Goal: Information Seeking & Learning: Learn about a topic

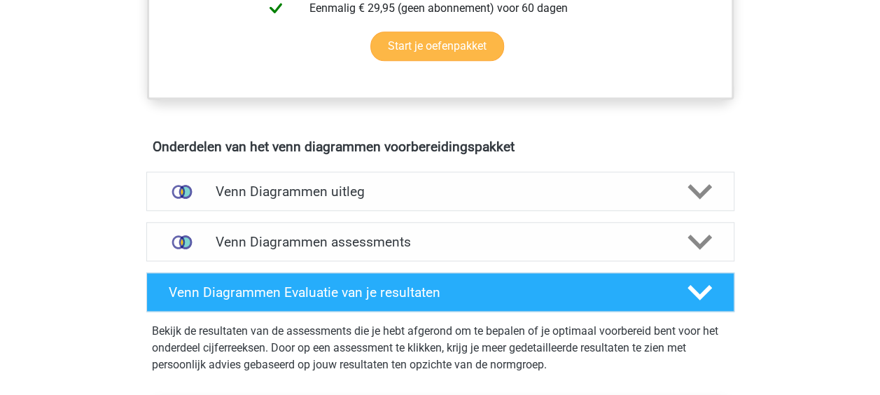
scroll to position [700, 0]
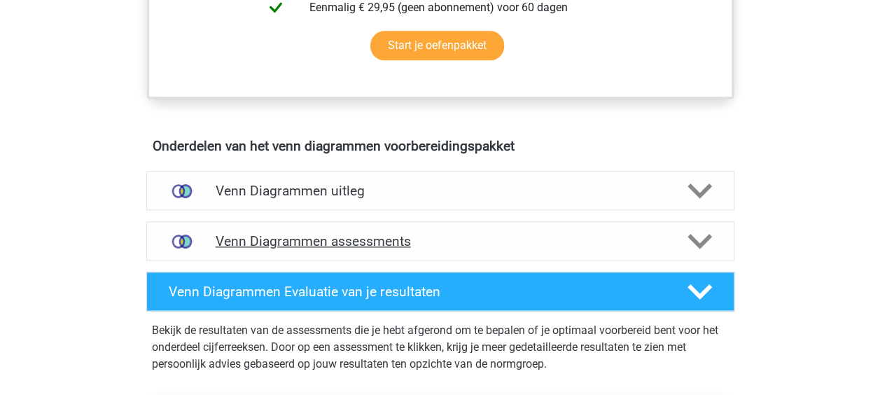
click at [353, 242] on h4 "Venn Diagrammen assessments" at bounding box center [440, 241] width 449 height 16
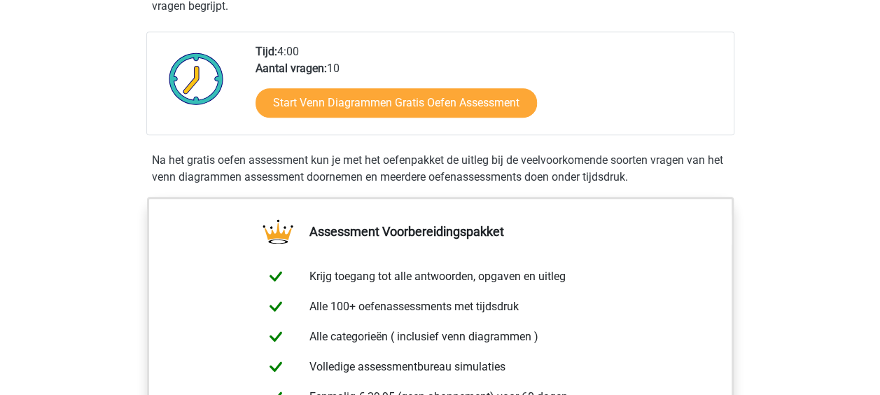
scroll to position [280, 0]
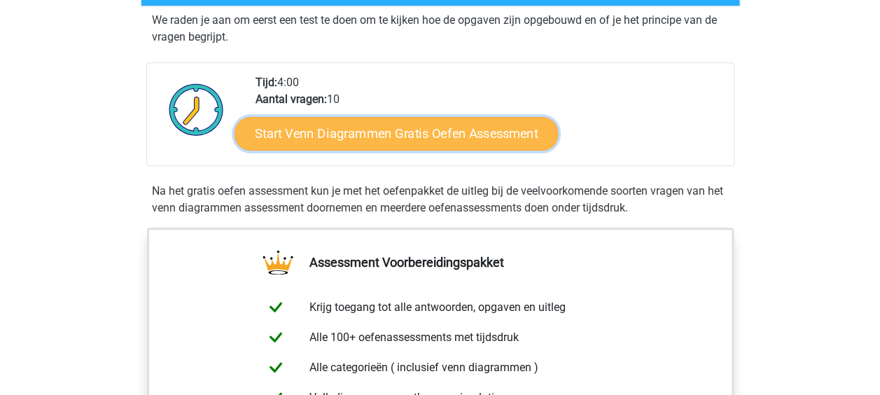
click at [386, 137] on link "Start Venn Diagrammen Gratis Oefen Assessment" at bounding box center [395, 134] width 323 height 34
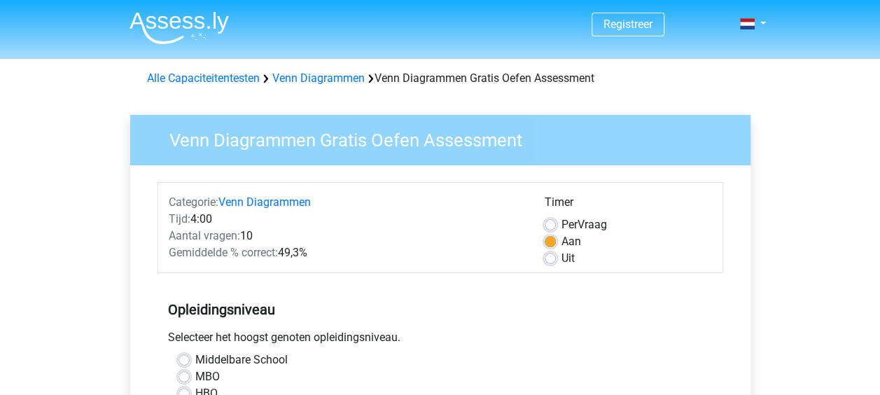
scroll to position [140, 0]
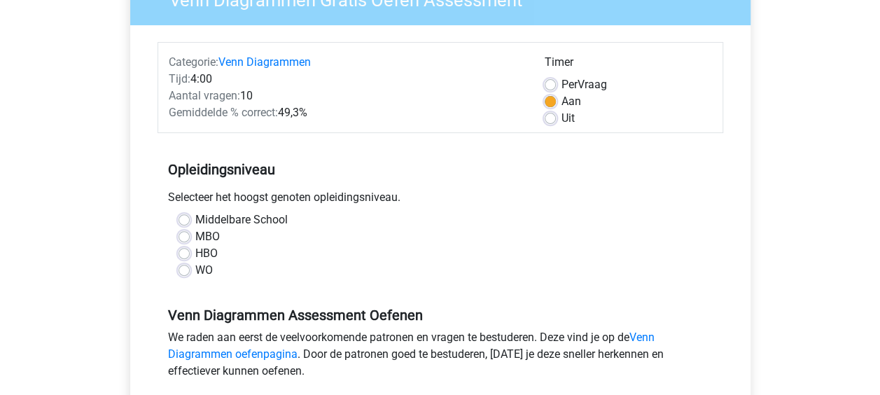
click at [211, 253] on label "HBO" at bounding box center [206, 253] width 22 height 17
click at [190, 253] on input "HBO" at bounding box center [183, 252] width 11 height 14
radio input "true"
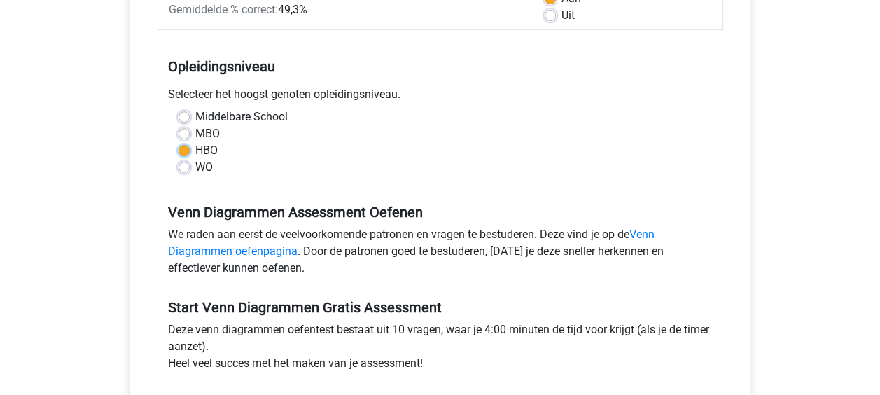
scroll to position [280, 0]
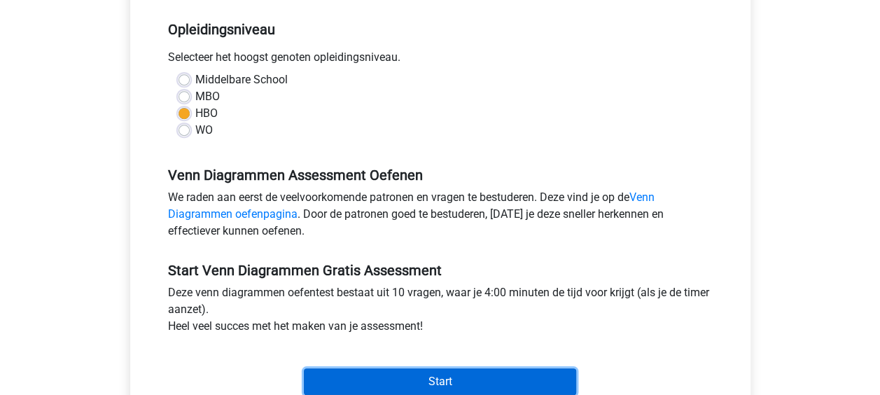
click at [456, 381] on input "Start" at bounding box center [440, 381] width 272 height 27
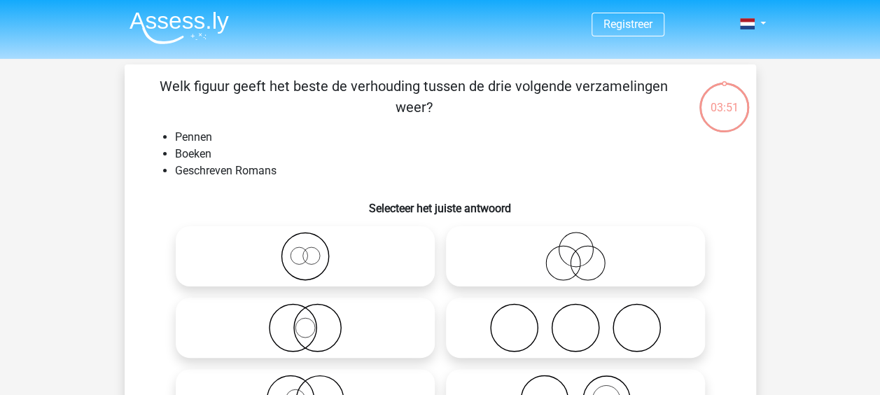
click at [226, 137] on li "Pennen" at bounding box center [454, 137] width 558 height 17
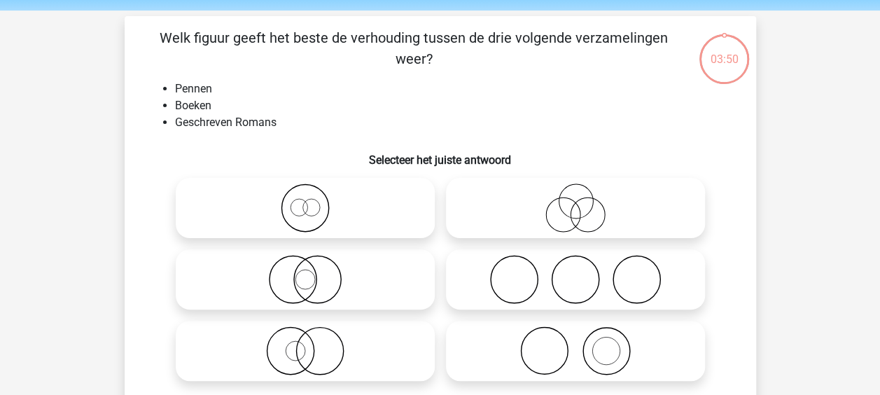
scroll to position [70, 0]
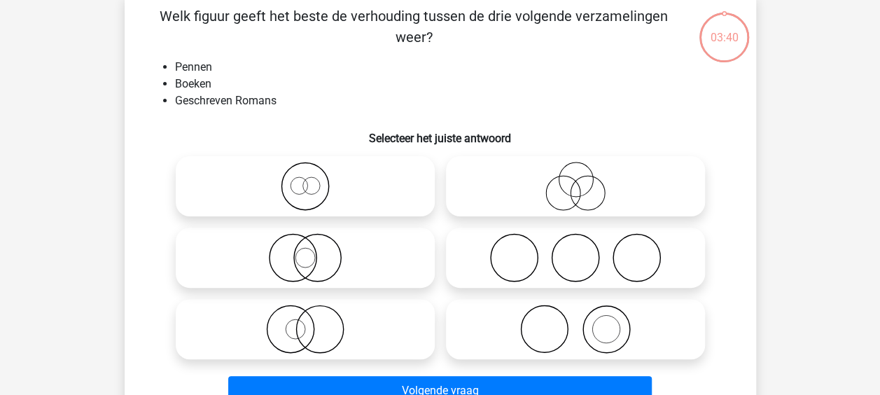
click at [552, 336] on icon at bounding box center [575, 328] width 248 height 49
click at [575, 322] on input "radio" at bounding box center [579, 317] width 9 height 9
radio input "true"
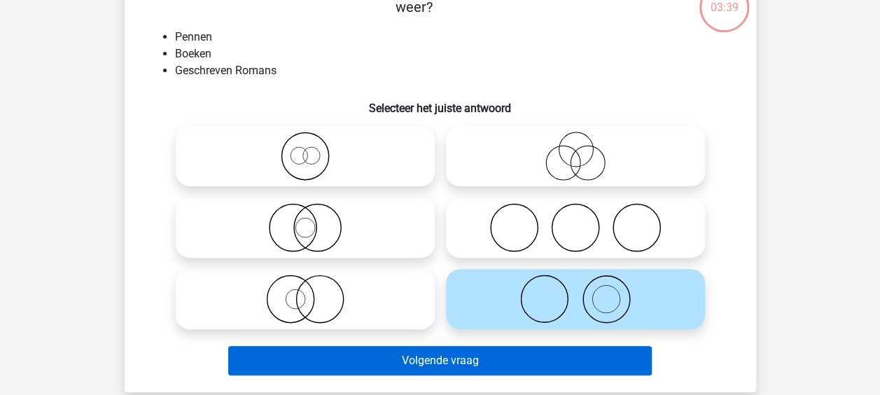
scroll to position [140, 0]
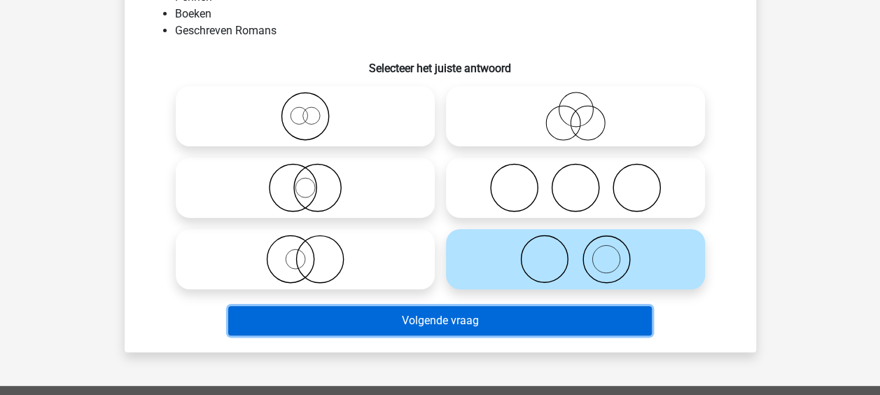
click at [453, 318] on button "Volgende vraag" at bounding box center [439, 320] width 423 height 29
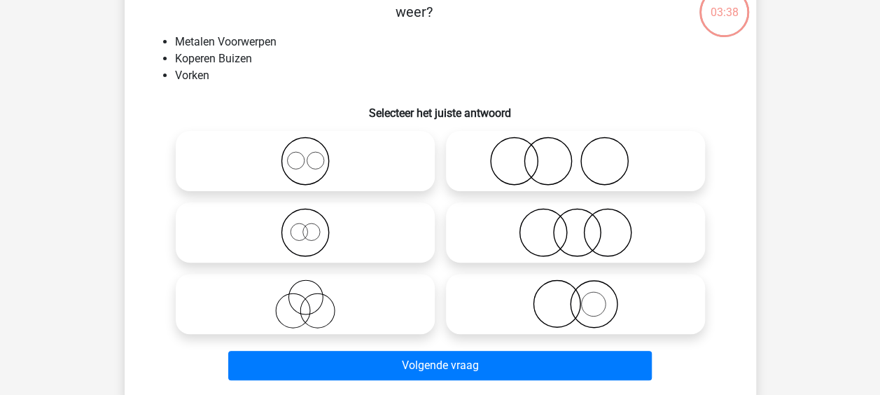
scroll to position [64, 0]
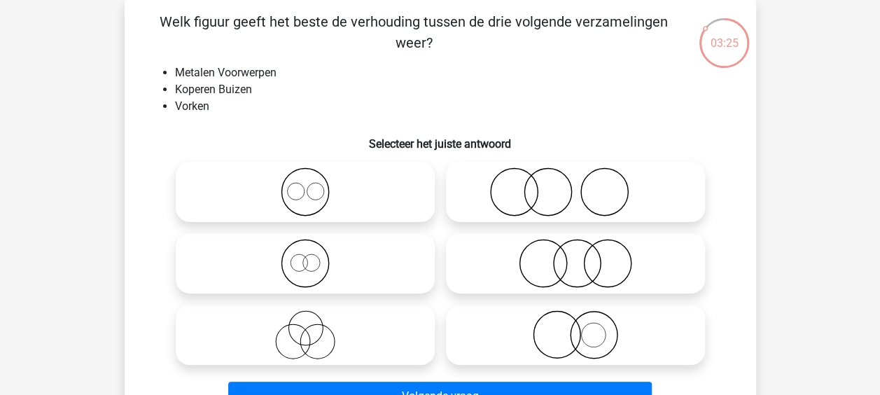
click at [507, 205] on icon at bounding box center [575, 191] width 248 height 49
click at [575, 185] on input "radio" at bounding box center [579, 180] width 9 height 9
radio input "true"
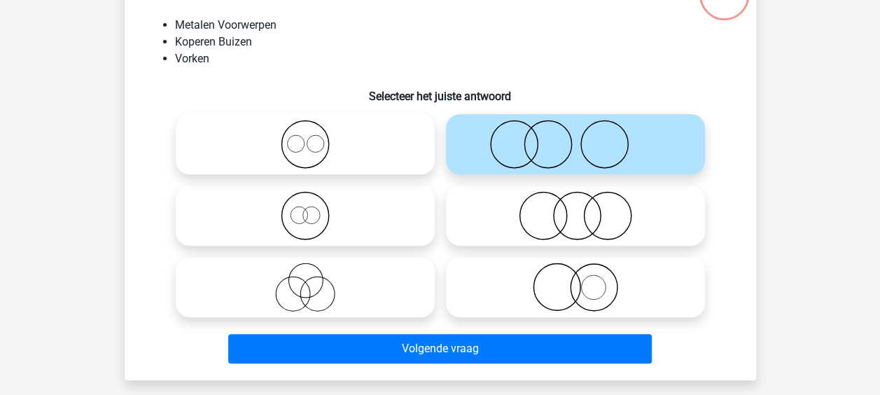
scroll to position [134, 0]
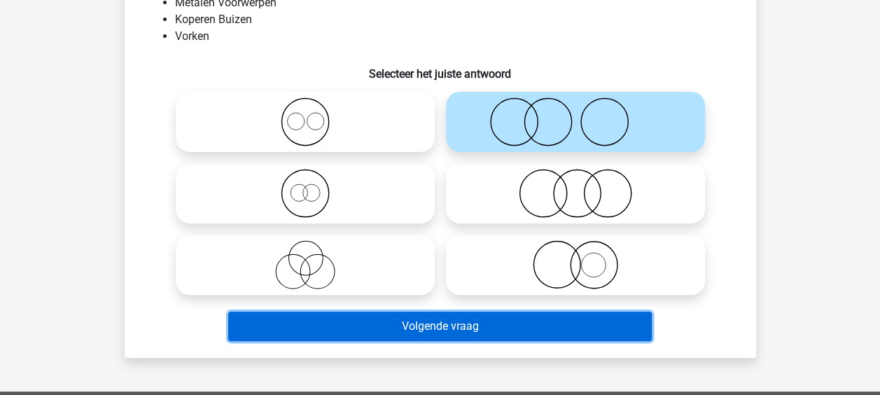
click at [435, 320] on button "Volgende vraag" at bounding box center [439, 325] width 423 height 29
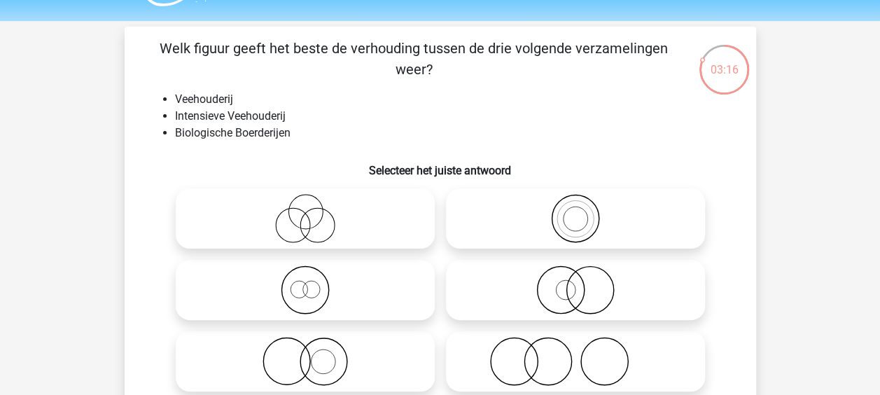
scroll to position [70, 0]
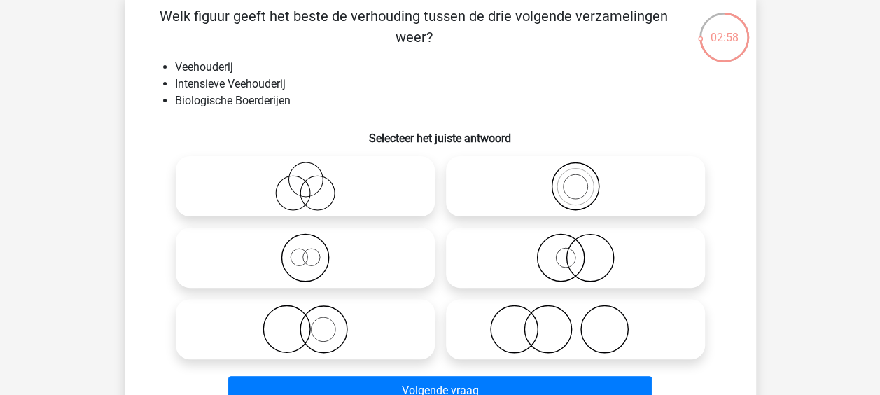
click at [400, 191] on icon at bounding box center [305, 186] width 248 height 49
click at [314, 179] on input "radio" at bounding box center [309, 174] width 9 height 9
radio input "true"
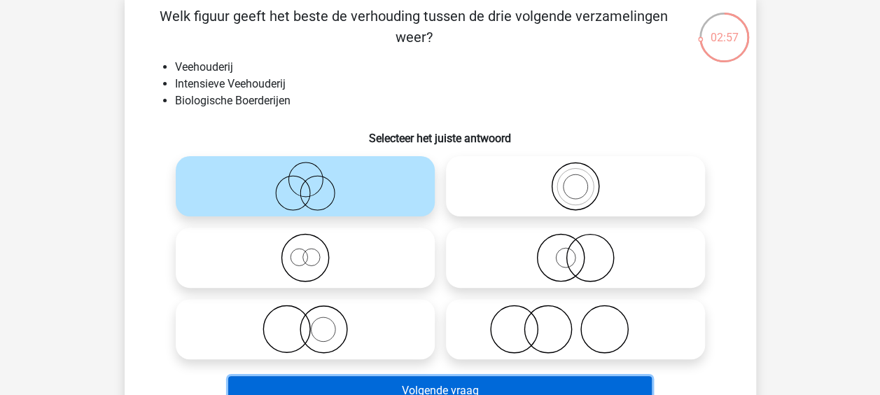
click at [481, 382] on button "Volgende vraag" at bounding box center [439, 390] width 423 height 29
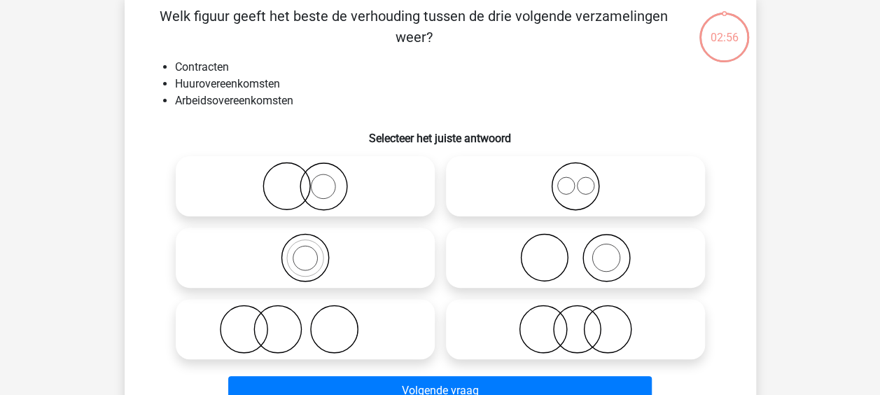
scroll to position [64, 0]
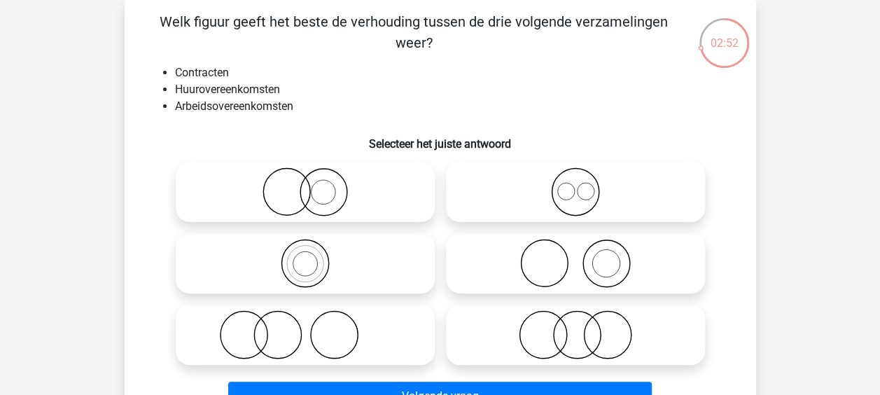
click at [543, 192] on icon at bounding box center [575, 191] width 248 height 49
click at [575, 185] on input "radio" at bounding box center [579, 180] width 9 height 9
radio input "true"
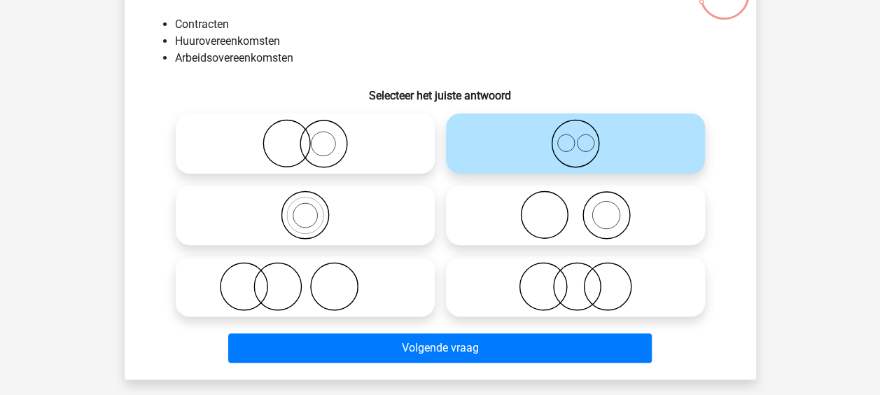
scroll to position [134, 0]
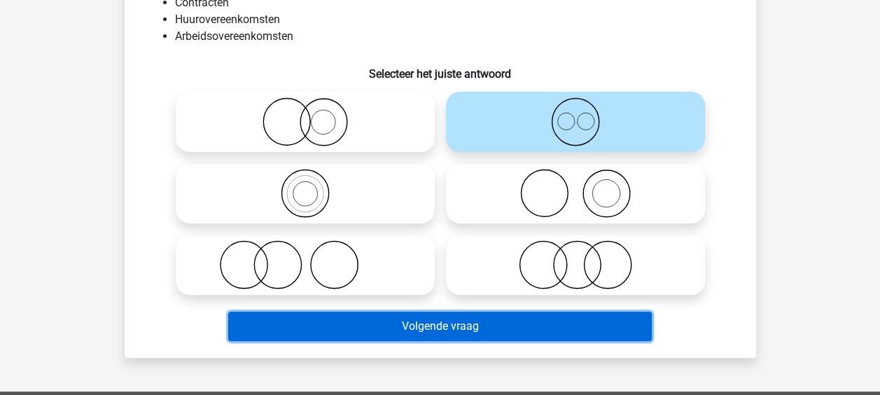
click at [482, 317] on button "Volgende vraag" at bounding box center [439, 325] width 423 height 29
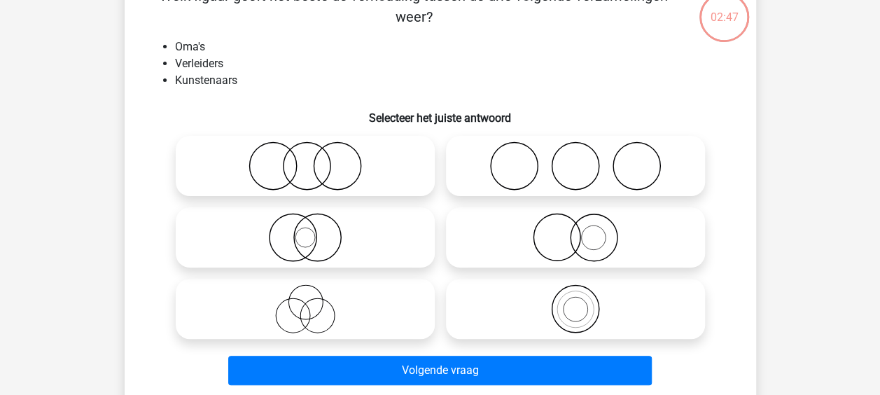
scroll to position [64, 0]
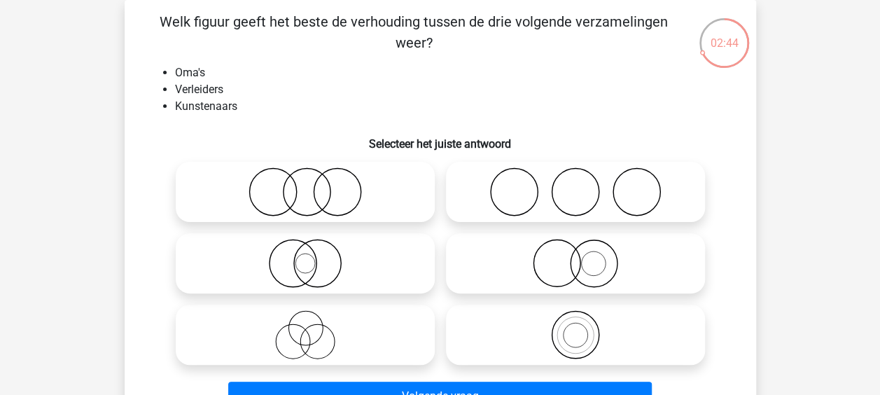
click at [394, 323] on icon at bounding box center [305, 334] width 248 height 49
click at [314, 323] on input "radio" at bounding box center [309, 322] width 9 height 9
radio input "true"
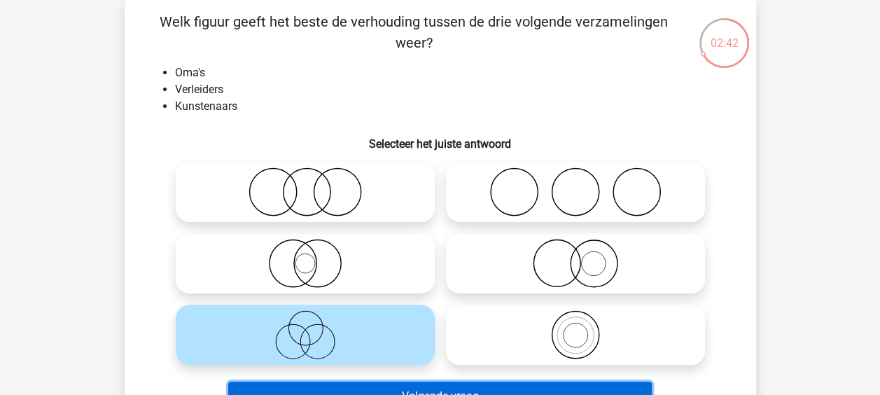
click at [447, 383] on button "Volgende vraag" at bounding box center [439, 395] width 423 height 29
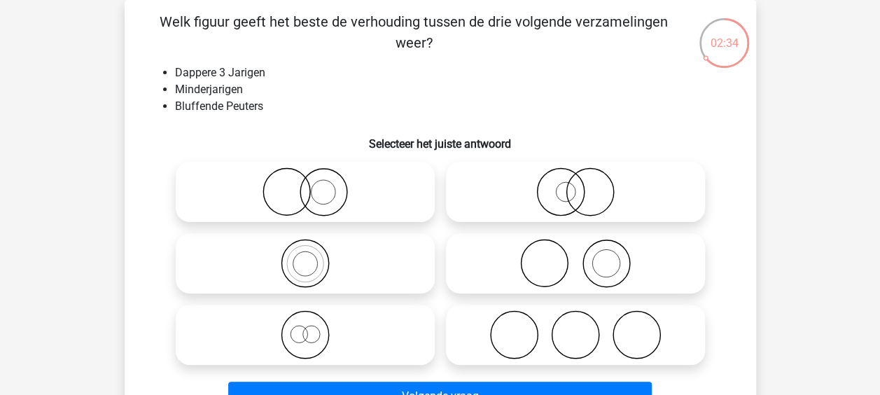
click at [517, 321] on icon at bounding box center [575, 334] width 248 height 49
click at [575, 321] on input "radio" at bounding box center [579, 322] width 9 height 9
radio input "true"
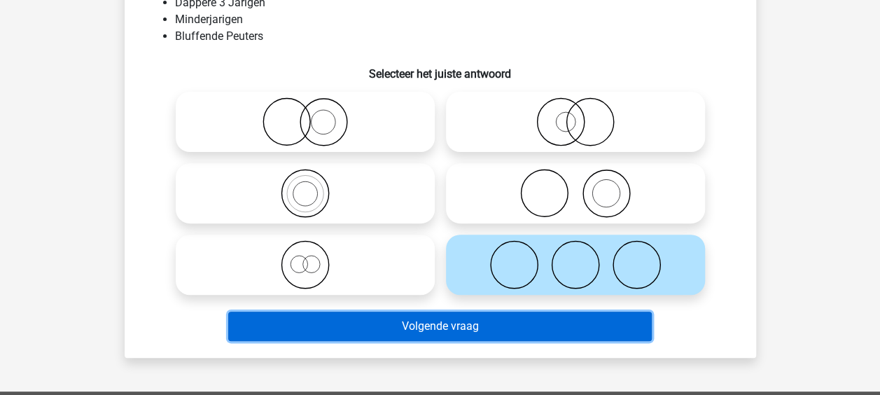
click at [458, 318] on button "Volgende vraag" at bounding box center [439, 325] width 423 height 29
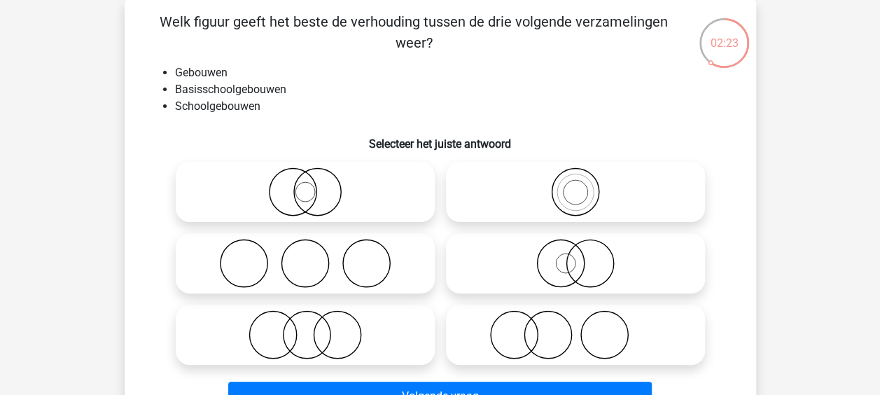
click at [410, 311] on icon at bounding box center [305, 334] width 248 height 49
click at [314, 318] on input "radio" at bounding box center [309, 322] width 9 height 9
radio input "true"
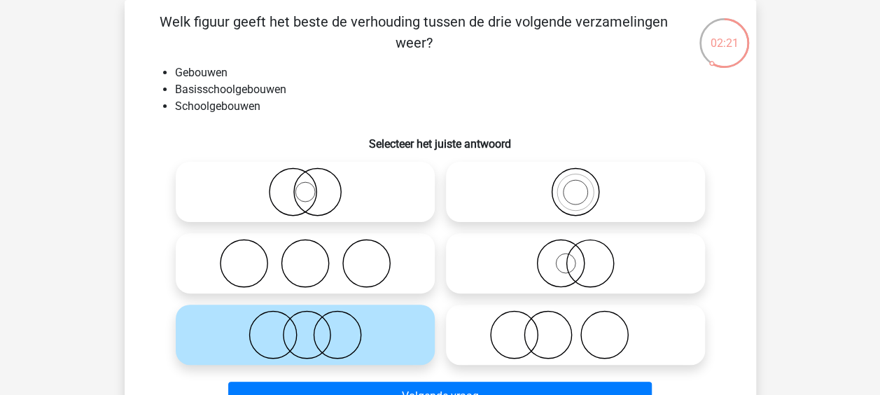
click at [505, 202] on icon at bounding box center [575, 191] width 248 height 49
click at [575, 185] on input "radio" at bounding box center [579, 180] width 9 height 9
radio input "true"
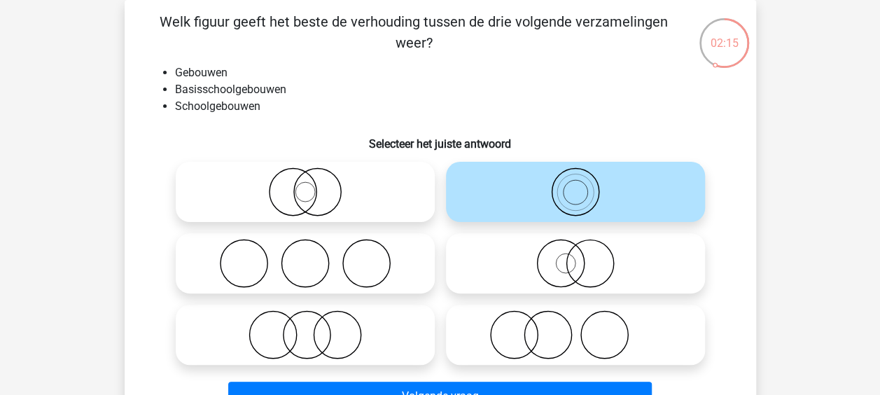
click at [425, 318] on icon at bounding box center [305, 334] width 248 height 49
click at [314, 318] on input "radio" at bounding box center [309, 322] width 9 height 9
radio input "true"
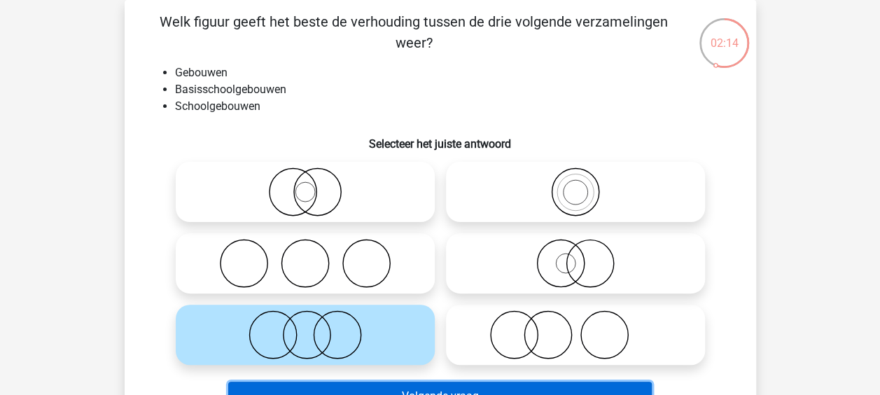
click at [432, 390] on button "Volgende vraag" at bounding box center [439, 395] width 423 height 29
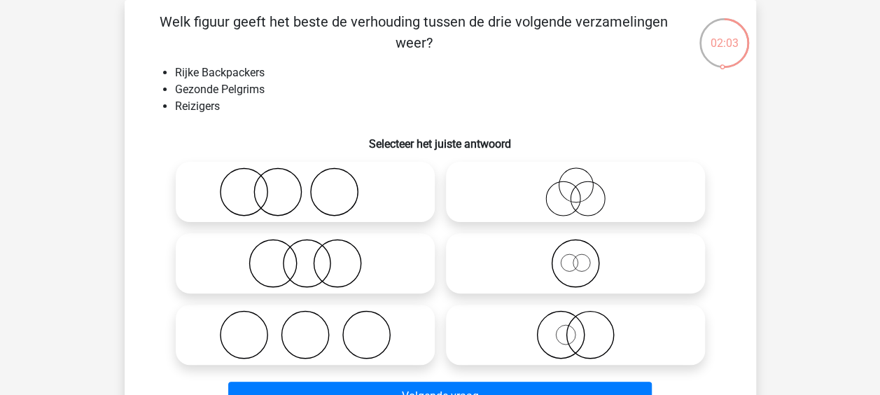
click at [557, 199] on icon at bounding box center [575, 191] width 248 height 49
click at [575, 185] on input "radio" at bounding box center [579, 180] width 9 height 9
radio input "true"
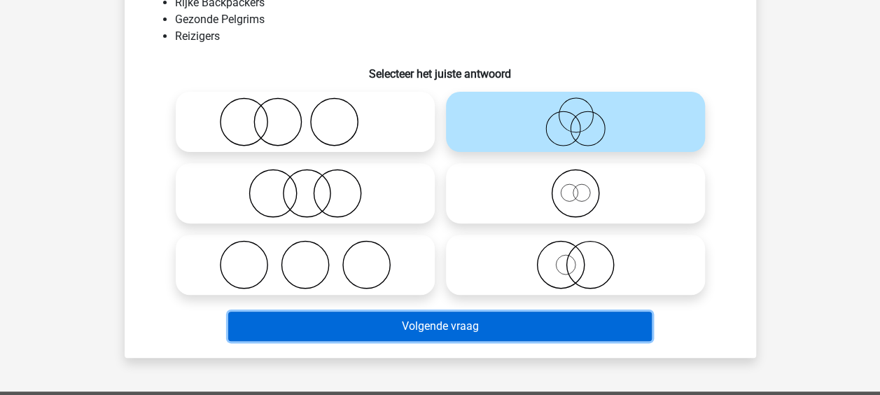
click at [479, 325] on button "Volgende vraag" at bounding box center [439, 325] width 423 height 29
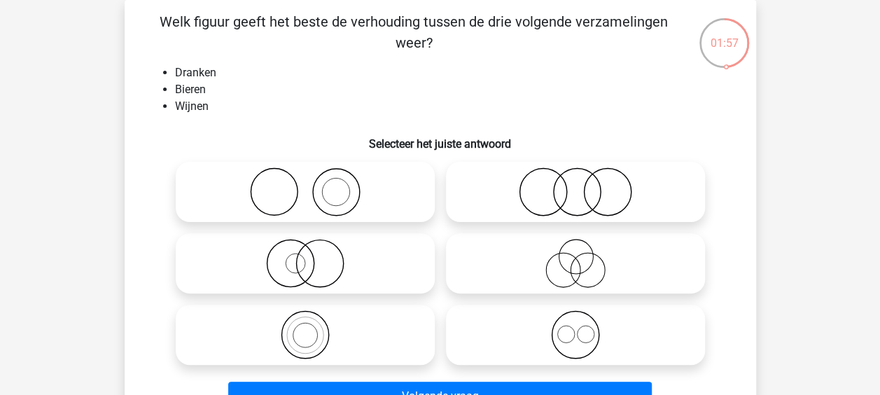
click at [574, 333] on circle at bounding box center [565, 333] width 17 height 17
click at [575, 327] on input "radio" at bounding box center [579, 322] width 9 height 9
radio input "true"
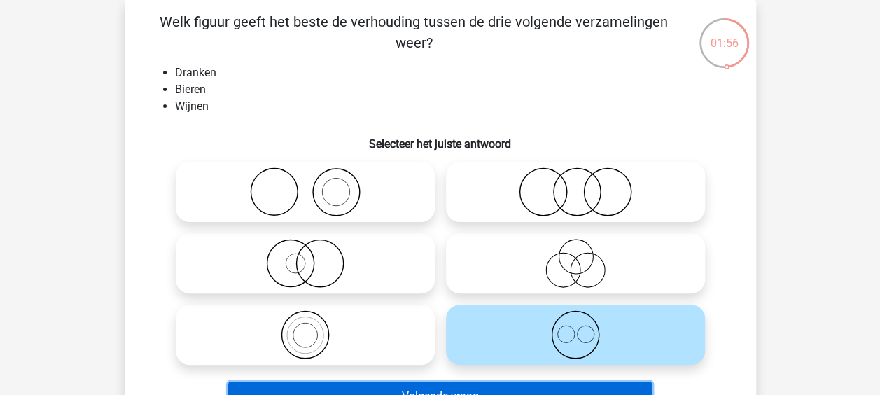
click at [467, 390] on button "Volgende vraag" at bounding box center [439, 395] width 423 height 29
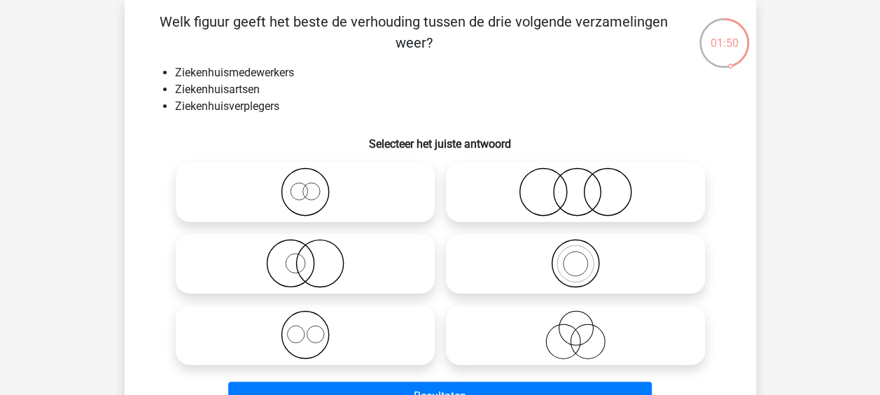
click at [399, 328] on icon at bounding box center [305, 334] width 248 height 49
click at [314, 327] on input "radio" at bounding box center [309, 322] width 9 height 9
radio input "true"
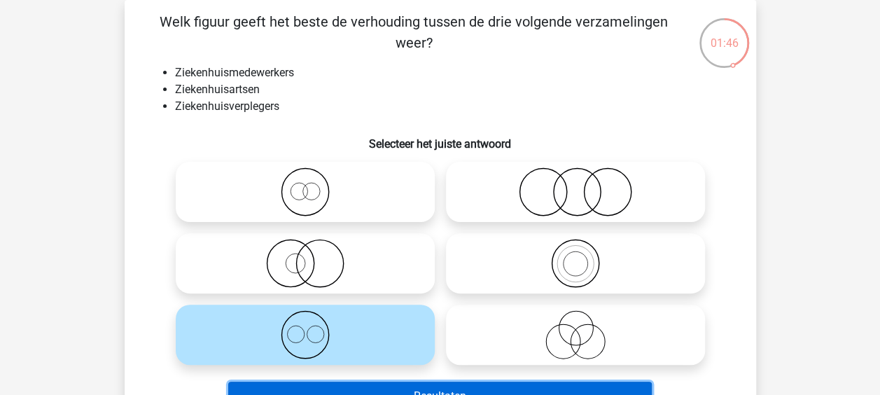
click at [445, 386] on button "Resultaten" at bounding box center [439, 395] width 423 height 29
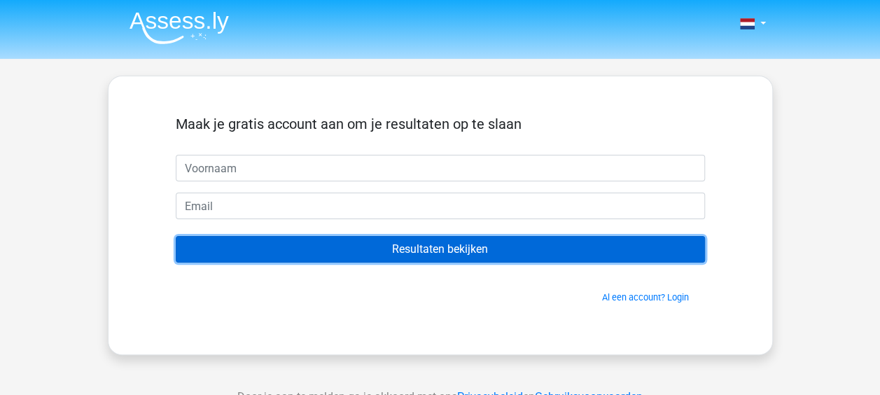
click at [483, 253] on input "Resultaten bekijken" at bounding box center [440, 249] width 529 height 27
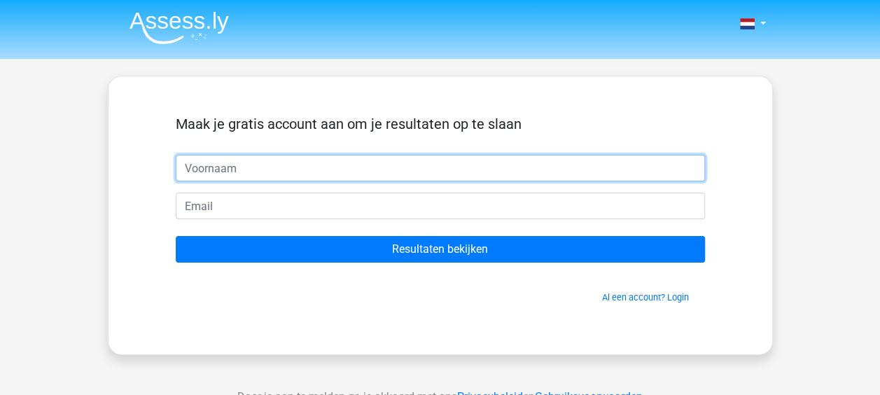
click at [301, 167] on input "text" at bounding box center [440, 168] width 529 height 27
type input "tijs"
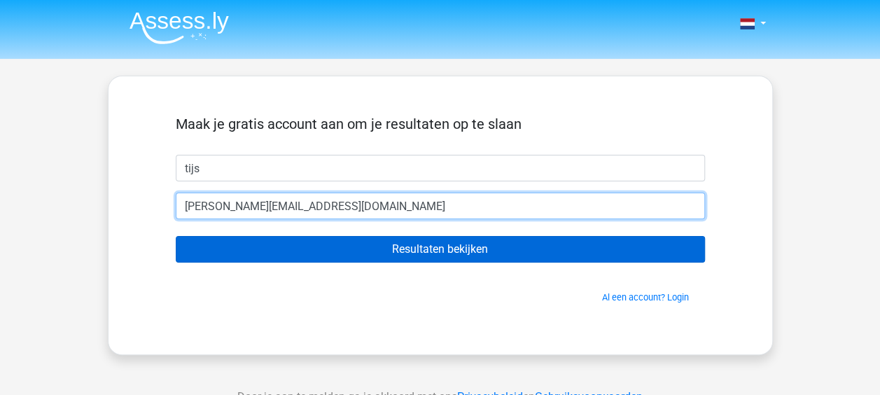
type input "[PERSON_NAME][EMAIL_ADDRESS][DOMAIN_NAME]"
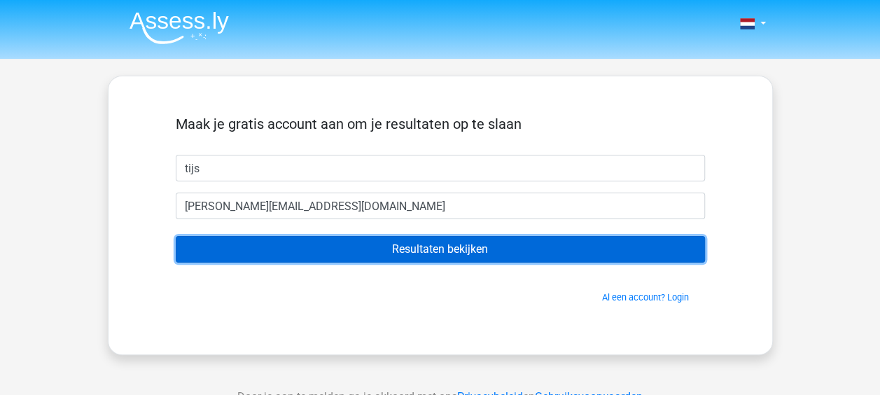
click at [412, 255] on input "Resultaten bekijken" at bounding box center [440, 249] width 529 height 27
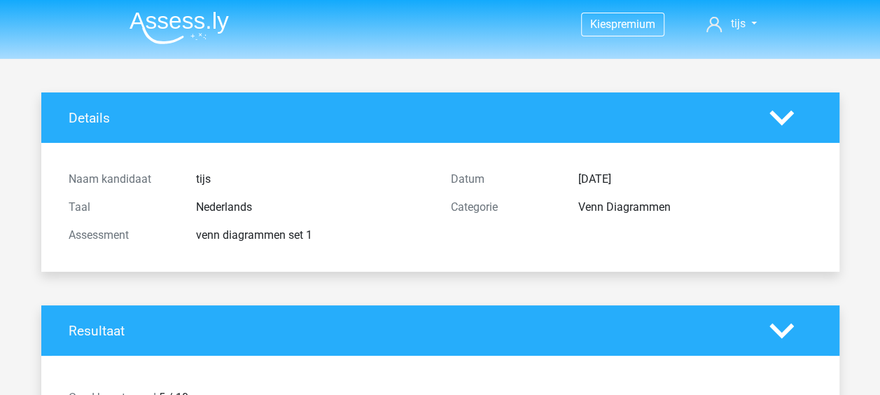
click at [182, 25] on img at bounding box center [178, 27] width 99 height 33
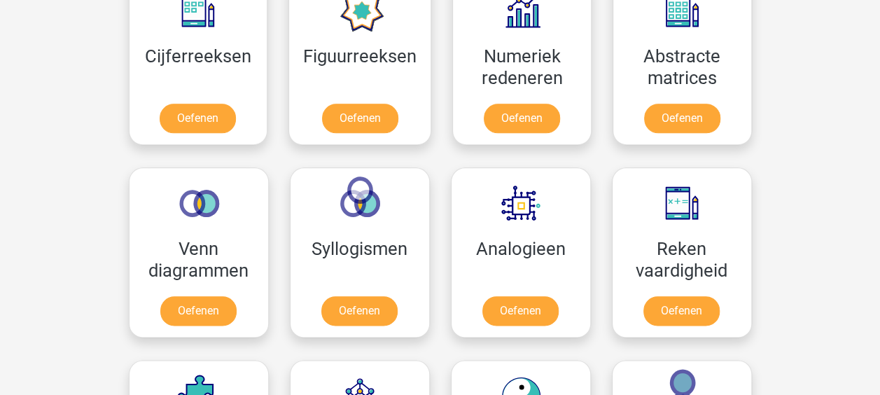
scroll to position [630, 0]
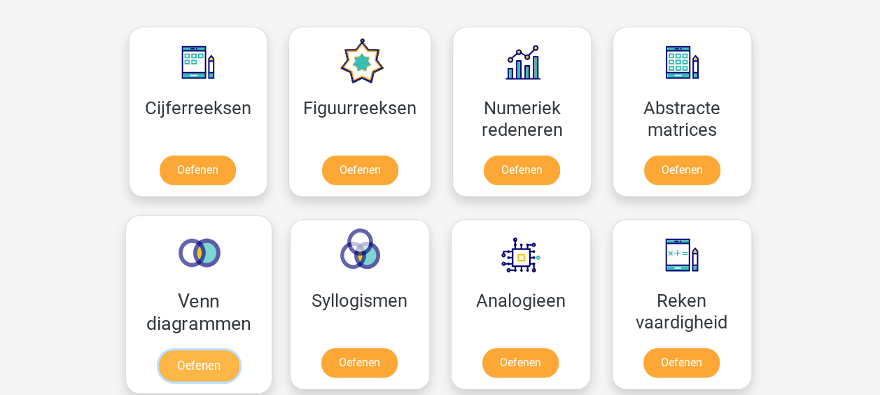
click at [207, 369] on link "Oefenen" at bounding box center [198, 365] width 80 height 31
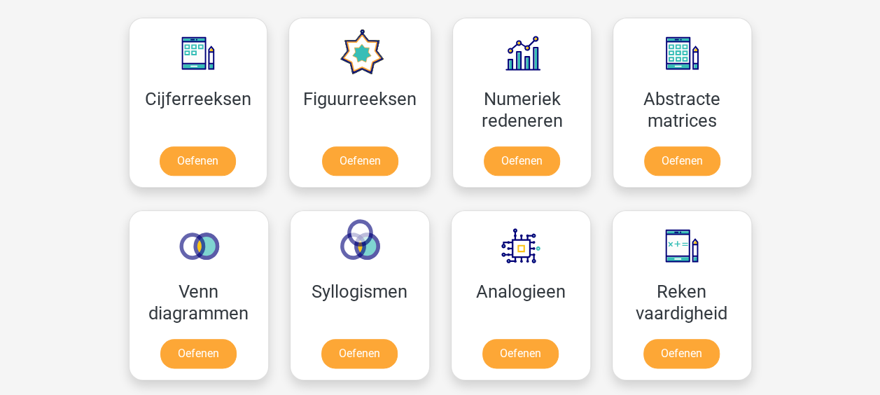
scroll to position [560, 0]
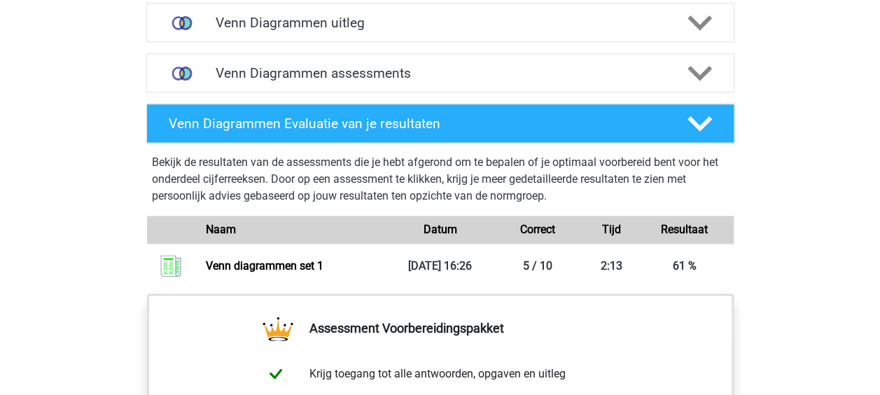
scroll to position [840, 0]
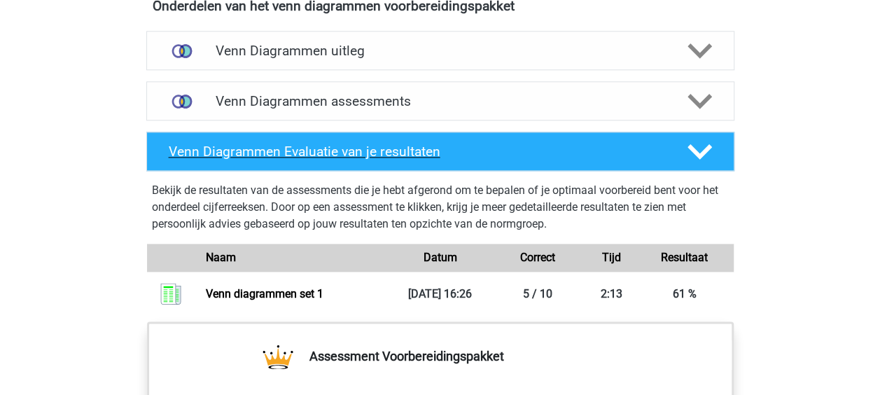
click at [360, 154] on h4 "Venn Diagrammen Evaluatie van je resultaten" at bounding box center [417, 151] width 496 height 16
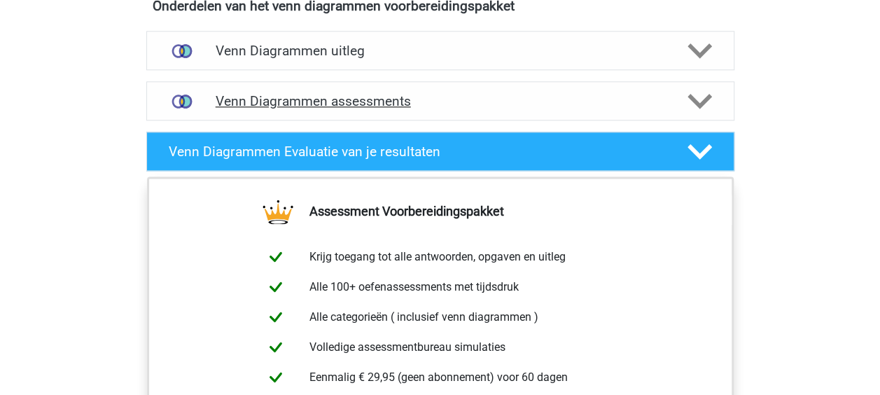
click at [336, 102] on h4 "Venn Diagrammen assessments" at bounding box center [440, 101] width 449 height 16
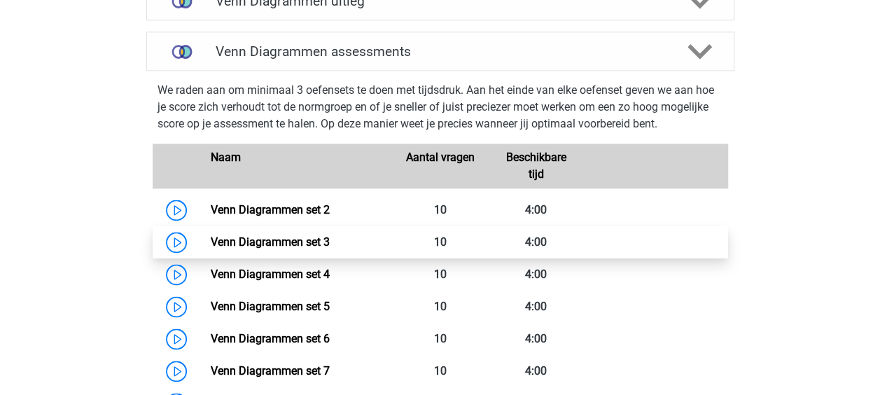
scroll to position [910, 0]
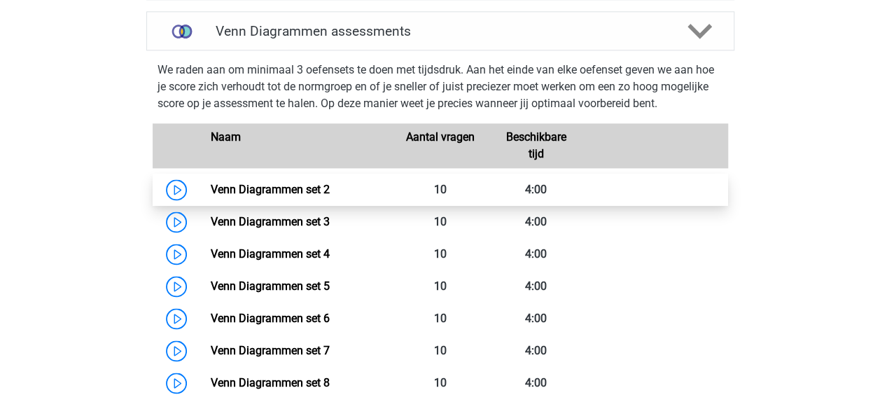
click at [255, 189] on link "Venn Diagrammen set 2" at bounding box center [270, 189] width 119 height 13
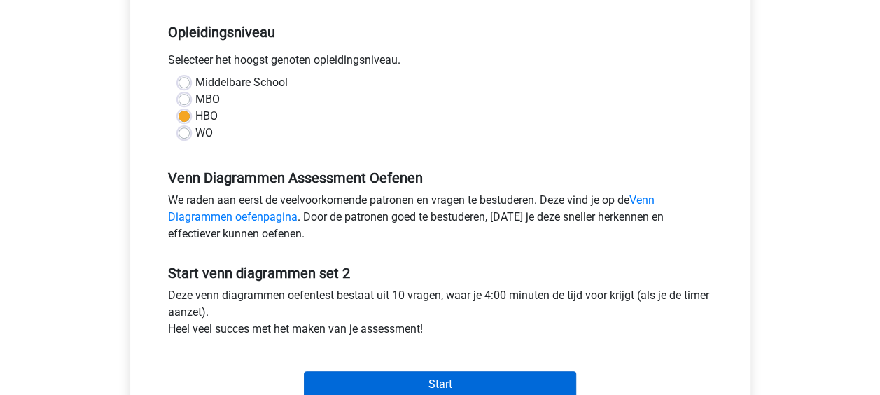
scroll to position [350, 0]
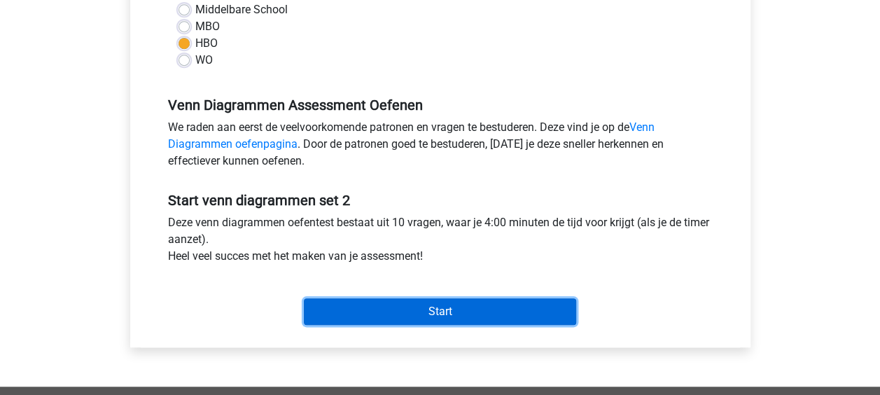
click at [428, 304] on input "Start" at bounding box center [440, 311] width 272 height 27
click at [481, 313] on input "Start" at bounding box center [440, 311] width 272 height 27
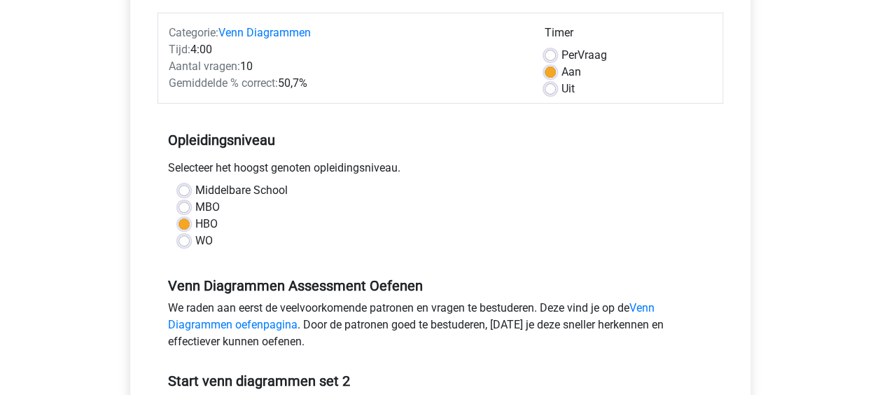
scroll to position [140, 0]
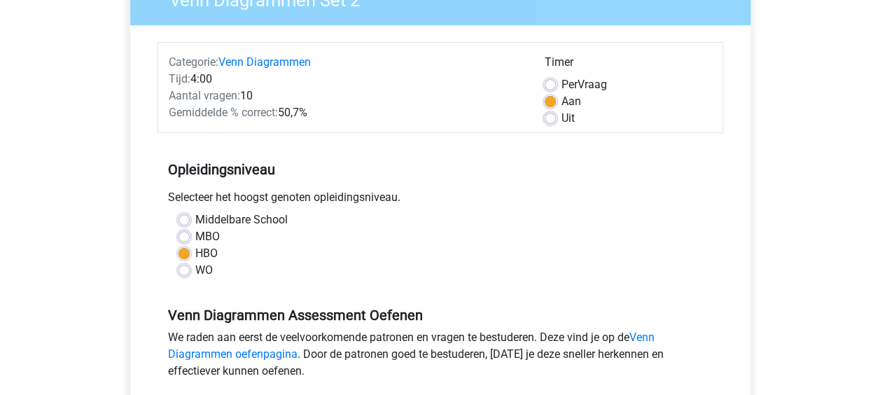
click at [561, 121] on label "Uit" at bounding box center [567, 118] width 13 height 17
click at [554, 121] on input "Uit" at bounding box center [549, 117] width 11 height 14
radio input "true"
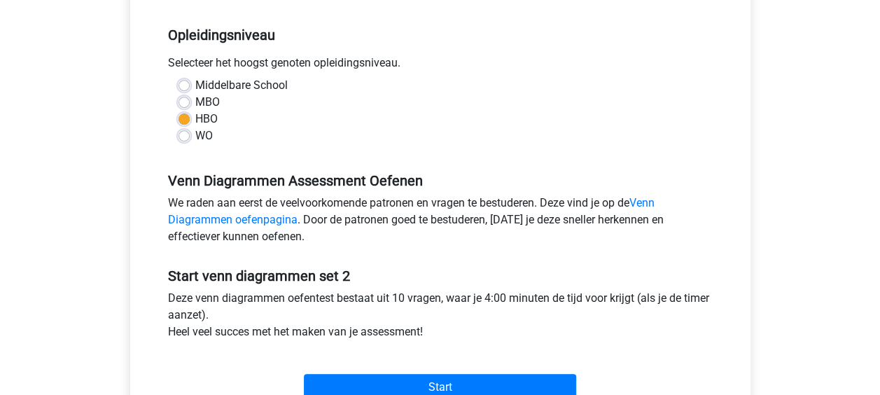
scroll to position [420, 0]
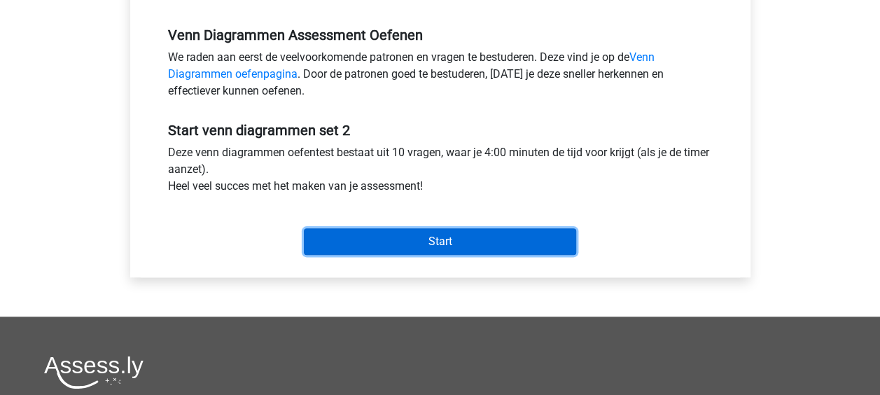
click at [474, 231] on input "Start" at bounding box center [440, 241] width 272 height 27
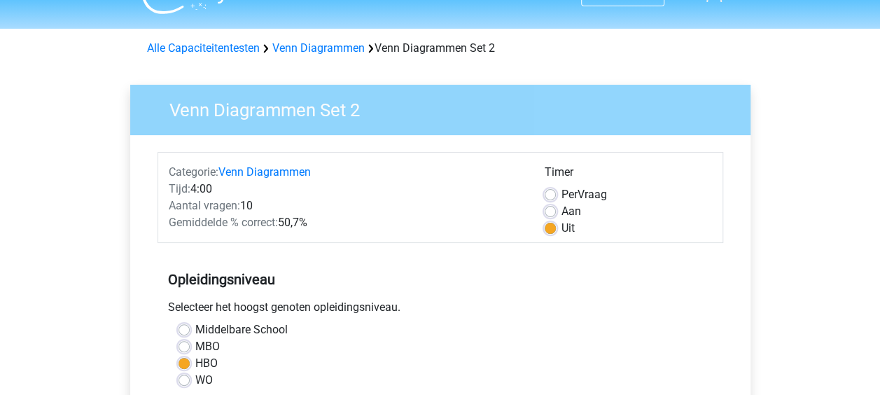
scroll to position [0, 0]
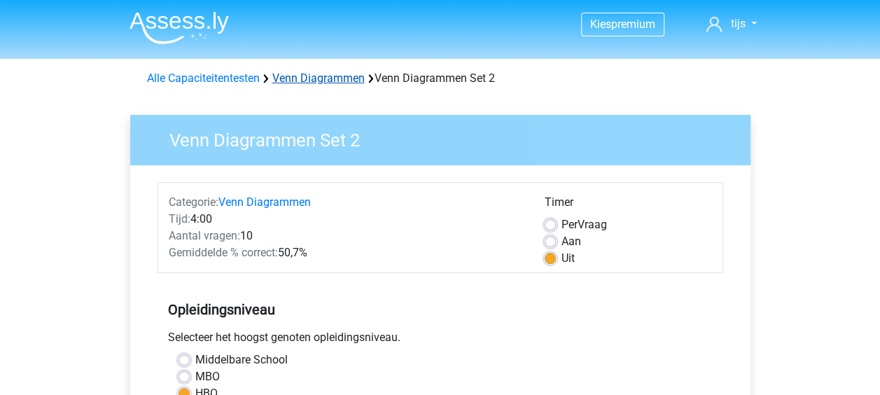
click at [346, 71] on link "Venn Diagrammen" at bounding box center [318, 77] width 92 height 13
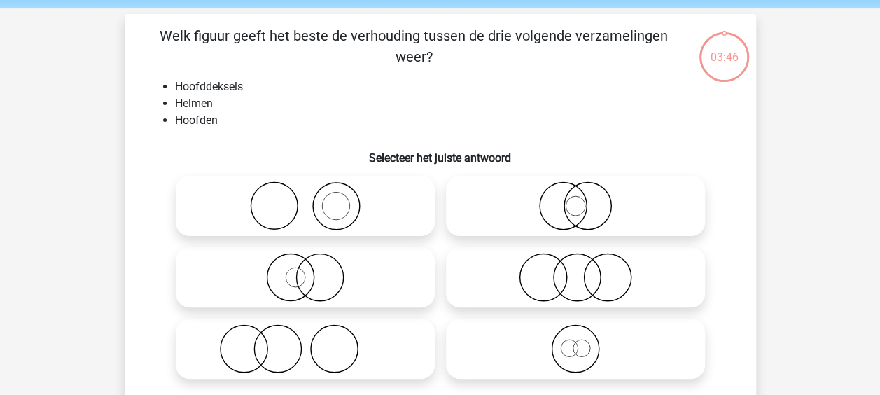
scroll to position [70, 0]
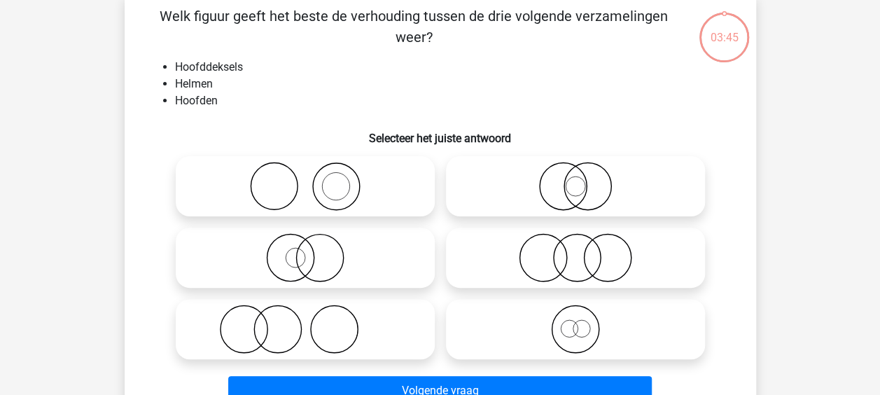
click at [356, 187] on icon at bounding box center [305, 186] width 248 height 49
click at [314, 179] on input "radio" at bounding box center [309, 174] width 9 height 9
radio input "true"
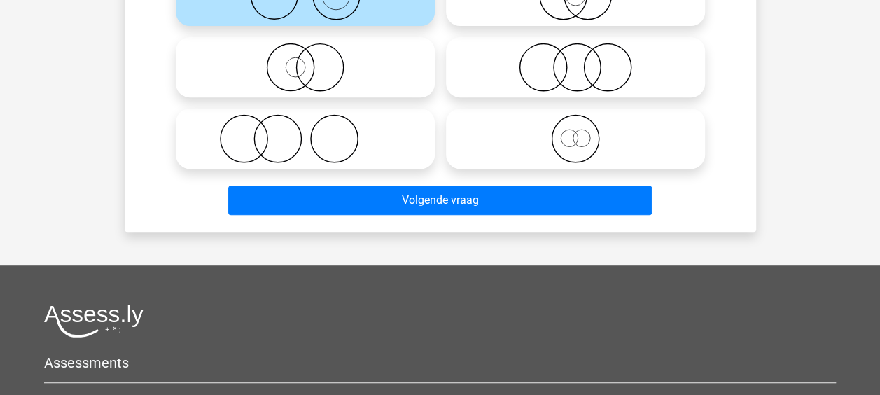
scroll to position [280, 0]
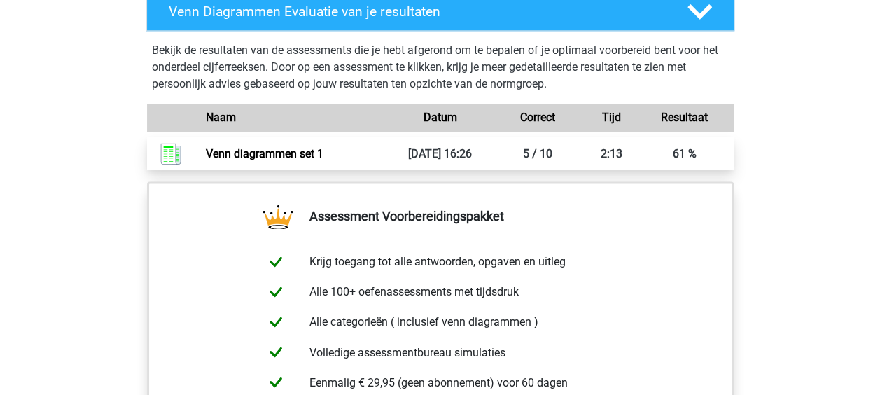
scroll to position [840, 0]
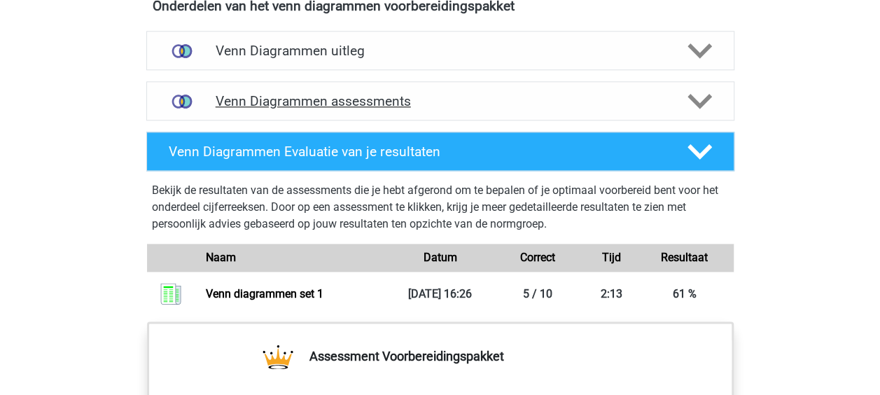
click at [379, 106] on h4 "Venn Diagrammen assessments" at bounding box center [440, 101] width 449 height 16
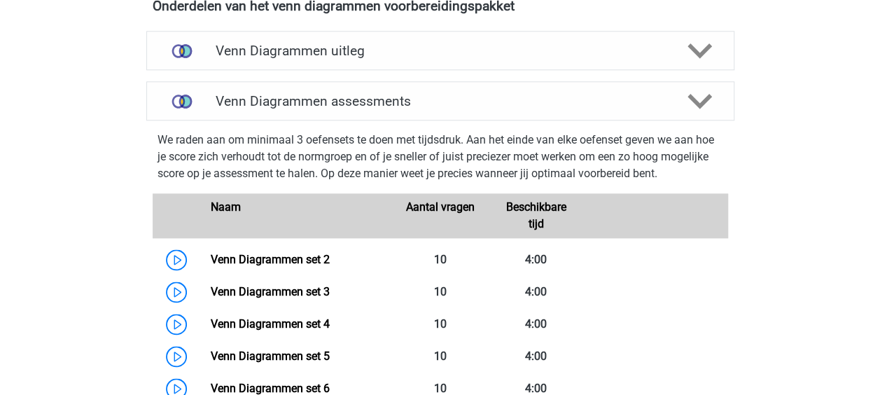
scroll to position [910, 0]
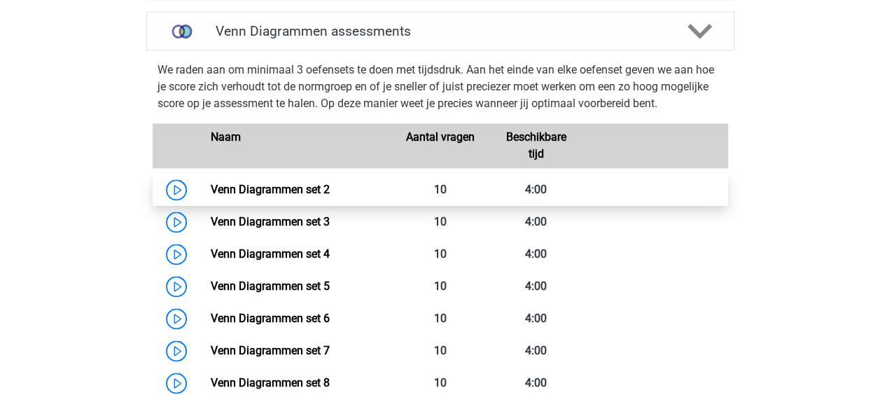
click at [240, 192] on link "Venn Diagrammen set 2" at bounding box center [270, 189] width 119 height 13
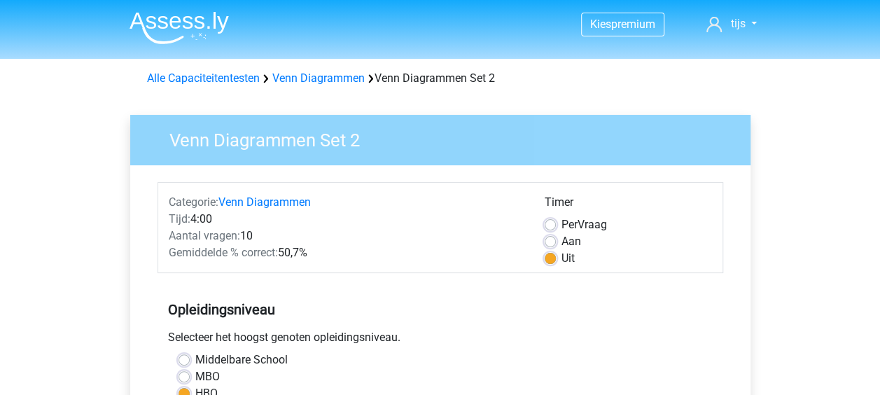
click at [561, 241] on label "Aan" at bounding box center [571, 241] width 20 height 17
click at [549, 241] on input "Aan" at bounding box center [549, 240] width 11 height 14
radio input "true"
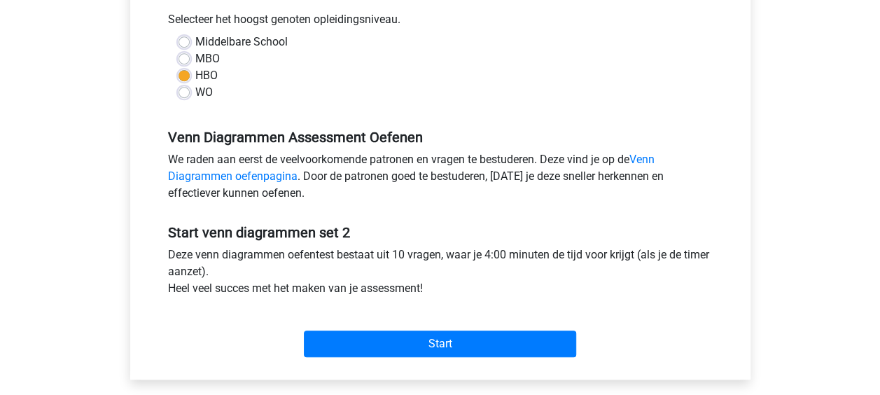
scroll to position [490, 0]
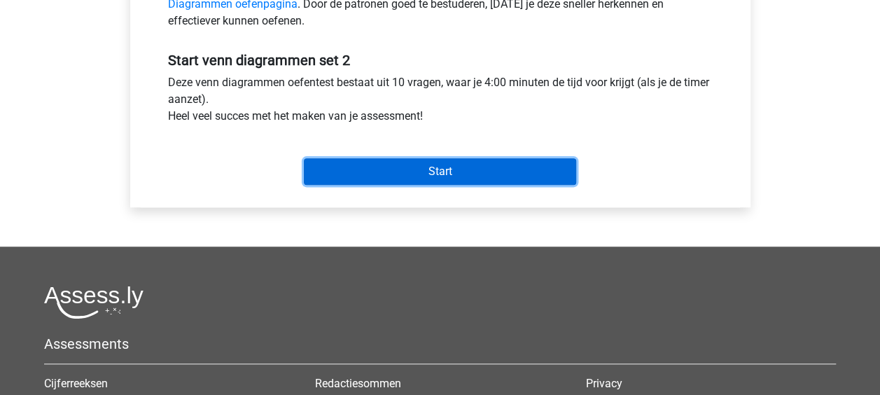
click at [452, 173] on input "Start" at bounding box center [440, 171] width 272 height 27
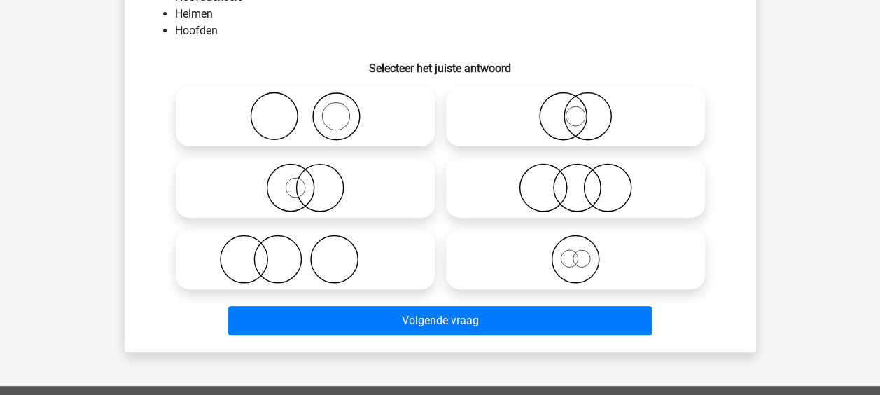
scroll to position [70, 0]
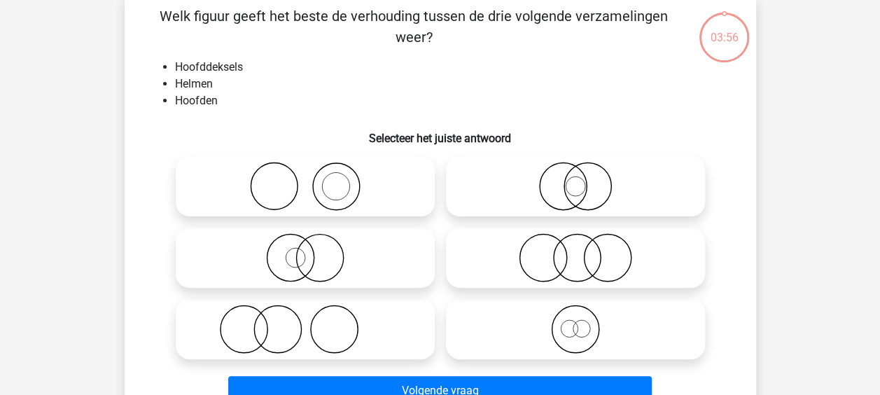
click at [360, 185] on icon at bounding box center [305, 186] width 248 height 49
click at [314, 179] on input "radio" at bounding box center [309, 174] width 9 height 9
radio input "true"
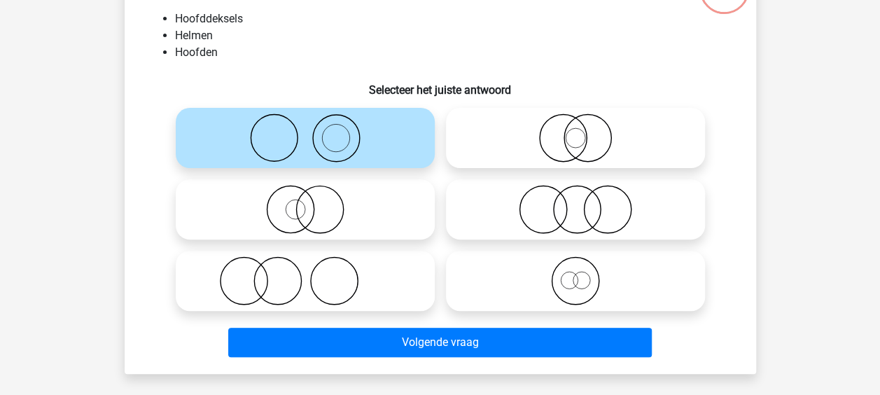
scroll to position [140, 0]
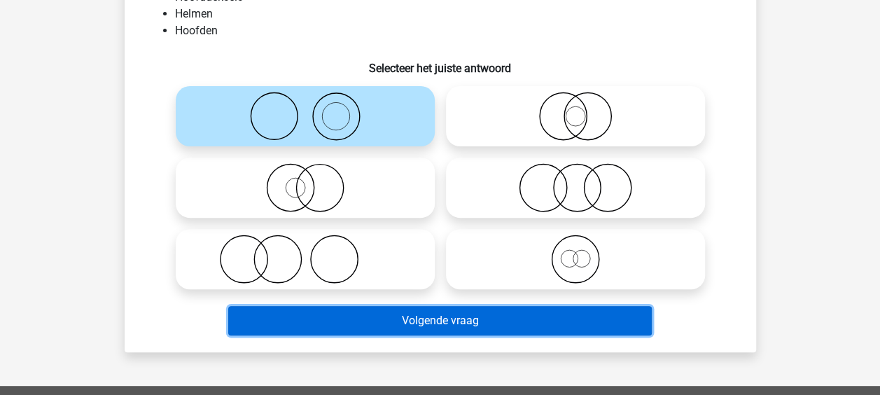
click at [441, 319] on button "Volgende vraag" at bounding box center [439, 320] width 423 height 29
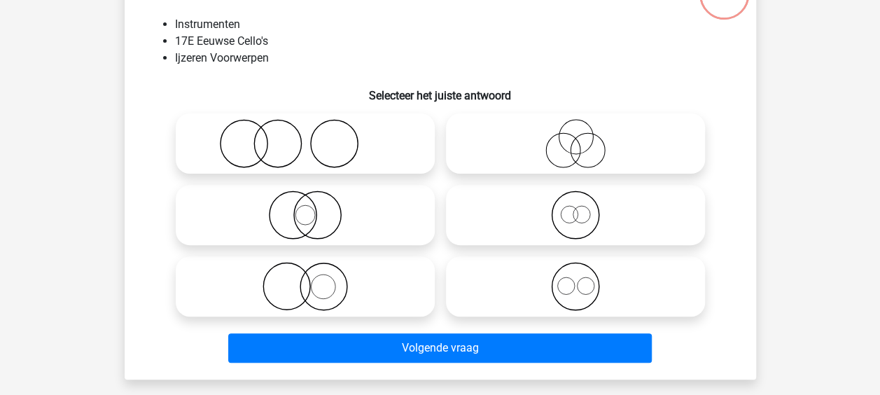
scroll to position [134, 0]
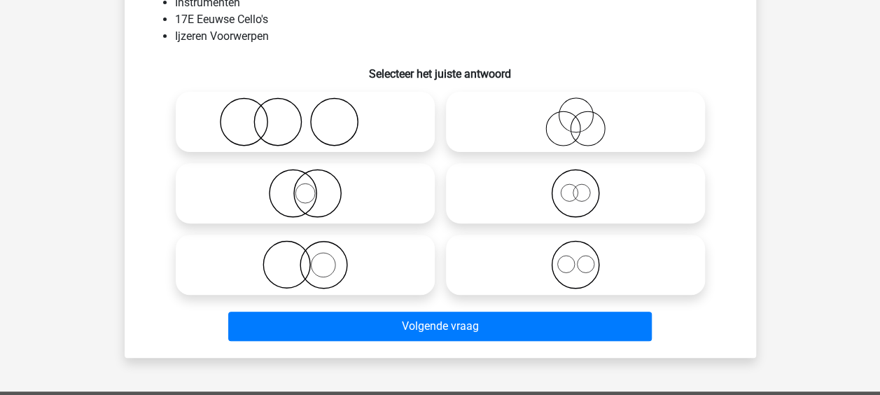
click at [589, 125] on icon at bounding box center [575, 121] width 248 height 49
click at [584, 115] on input "radio" at bounding box center [579, 110] width 9 height 9
radio input "true"
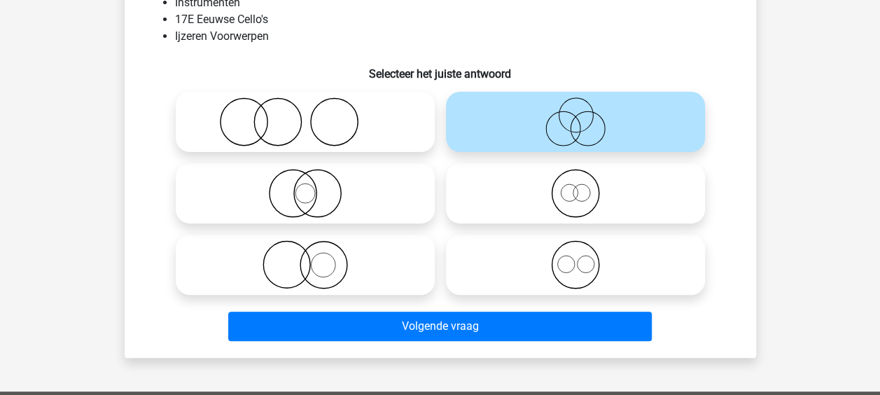
click at [544, 199] on icon at bounding box center [575, 193] width 248 height 49
click at [575, 186] on input "radio" at bounding box center [579, 181] width 9 height 9
radio input "true"
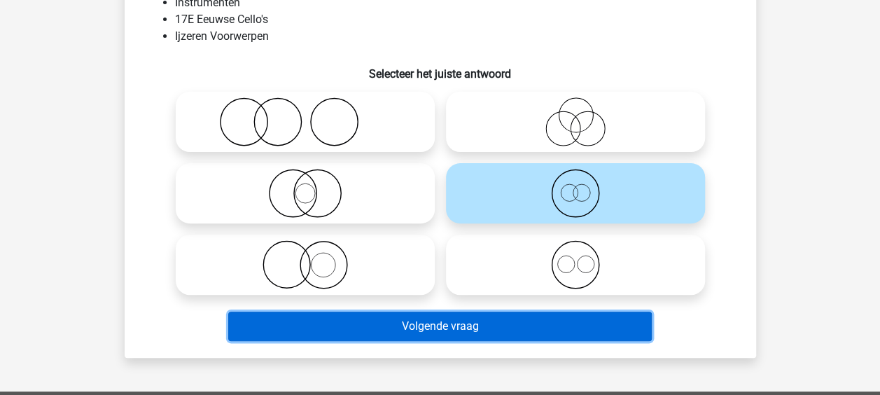
click at [472, 320] on button "Volgende vraag" at bounding box center [439, 325] width 423 height 29
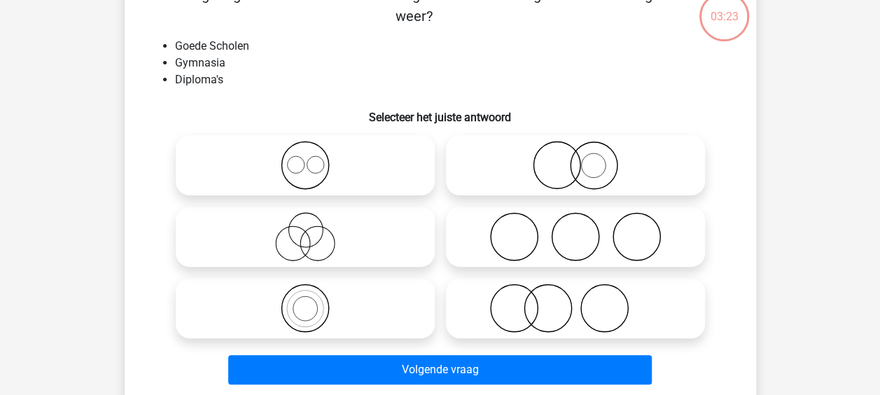
scroll to position [64, 0]
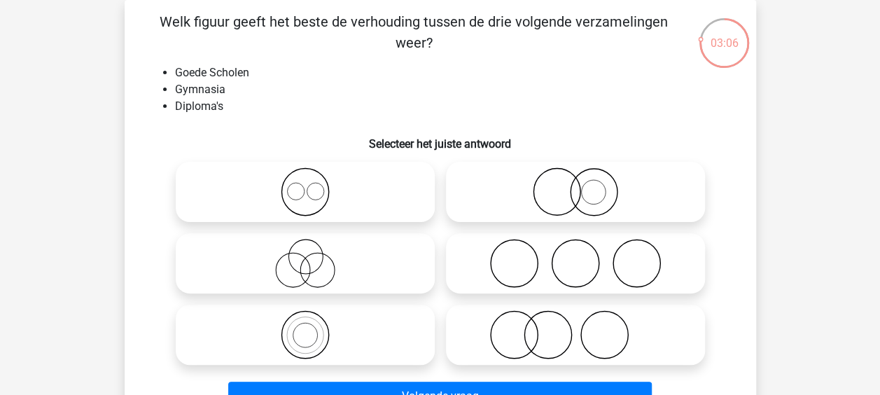
click at [557, 337] on icon at bounding box center [575, 334] width 248 height 49
click at [575, 327] on input "radio" at bounding box center [579, 322] width 9 height 9
radio input "true"
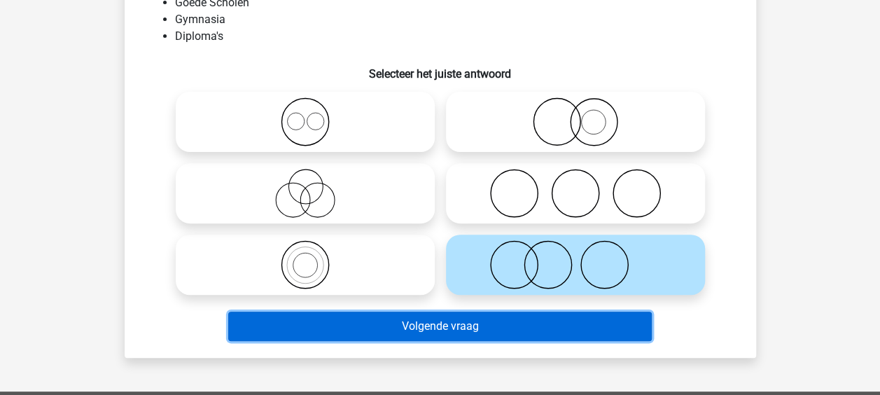
click at [522, 332] on button "Volgende vraag" at bounding box center [439, 325] width 423 height 29
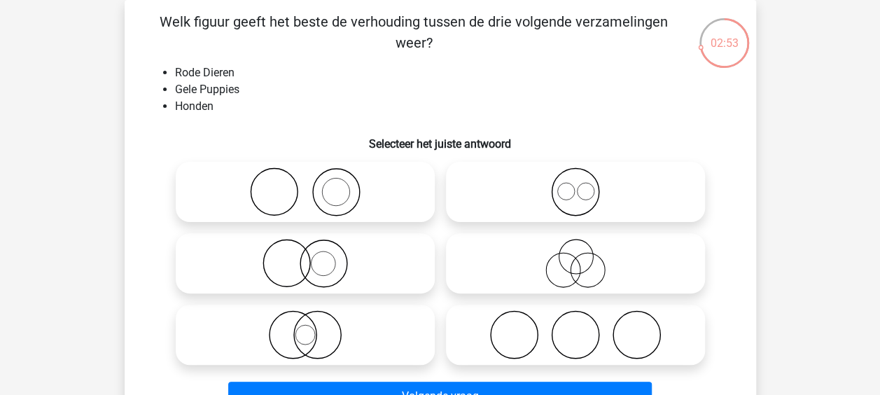
click at [385, 199] on icon at bounding box center [305, 191] width 248 height 49
click at [314, 185] on input "radio" at bounding box center [309, 180] width 9 height 9
radio input "true"
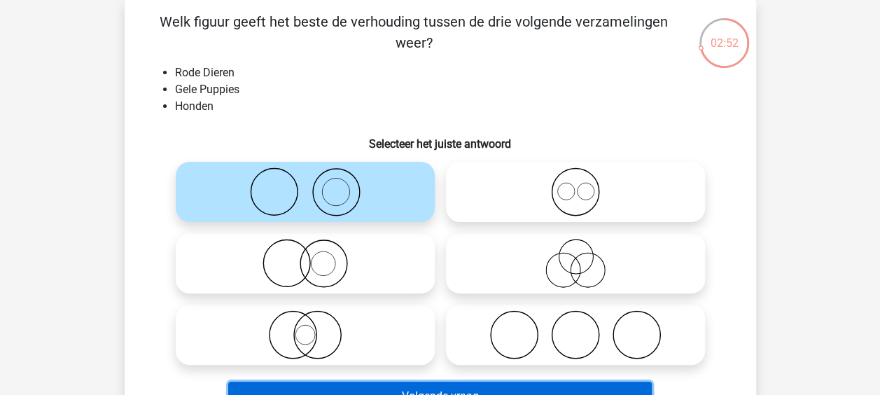
click at [476, 384] on button "Volgende vraag" at bounding box center [439, 395] width 423 height 29
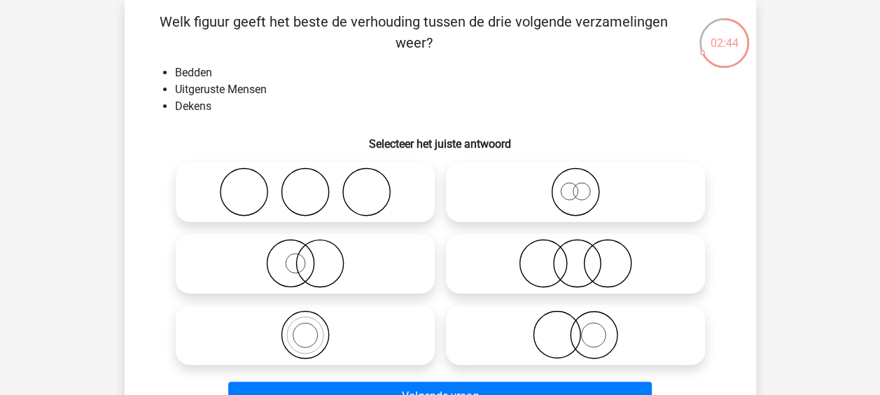
click at [390, 216] on icon at bounding box center [305, 191] width 248 height 49
click at [314, 185] on input "radio" at bounding box center [309, 180] width 9 height 9
radio input "true"
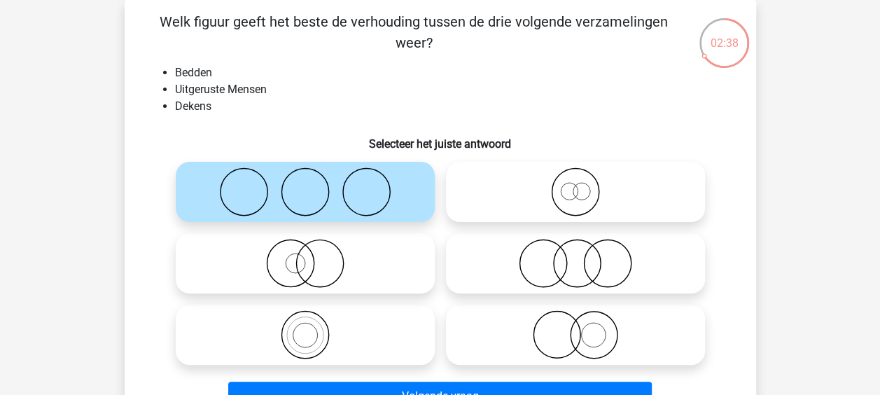
click at [514, 333] on icon at bounding box center [575, 334] width 248 height 49
click at [575, 327] on input "radio" at bounding box center [579, 322] width 9 height 9
radio input "true"
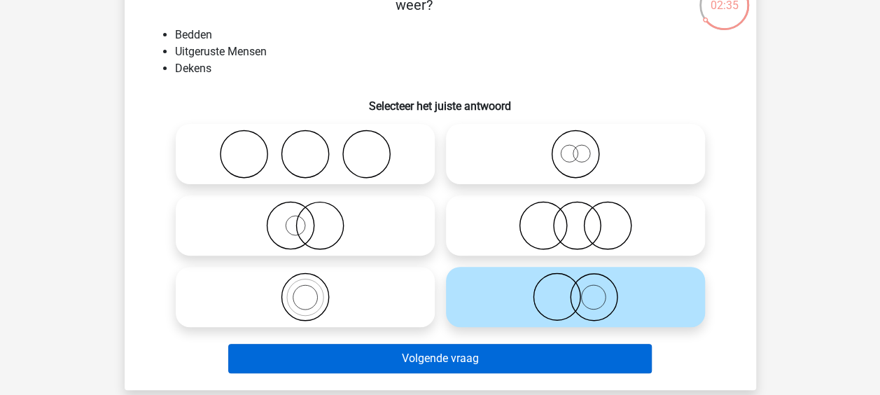
scroll to position [134, 0]
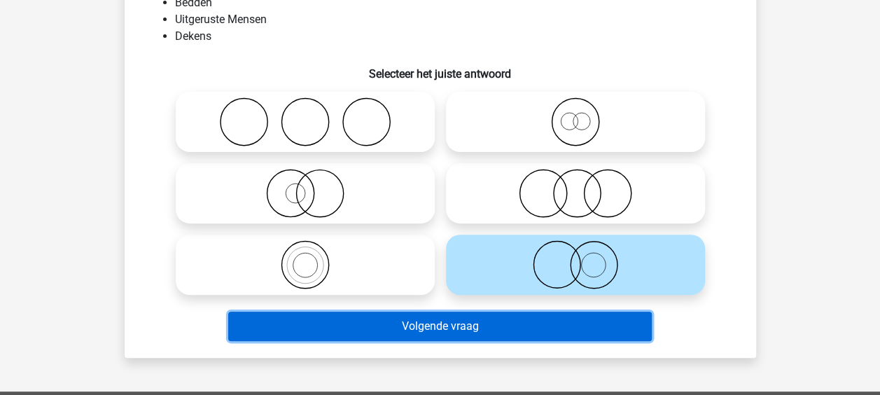
click at [505, 328] on button "Volgende vraag" at bounding box center [439, 325] width 423 height 29
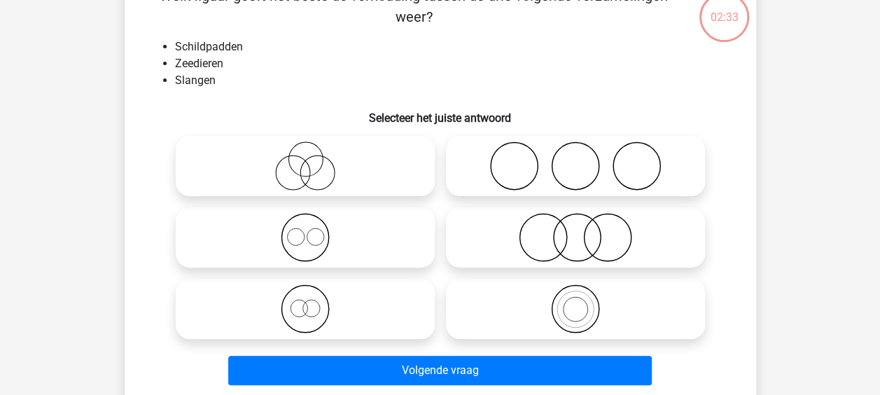
scroll to position [64, 0]
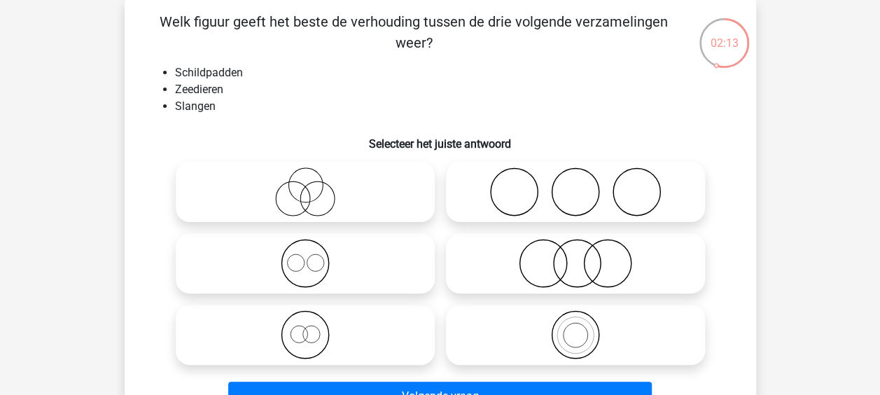
click at [537, 183] on icon at bounding box center [575, 191] width 248 height 49
click at [575, 183] on input "radio" at bounding box center [579, 180] width 9 height 9
radio input "true"
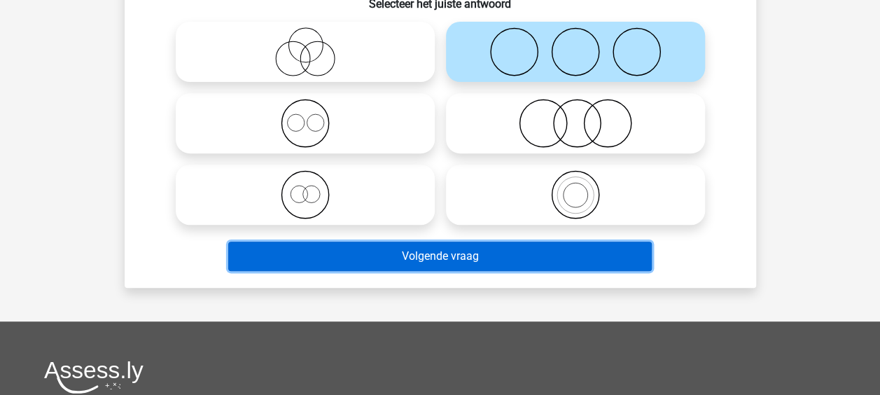
click at [468, 262] on button "Volgende vraag" at bounding box center [439, 255] width 423 height 29
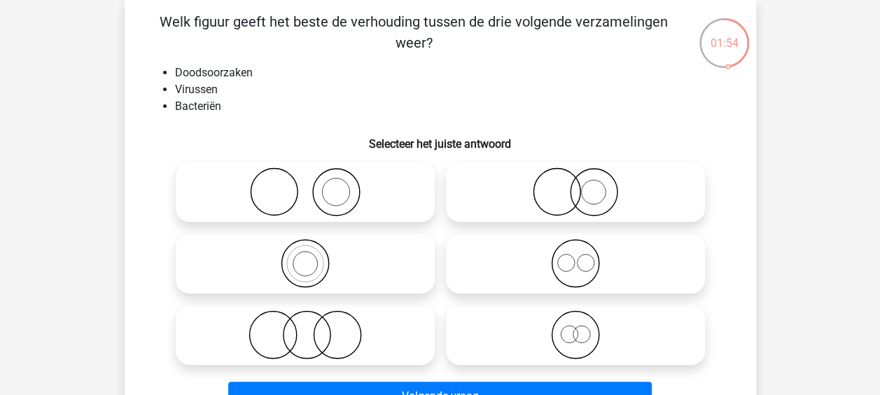
click at [380, 329] on icon at bounding box center [305, 334] width 248 height 49
click at [314, 327] on input "radio" at bounding box center [309, 322] width 9 height 9
radio input "true"
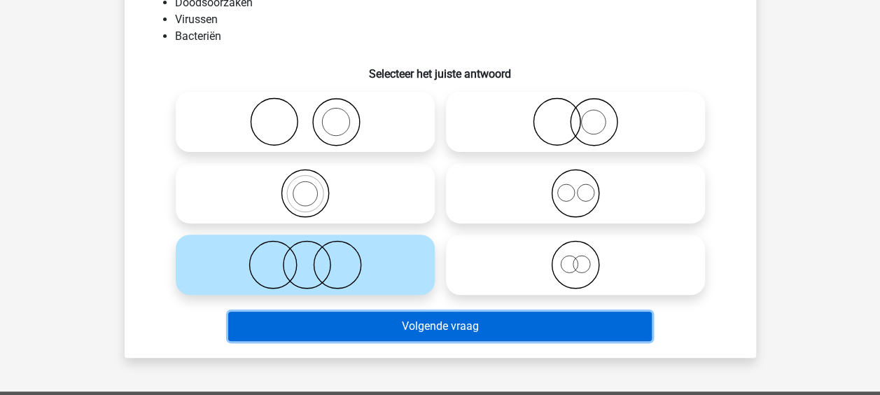
click at [433, 332] on button "Volgende vraag" at bounding box center [439, 325] width 423 height 29
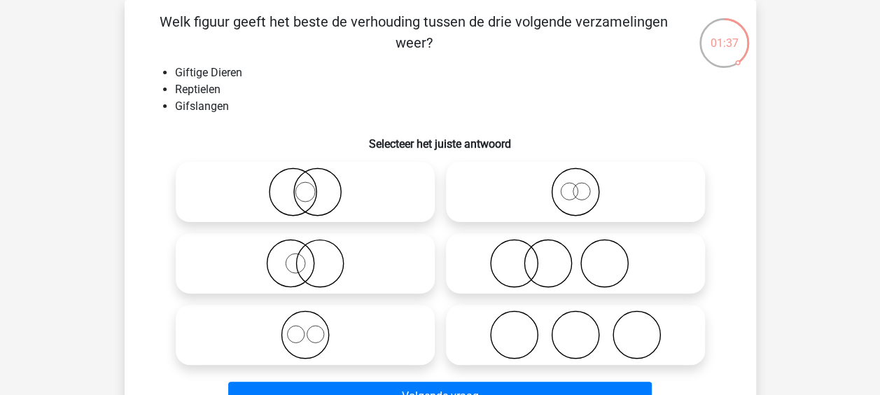
click at [525, 270] on circle at bounding box center [547, 263] width 47 height 47
click at [575, 256] on input "radio" at bounding box center [579, 251] width 9 height 9
radio input "true"
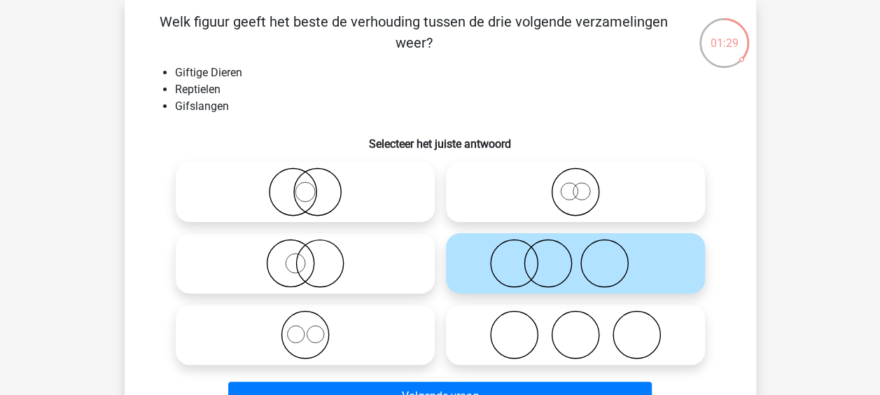
click at [400, 323] on icon at bounding box center [305, 334] width 248 height 49
click at [314, 323] on input "radio" at bounding box center [309, 322] width 9 height 9
radio input "true"
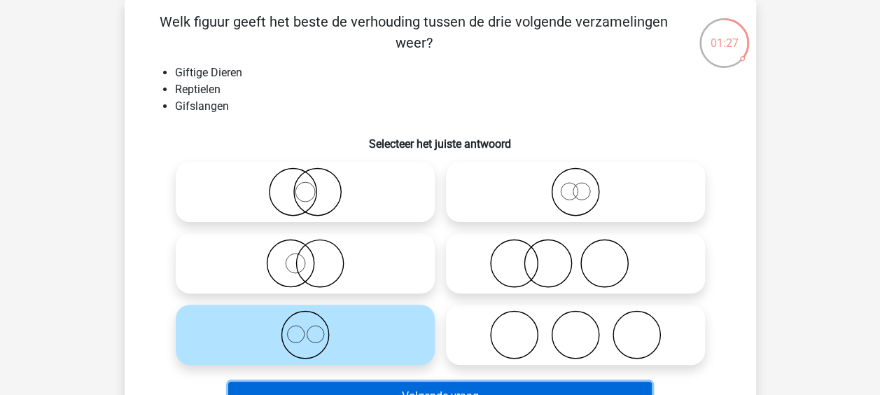
click at [464, 390] on button "Volgende vraag" at bounding box center [439, 395] width 423 height 29
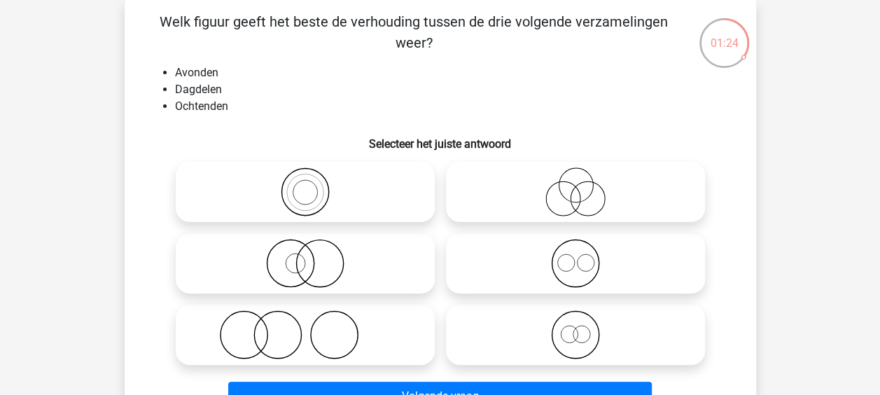
click at [512, 263] on icon at bounding box center [575, 263] width 248 height 49
click at [575, 256] on input "radio" at bounding box center [579, 251] width 9 height 9
radio input "true"
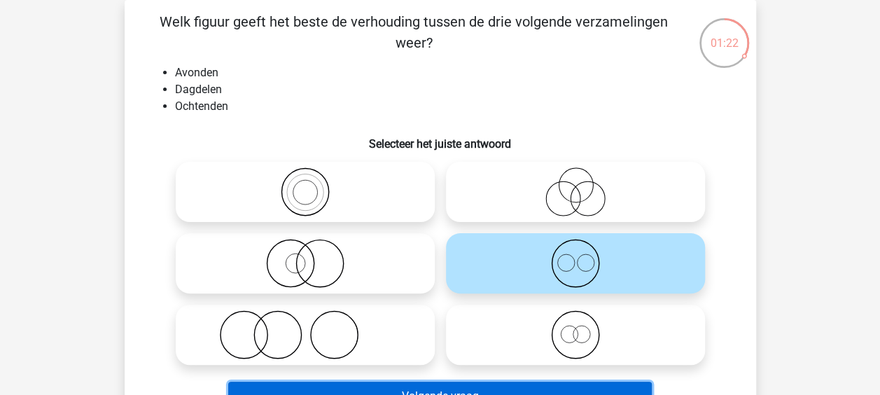
click at [481, 389] on button "Volgende vraag" at bounding box center [439, 395] width 423 height 29
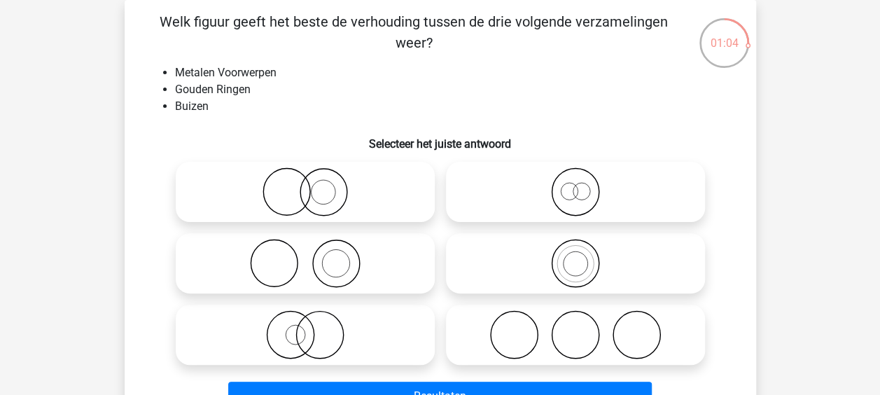
click at [497, 312] on icon at bounding box center [575, 334] width 248 height 49
click at [575, 318] on input "radio" at bounding box center [579, 322] width 9 height 9
radio input "true"
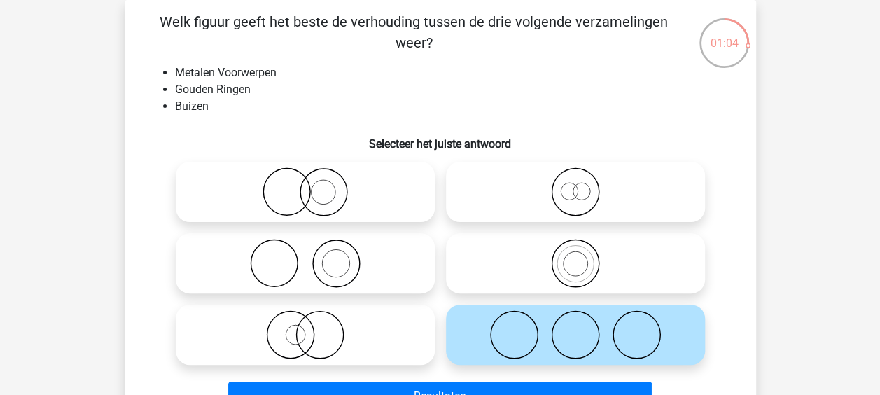
scroll to position [134, 0]
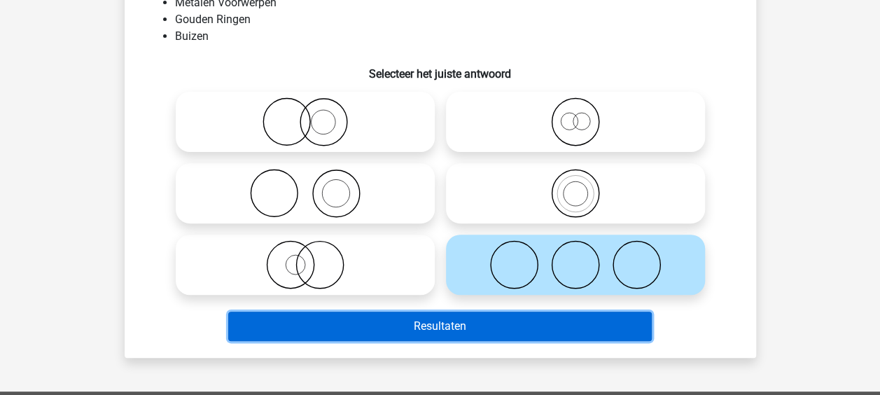
click at [477, 325] on button "Resultaten" at bounding box center [439, 325] width 423 height 29
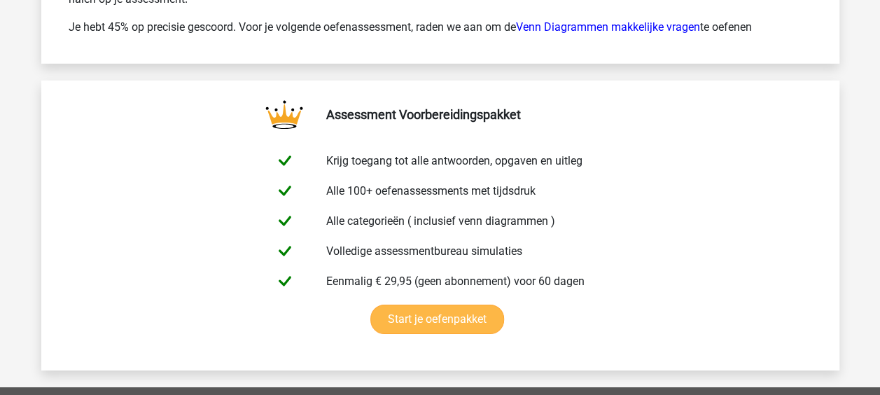
scroll to position [2164, 0]
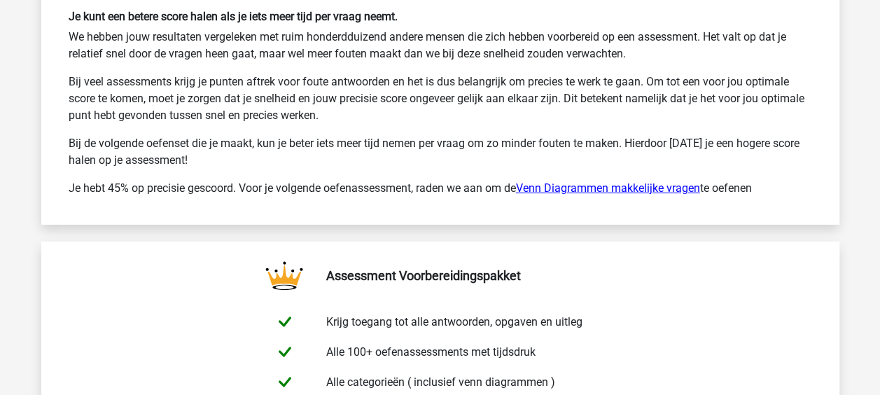
click at [640, 181] on link "Venn Diagrammen makkelijke vragen" at bounding box center [608, 187] width 184 height 13
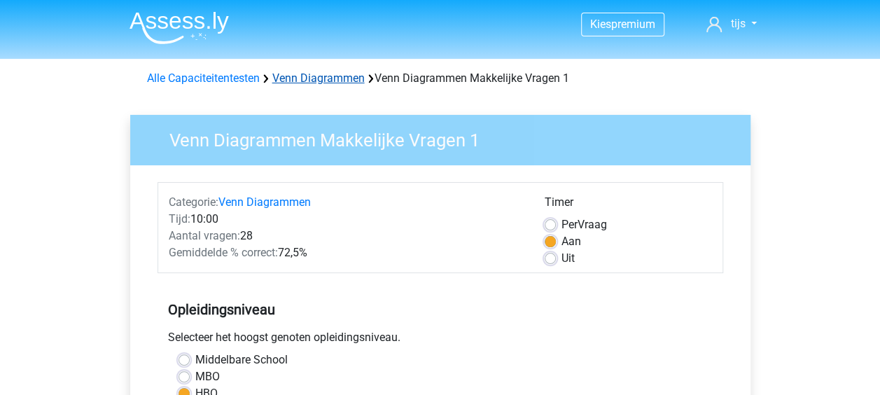
click at [311, 80] on link "Venn Diagrammen" at bounding box center [318, 77] width 92 height 13
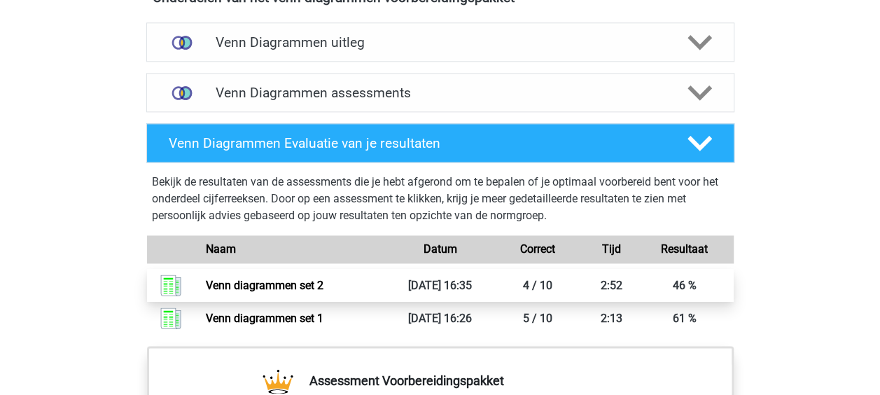
scroll to position [840, 0]
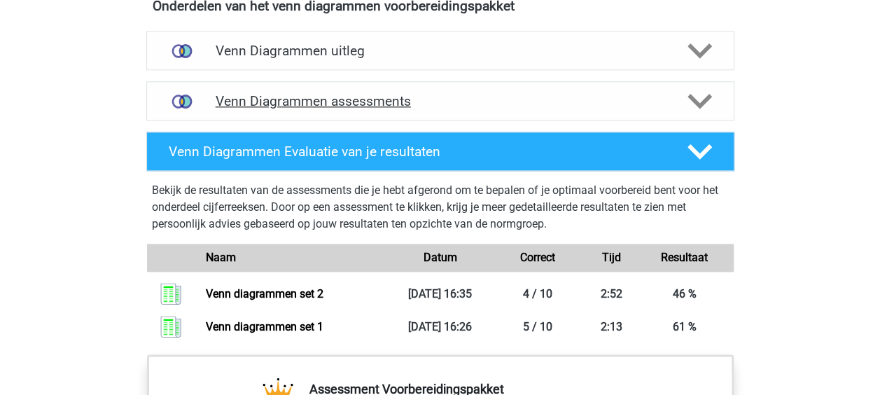
click at [362, 114] on div "Venn Diagrammen assessments" at bounding box center [440, 100] width 588 height 39
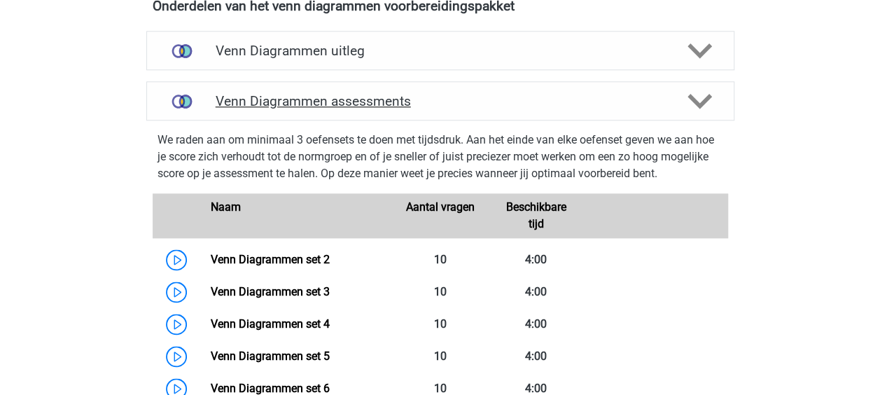
click at [354, 108] on div "Venn Diagrammen assessments" at bounding box center [440, 100] width 588 height 39
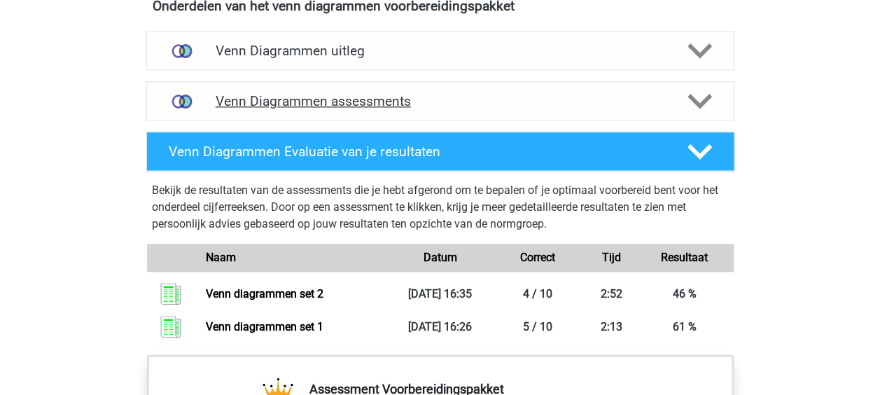
click at [367, 98] on h4 "Venn Diagrammen assessments" at bounding box center [440, 101] width 449 height 16
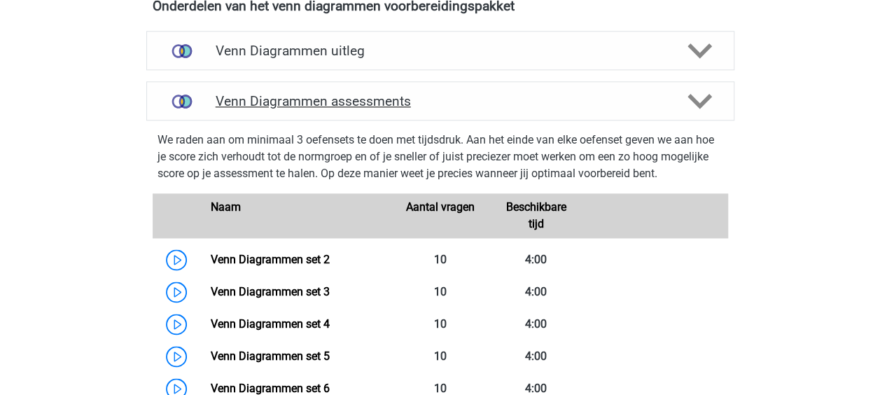
click at [337, 106] on h4 "Venn Diagrammen assessments" at bounding box center [440, 101] width 449 height 16
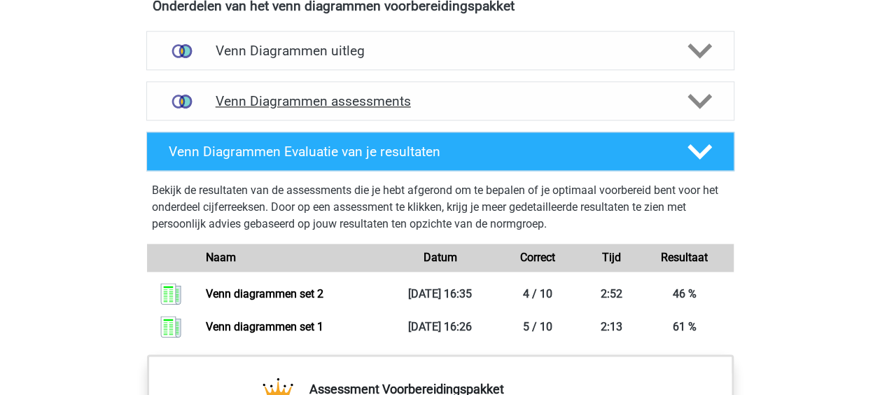
click at [344, 93] on h4 "Venn Diagrammen assessments" at bounding box center [440, 101] width 449 height 16
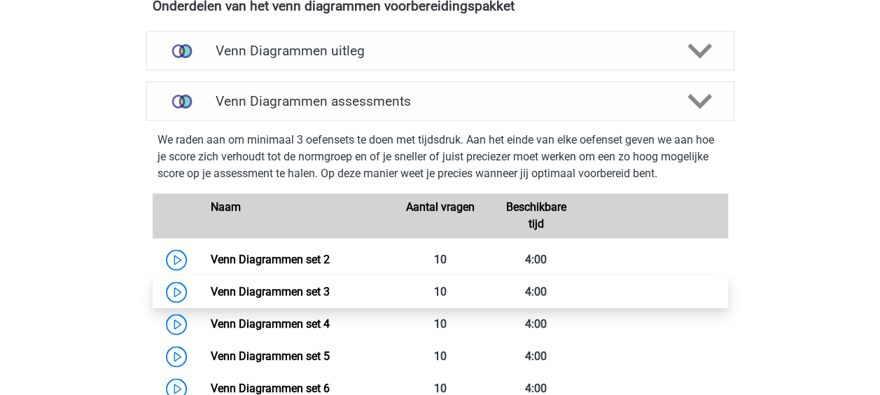
click at [244, 285] on link "Venn Diagrammen set 3" at bounding box center [270, 291] width 119 height 13
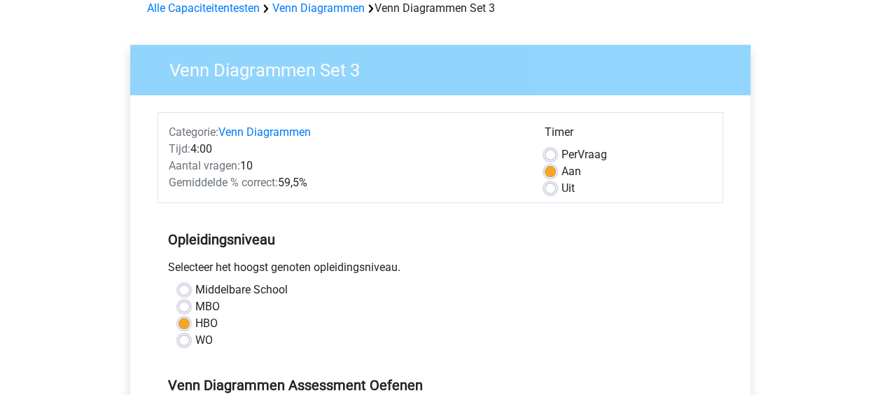
scroll to position [140, 0]
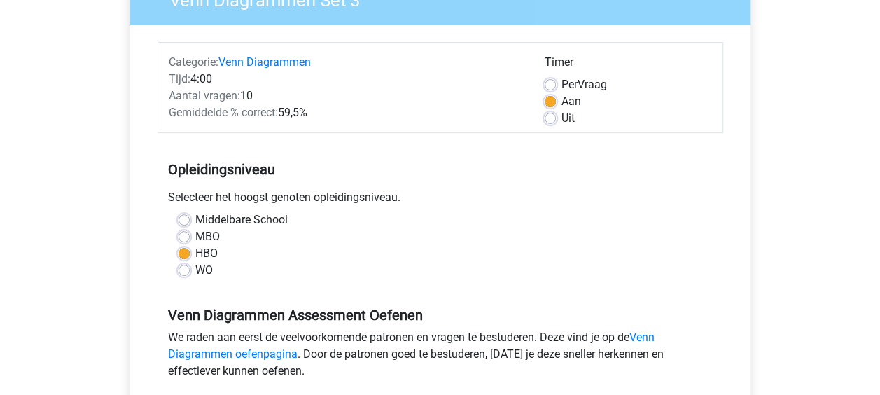
click at [556, 78] on div "Per Vraag" at bounding box center [627, 84] width 167 height 17
click at [561, 83] on label "Per Vraag" at bounding box center [583, 84] width 45 height 17
click at [555, 83] on input "Per Vraag" at bounding box center [549, 83] width 11 height 14
radio input "true"
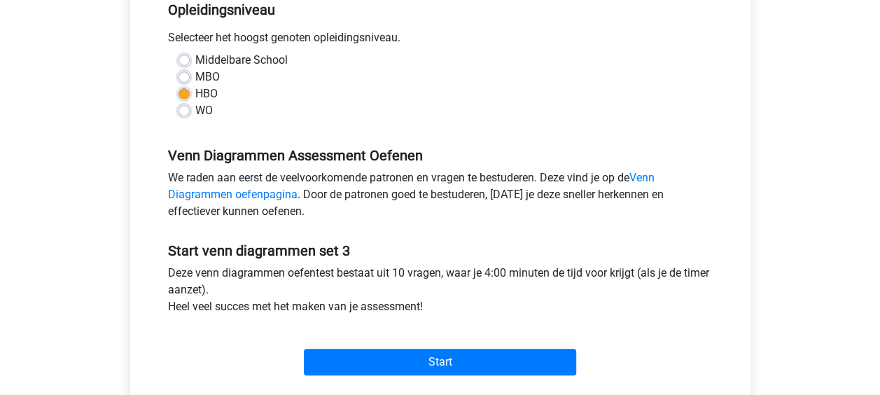
scroll to position [420, 0]
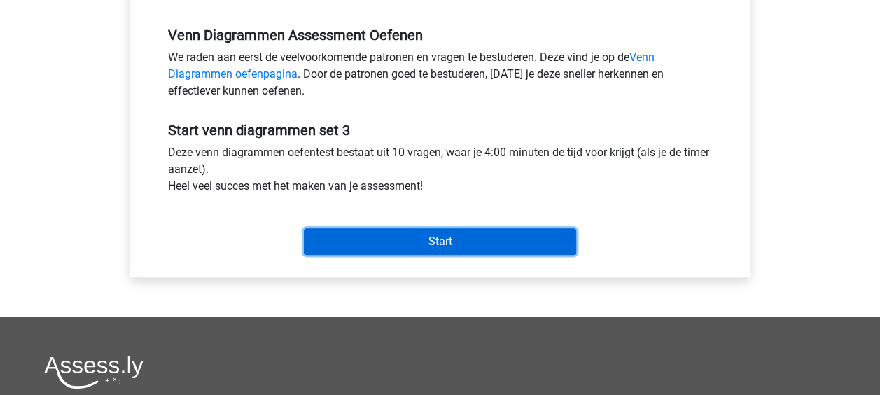
click at [417, 244] on input "Start" at bounding box center [440, 241] width 272 height 27
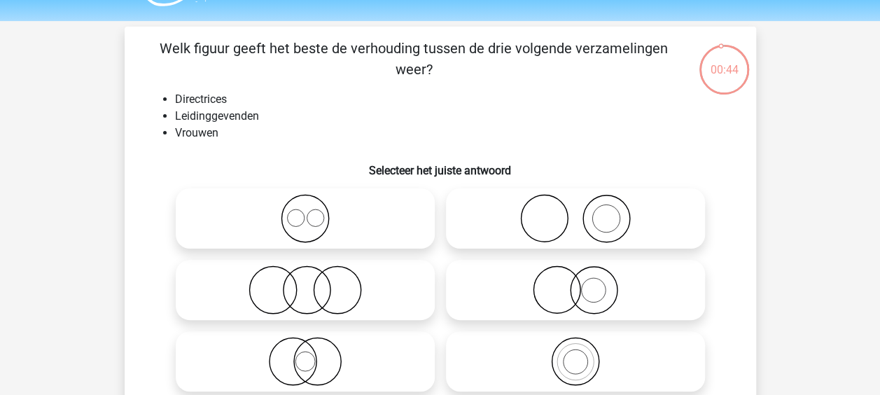
scroll to position [70, 0]
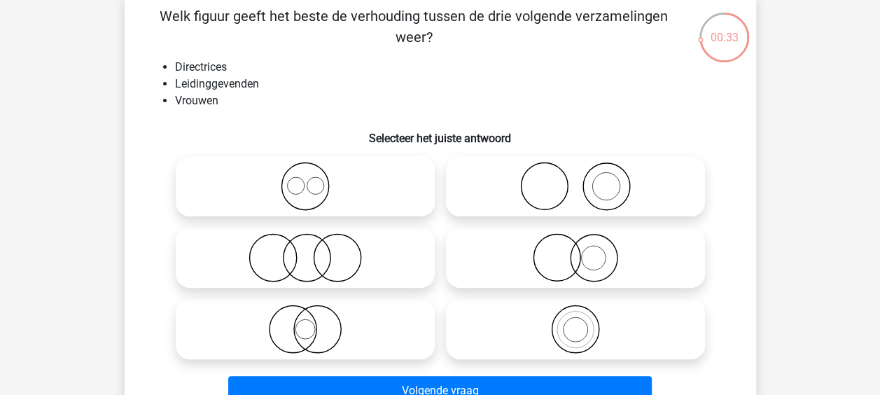
click at [400, 246] on icon at bounding box center [305, 257] width 248 height 49
click at [314, 246] on input "radio" at bounding box center [309, 245] width 9 height 9
radio input "true"
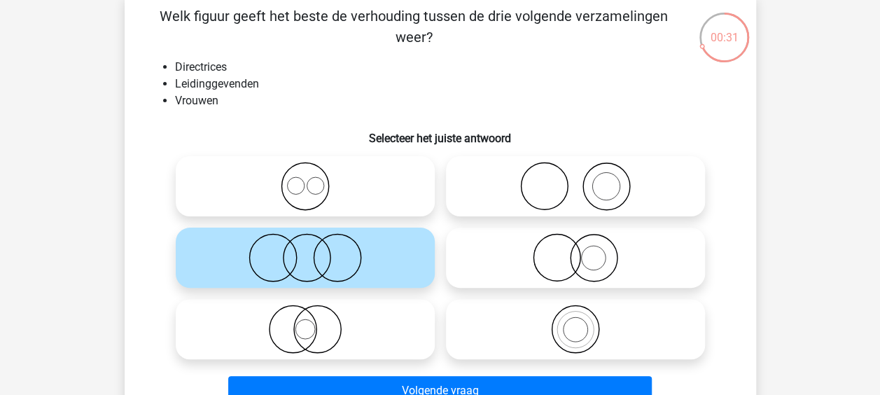
click at [354, 191] on icon at bounding box center [305, 186] width 248 height 49
click at [314, 179] on input "radio" at bounding box center [309, 174] width 9 height 9
radio input "true"
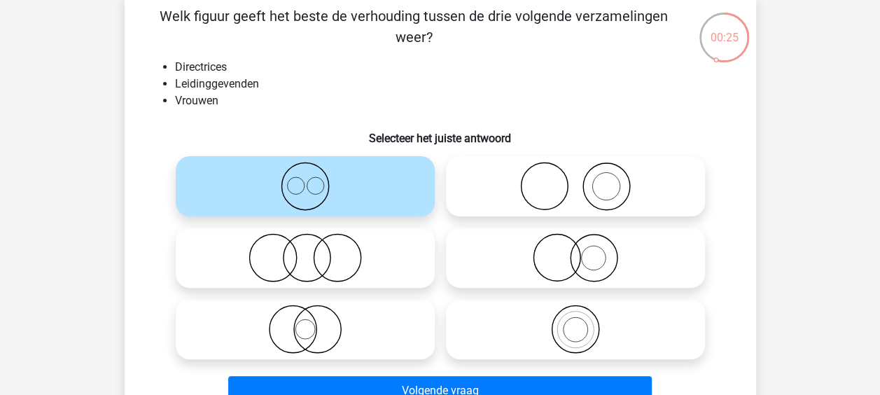
click at [549, 319] on icon at bounding box center [575, 328] width 248 height 49
click at [575, 319] on input "radio" at bounding box center [579, 317] width 9 height 9
radio input "true"
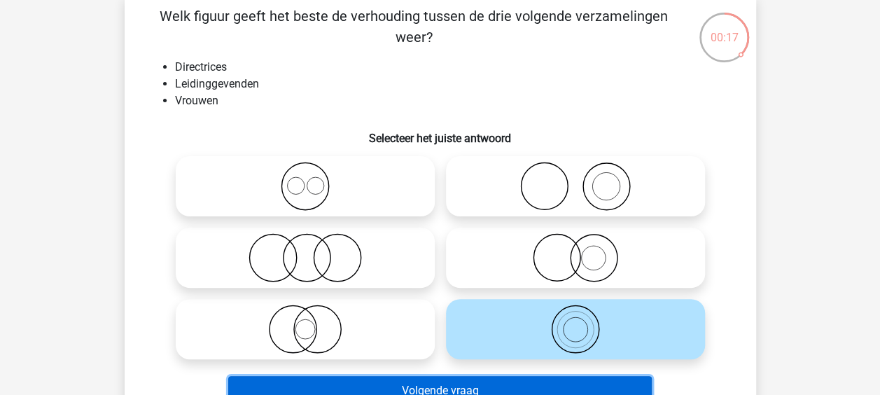
click at [444, 379] on button "Volgende vraag" at bounding box center [439, 390] width 423 height 29
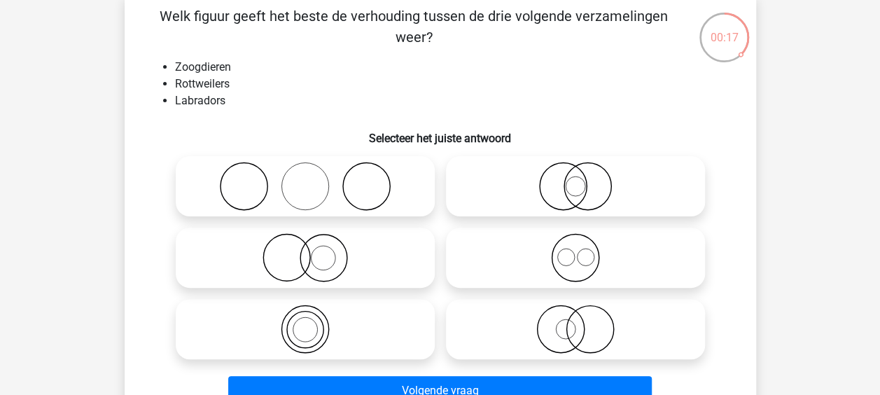
scroll to position [64, 0]
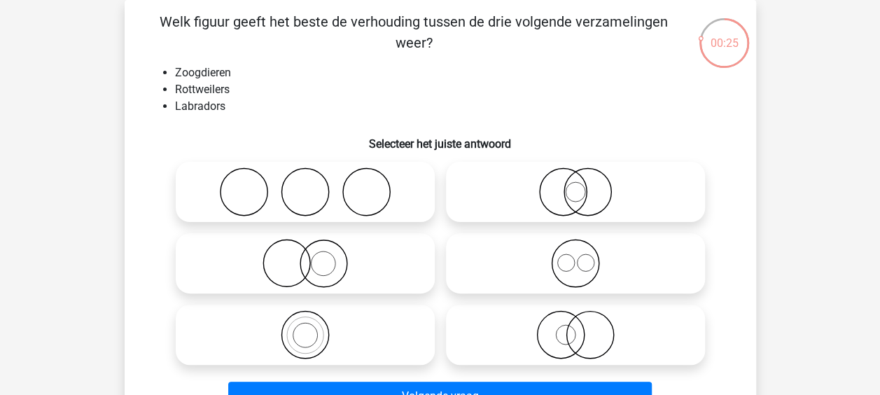
click at [530, 253] on icon at bounding box center [575, 263] width 248 height 49
click at [575, 253] on input "radio" at bounding box center [579, 251] width 9 height 9
radio input "true"
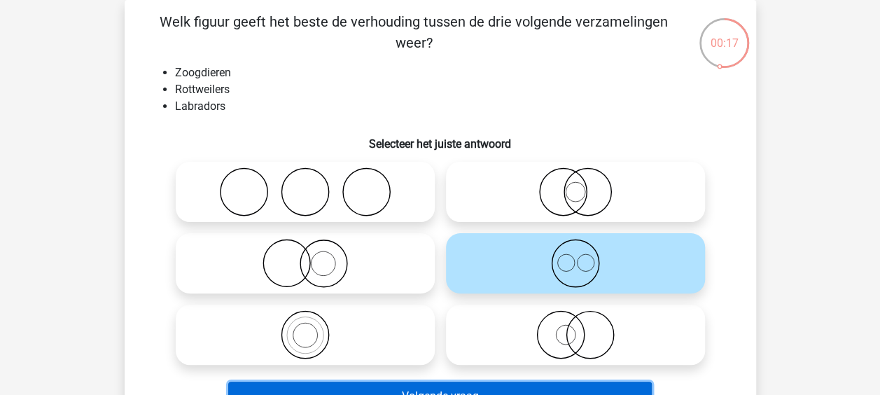
click at [432, 385] on button "Volgende vraag" at bounding box center [439, 395] width 423 height 29
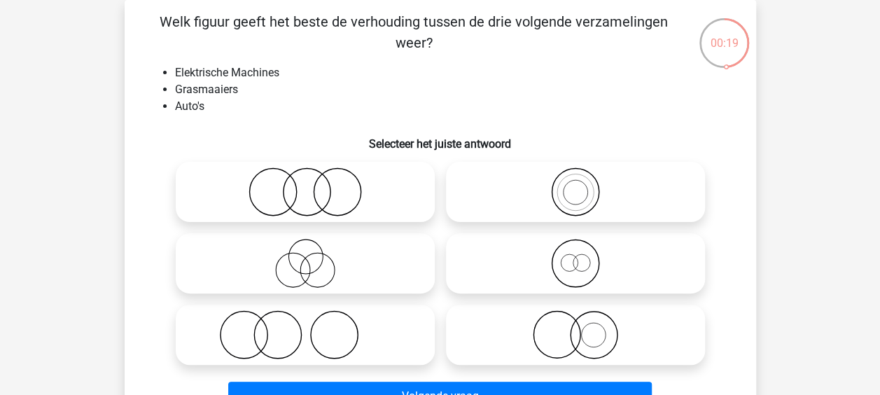
click at [390, 203] on icon at bounding box center [305, 191] width 248 height 49
click at [314, 185] on input "radio" at bounding box center [309, 180] width 9 height 9
radio input "true"
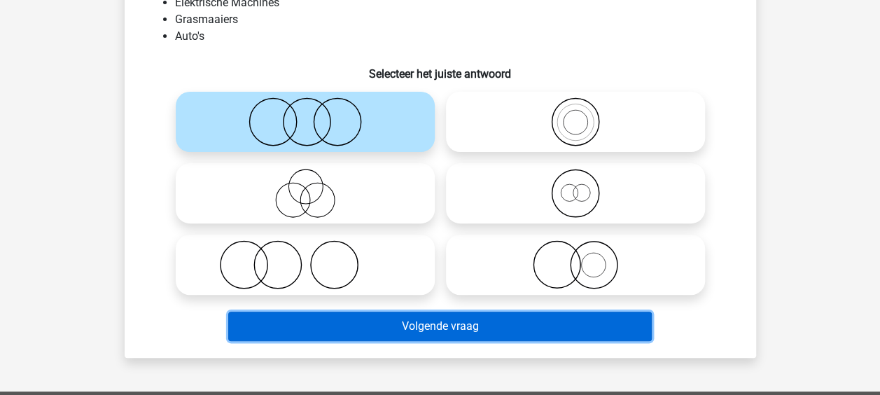
click at [441, 322] on button "Volgende vraag" at bounding box center [439, 325] width 423 height 29
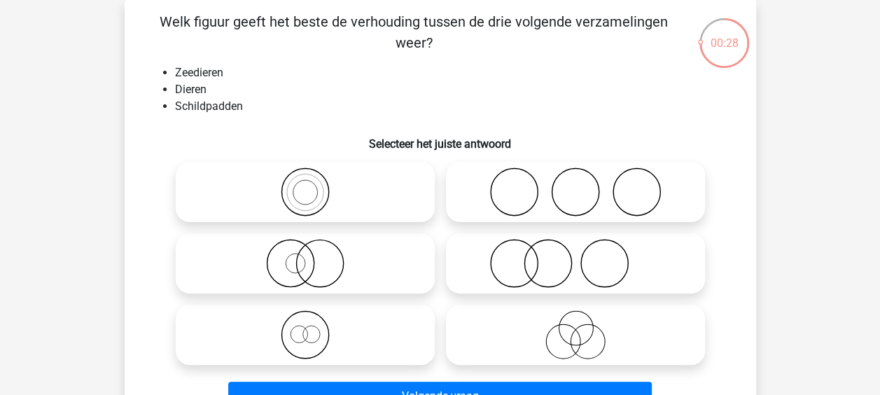
click at [400, 204] on icon at bounding box center [305, 191] width 248 height 49
click at [314, 185] on input "radio" at bounding box center [309, 180] width 9 height 9
radio input "true"
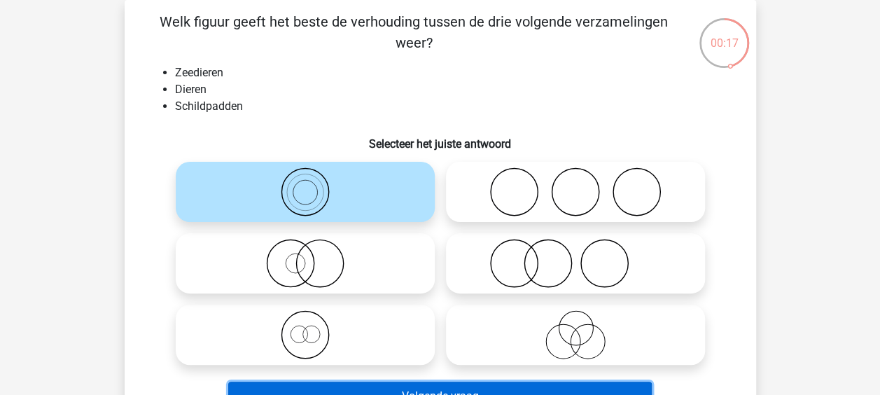
click at [435, 386] on button "Volgende vraag" at bounding box center [439, 395] width 423 height 29
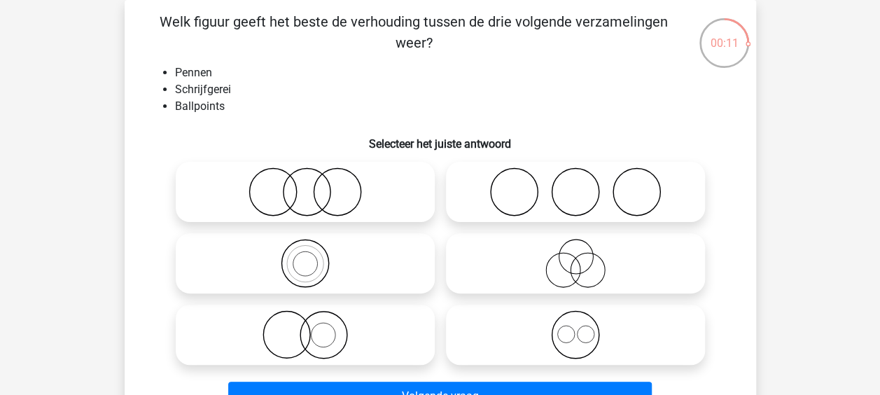
click at [313, 280] on icon at bounding box center [305, 263] width 248 height 49
click at [313, 256] on input "radio" at bounding box center [309, 251] width 9 height 9
radio input "true"
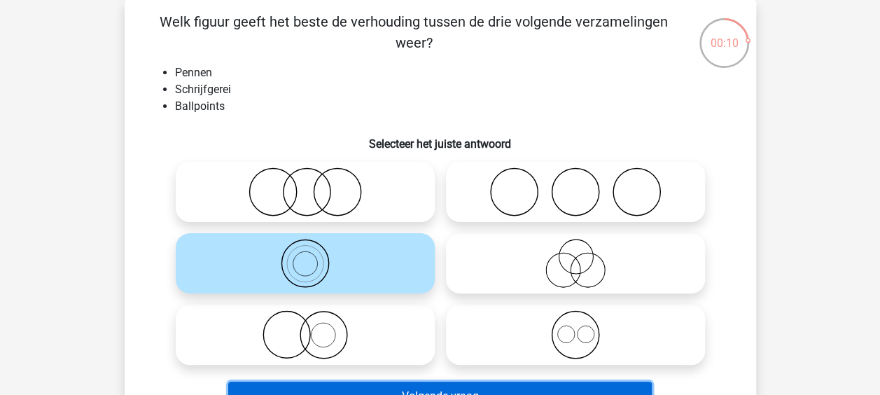
click at [402, 385] on button "Volgende vraag" at bounding box center [439, 395] width 423 height 29
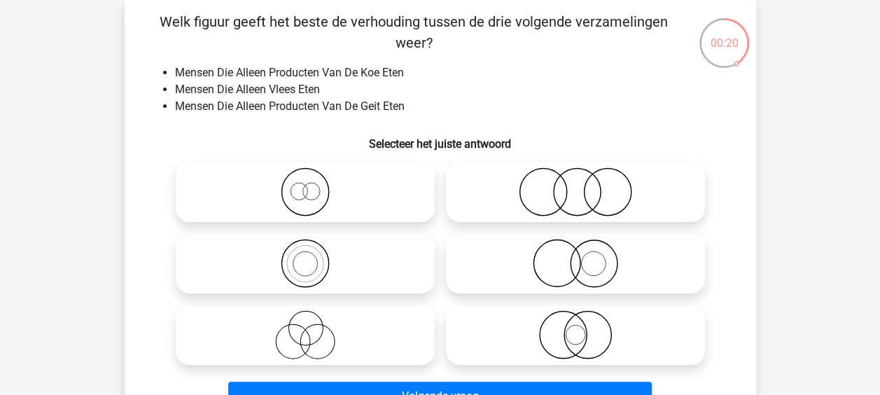
click at [307, 342] on icon at bounding box center [305, 334] width 248 height 49
click at [307, 327] on input "radio" at bounding box center [309, 322] width 9 height 9
radio input "true"
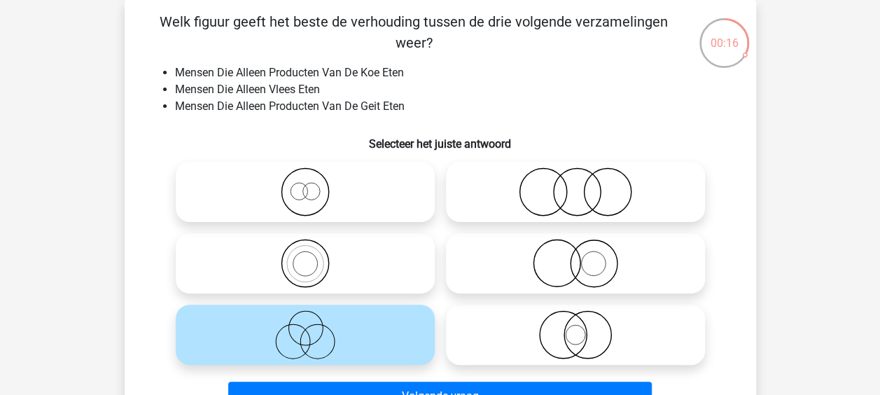
click at [599, 202] on icon at bounding box center [575, 191] width 248 height 49
click at [584, 185] on input "radio" at bounding box center [579, 180] width 9 height 9
radio input "true"
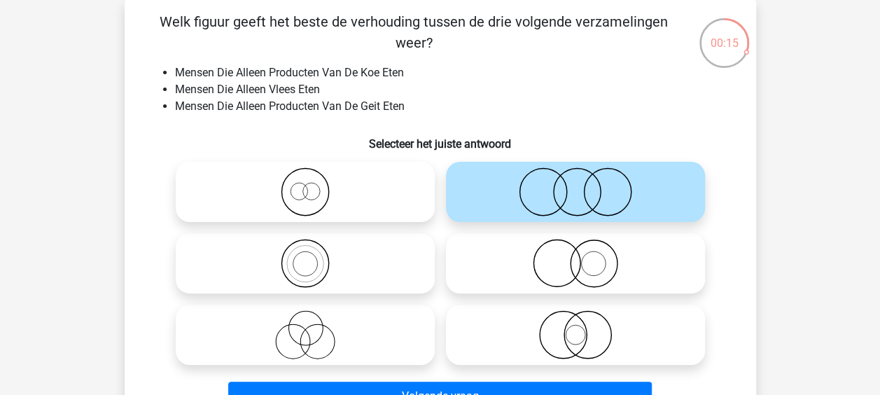
click at [270, 348] on icon at bounding box center [305, 334] width 248 height 49
click at [305, 327] on input "radio" at bounding box center [309, 322] width 9 height 9
radio input "true"
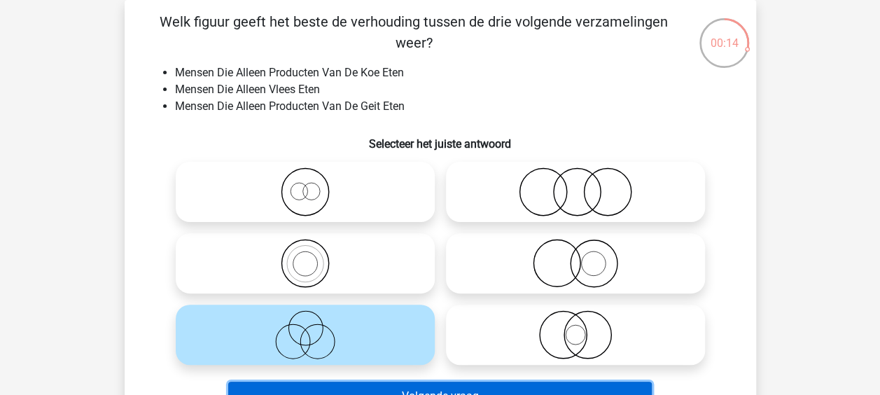
click at [399, 382] on button "Volgende vraag" at bounding box center [439, 395] width 423 height 29
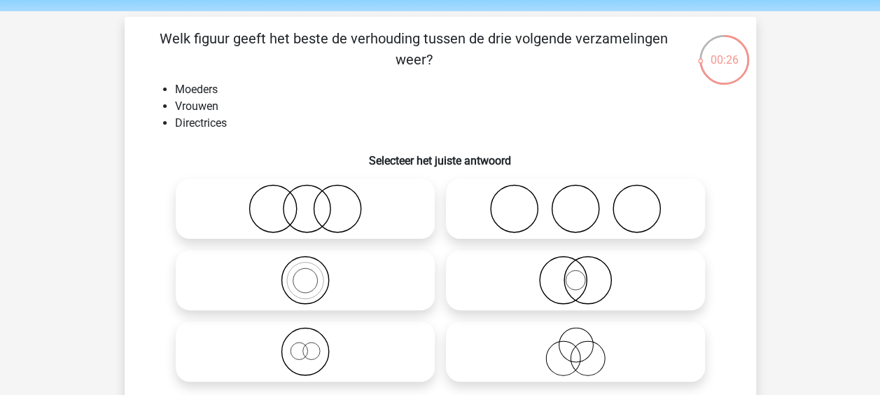
scroll to position [70, 0]
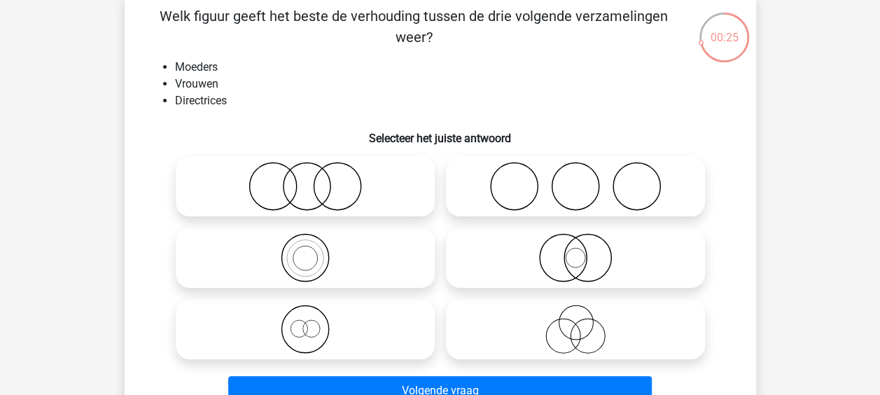
click at [544, 348] on icon at bounding box center [575, 328] width 248 height 49
click at [575, 322] on input "radio" at bounding box center [579, 317] width 9 height 9
radio input "true"
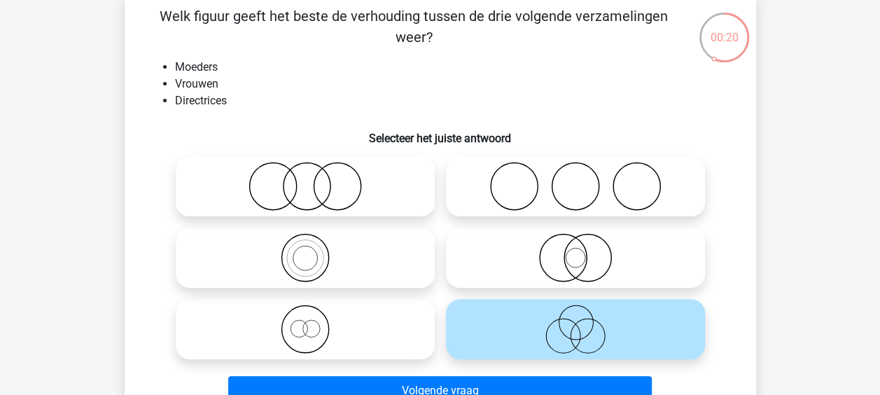
click at [297, 348] on icon at bounding box center [305, 328] width 248 height 49
click at [305, 322] on input "radio" at bounding box center [309, 317] width 9 height 9
radio input "true"
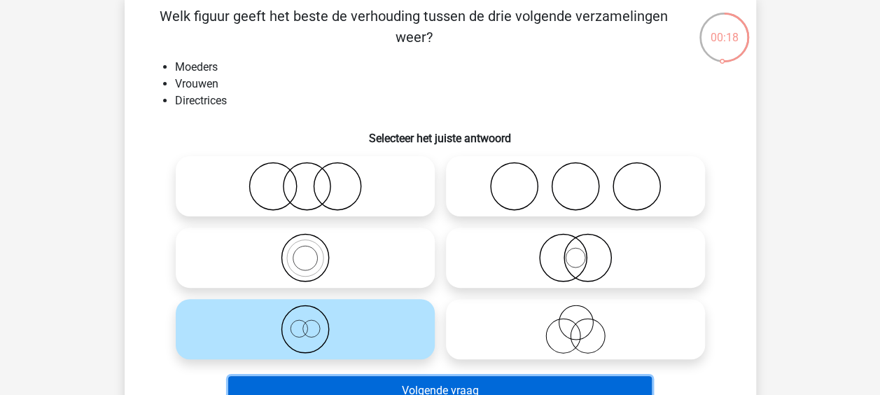
click at [434, 386] on button "Volgende vraag" at bounding box center [439, 390] width 423 height 29
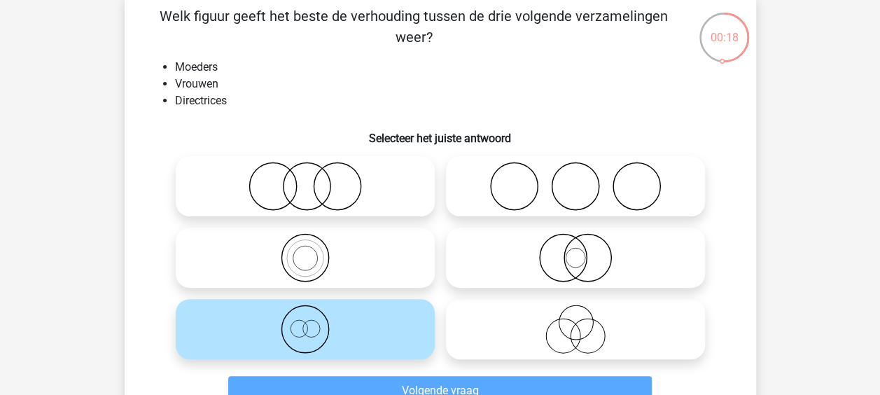
scroll to position [64, 0]
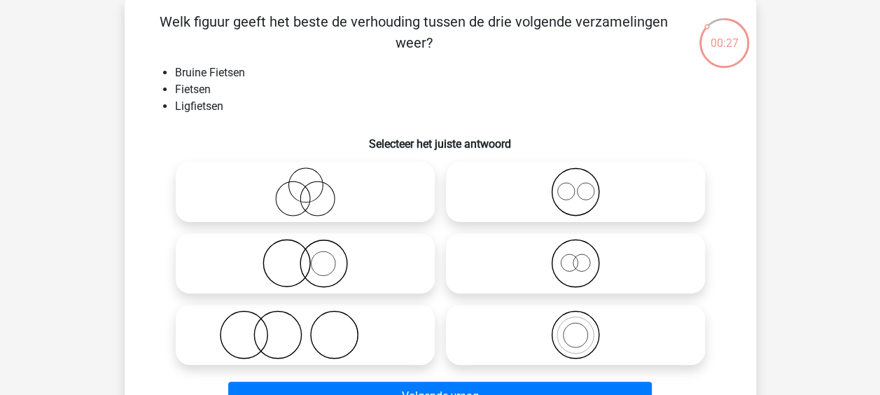
click at [535, 267] on icon at bounding box center [575, 263] width 248 height 49
click at [575, 256] on input "radio" at bounding box center [579, 251] width 9 height 9
radio input "true"
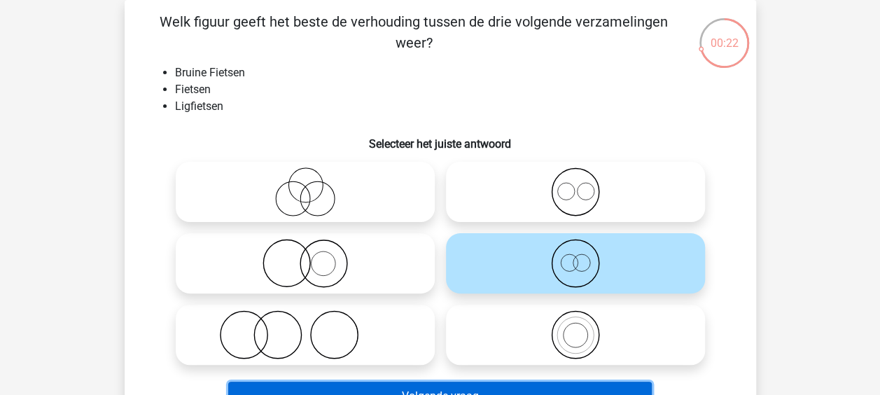
click at [483, 386] on button "Volgende vraag" at bounding box center [439, 395] width 423 height 29
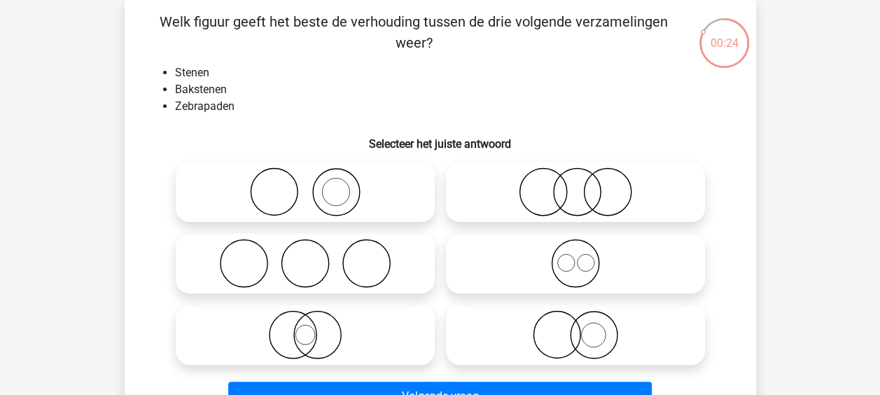
click at [371, 197] on icon at bounding box center [305, 191] width 248 height 49
click at [314, 185] on input "radio" at bounding box center [309, 180] width 9 height 9
radio input "true"
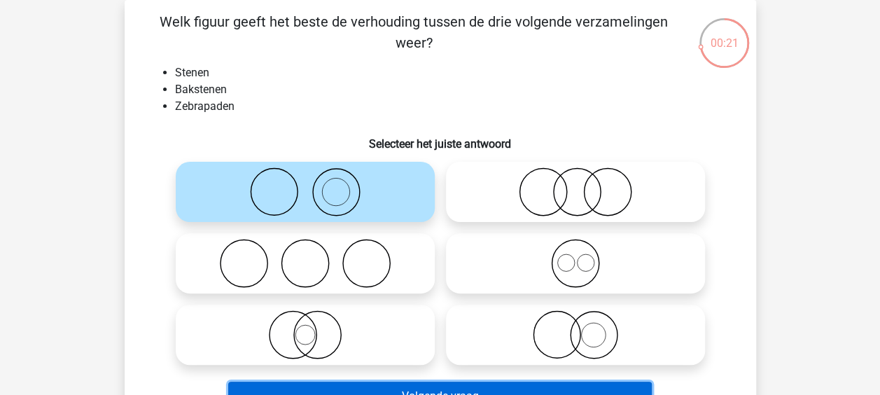
click at [460, 386] on button "Volgende vraag" at bounding box center [439, 395] width 423 height 29
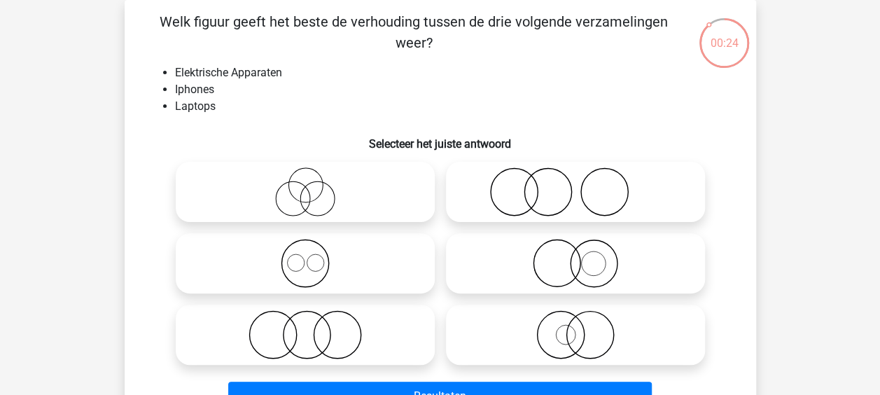
click at [381, 263] on icon at bounding box center [305, 263] width 248 height 49
click at [314, 256] on input "radio" at bounding box center [309, 251] width 9 height 9
radio input "true"
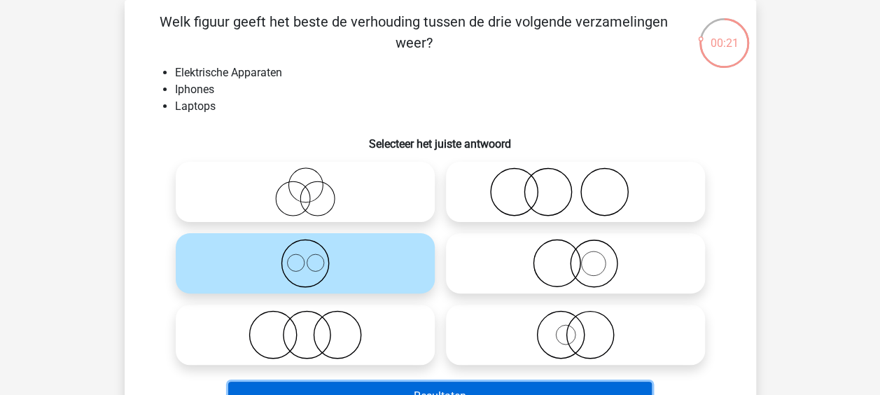
click at [466, 389] on button "Resultaten" at bounding box center [439, 395] width 423 height 29
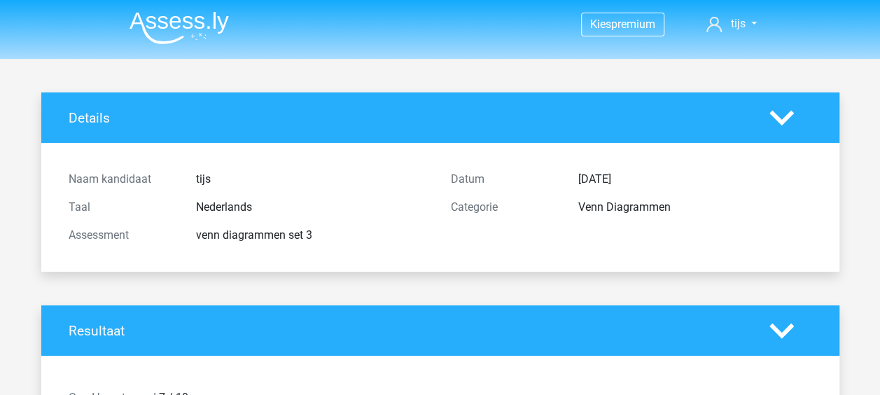
click at [209, 27] on img at bounding box center [178, 27] width 99 height 33
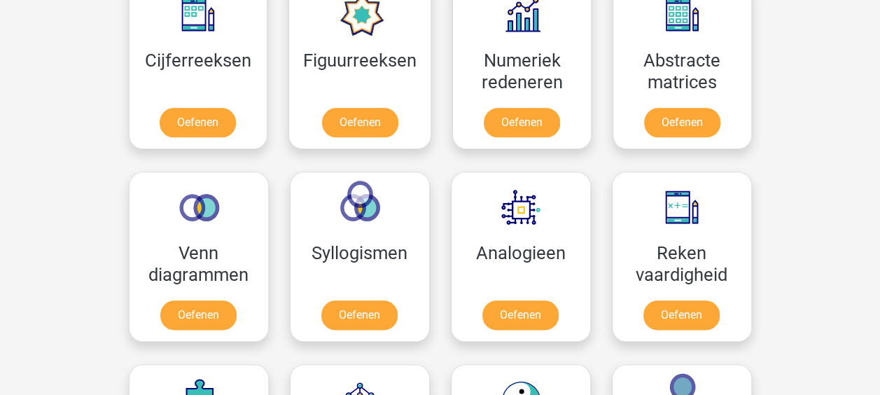
scroll to position [700, 0]
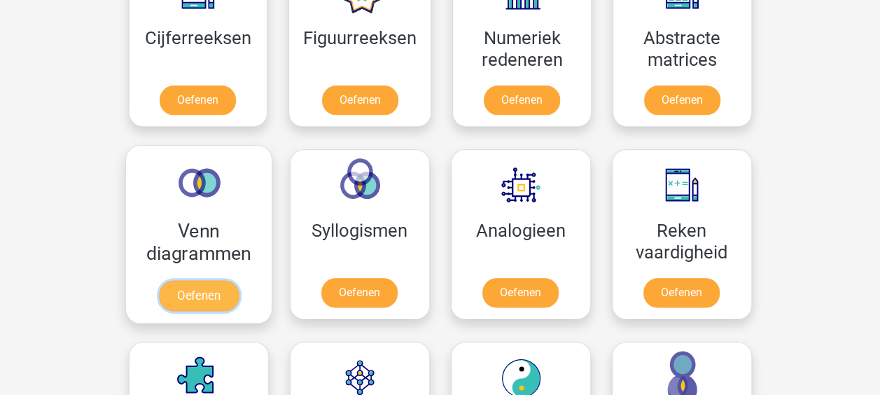
click at [213, 289] on link "Oefenen" at bounding box center [198, 295] width 80 height 31
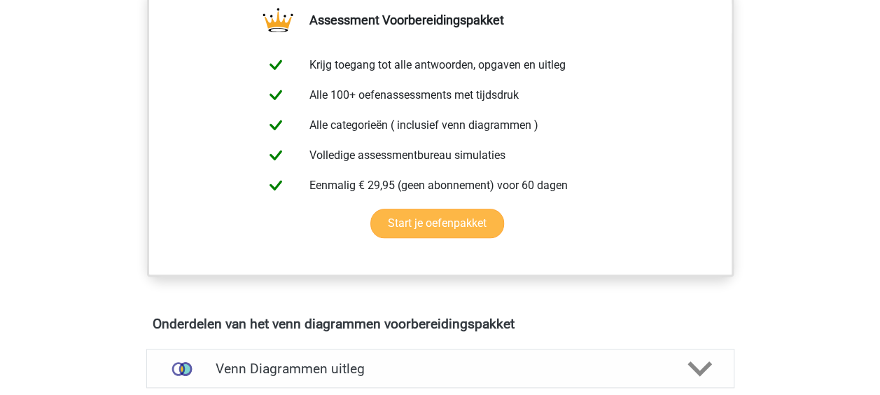
scroll to position [700, 0]
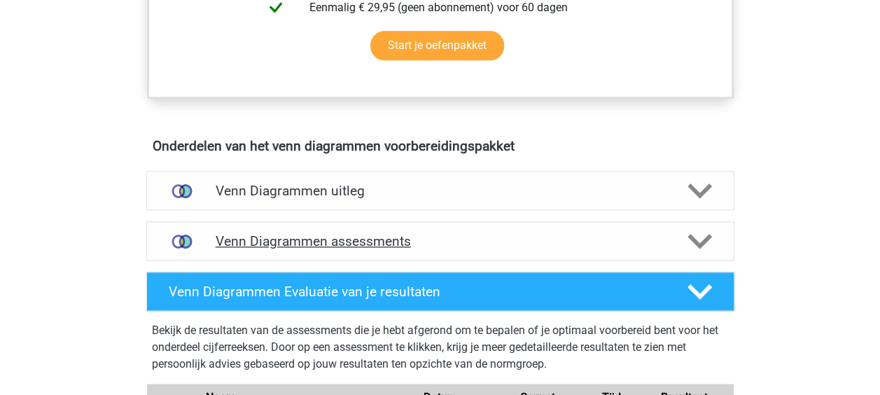
click at [327, 241] on h4 "Venn Diagrammen assessments" at bounding box center [440, 241] width 449 height 16
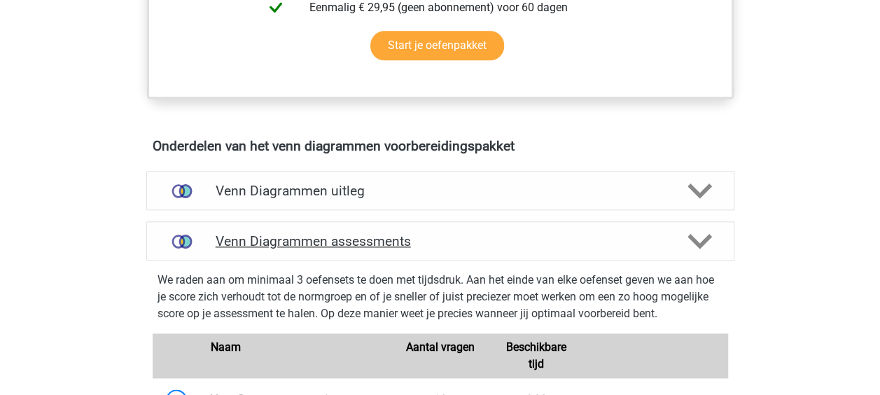
click at [327, 241] on h4 "Venn Diagrammen assessments" at bounding box center [440, 241] width 449 height 16
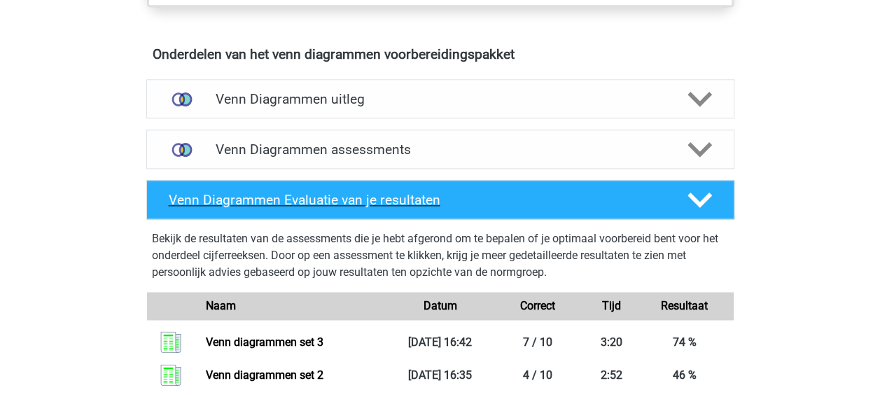
scroll to position [770, 0]
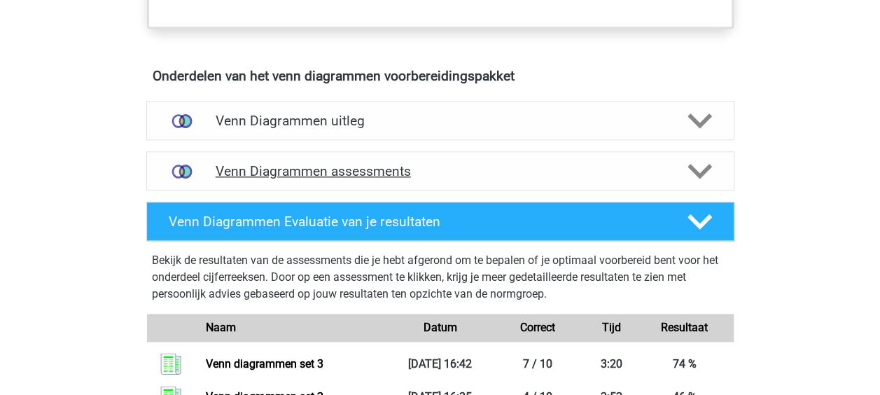
click at [327, 170] on h4 "Venn Diagrammen assessments" at bounding box center [440, 171] width 449 height 16
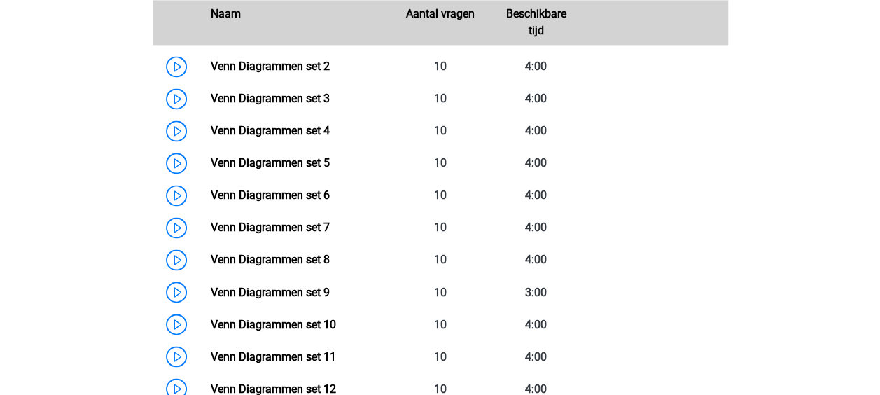
scroll to position [980, 0]
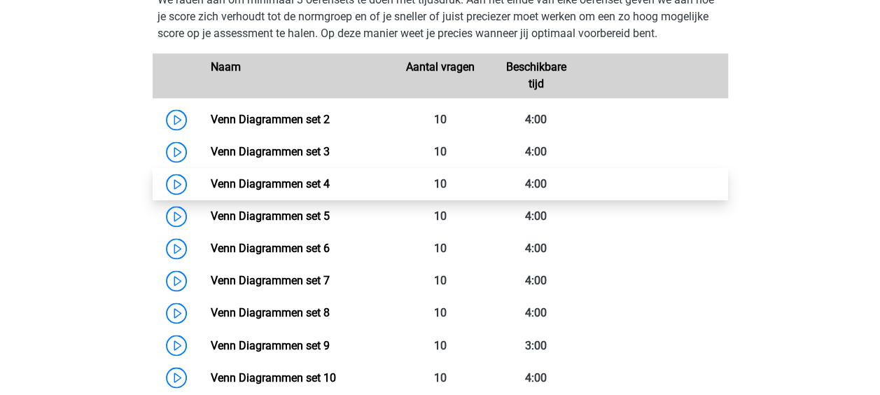
click at [228, 177] on link "Venn Diagrammen set 4" at bounding box center [270, 183] width 119 height 13
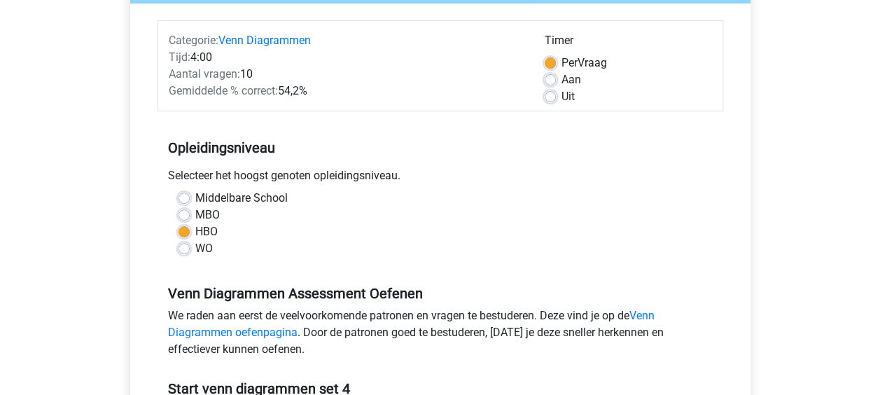
scroll to position [140, 0]
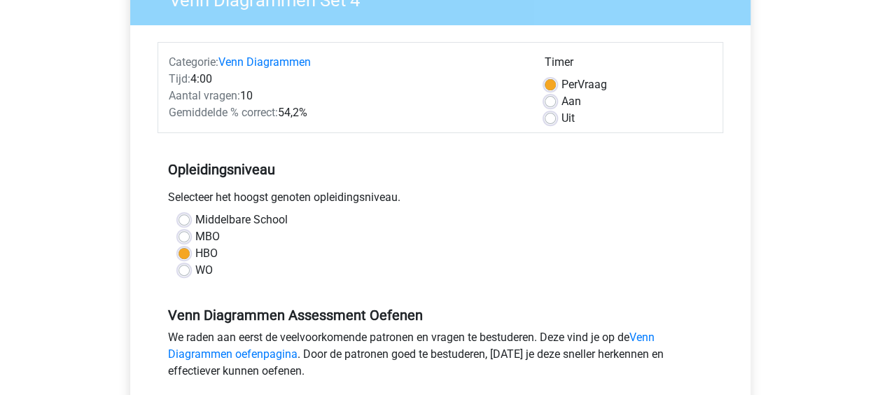
click at [195, 271] on label "WO" at bounding box center [203, 270] width 17 height 17
click at [183, 271] on input "WO" at bounding box center [183, 269] width 11 height 14
radio input "true"
click at [195, 238] on label "MBO" at bounding box center [207, 236] width 24 height 17
click at [186, 238] on input "MBO" at bounding box center [183, 235] width 11 height 14
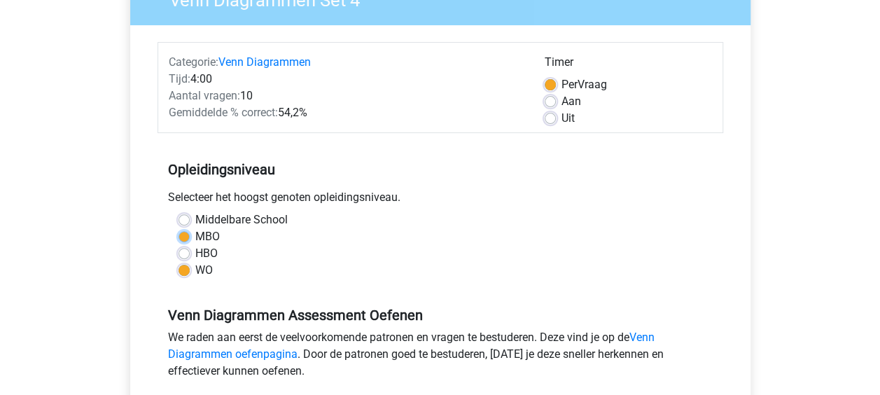
radio input "true"
click at [195, 217] on label "Middelbare School" at bounding box center [241, 219] width 92 height 17
click at [183, 217] on input "Middelbare School" at bounding box center [183, 218] width 11 height 14
radio input "true"
click at [195, 255] on label "HBO" at bounding box center [206, 253] width 22 height 17
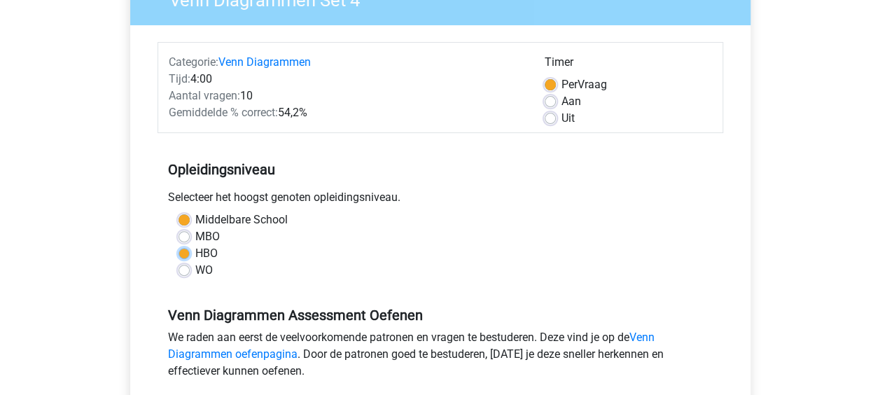
click at [185, 255] on input "HBO" at bounding box center [183, 252] width 11 height 14
radio input "true"
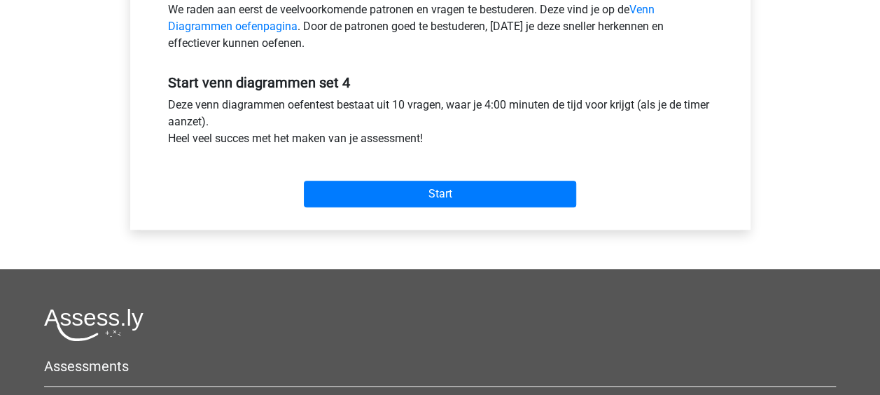
scroll to position [490, 0]
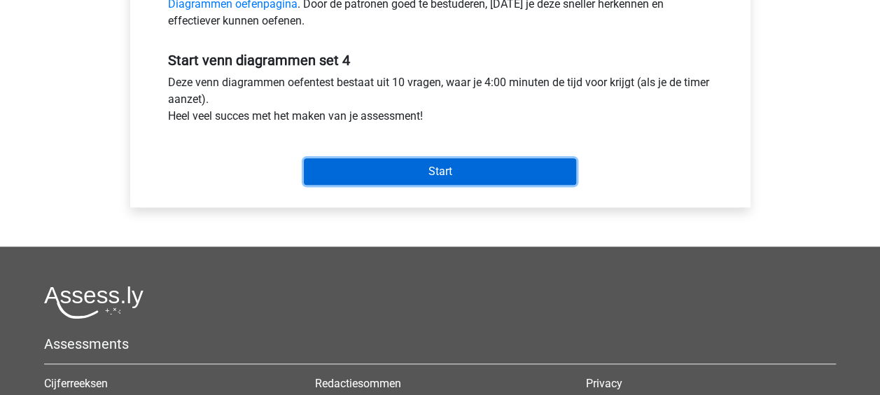
click at [446, 174] on input "Start" at bounding box center [440, 171] width 272 height 27
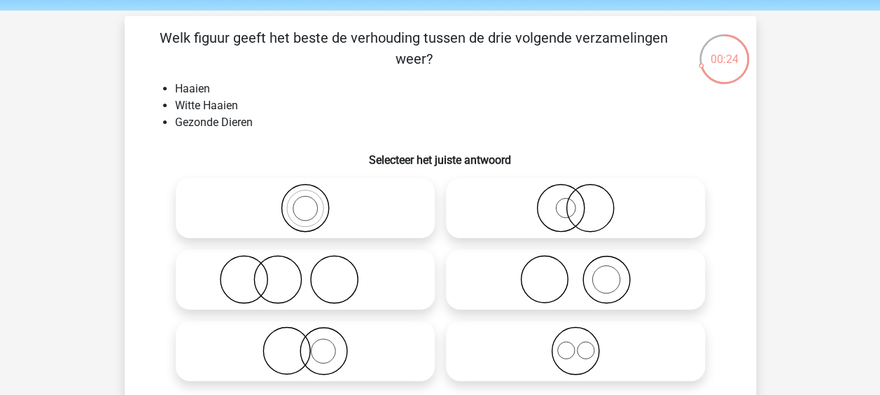
scroll to position [70, 0]
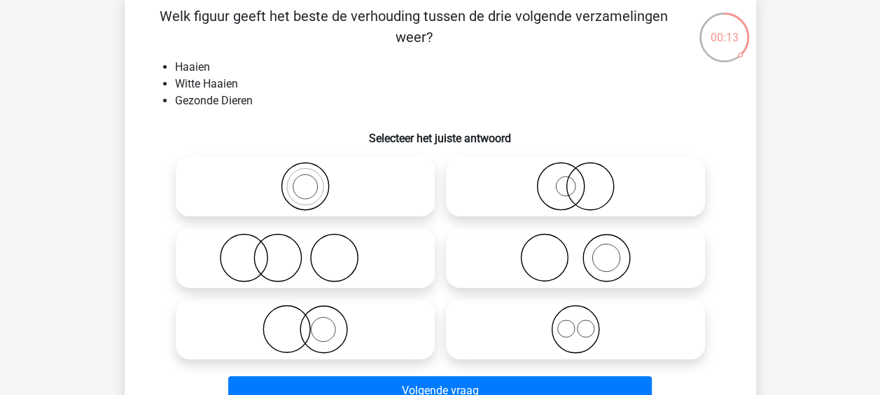
click at [375, 322] on icon at bounding box center [305, 328] width 248 height 49
click at [314, 322] on input "radio" at bounding box center [309, 317] width 9 height 9
radio input "true"
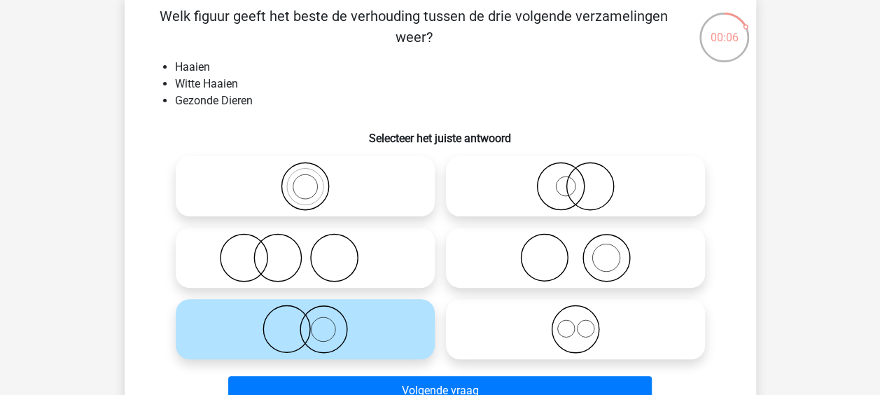
click at [392, 193] on icon at bounding box center [305, 186] width 248 height 49
click at [314, 179] on input "radio" at bounding box center [309, 174] width 9 height 9
radio input "true"
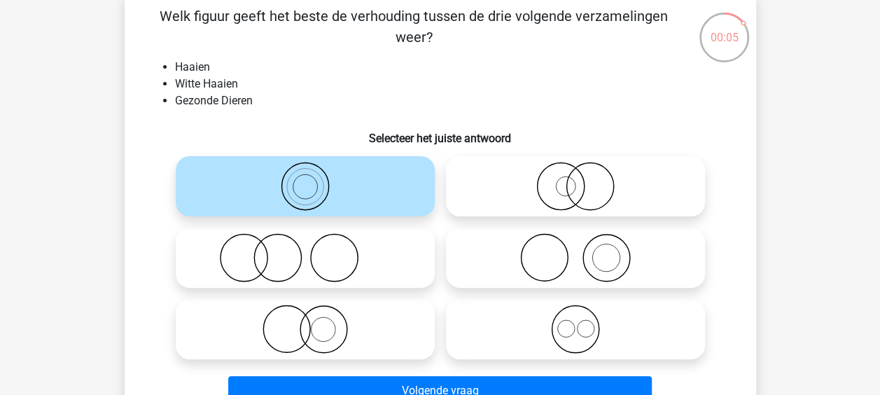
click at [384, 320] on icon at bounding box center [305, 328] width 248 height 49
click at [314, 320] on input "radio" at bounding box center [309, 317] width 9 height 9
radio input "true"
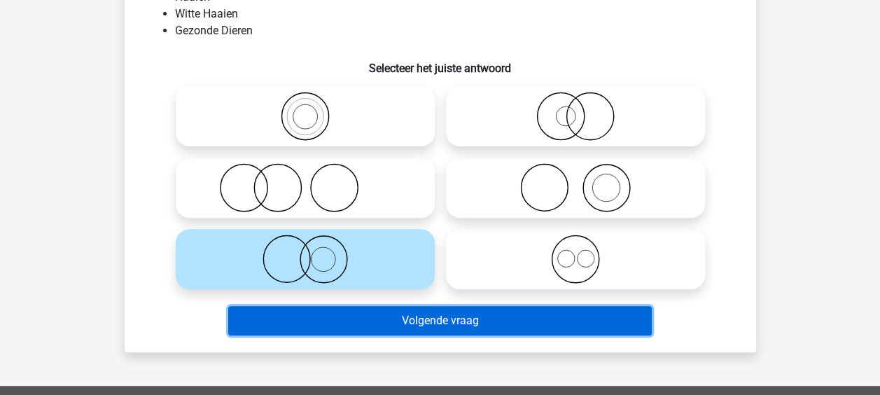
click at [416, 326] on button "Volgende vraag" at bounding box center [439, 320] width 423 height 29
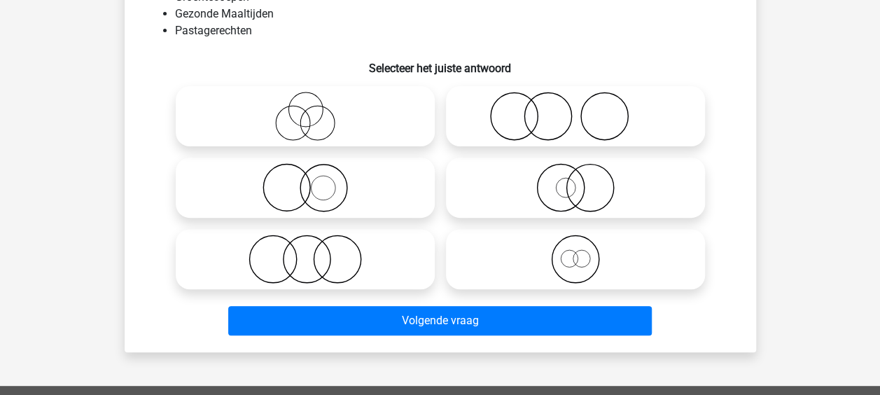
scroll to position [64, 0]
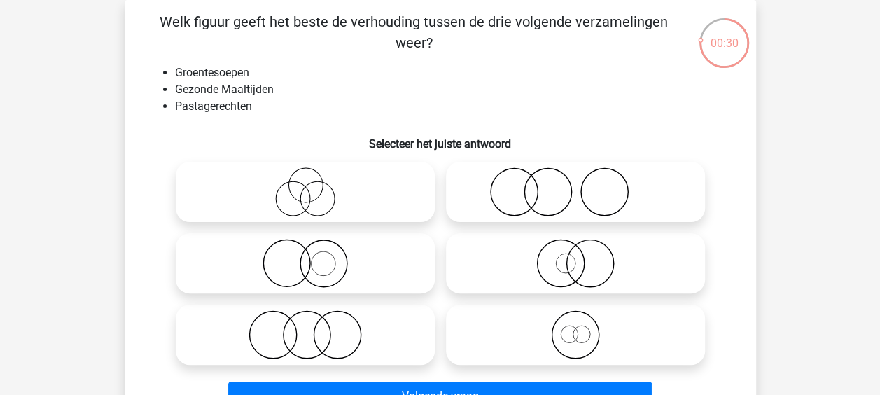
click at [404, 215] on icon at bounding box center [305, 191] width 248 height 49
click at [314, 185] on input "radio" at bounding box center [309, 180] width 9 height 9
radio input "true"
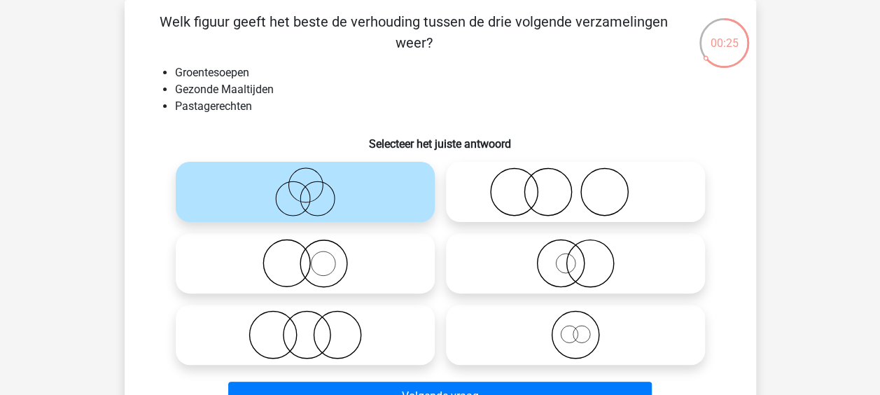
click at [367, 336] on icon at bounding box center [305, 334] width 248 height 49
click at [314, 327] on input "radio" at bounding box center [309, 322] width 9 height 9
radio input "true"
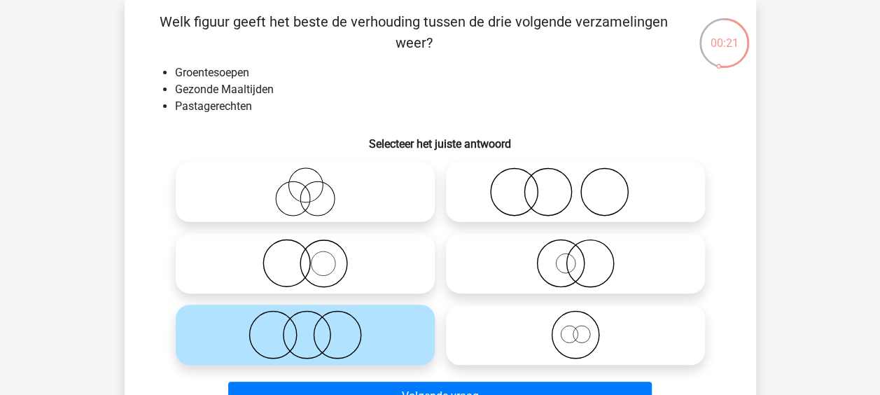
scroll to position [134, 0]
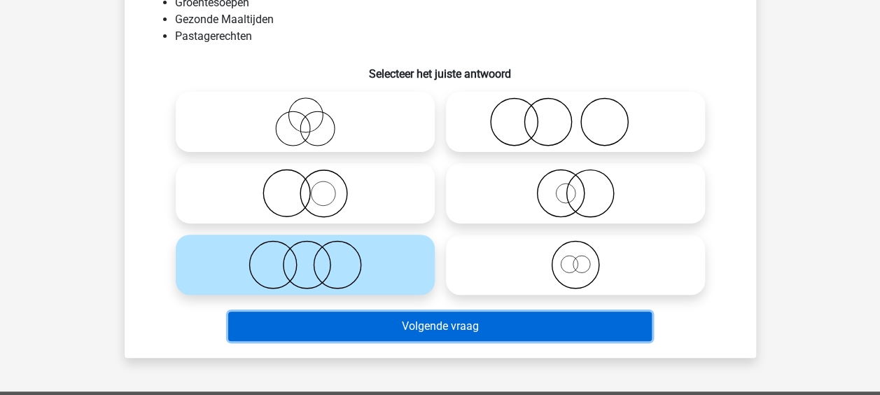
click at [497, 332] on button "Volgende vraag" at bounding box center [439, 325] width 423 height 29
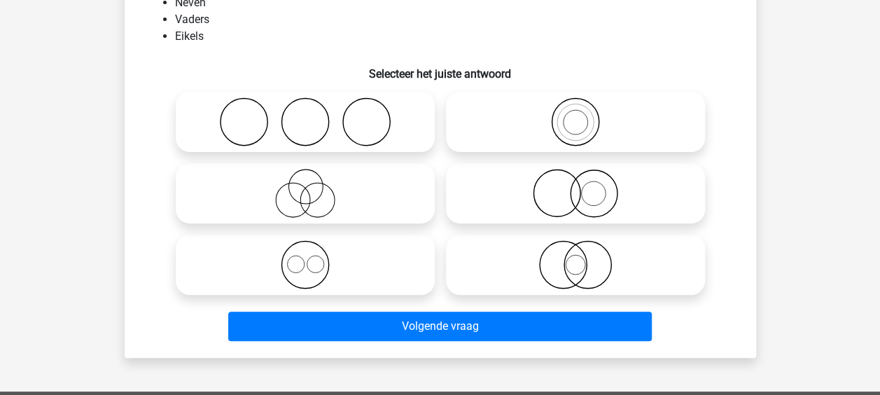
scroll to position [64, 0]
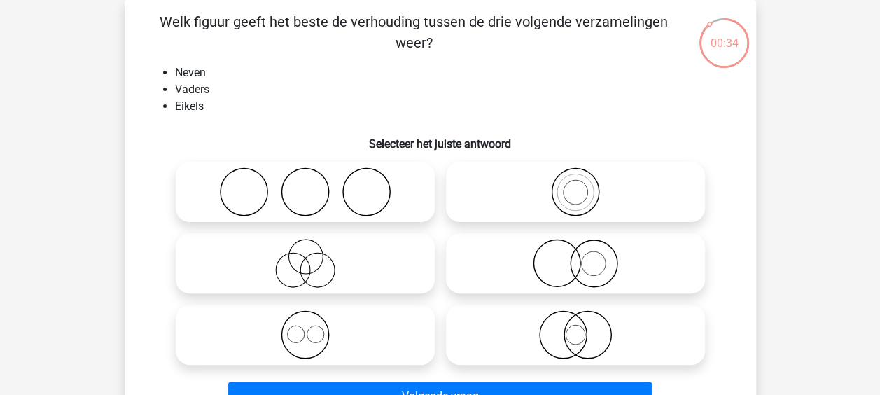
click at [382, 246] on icon at bounding box center [305, 263] width 248 height 49
click at [314, 247] on input "radio" at bounding box center [309, 251] width 9 height 9
radio input "true"
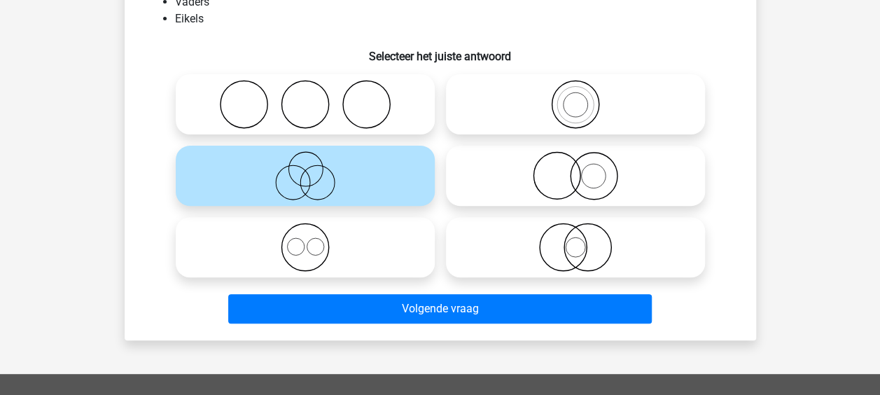
scroll to position [204, 0]
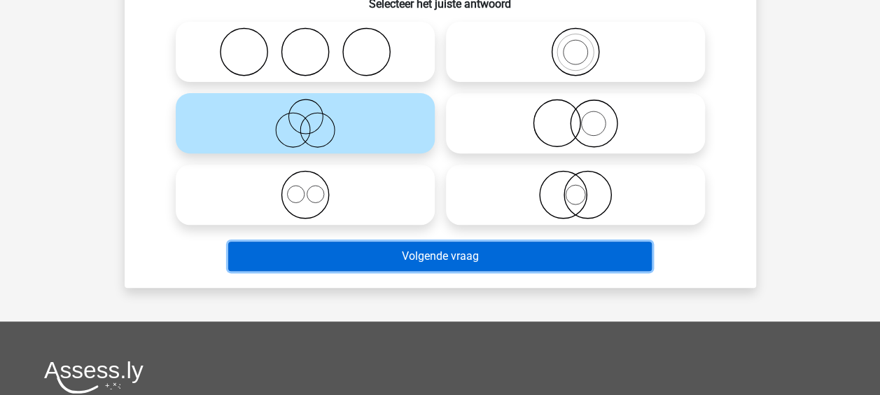
click at [400, 253] on button "Volgende vraag" at bounding box center [439, 255] width 423 height 29
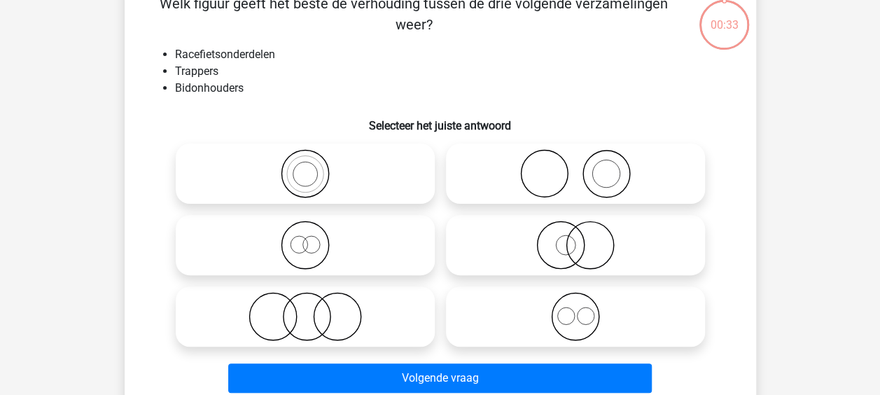
scroll to position [64, 0]
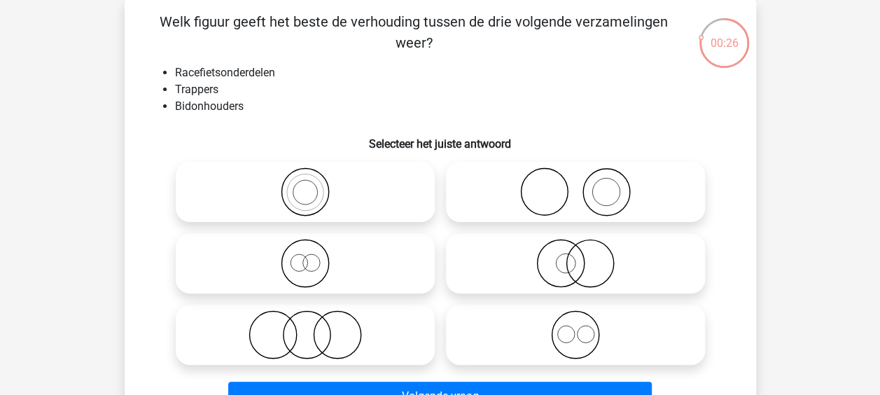
click at [509, 325] on icon at bounding box center [575, 334] width 248 height 49
click at [575, 325] on input "radio" at bounding box center [579, 322] width 9 height 9
radio input "true"
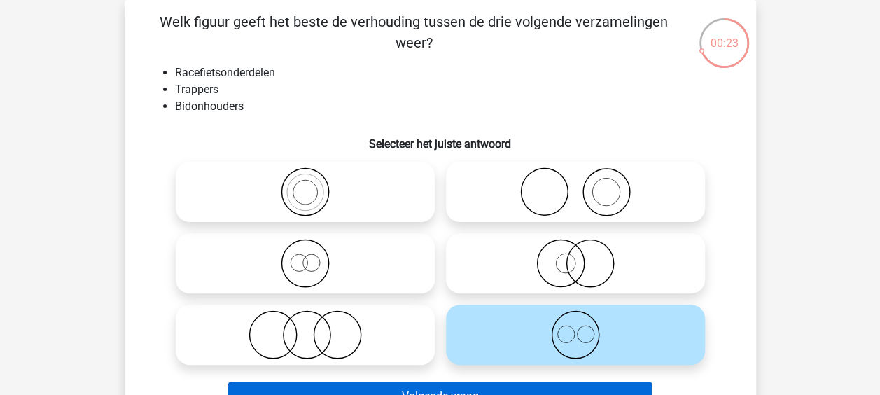
scroll to position [134, 0]
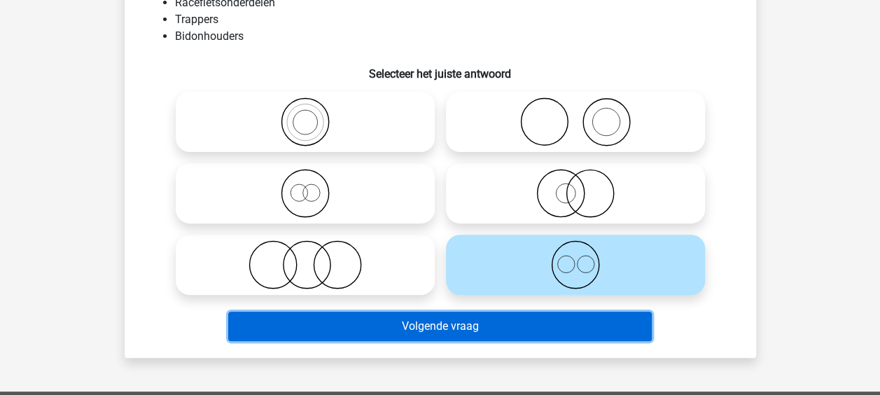
click at [460, 338] on button "Volgende vraag" at bounding box center [439, 325] width 423 height 29
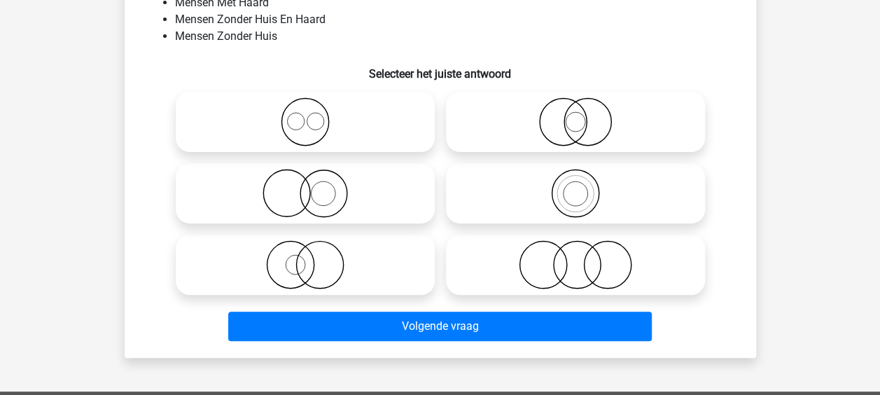
scroll to position [64, 0]
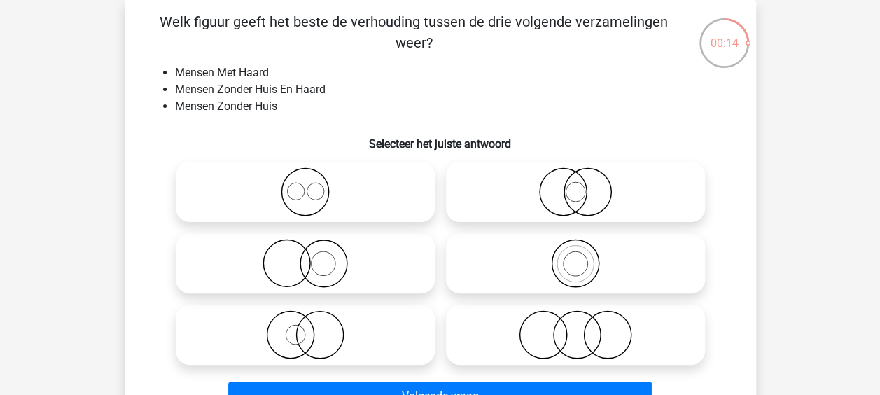
click at [372, 293] on label at bounding box center [305, 263] width 259 height 60
click at [314, 256] on input "radio" at bounding box center [309, 251] width 9 height 9
radio input "true"
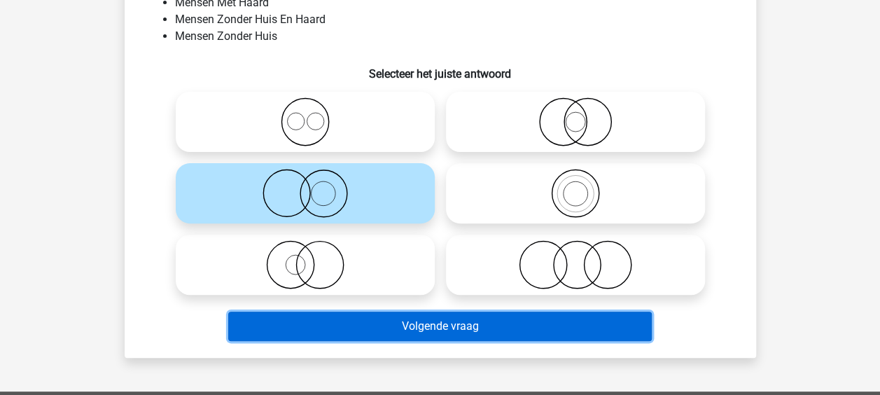
click at [488, 320] on button "Volgende vraag" at bounding box center [439, 325] width 423 height 29
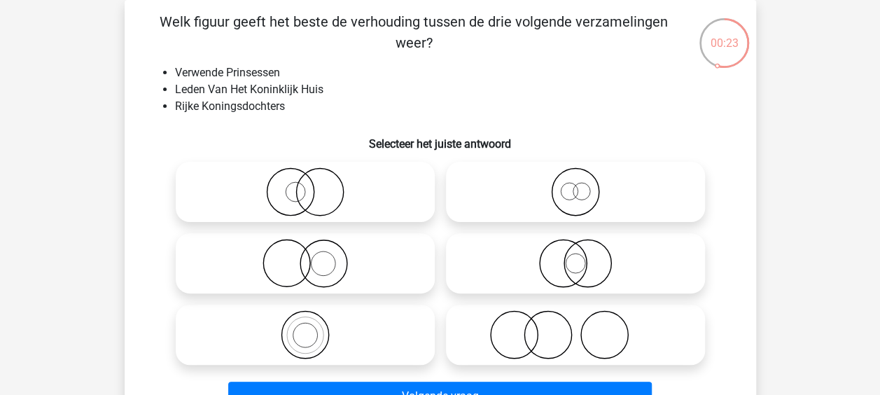
click at [502, 193] on icon at bounding box center [575, 191] width 248 height 49
click at [575, 185] on input "radio" at bounding box center [579, 180] width 9 height 9
radio input "true"
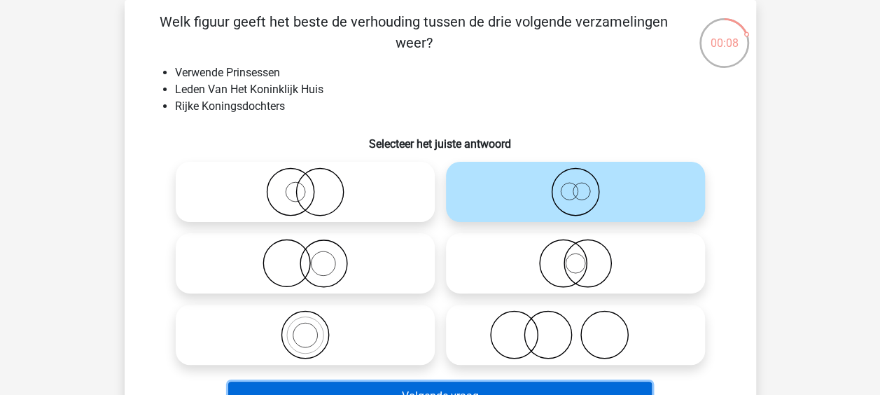
click at [472, 383] on button "Volgende vraag" at bounding box center [439, 395] width 423 height 29
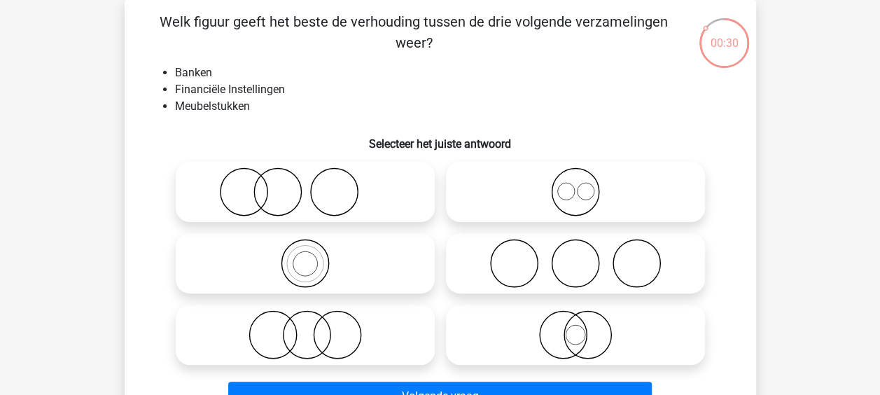
click at [531, 193] on icon at bounding box center [575, 191] width 248 height 49
click at [575, 185] on input "radio" at bounding box center [579, 180] width 9 height 9
radio input "true"
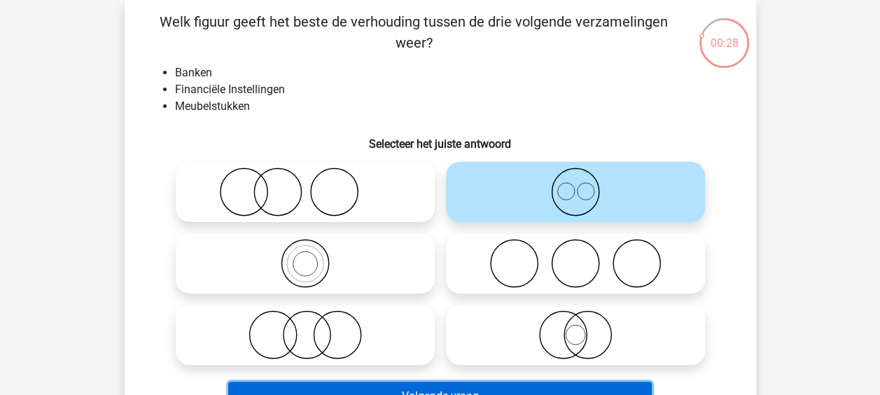
click at [432, 383] on button "Volgende vraag" at bounding box center [439, 395] width 423 height 29
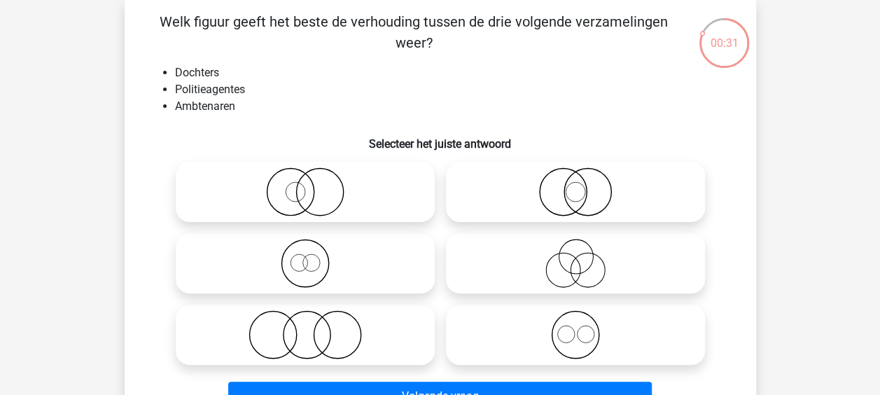
click at [510, 267] on icon at bounding box center [575, 263] width 248 height 49
click at [575, 256] on input "radio" at bounding box center [579, 251] width 9 height 9
radio input "true"
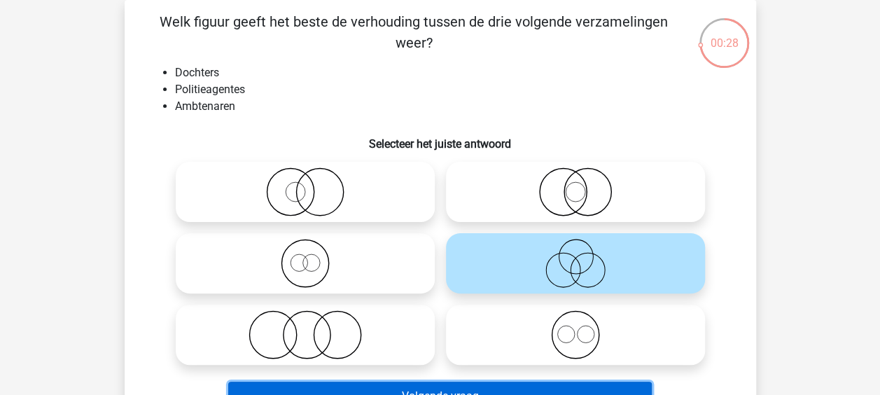
click at [441, 385] on button "Volgende vraag" at bounding box center [439, 395] width 423 height 29
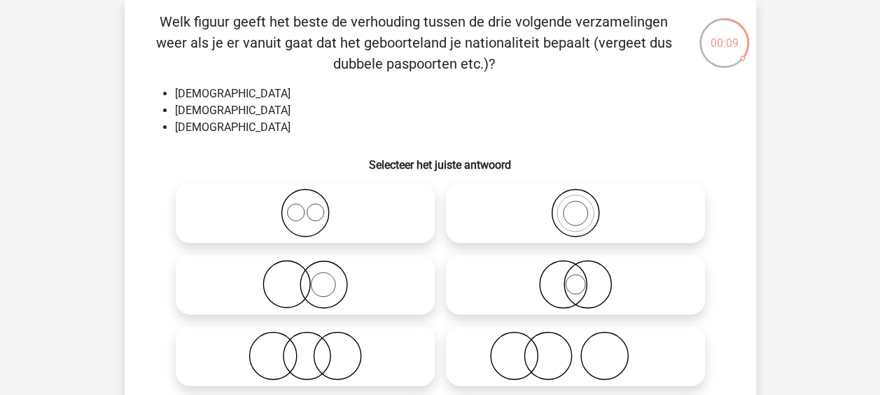
click at [371, 189] on icon at bounding box center [305, 212] width 248 height 49
click at [314, 197] on input "radio" at bounding box center [309, 201] width 9 height 9
radio input "true"
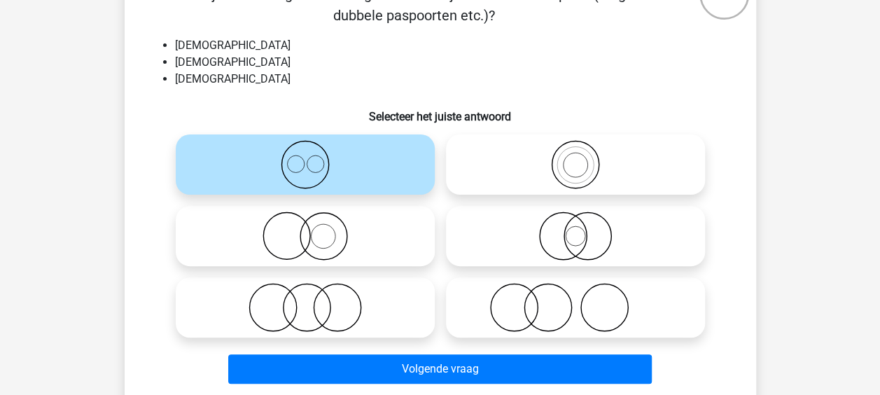
scroll to position [134, 0]
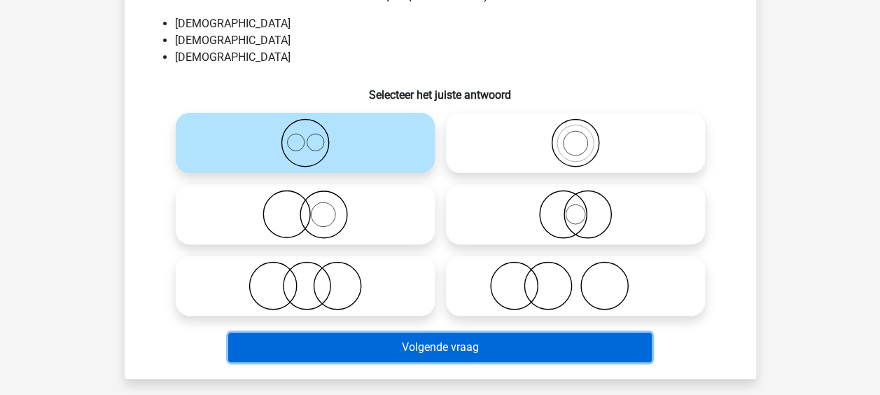
click at [462, 336] on button "Volgende vraag" at bounding box center [439, 346] width 423 height 29
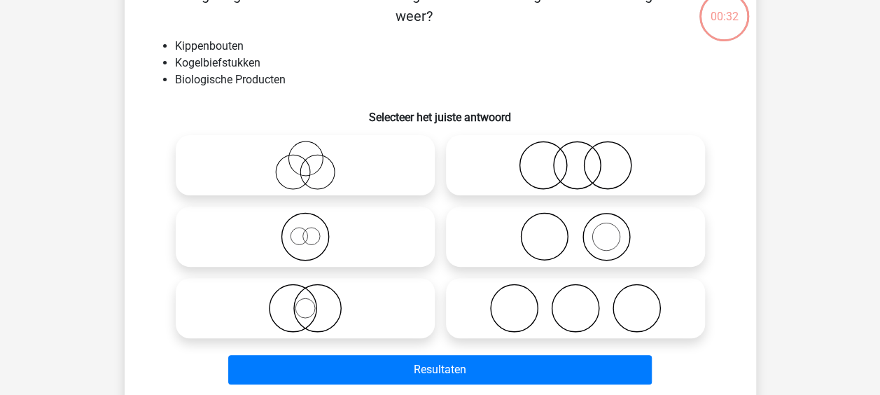
scroll to position [64, 0]
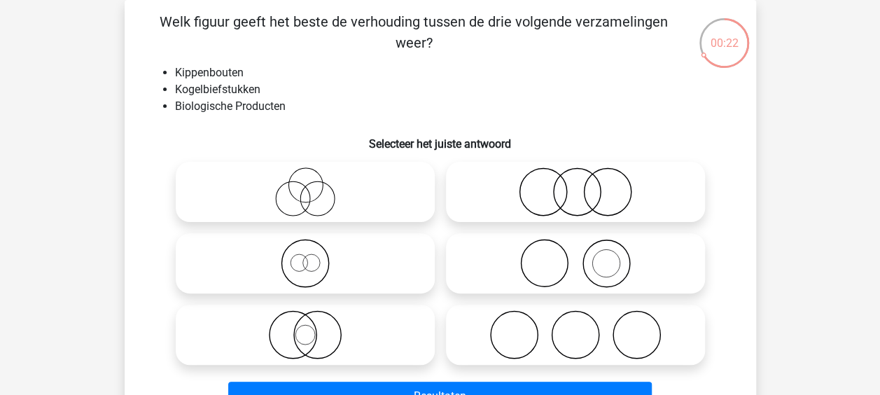
click at [550, 192] on icon at bounding box center [575, 191] width 248 height 49
click at [575, 185] on input "radio" at bounding box center [579, 180] width 9 height 9
radio input "true"
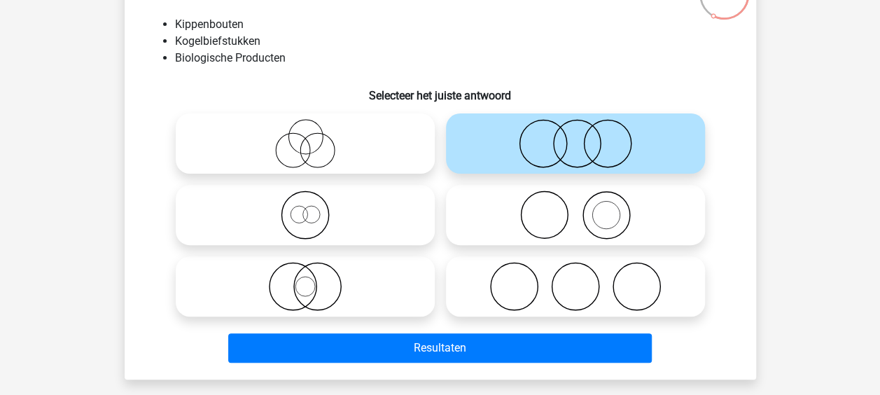
scroll to position [134, 0]
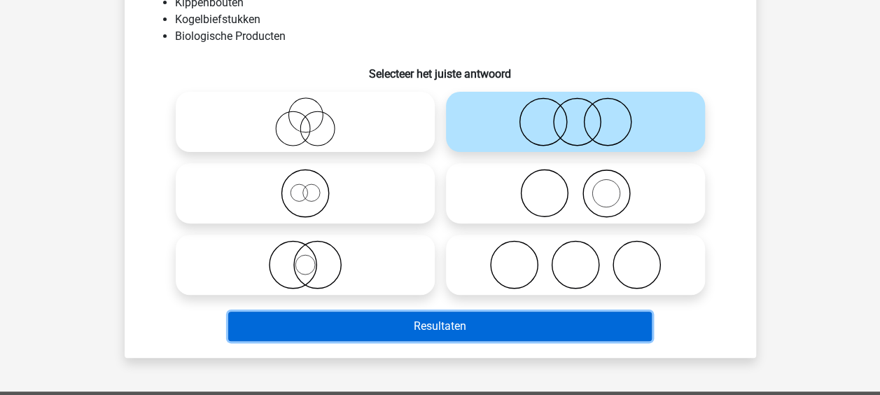
click at [470, 332] on button "Resultaten" at bounding box center [439, 325] width 423 height 29
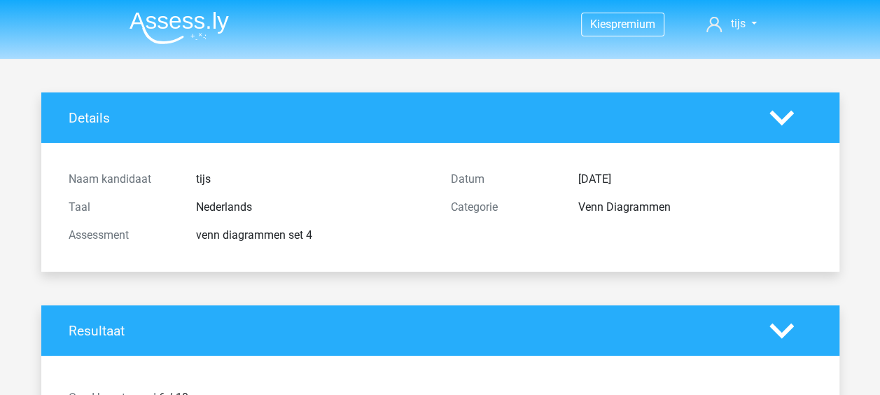
click at [141, 21] on img at bounding box center [178, 27] width 99 height 33
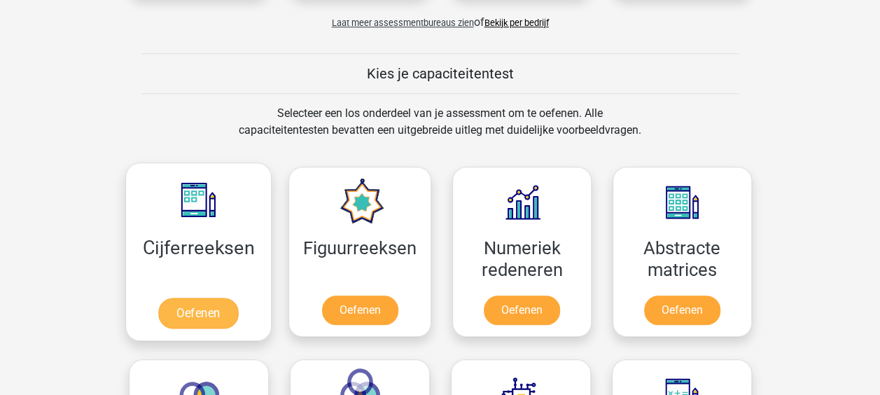
scroll to position [630, 0]
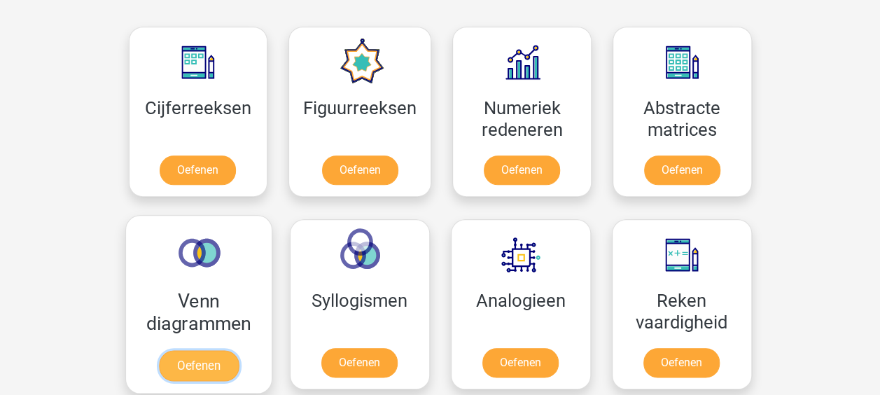
click at [238, 350] on link "Oefenen" at bounding box center [198, 365] width 80 height 31
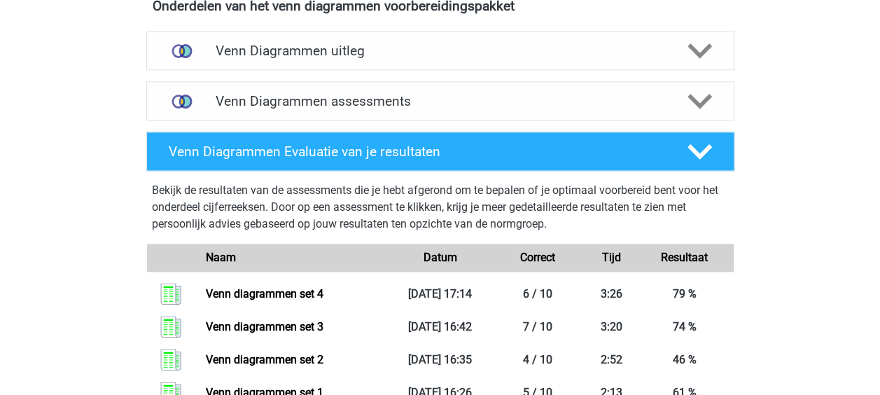
scroll to position [840, 0]
click at [351, 101] on h4 "Venn Diagrammen assessments" at bounding box center [440, 101] width 449 height 16
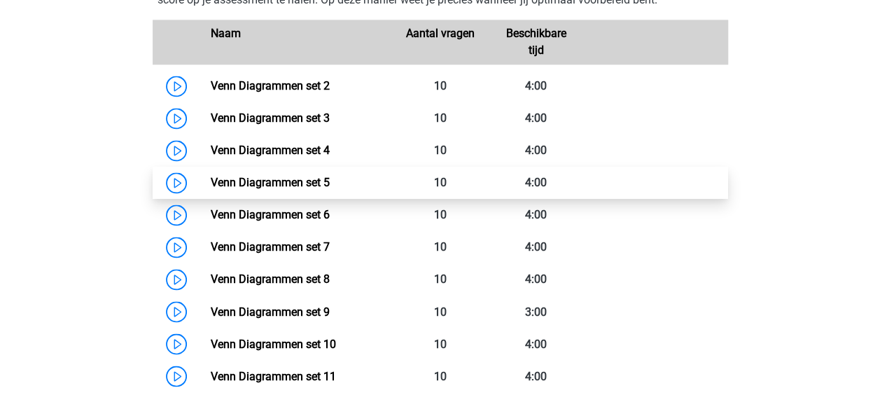
scroll to position [980, 0]
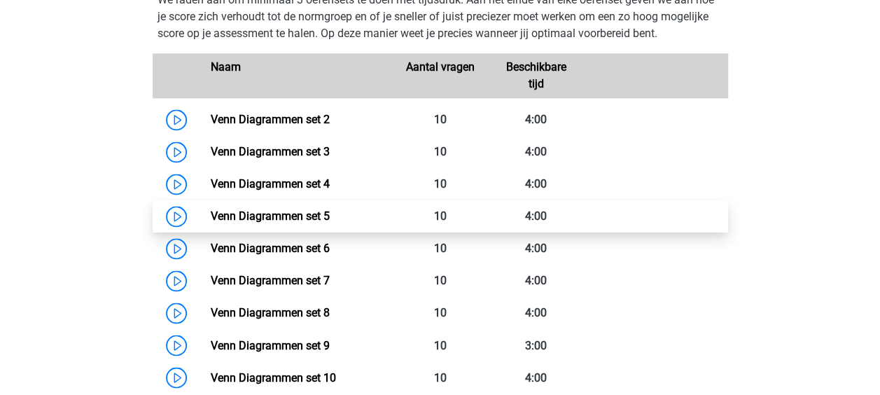
click at [234, 214] on link "Venn Diagrammen set 5" at bounding box center [270, 215] width 119 height 13
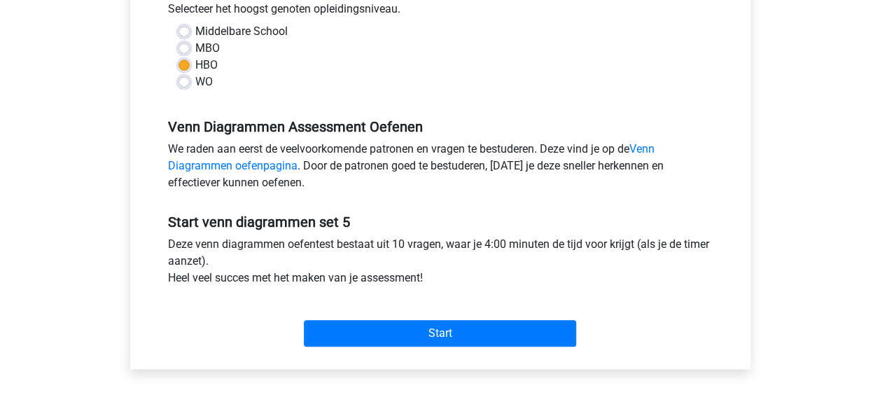
scroll to position [490, 0]
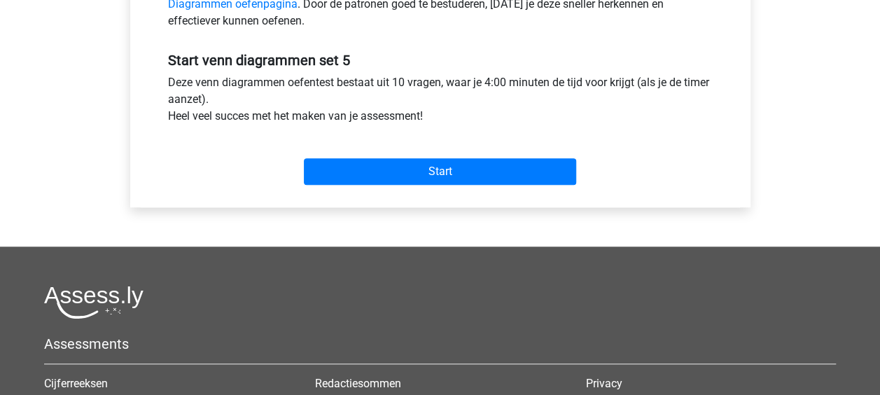
click at [427, 185] on div "Start" at bounding box center [439, 160] width 565 height 60
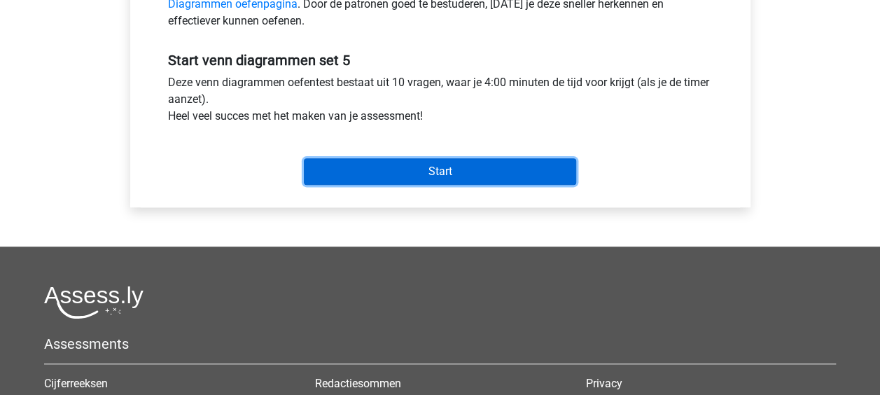
click at [425, 178] on input "Start" at bounding box center [440, 171] width 272 height 27
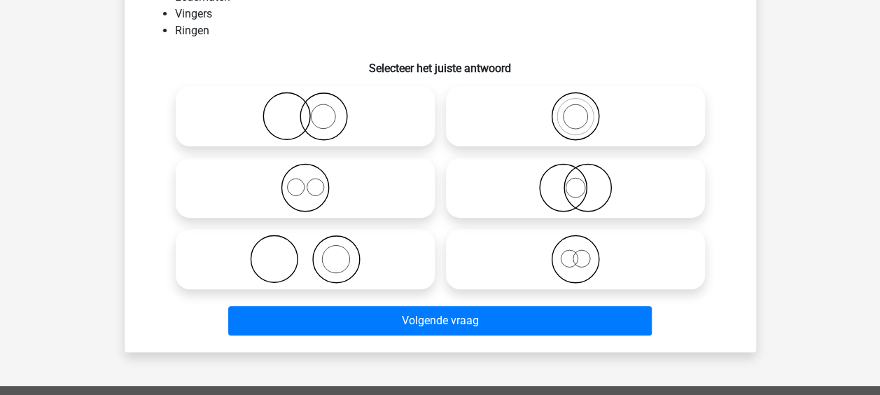
scroll to position [70, 0]
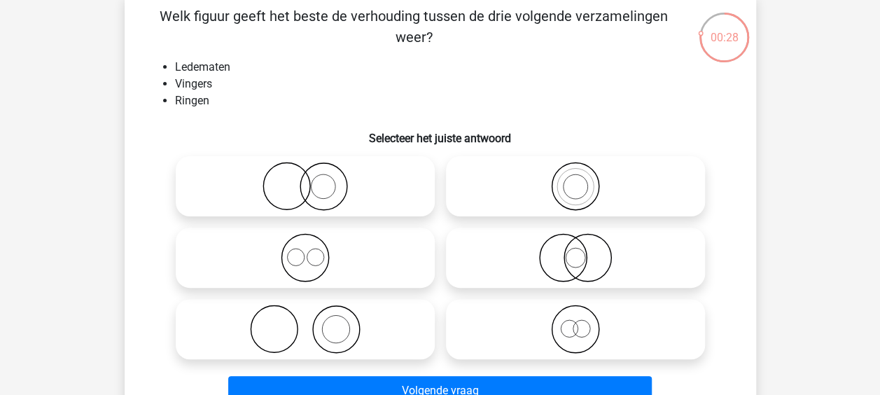
click at [554, 195] on icon at bounding box center [575, 186] width 248 height 49
click at [575, 179] on input "radio" at bounding box center [579, 174] width 9 height 9
radio input "true"
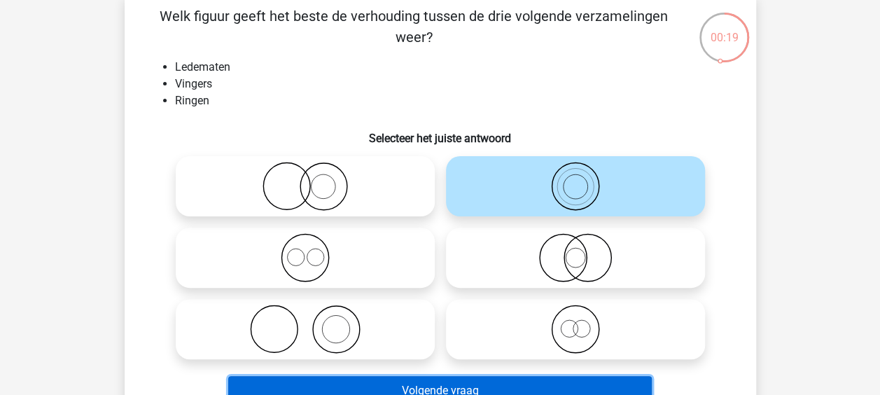
click at [497, 384] on button "Volgende vraag" at bounding box center [439, 390] width 423 height 29
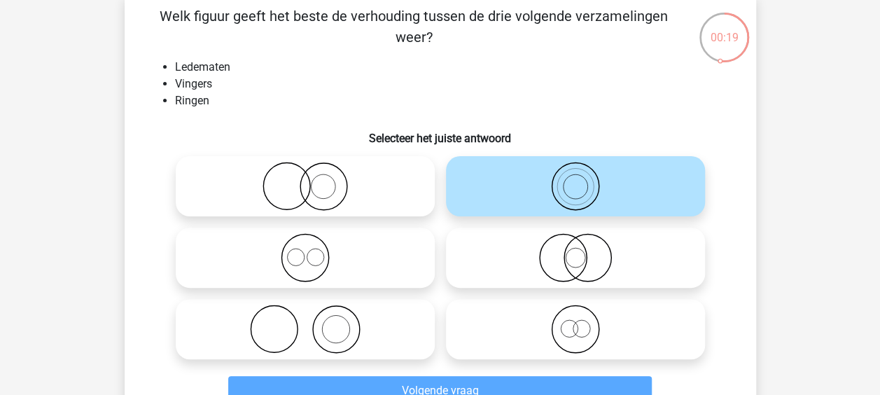
scroll to position [64, 0]
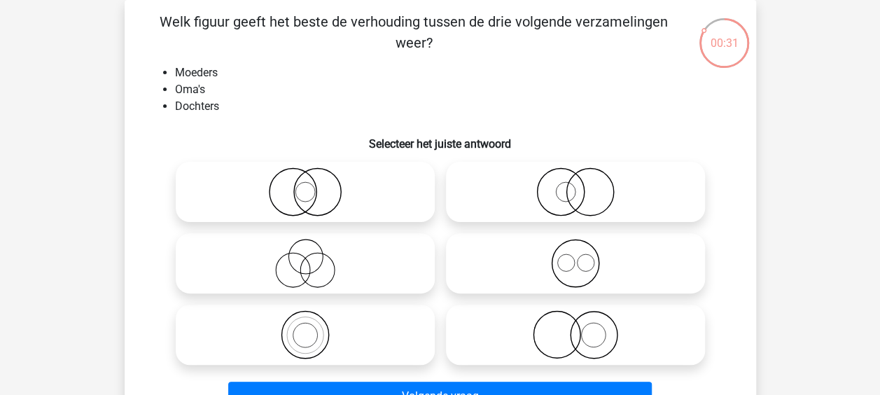
click at [341, 273] on icon at bounding box center [305, 263] width 248 height 49
click at [314, 256] on input "radio" at bounding box center [309, 251] width 9 height 9
radio input "true"
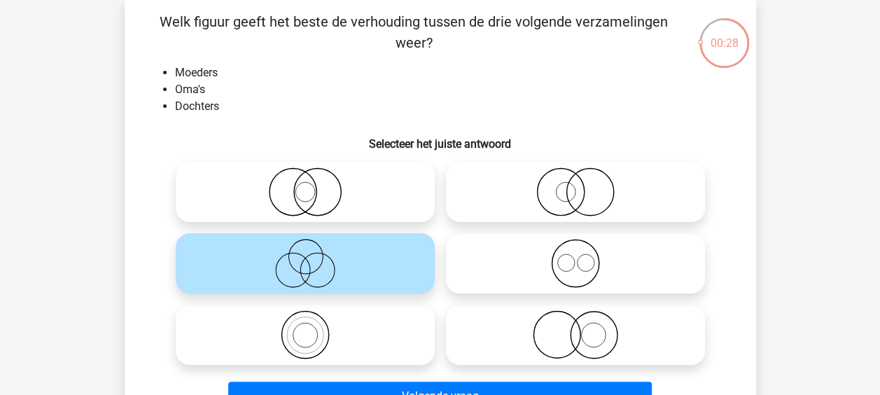
click at [353, 331] on icon at bounding box center [305, 334] width 248 height 49
click at [314, 327] on input "radio" at bounding box center [309, 322] width 9 height 9
radio input "true"
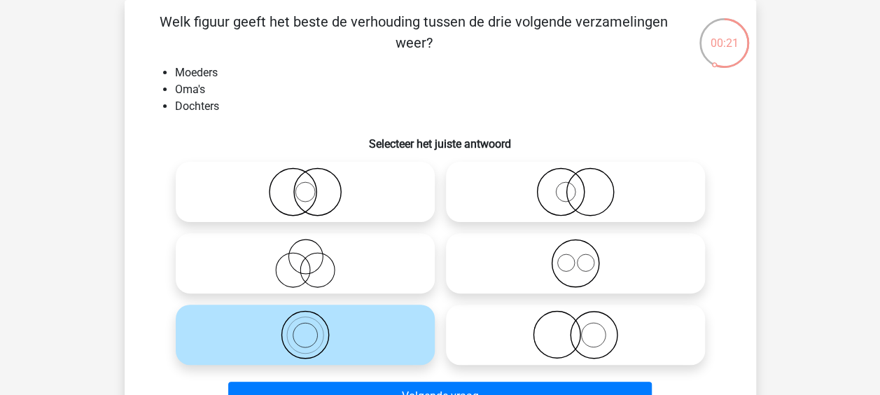
click at [403, 267] on icon at bounding box center [305, 263] width 248 height 49
click at [314, 256] on input "radio" at bounding box center [309, 251] width 9 height 9
radio input "true"
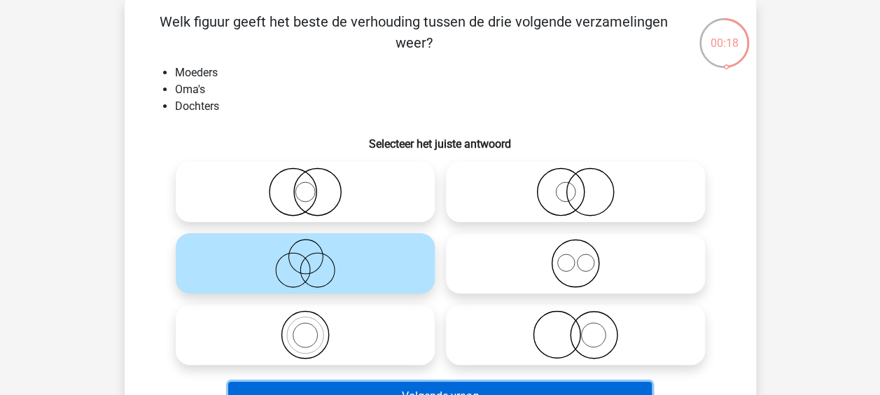
click at [451, 385] on button "Volgende vraag" at bounding box center [439, 395] width 423 height 29
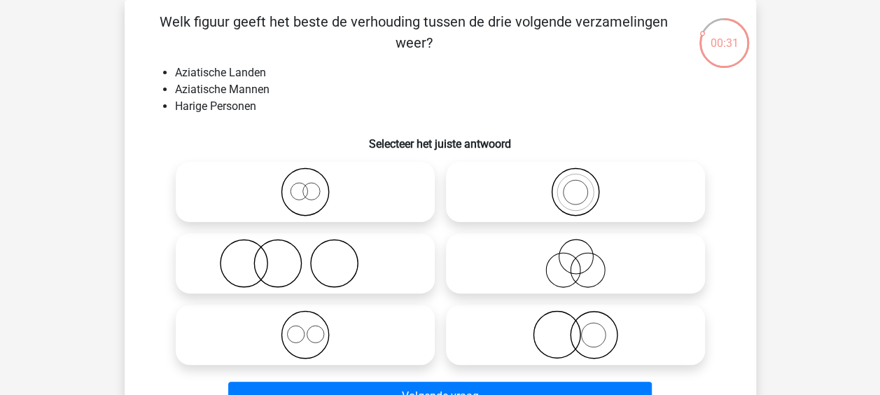
click at [509, 348] on icon at bounding box center [575, 334] width 248 height 49
click at [575, 327] on input "radio" at bounding box center [579, 322] width 9 height 9
radio input "true"
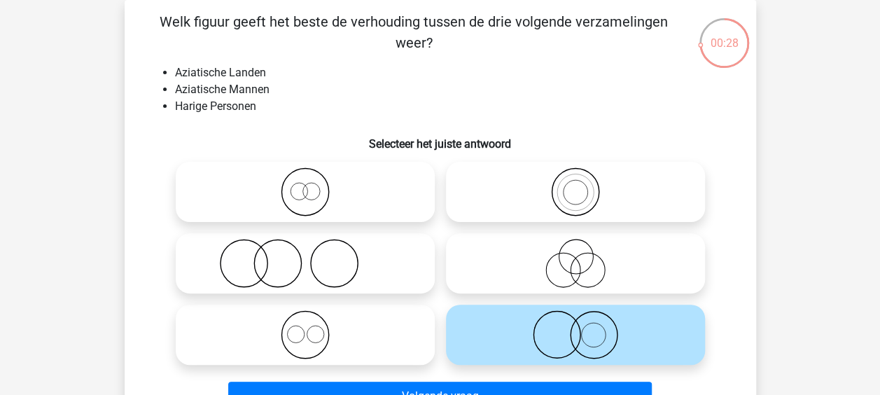
click at [408, 192] on icon at bounding box center [305, 191] width 248 height 49
click at [314, 185] on input "radio" at bounding box center [309, 180] width 9 height 9
radio input "true"
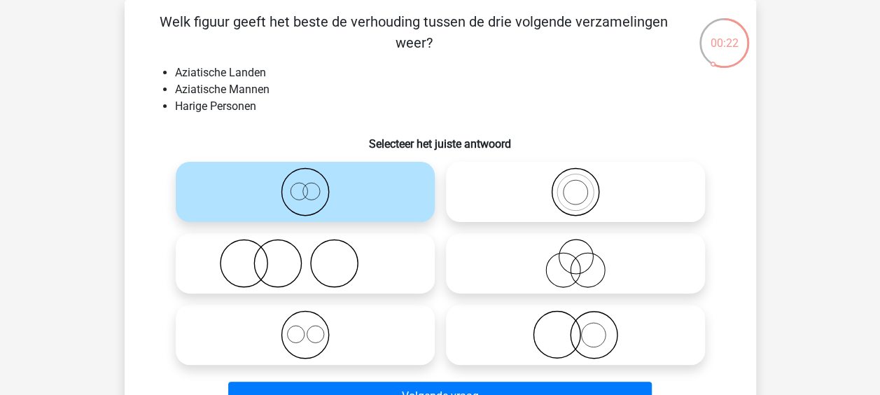
click at [507, 309] on label at bounding box center [575, 334] width 259 height 60
click at [575, 318] on input "radio" at bounding box center [579, 322] width 9 height 9
radio input "true"
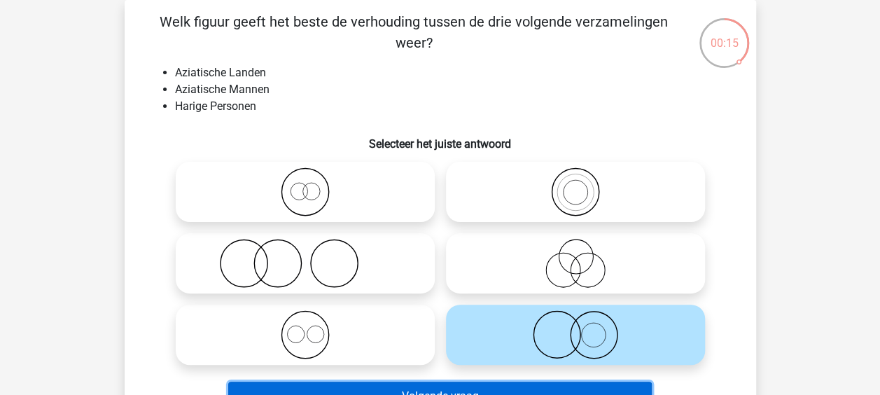
click at [526, 388] on button "Volgende vraag" at bounding box center [439, 395] width 423 height 29
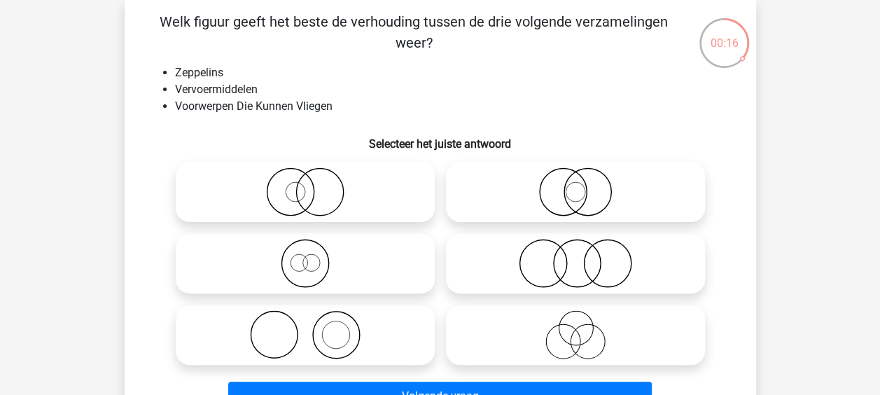
click at [537, 334] on icon at bounding box center [575, 334] width 248 height 49
click at [575, 327] on input "radio" at bounding box center [579, 322] width 9 height 9
radio input "true"
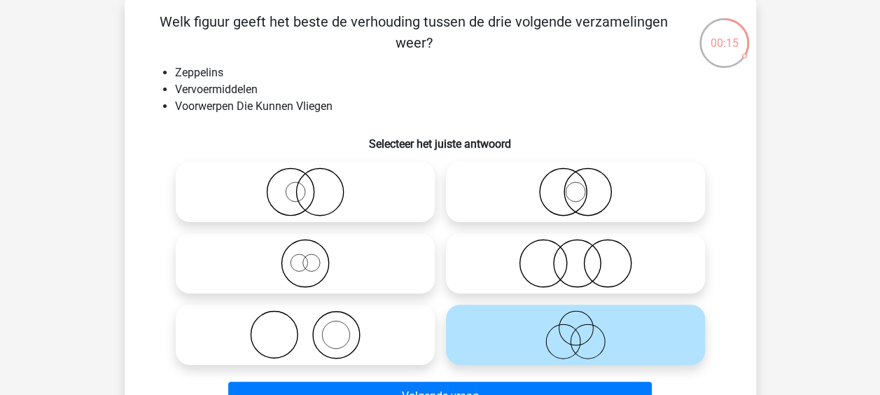
click at [540, 274] on icon at bounding box center [575, 263] width 248 height 49
click at [575, 256] on input "radio" at bounding box center [579, 251] width 9 height 9
radio input "true"
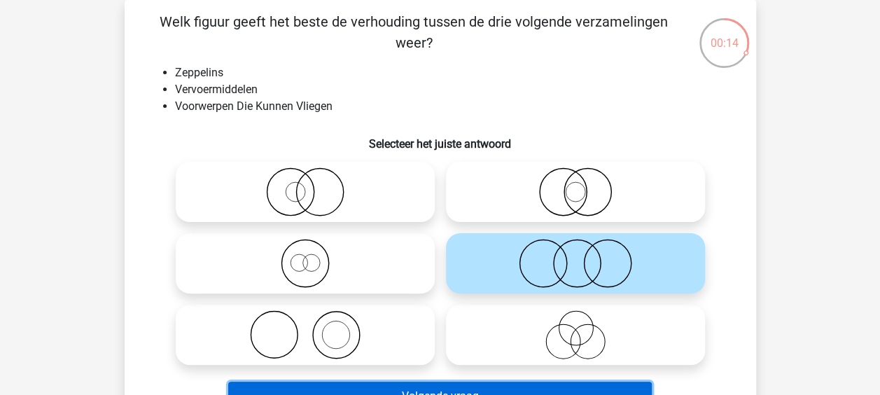
click at [523, 393] on button "Volgende vraag" at bounding box center [439, 395] width 423 height 29
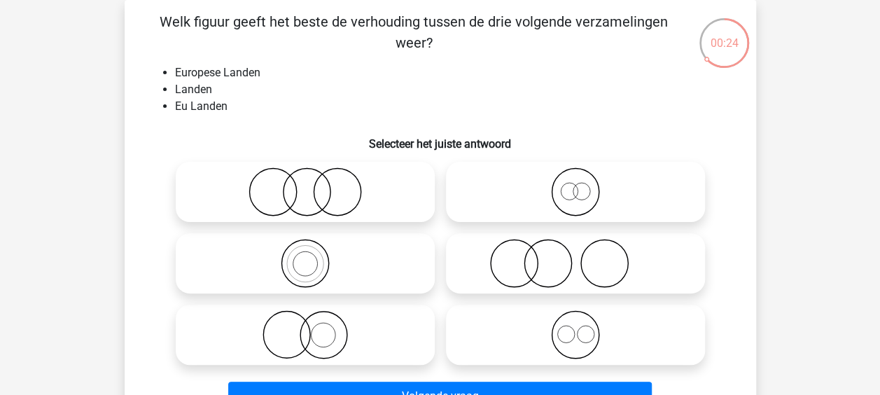
click at [682, 181] on icon at bounding box center [575, 191] width 248 height 49
click at [584, 181] on input "radio" at bounding box center [579, 180] width 9 height 9
radio input "true"
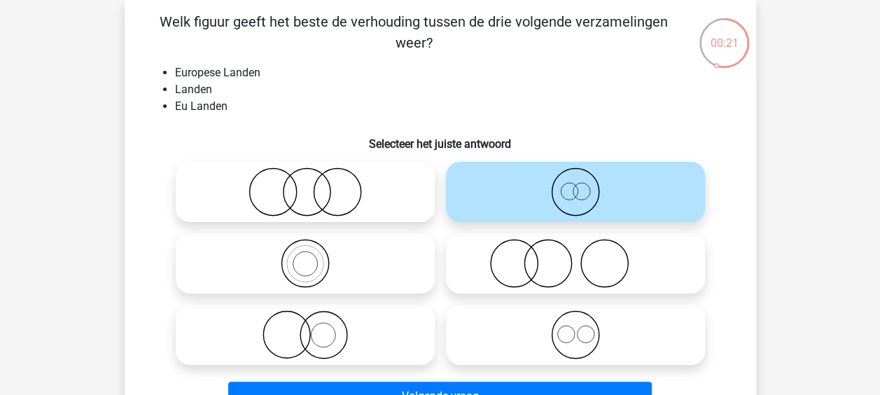
scroll to position [134, 0]
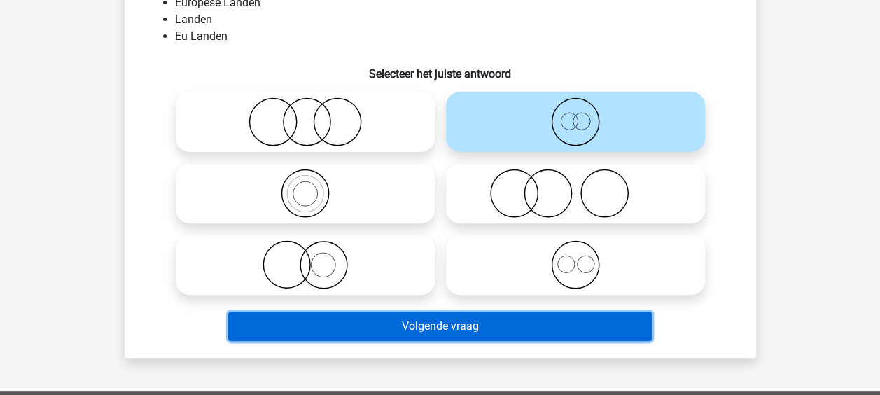
click at [542, 327] on button "Volgende vraag" at bounding box center [439, 325] width 423 height 29
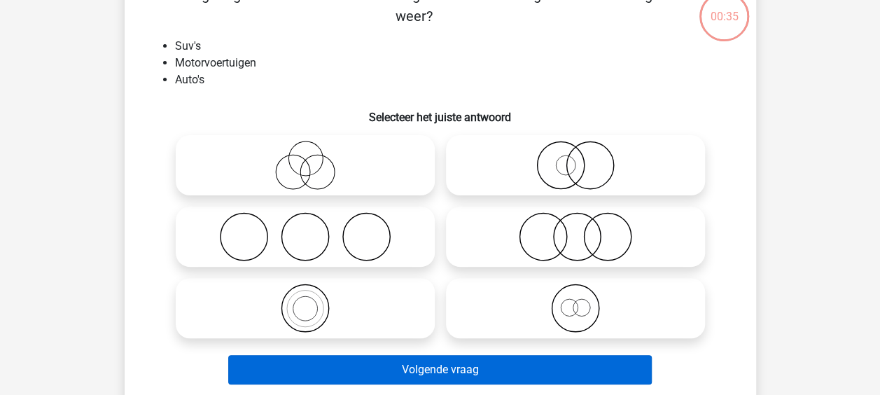
scroll to position [64, 0]
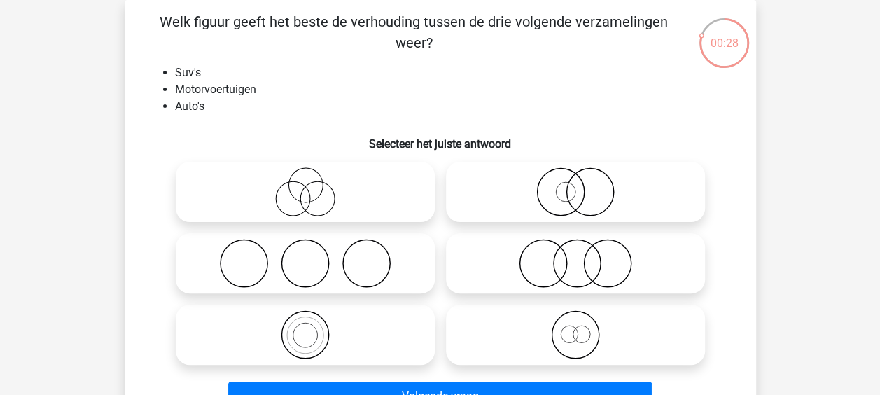
click at [386, 330] on icon at bounding box center [305, 334] width 248 height 49
click at [314, 327] on input "radio" at bounding box center [309, 322] width 9 height 9
radio input "true"
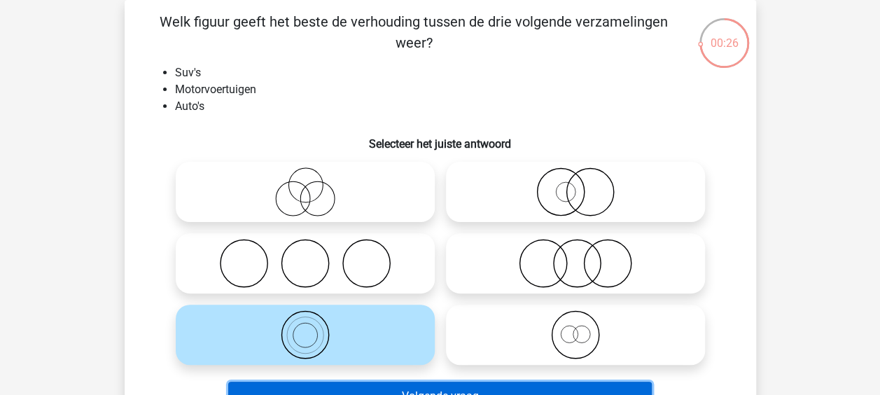
click at [459, 383] on button "Volgende vraag" at bounding box center [439, 395] width 423 height 29
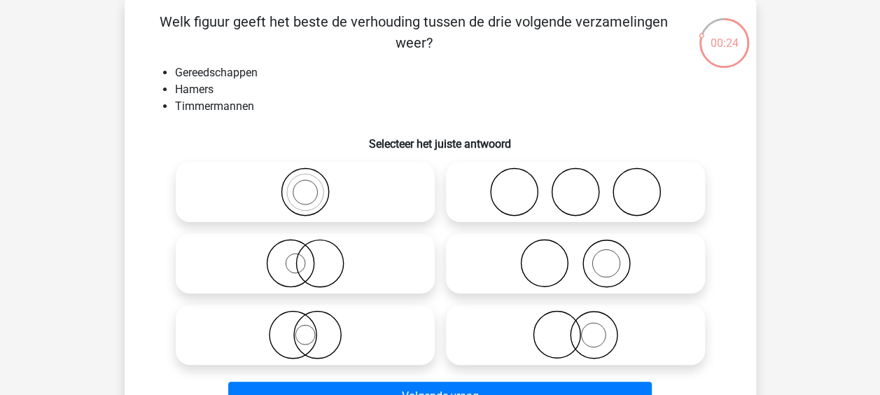
click at [535, 267] on icon at bounding box center [575, 263] width 248 height 49
click at [575, 256] on input "radio" at bounding box center [579, 251] width 9 height 9
radio input "true"
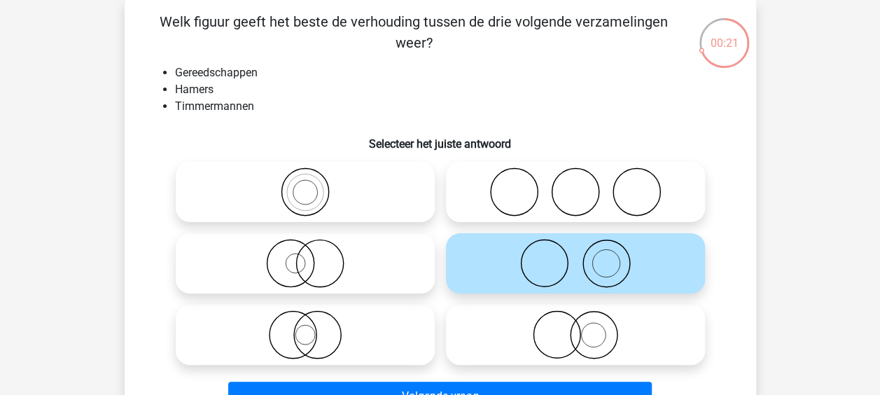
click at [435, 307] on div at bounding box center [305, 334] width 270 height 71
click at [428, 305] on div at bounding box center [305, 334] width 259 height 60
click at [428, 311] on icon at bounding box center [305, 334] width 248 height 49
click at [314, 318] on input "radio" at bounding box center [309, 322] width 9 height 9
radio input "true"
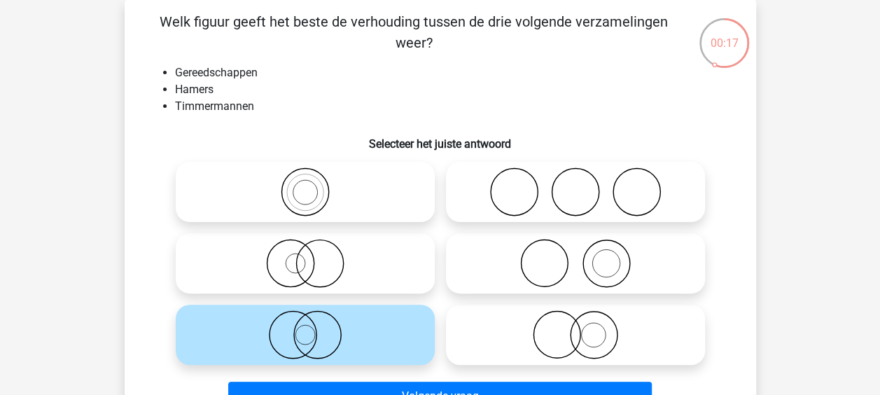
click at [508, 325] on icon at bounding box center [575, 334] width 248 height 49
click at [575, 325] on input "radio" at bounding box center [579, 322] width 9 height 9
radio input "true"
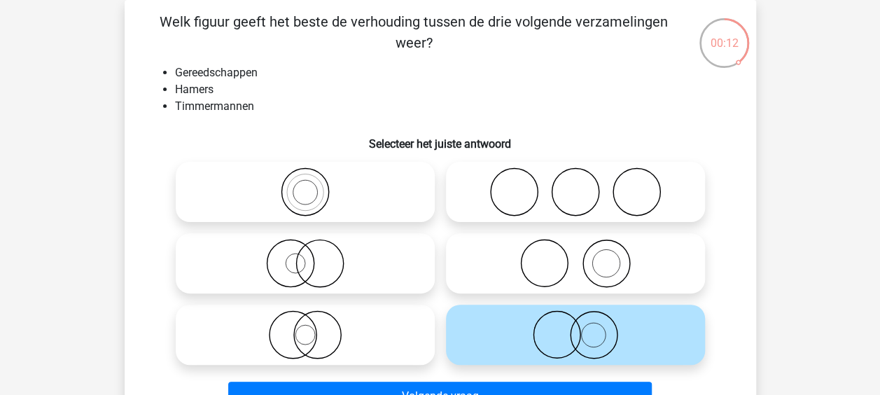
click at [501, 253] on icon at bounding box center [575, 263] width 248 height 49
click at [575, 253] on input "radio" at bounding box center [579, 251] width 9 height 9
radio input "true"
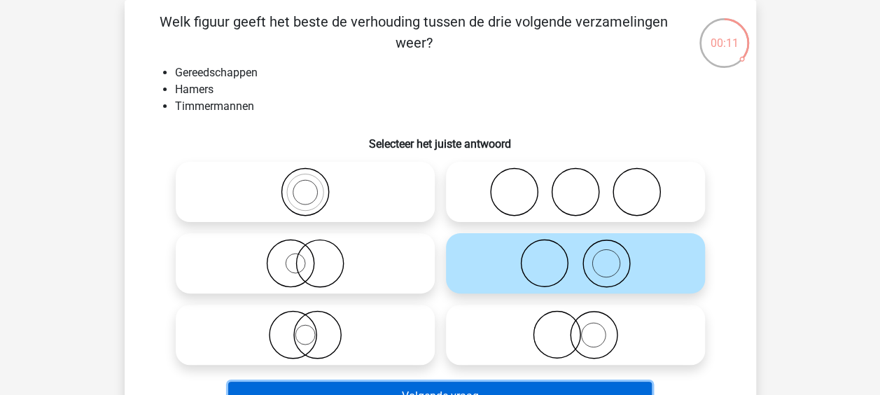
click at [480, 389] on button "Volgende vraag" at bounding box center [439, 395] width 423 height 29
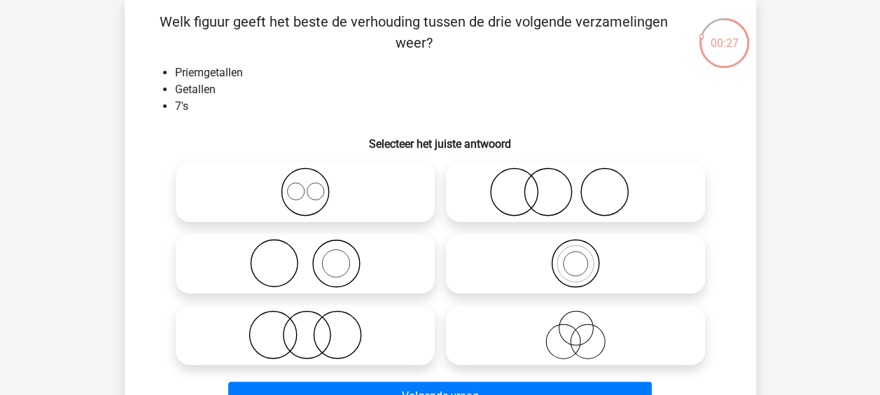
click at [420, 192] on icon at bounding box center [305, 191] width 248 height 49
click at [314, 185] on input "radio" at bounding box center [309, 180] width 9 height 9
radio input "true"
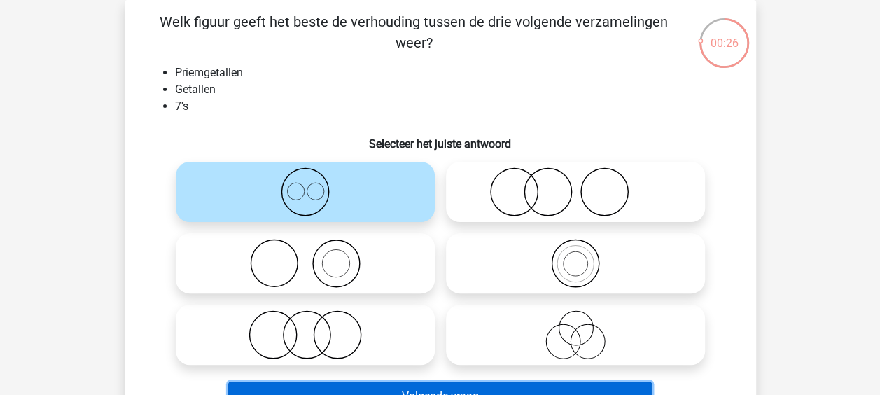
click at [459, 390] on button "Volgende vraag" at bounding box center [439, 395] width 423 height 29
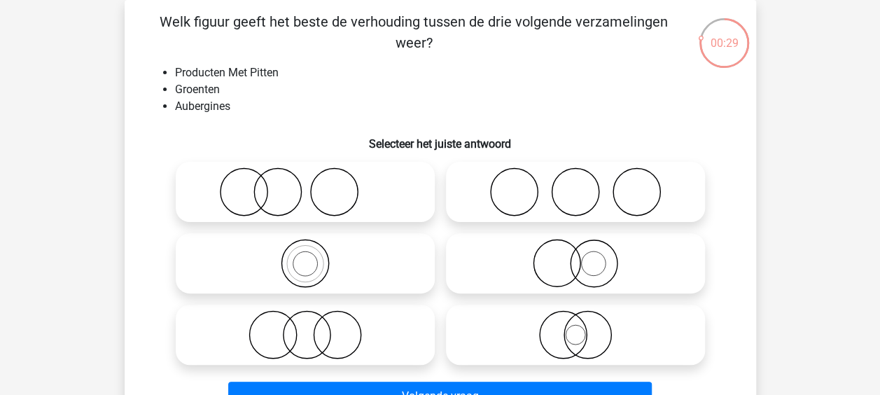
click at [515, 262] on icon at bounding box center [575, 263] width 248 height 49
click at [575, 256] on input "radio" at bounding box center [579, 251] width 9 height 9
radio input "true"
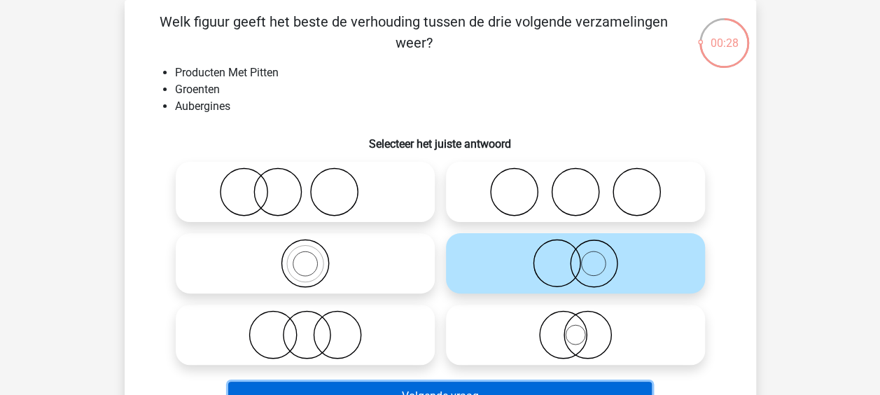
click at [470, 390] on button "Volgende vraag" at bounding box center [439, 395] width 423 height 29
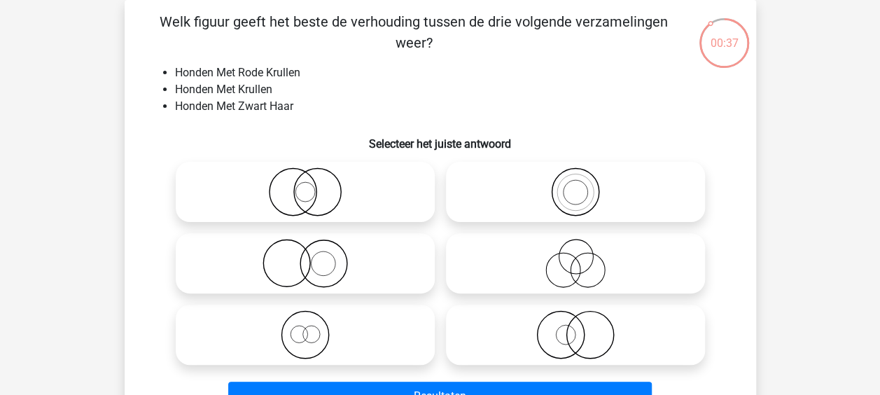
click at [399, 248] on icon at bounding box center [305, 263] width 248 height 49
click at [314, 248] on input "radio" at bounding box center [309, 251] width 9 height 9
radio input "true"
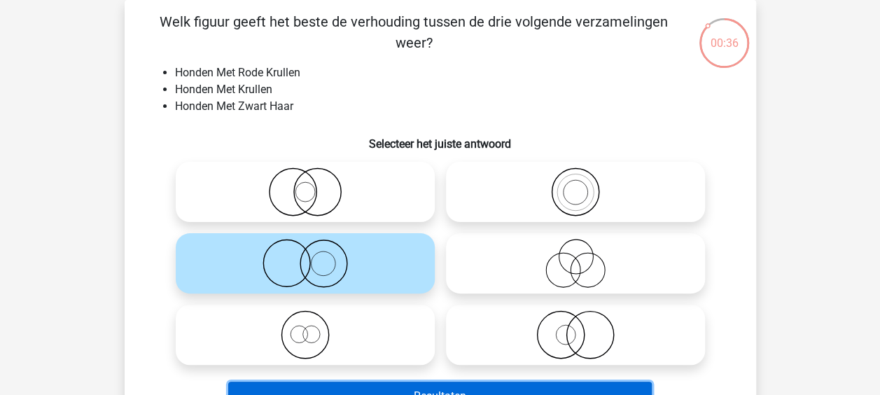
click at [445, 388] on button "Resultaten" at bounding box center [439, 395] width 423 height 29
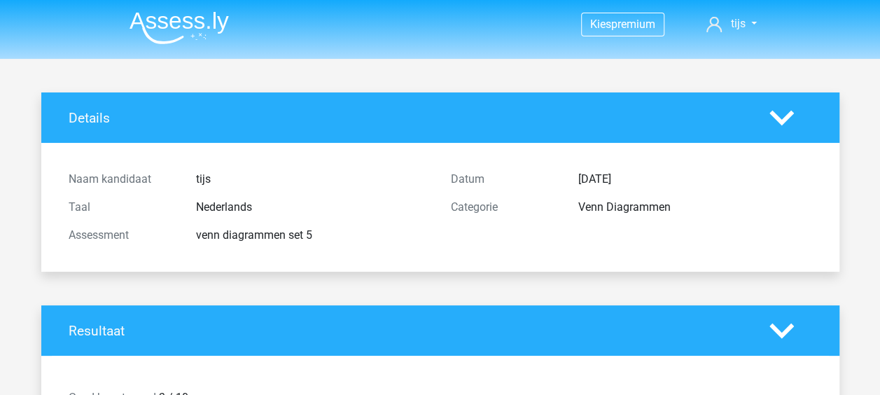
click at [204, 15] on img at bounding box center [178, 27] width 99 height 33
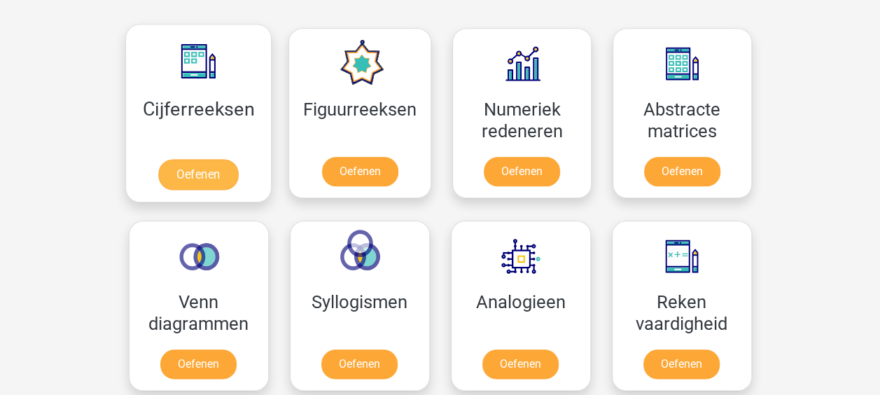
scroll to position [560, 0]
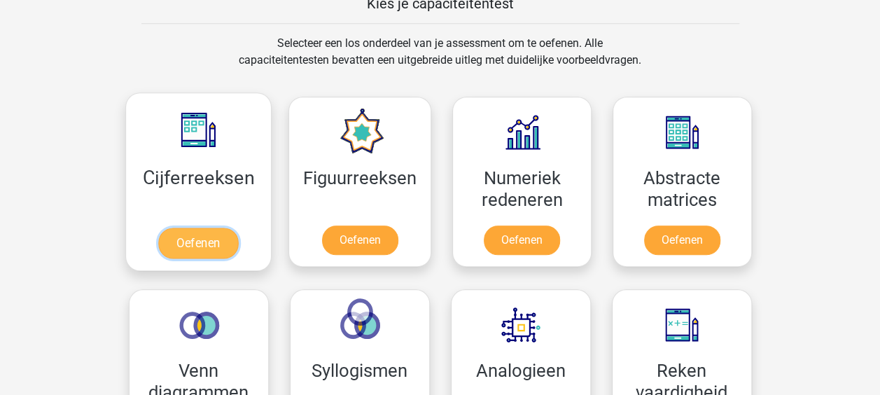
click at [183, 227] on link "Oefenen" at bounding box center [198, 242] width 80 height 31
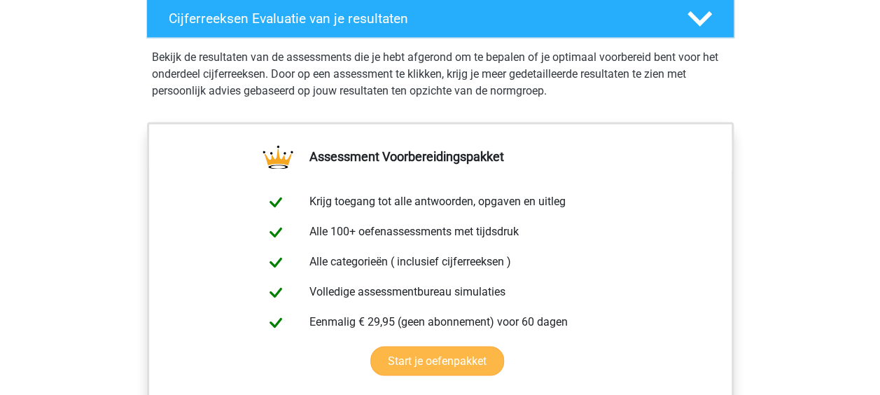
scroll to position [910, 0]
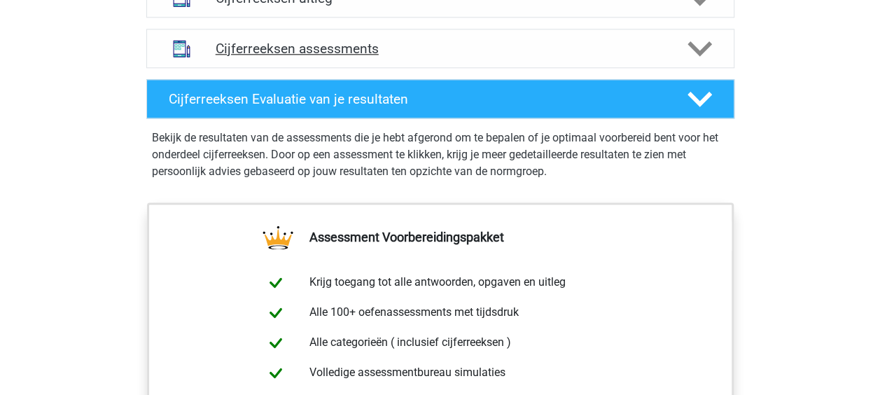
click at [337, 57] on h4 "Cijferreeksen assessments" at bounding box center [440, 49] width 449 height 16
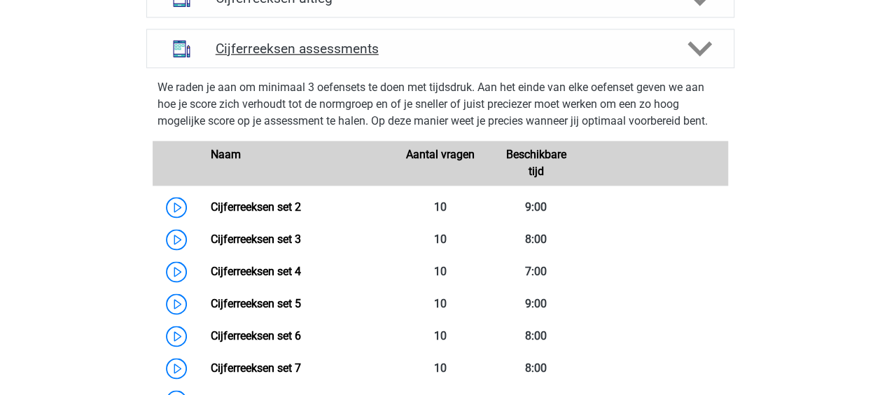
click at [340, 57] on h4 "Cijferreeksen assessments" at bounding box center [440, 49] width 449 height 16
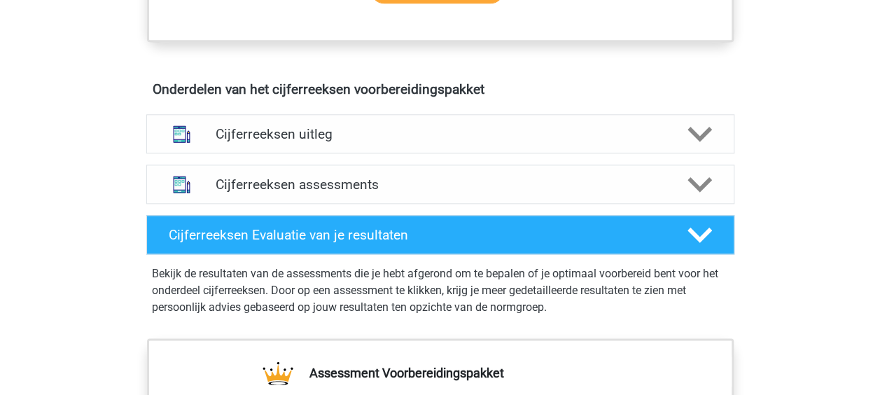
scroll to position [770, 0]
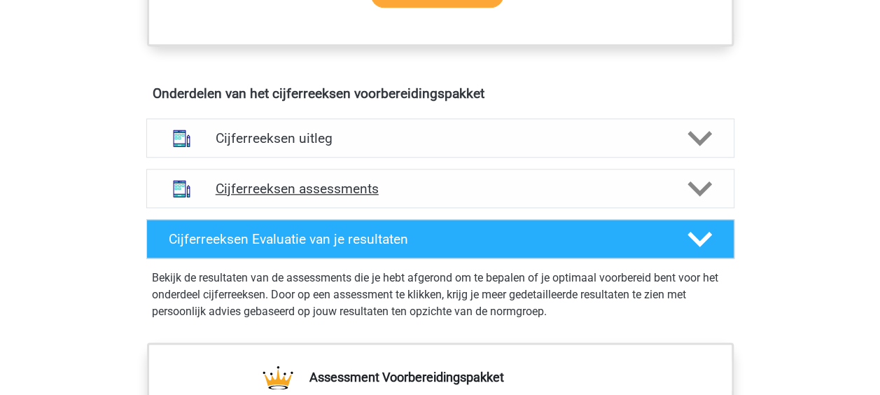
click at [329, 197] on h4 "Cijferreeksen assessments" at bounding box center [440, 189] width 449 height 16
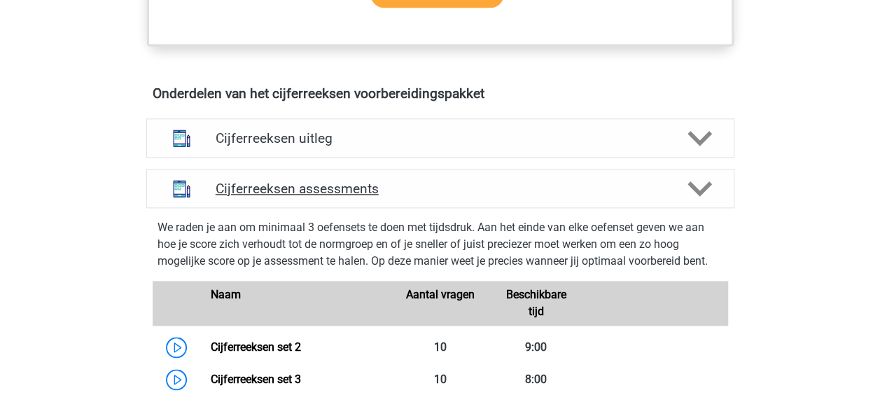
click at [318, 197] on h4 "Cijferreeksen assessments" at bounding box center [440, 189] width 449 height 16
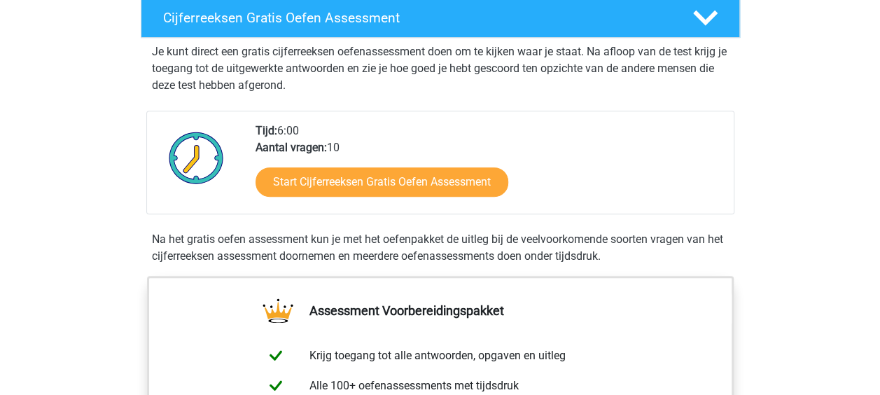
scroll to position [280, 0]
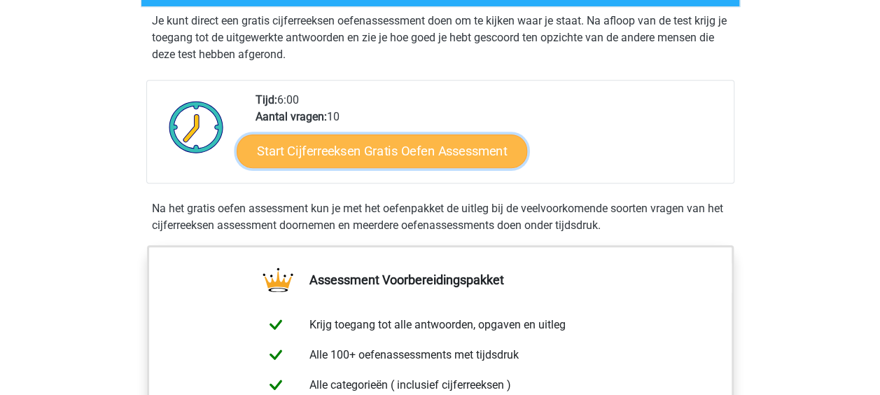
click at [332, 167] on link "Start Cijferreeksen Gratis Oefen Assessment" at bounding box center [382, 151] width 290 height 34
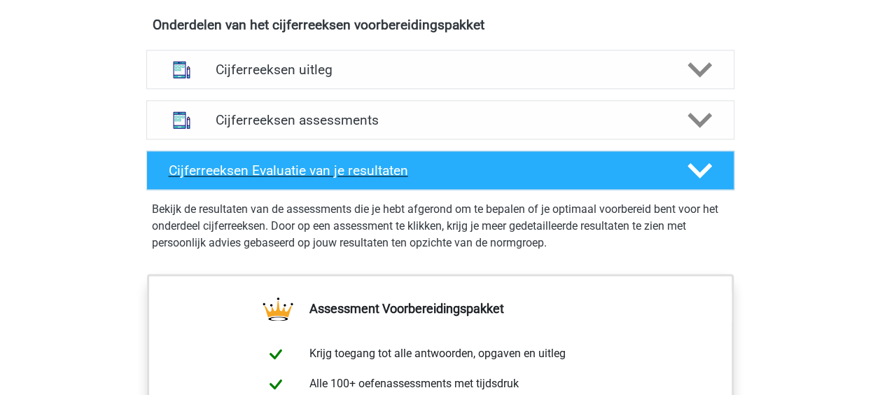
scroll to position [840, 0]
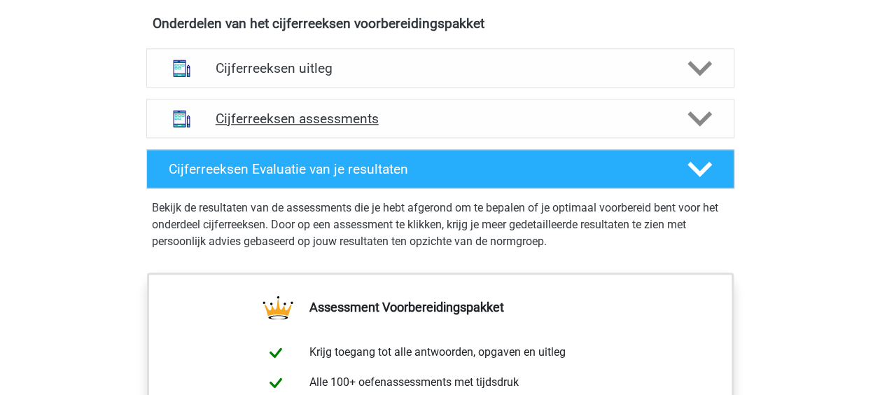
click at [423, 127] on h4 "Cijferreeksen assessments" at bounding box center [440, 119] width 449 height 16
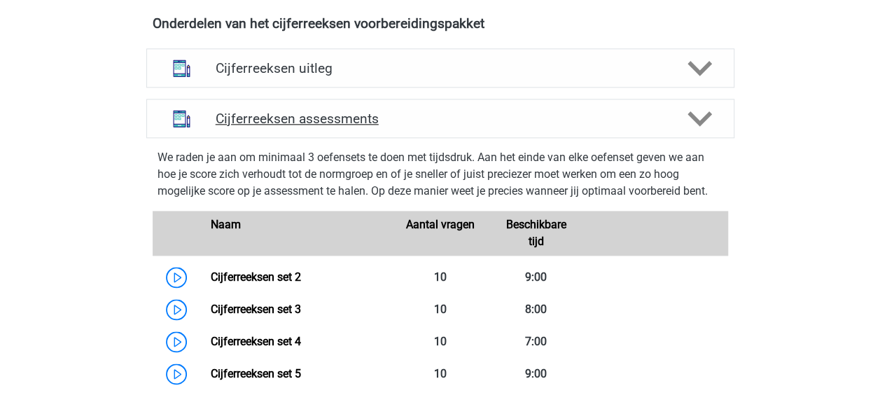
click at [358, 138] on div "Cijferreeksen assessments" at bounding box center [440, 118] width 588 height 39
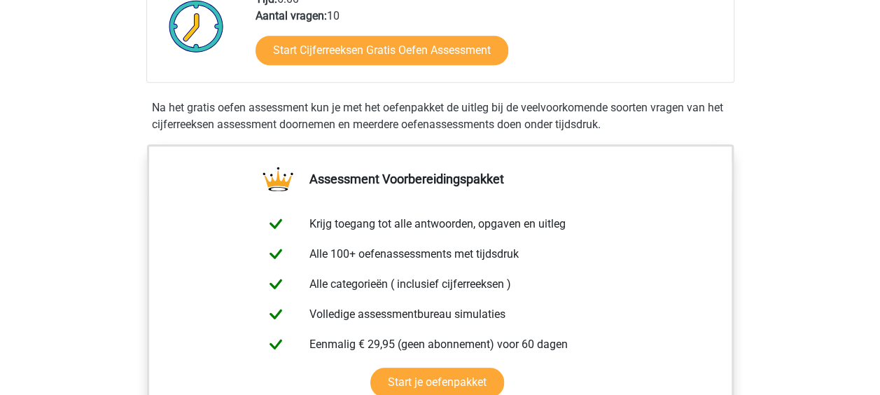
scroll to position [350, 0]
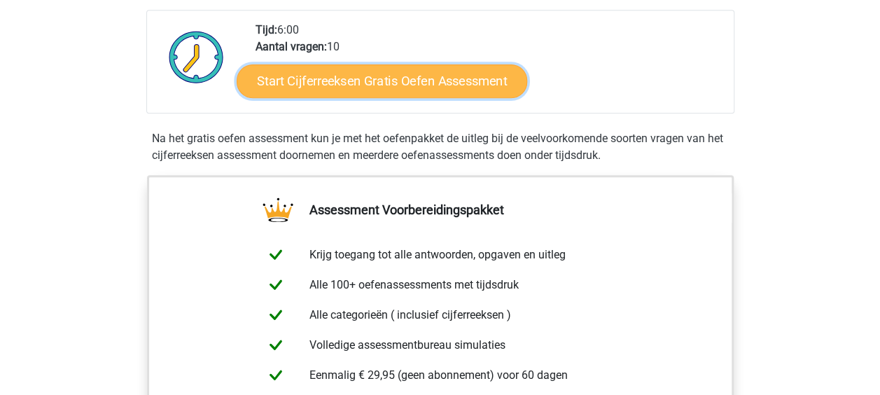
click at [395, 97] on link "Start Cijferreeksen Gratis Oefen Assessment" at bounding box center [382, 81] width 290 height 34
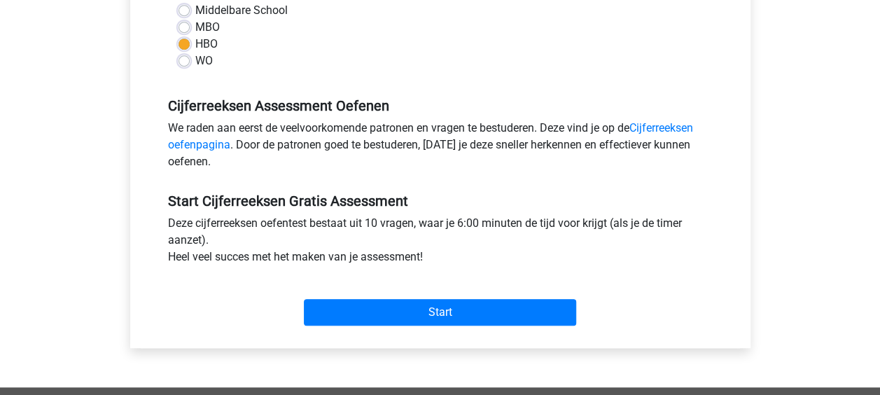
scroll to position [350, 0]
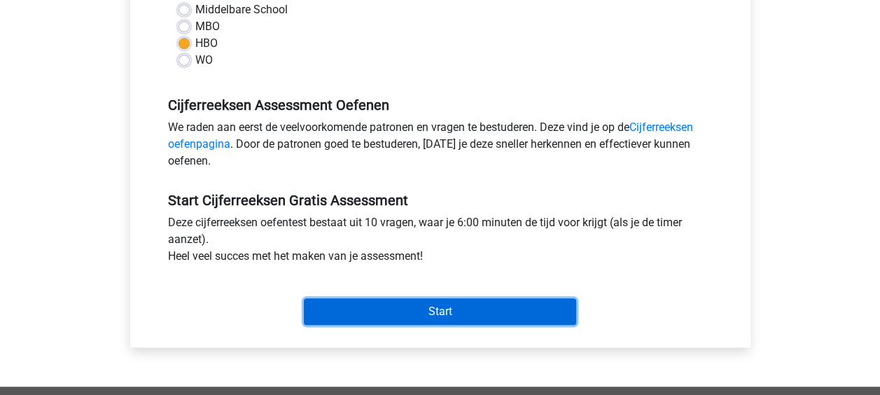
click at [475, 311] on input "Start" at bounding box center [440, 311] width 272 height 27
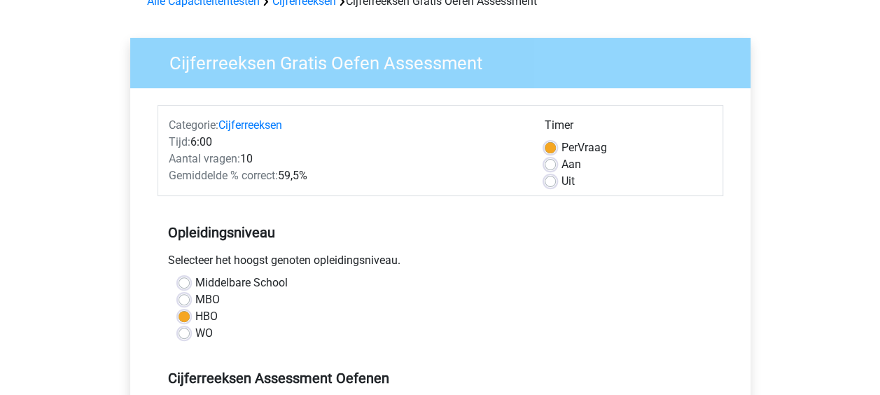
scroll to position [70, 0]
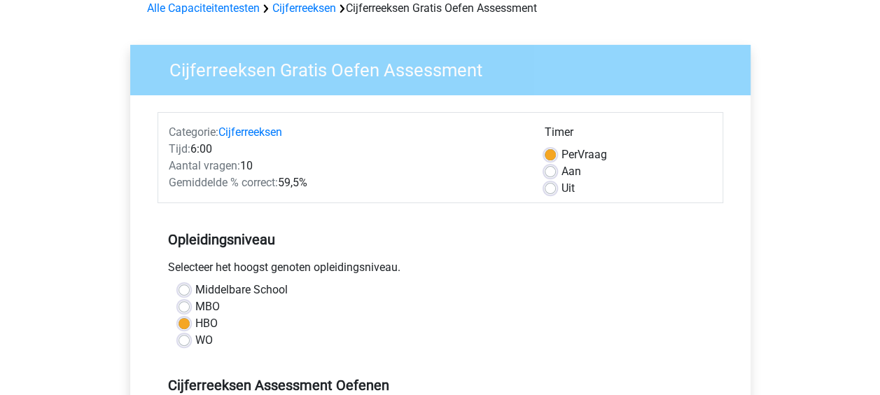
click at [561, 192] on label "Uit" at bounding box center [567, 188] width 13 height 17
click at [549, 192] on input "Uit" at bounding box center [549, 187] width 11 height 14
radio input "true"
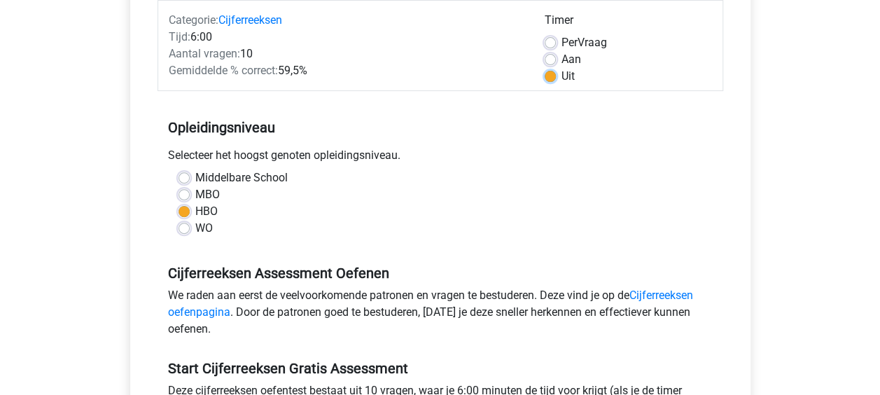
scroll to position [350, 0]
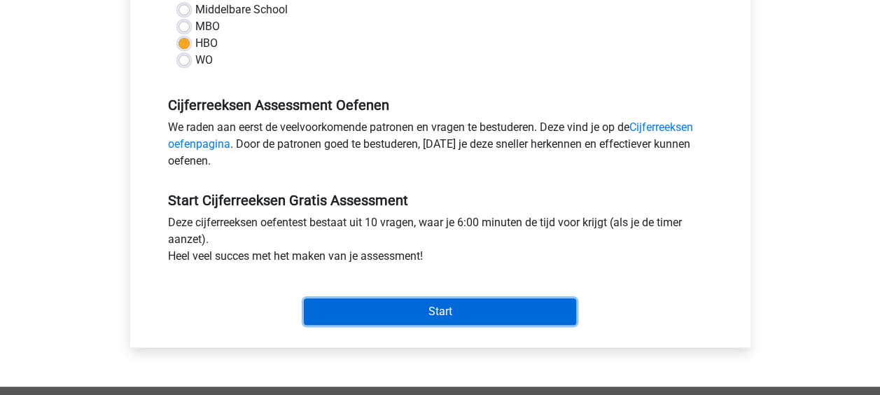
click at [425, 318] on input "Start" at bounding box center [440, 311] width 272 height 27
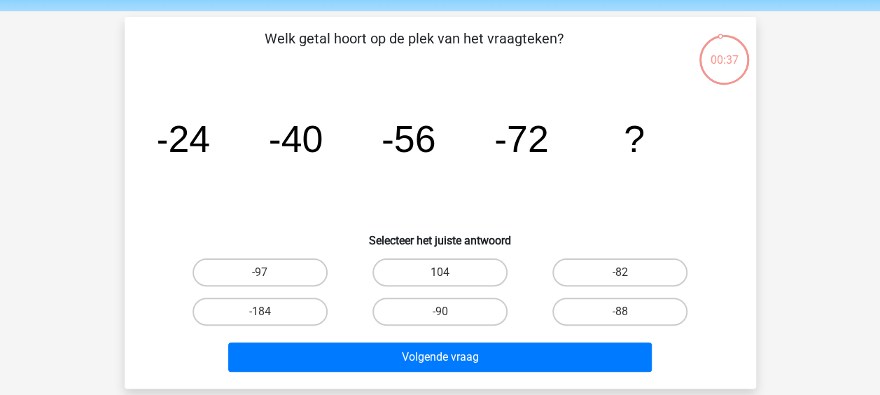
scroll to position [70, 0]
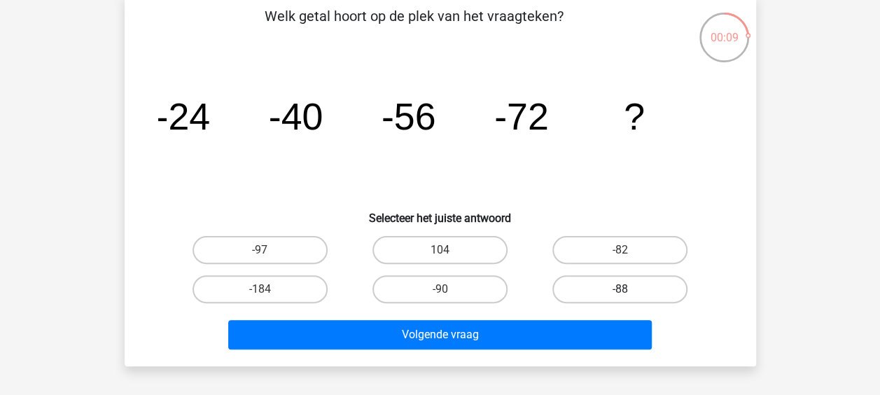
click at [625, 299] on label "-88" at bounding box center [619, 289] width 135 height 28
click at [625, 298] on input "-88" at bounding box center [624, 293] width 9 height 9
radio input "true"
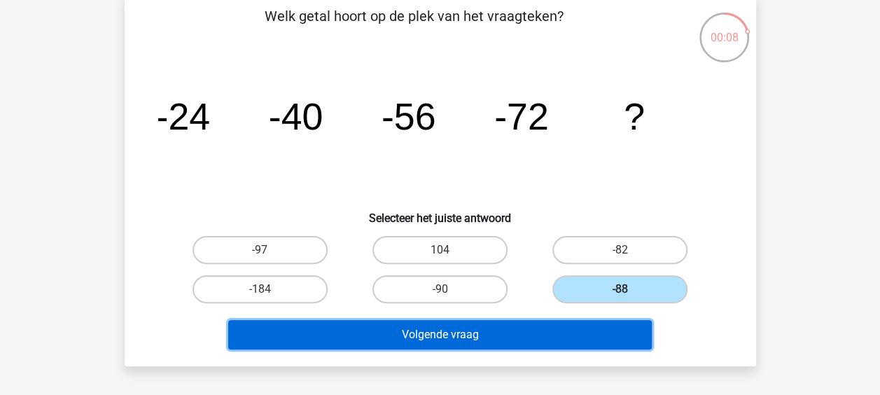
click at [483, 337] on button "Volgende vraag" at bounding box center [439, 334] width 423 height 29
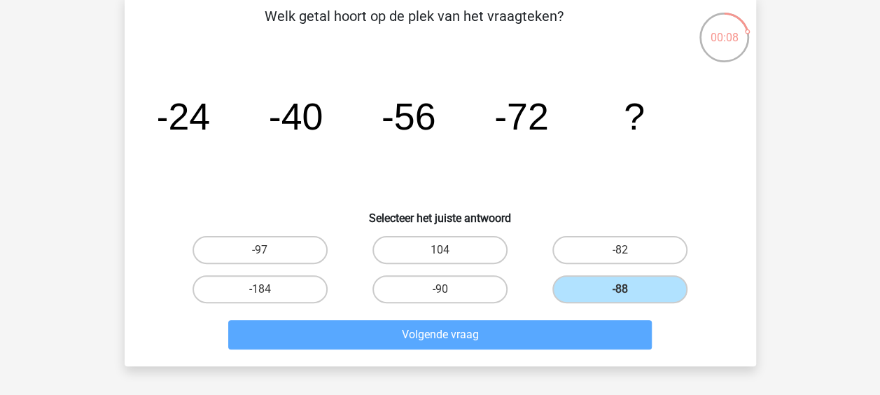
scroll to position [64, 0]
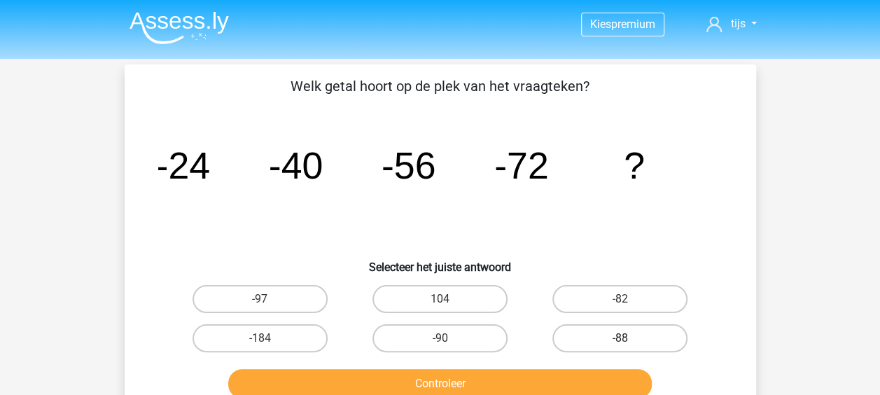
click at [603, 339] on label "-88" at bounding box center [619, 338] width 135 height 28
click at [620, 339] on input "-88" at bounding box center [624, 342] width 9 height 9
radio input "true"
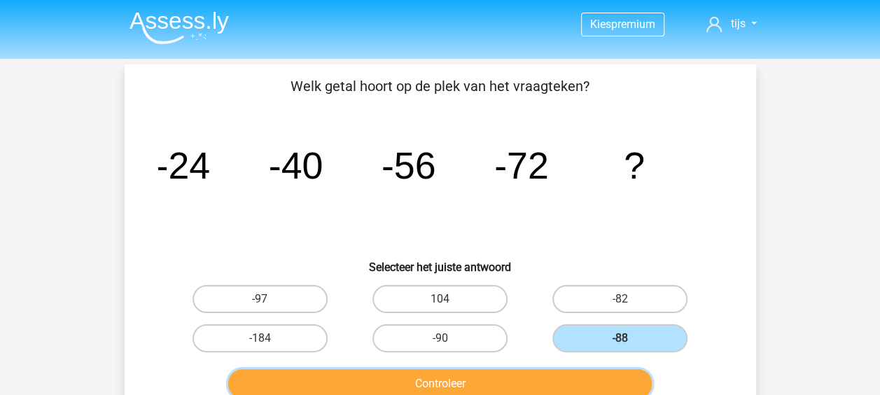
click at [516, 377] on button "Controleer" at bounding box center [439, 383] width 423 height 29
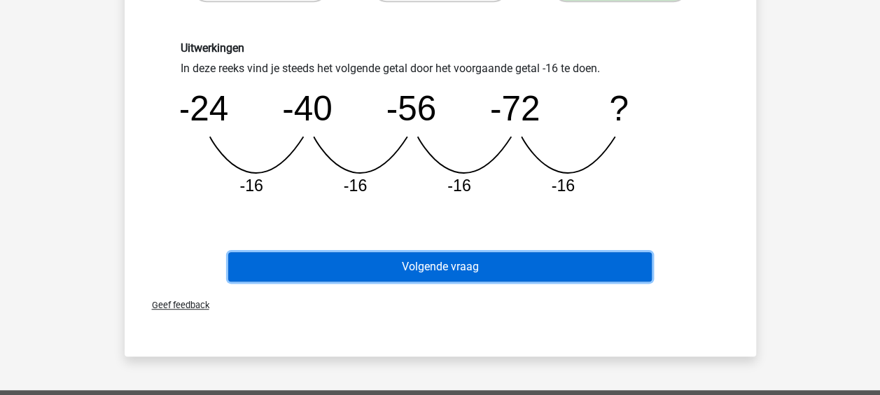
click at [459, 265] on button "Volgende vraag" at bounding box center [439, 266] width 423 height 29
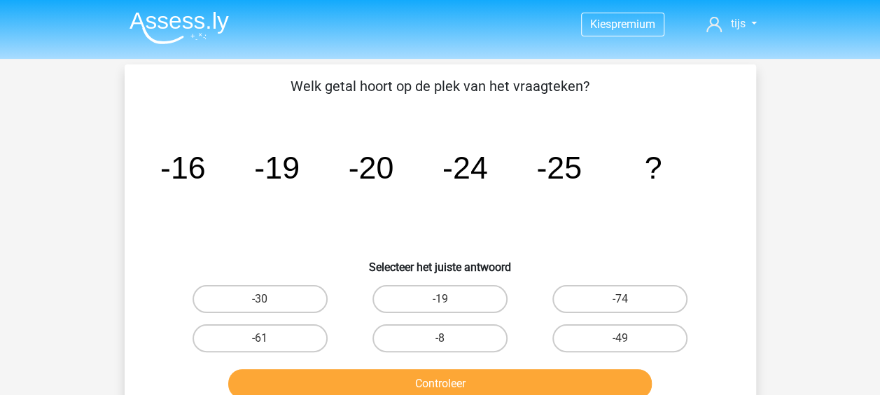
click at [265, 284] on div "-30" at bounding box center [260, 298] width 180 height 39
click at [268, 287] on label "-30" at bounding box center [259, 299] width 135 height 28
click at [268, 299] on input "-30" at bounding box center [264, 303] width 9 height 9
radio input "true"
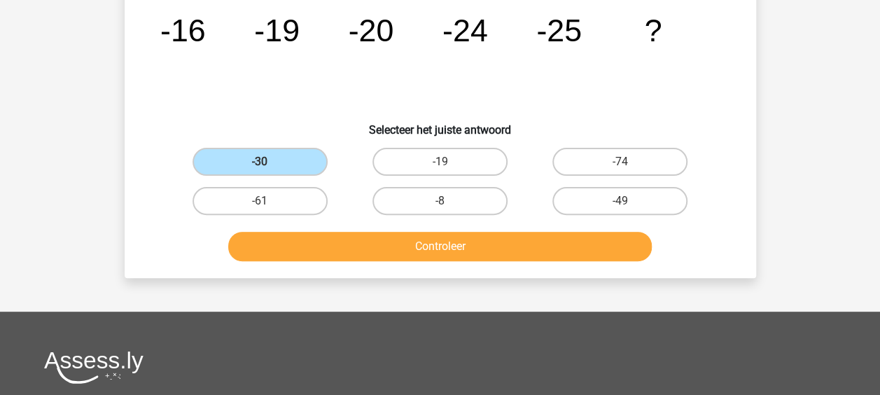
scroll to position [140, 0]
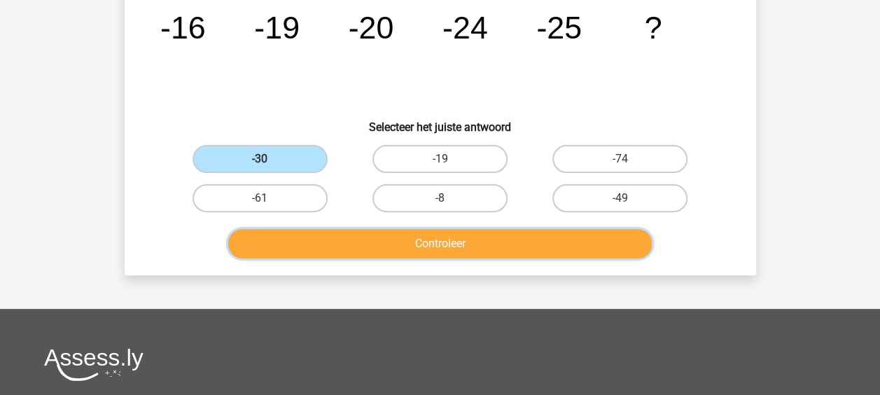
click at [418, 242] on button "Controleer" at bounding box center [439, 243] width 423 height 29
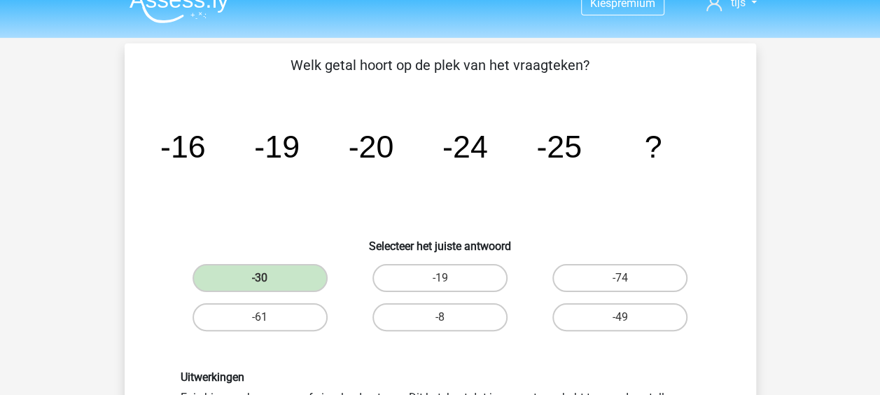
scroll to position [0, 0]
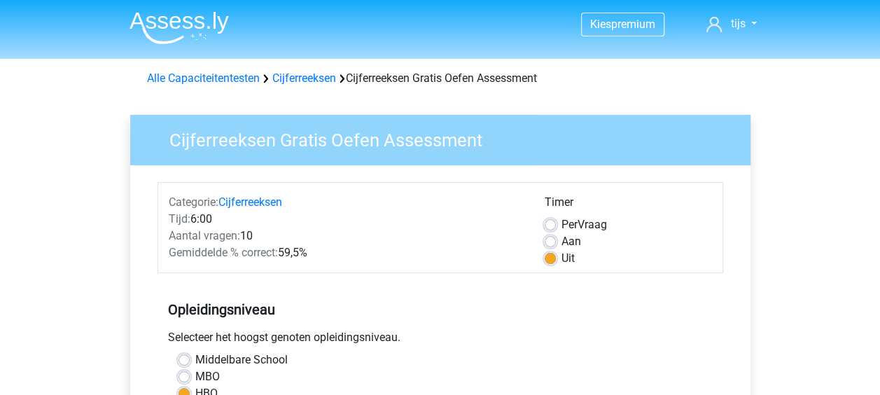
click at [561, 223] on label "Per Vraag" at bounding box center [583, 224] width 45 height 17
click at [546, 223] on input "Per Vraag" at bounding box center [549, 223] width 11 height 14
radio input "true"
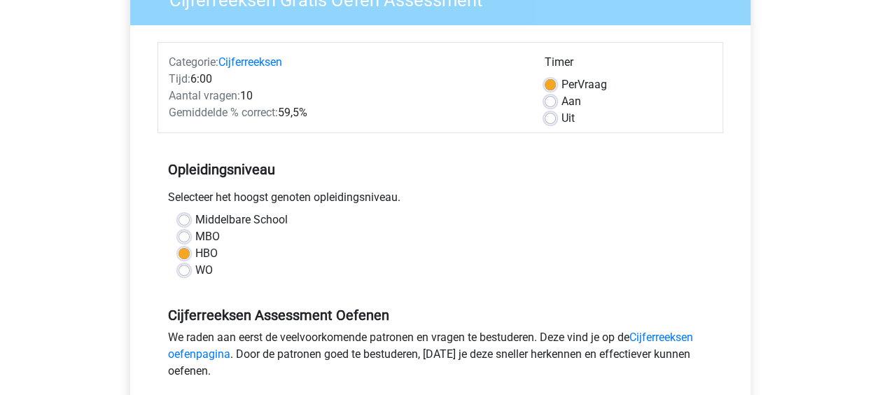
click at [561, 101] on label "Aan" at bounding box center [571, 101] width 20 height 17
click at [553, 101] on input "Aan" at bounding box center [549, 100] width 11 height 14
radio input "true"
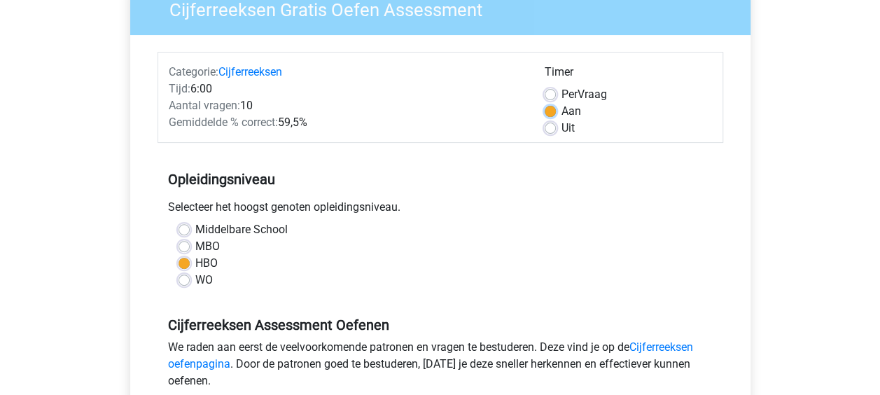
scroll to position [280, 0]
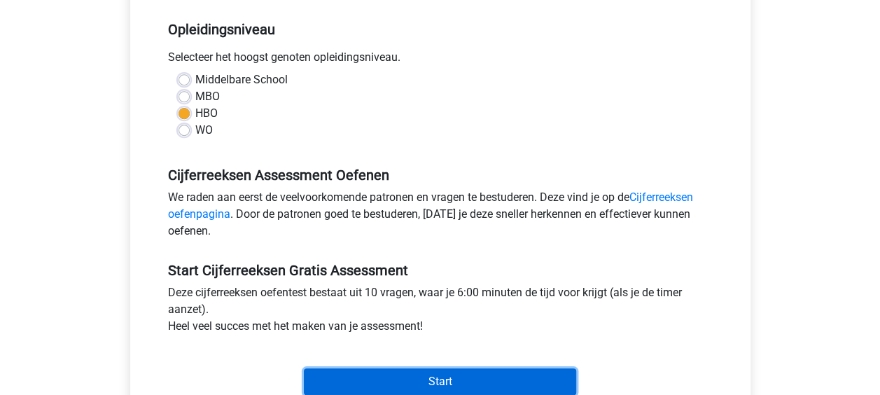
click at [435, 372] on input "Start" at bounding box center [440, 381] width 272 height 27
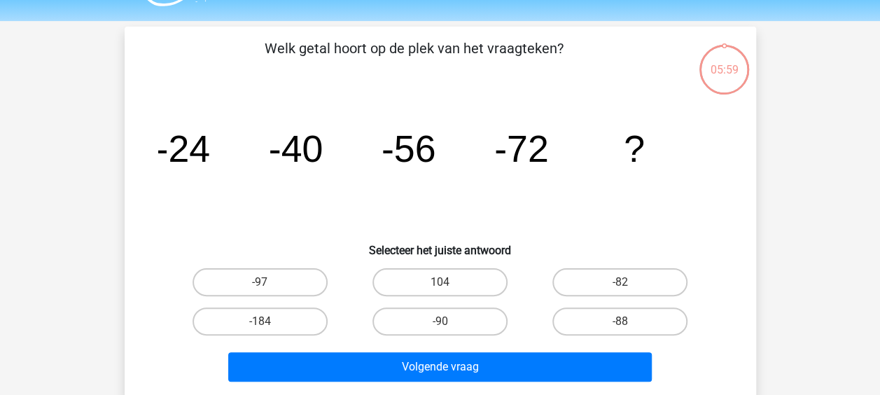
scroll to position [70, 0]
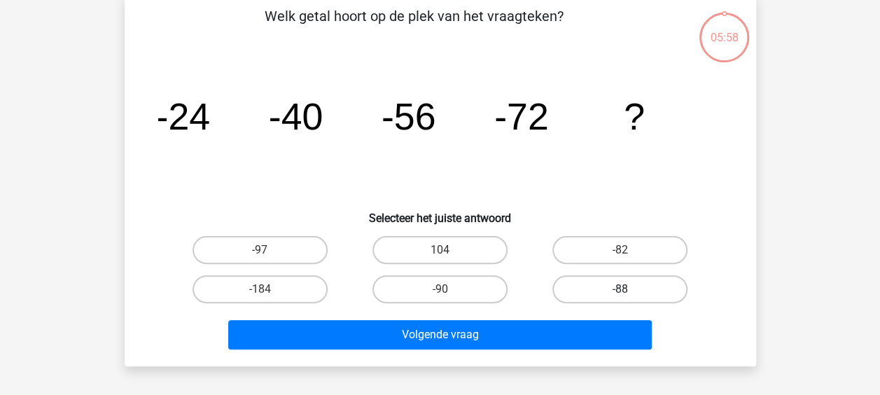
click at [615, 295] on label "-88" at bounding box center [619, 289] width 135 height 28
click at [620, 295] on input "-88" at bounding box center [624, 293] width 9 height 9
radio input "true"
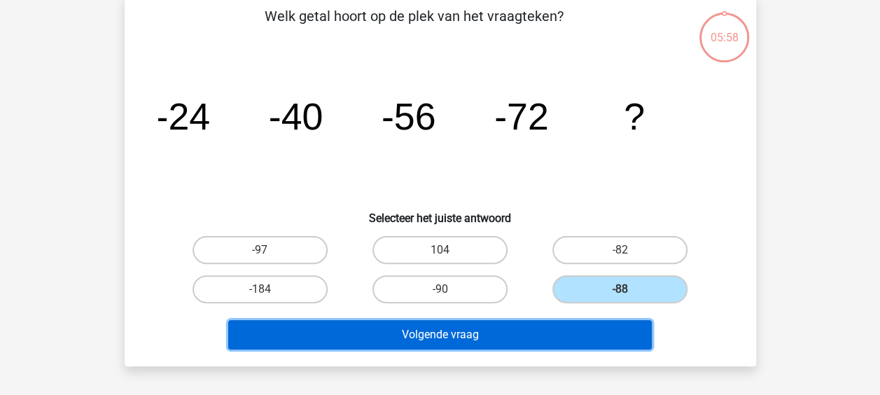
click at [532, 332] on button "Volgende vraag" at bounding box center [439, 334] width 423 height 29
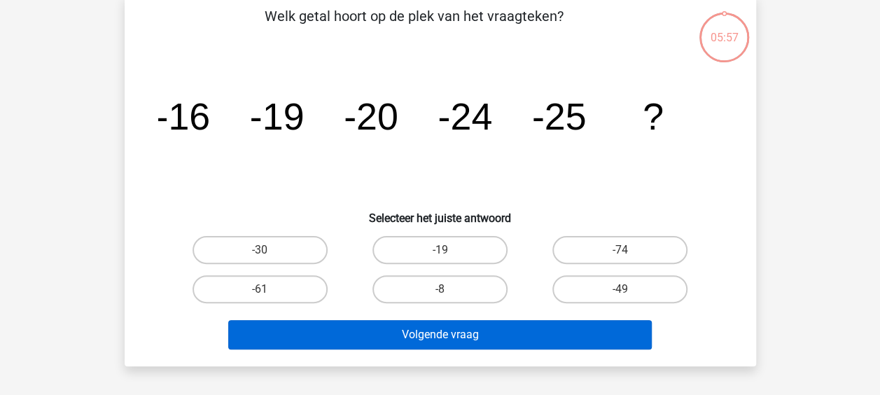
scroll to position [64, 0]
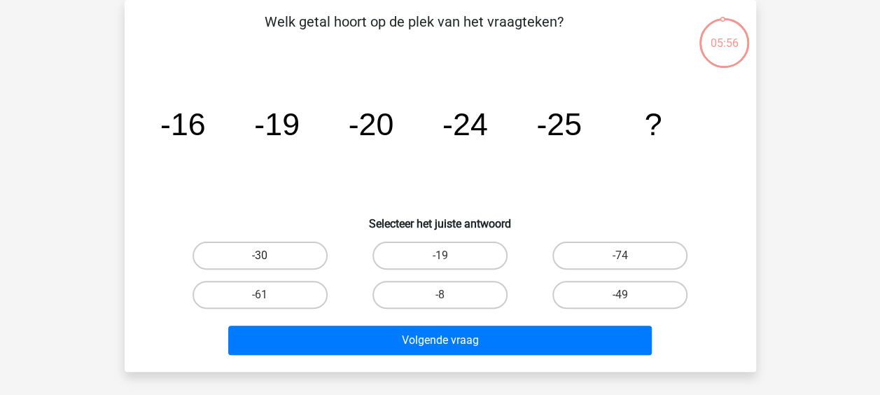
click at [306, 253] on label "-30" at bounding box center [259, 255] width 135 height 28
click at [269, 255] on input "-30" at bounding box center [264, 259] width 9 height 9
radio input "true"
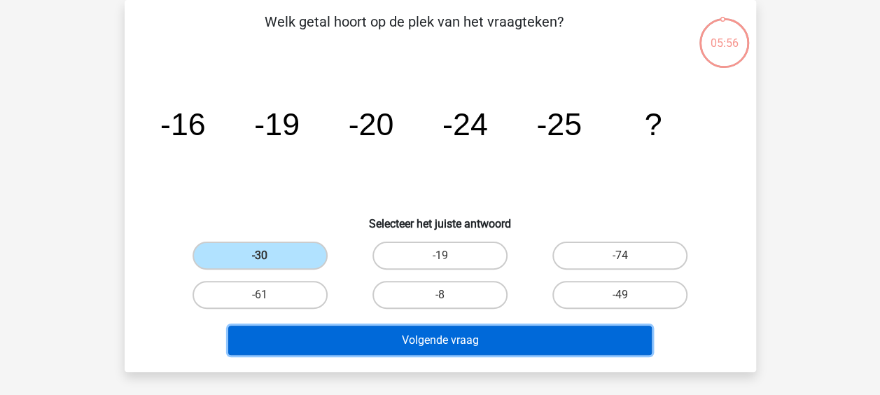
click at [411, 343] on button "Volgende vraag" at bounding box center [439, 339] width 423 height 29
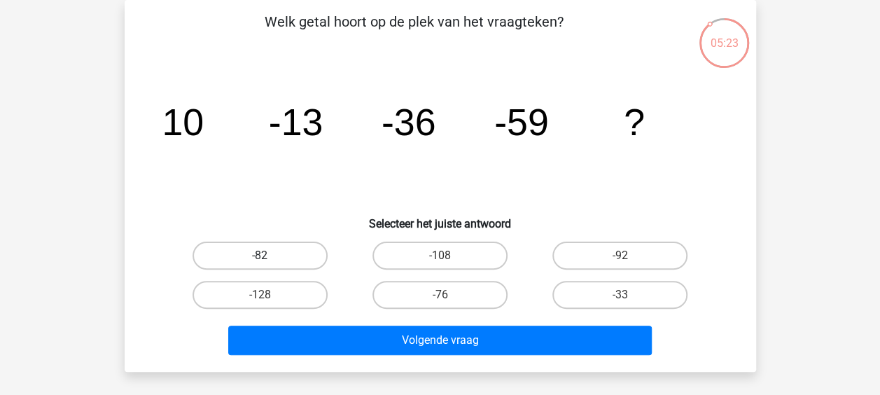
click at [290, 247] on label "-82" at bounding box center [259, 255] width 135 height 28
click at [269, 255] on input "-82" at bounding box center [264, 259] width 9 height 9
radio input "true"
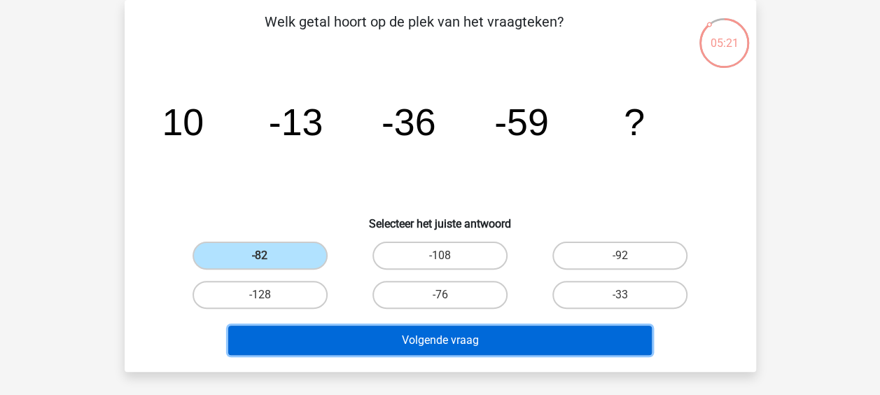
click at [436, 335] on button "Volgende vraag" at bounding box center [439, 339] width 423 height 29
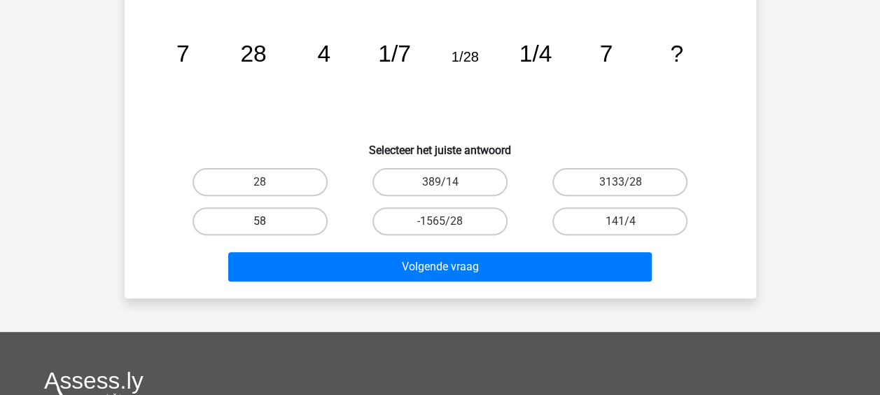
scroll to position [140, 0]
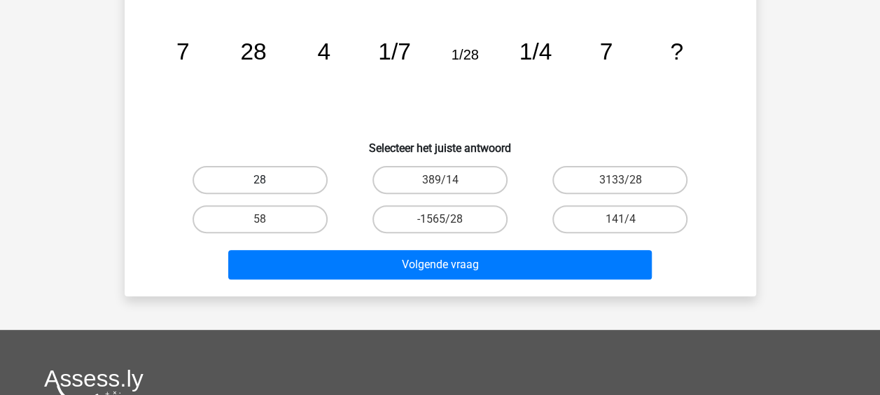
click at [288, 192] on label "28" at bounding box center [259, 180] width 135 height 28
click at [269, 189] on input "28" at bounding box center [264, 184] width 9 height 9
radio input "true"
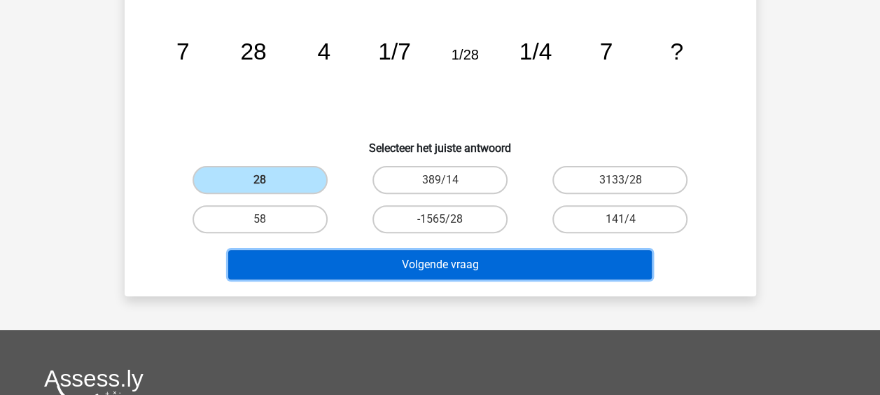
click at [393, 269] on button "Volgende vraag" at bounding box center [439, 264] width 423 height 29
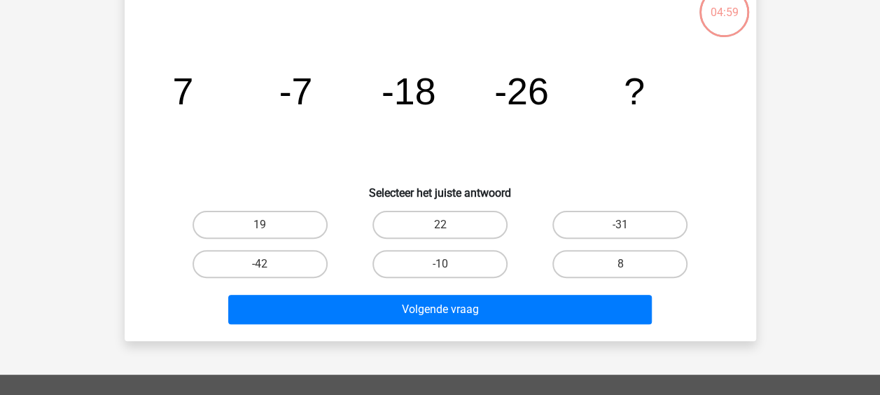
scroll to position [64, 0]
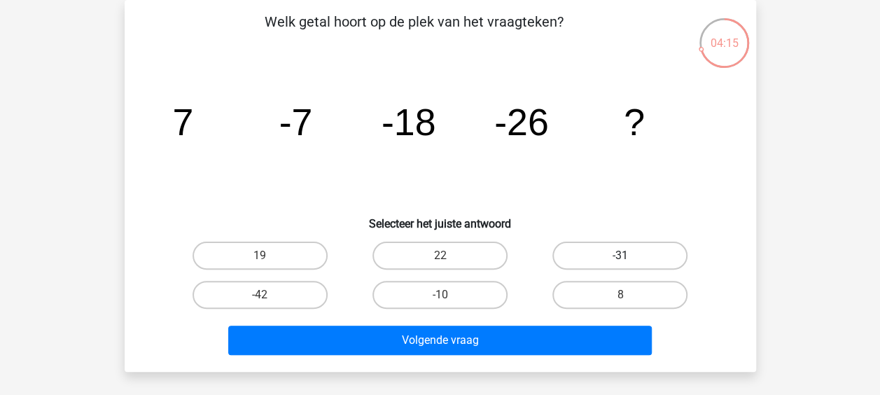
click at [657, 259] on label "-31" at bounding box center [619, 255] width 135 height 28
click at [629, 259] on input "-31" at bounding box center [624, 259] width 9 height 9
radio input "true"
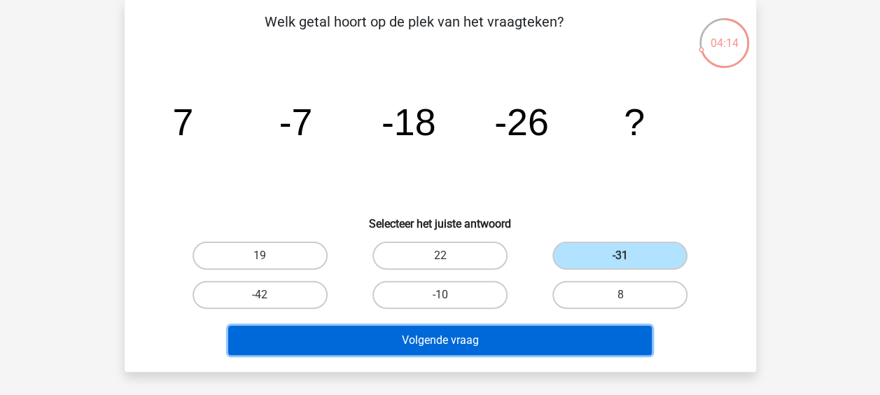
click at [495, 329] on button "Volgende vraag" at bounding box center [439, 339] width 423 height 29
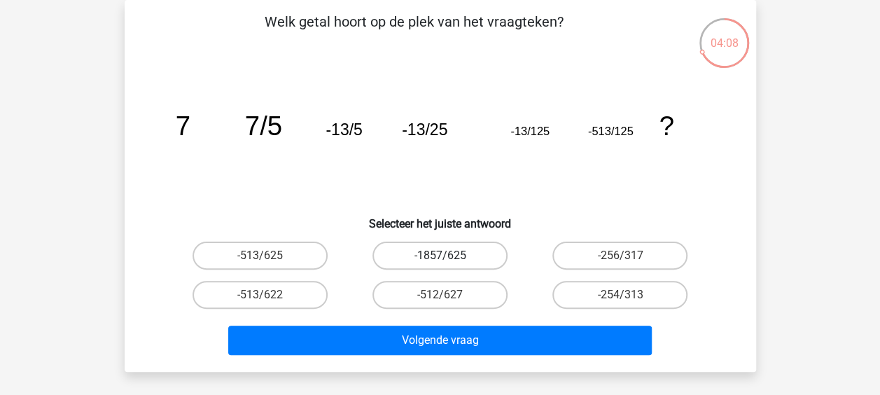
click at [449, 255] on label "-1857/625" at bounding box center [439, 255] width 135 height 28
click at [449, 255] on input "-1857/625" at bounding box center [443, 259] width 9 height 9
radio input "true"
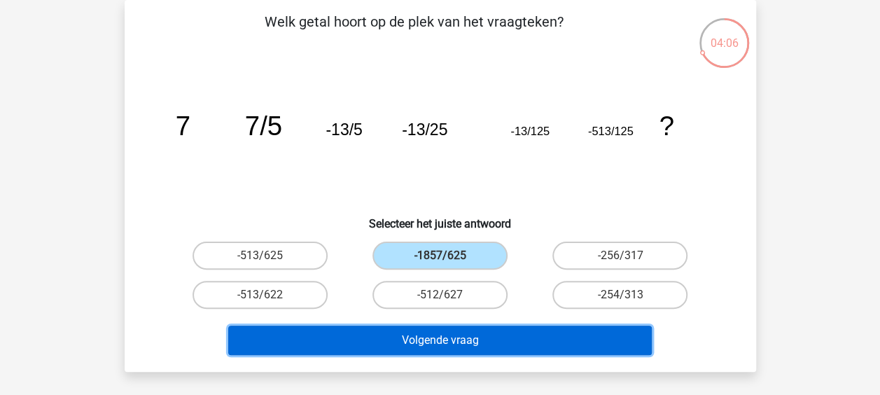
click at [425, 339] on button "Volgende vraag" at bounding box center [439, 339] width 423 height 29
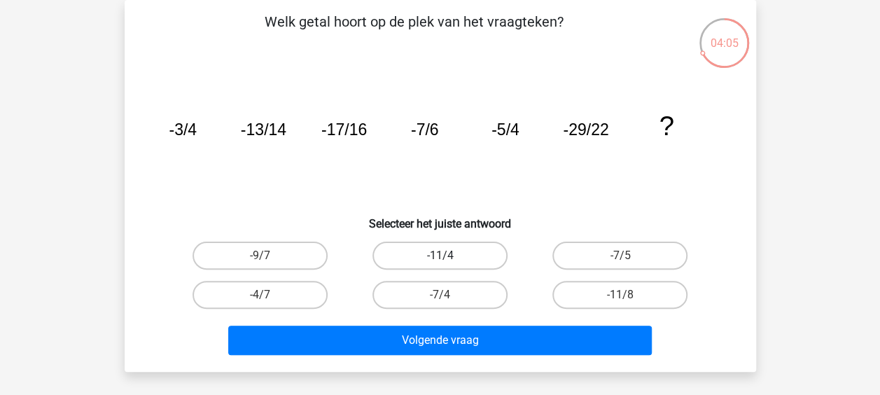
click at [432, 256] on label "-11/4" at bounding box center [439, 255] width 135 height 28
click at [439, 256] on input "-11/4" at bounding box center [443, 259] width 9 height 9
radio input "true"
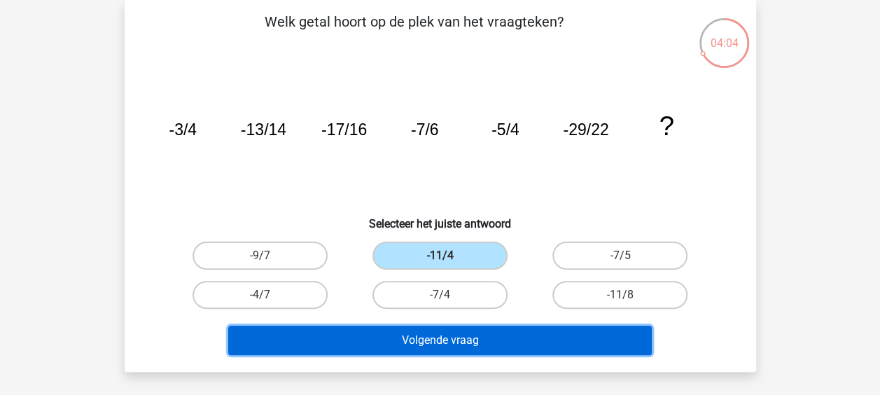
click at [417, 341] on button "Volgende vraag" at bounding box center [439, 339] width 423 height 29
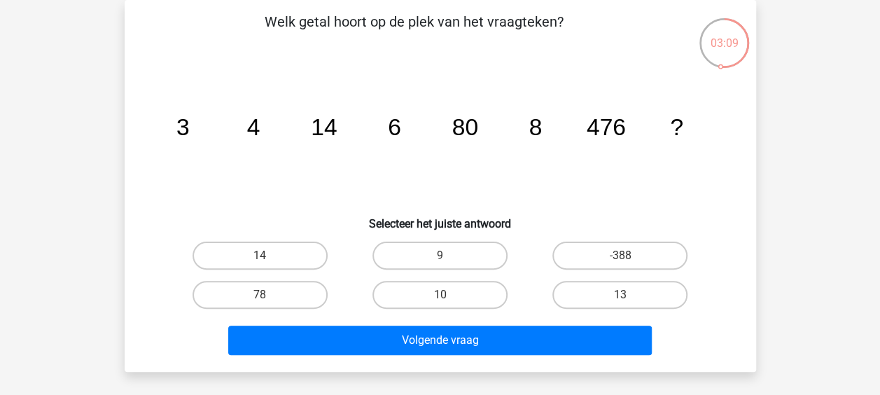
scroll to position [0, 0]
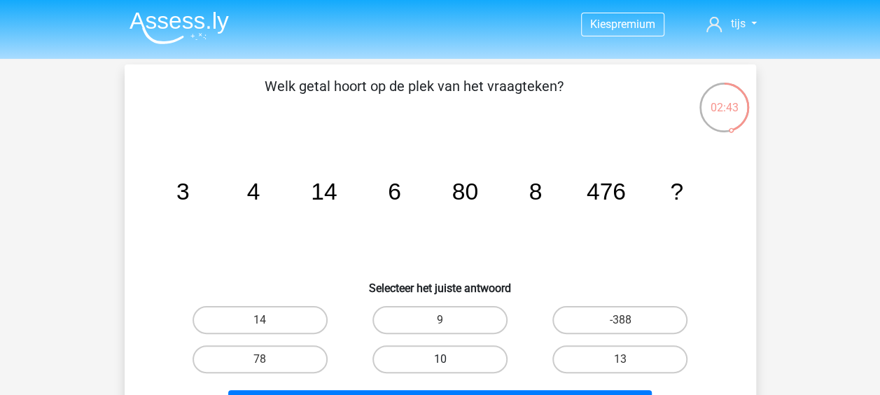
click at [438, 353] on label "10" at bounding box center [439, 359] width 135 height 28
click at [439, 359] on input "10" at bounding box center [443, 363] width 9 height 9
radio input "true"
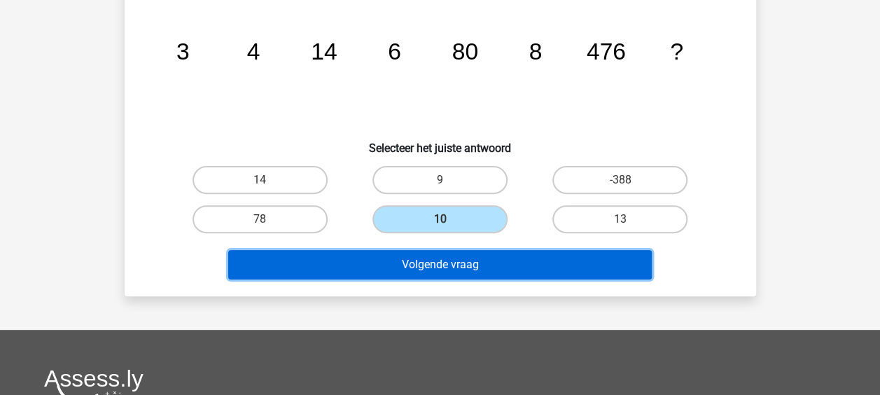
click at [426, 273] on button "Volgende vraag" at bounding box center [439, 264] width 423 height 29
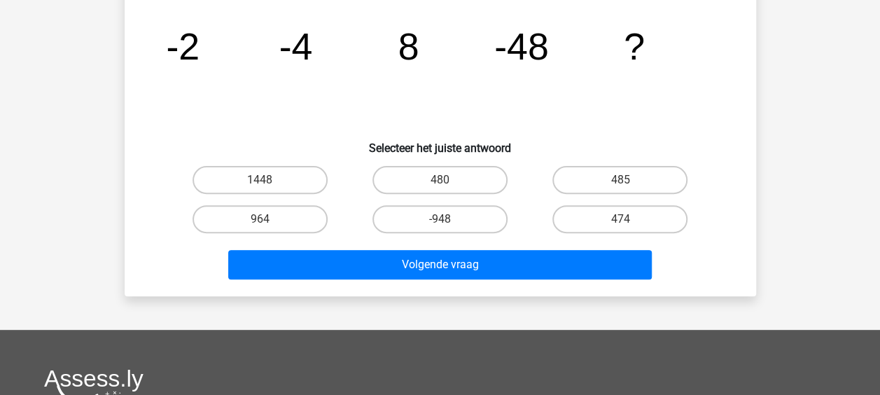
scroll to position [64, 0]
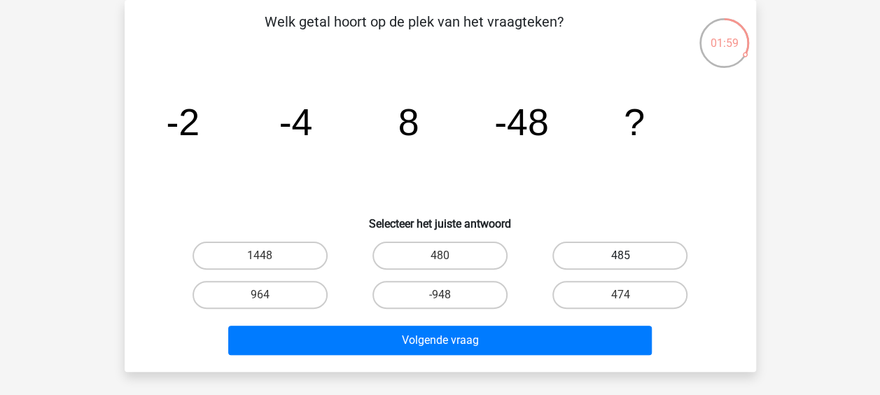
click at [569, 250] on label "485" at bounding box center [619, 255] width 135 height 28
click at [620, 255] on input "485" at bounding box center [624, 259] width 9 height 9
radio input "true"
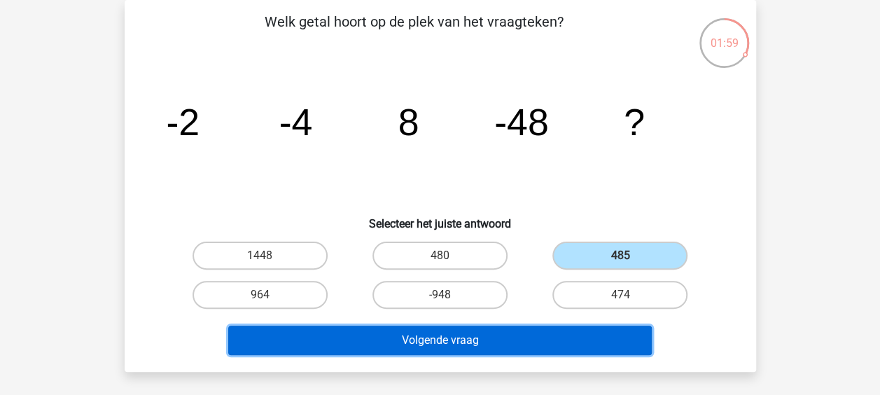
click at [460, 343] on button "Volgende vraag" at bounding box center [439, 339] width 423 height 29
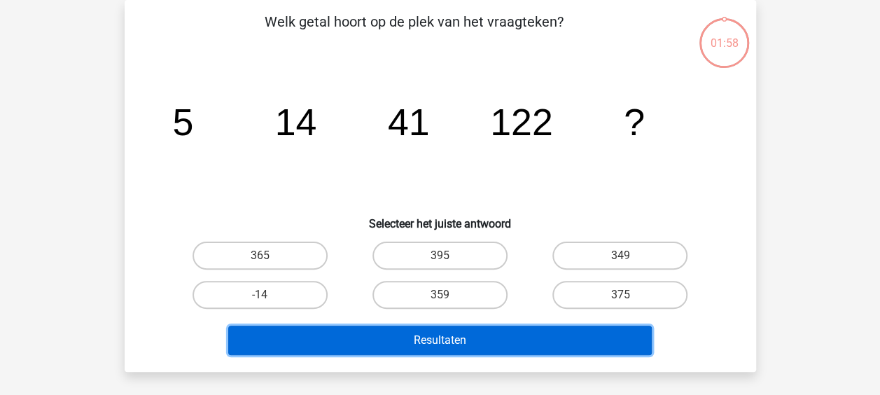
click at [460, 343] on button "Resultaten" at bounding box center [439, 339] width 423 height 29
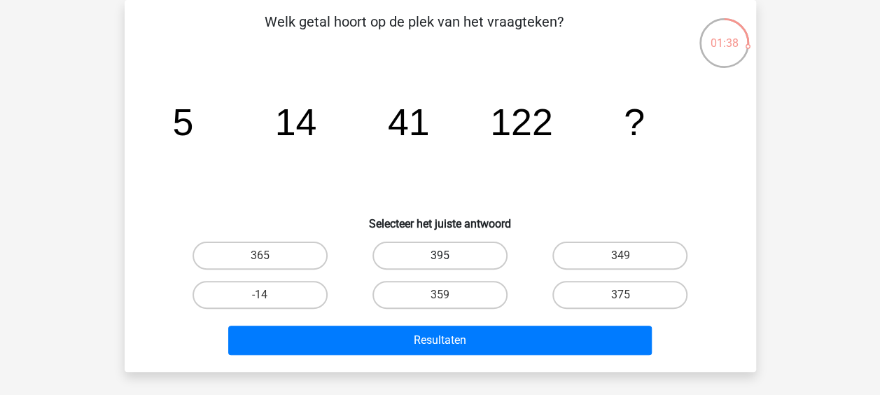
click at [460, 241] on label "395" at bounding box center [439, 255] width 135 height 28
click at [449, 255] on input "395" at bounding box center [443, 259] width 9 height 9
radio input "true"
click at [473, 362] on div "Welk getal hoort op de plek van het vraagteken? image/svg+xml 5 14 41 122 ? Sel…" at bounding box center [440, 186] width 631 height 372
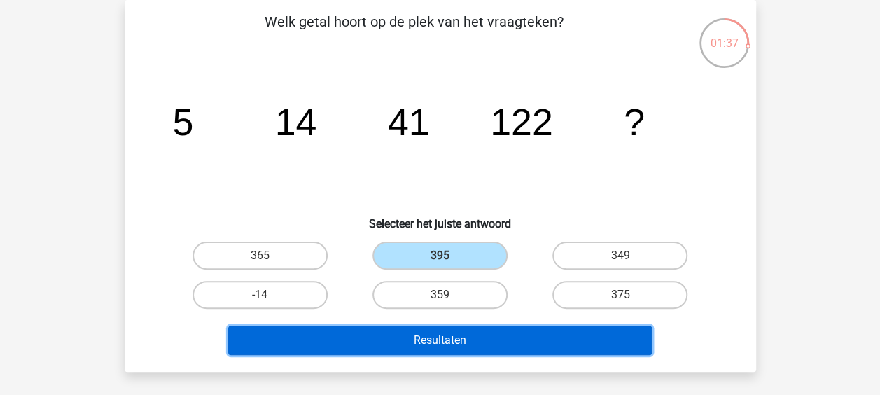
click at [475, 350] on button "Resultaten" at bounding box center [439, 339] width 423 height 29
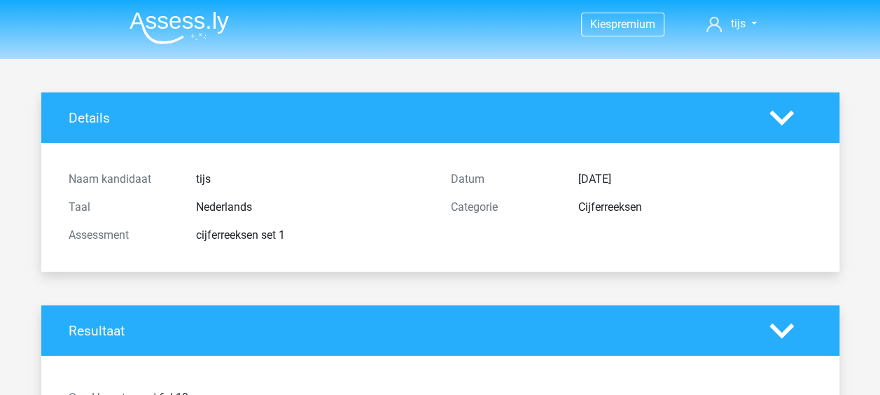
click at [214, 11] on img at bounding box center [178, 27] width 99 height 33
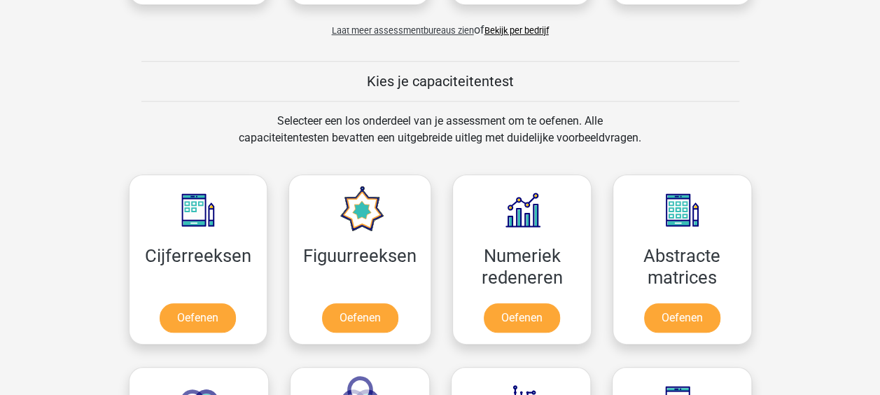
scroll to position [490, 0]
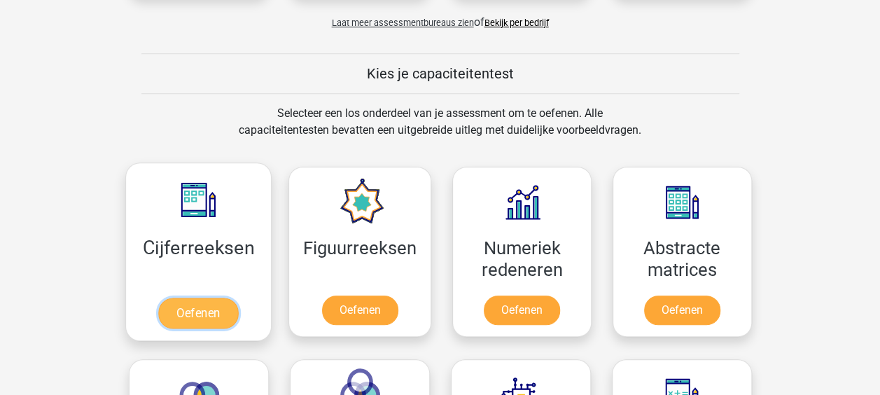
click at [225, 297] on link "Oefenen" at bounding box center [198, 312] width 80 height 31
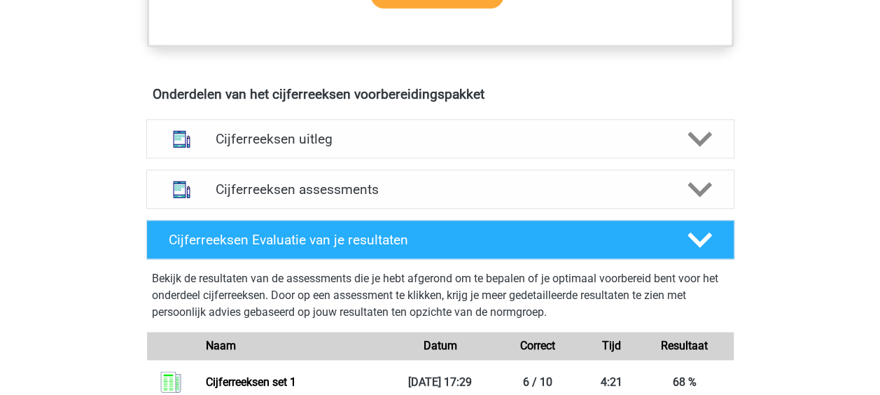
scroll to position [770, 0]
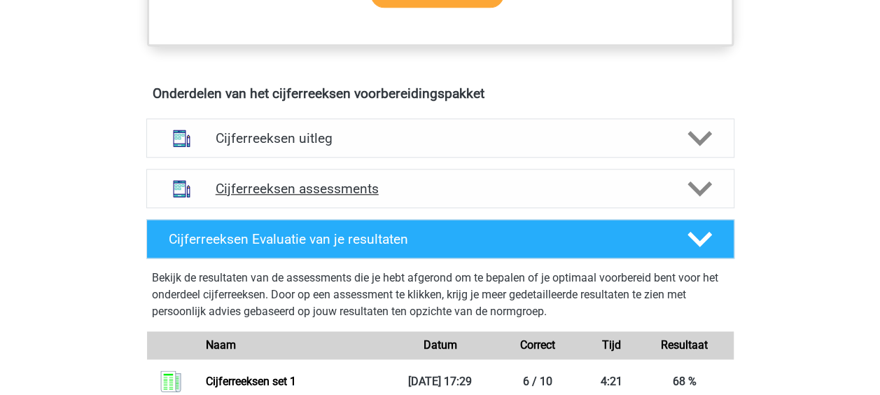
click at [356, 197] on h4 "Cijferreeksen assessments" at bounding box center [440, 189] width 449 height 16
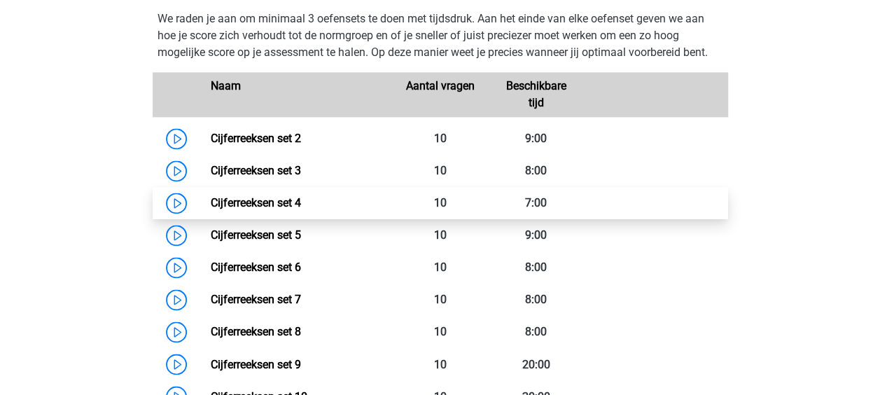
scroll to position [980, 0]
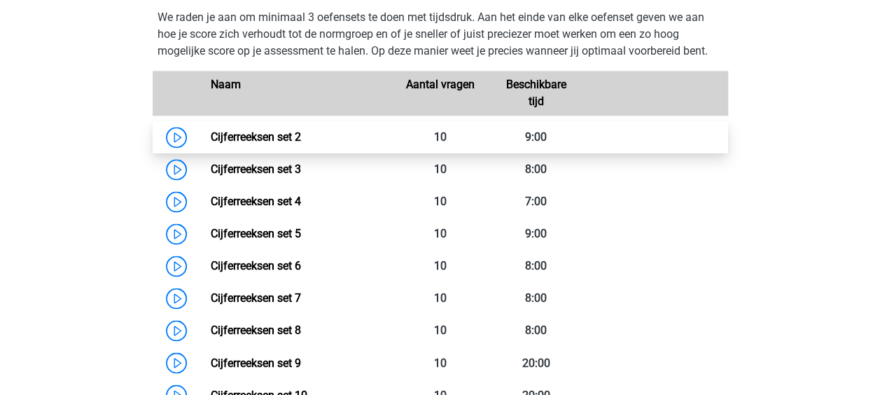
click at [211, 143] on link "Cijferreeksen set 2" at bounding box center [256, 136] width 90 height 13
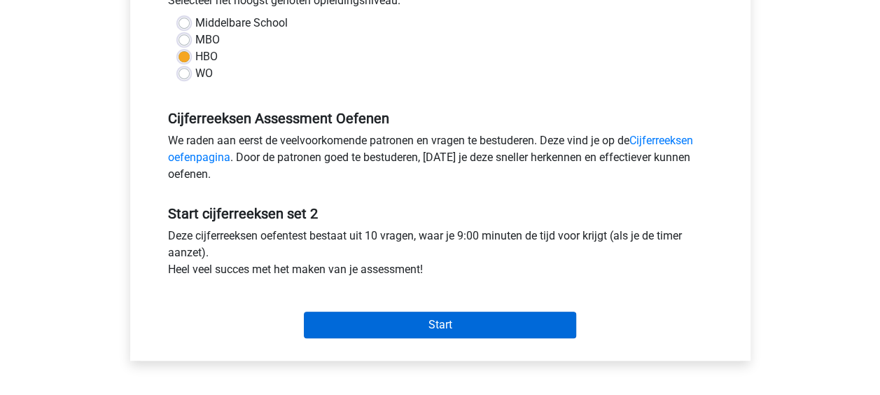
scroll to position [350, 0]
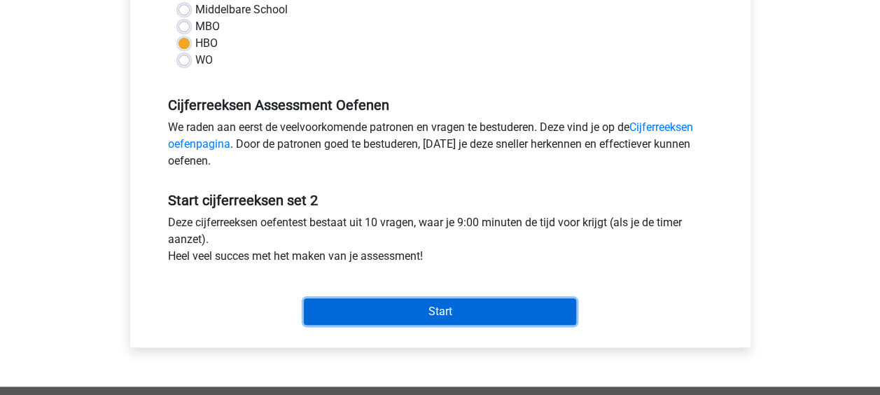
click at [452, 309] on input "Start" at bounding box center [440, 311] width 272 height 27
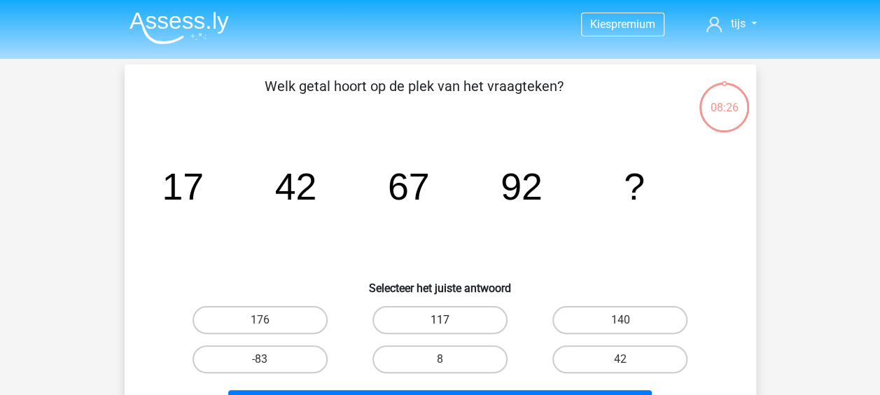
click at [456, 313] on label "117" at bounding box center [439, 320] width 135 height 28
click at [449, 320] on input "117" at bounding box center [443, 324] width 9 height 9
radio input "true"
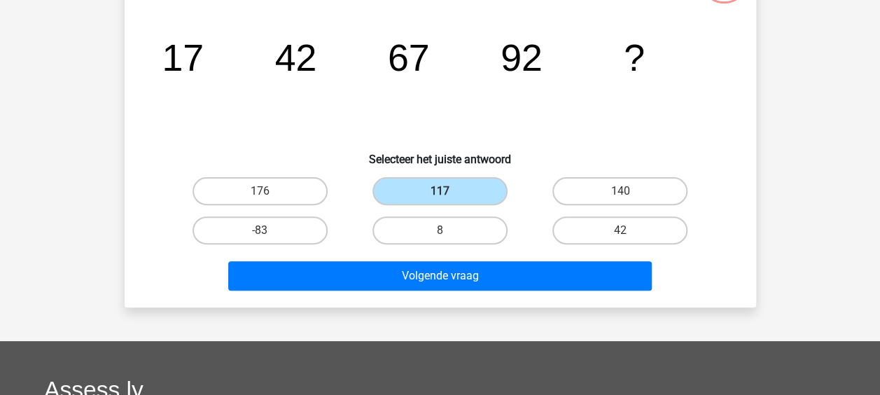
scroll to position [140, 0]
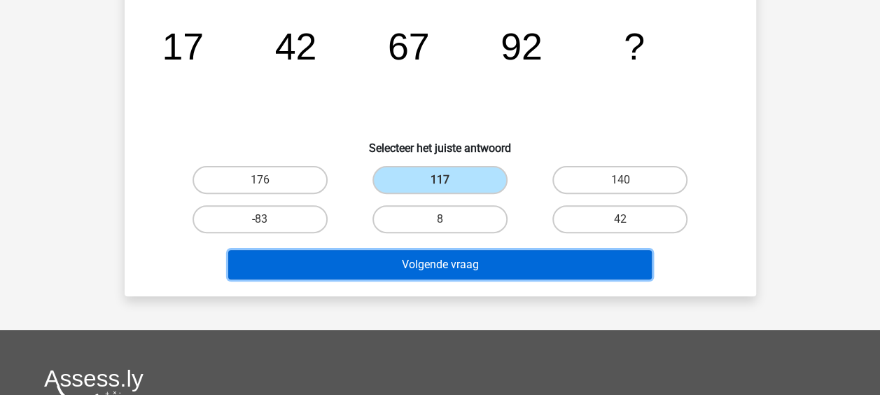
click at [479, 267] on button "Volgende vraag" at bounding box center [439, 264] width 423 height 29
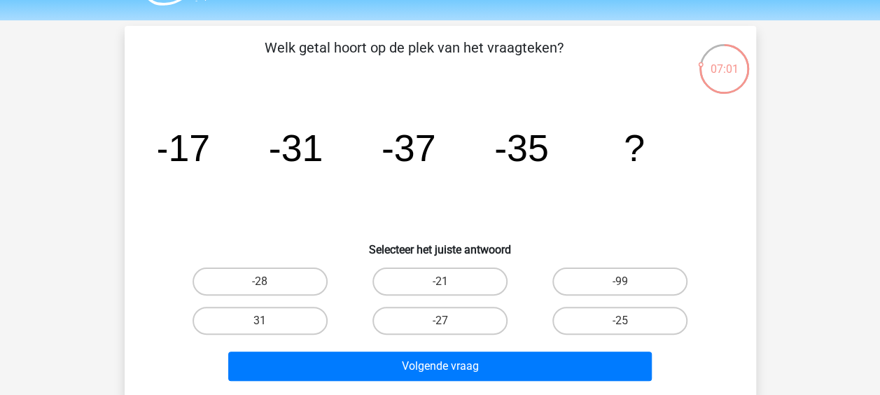
scroll to position [70, 0]
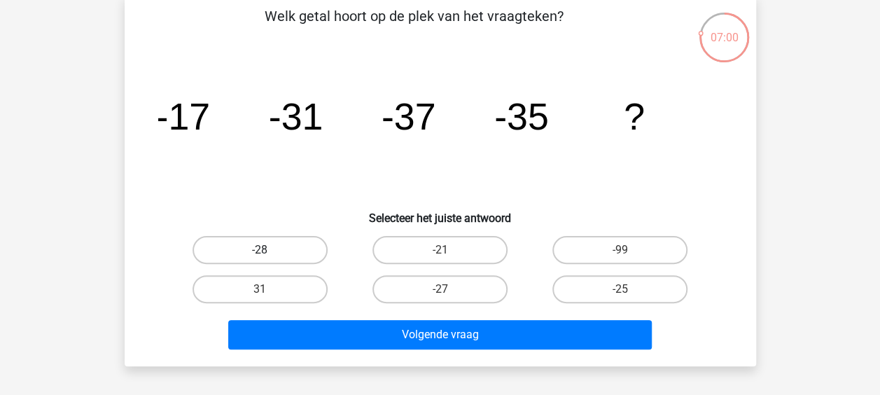
click at [292, 237] on label "-28" at bounding box center [259, 250] width 135 height 28
click at [269, 250] on input "-28" at bounding box center [264, 254] width 9 height 9
radio input "true"
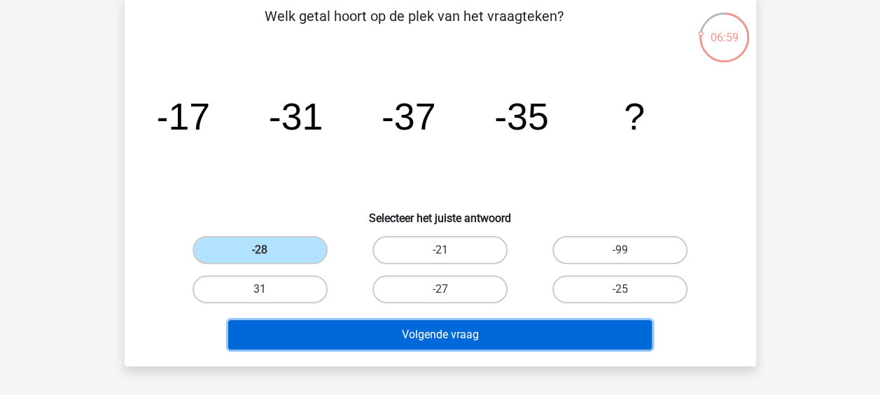
click at [419, 326] on button "Volgende vraag" at bounding box center [439, 334] width 423 height 29
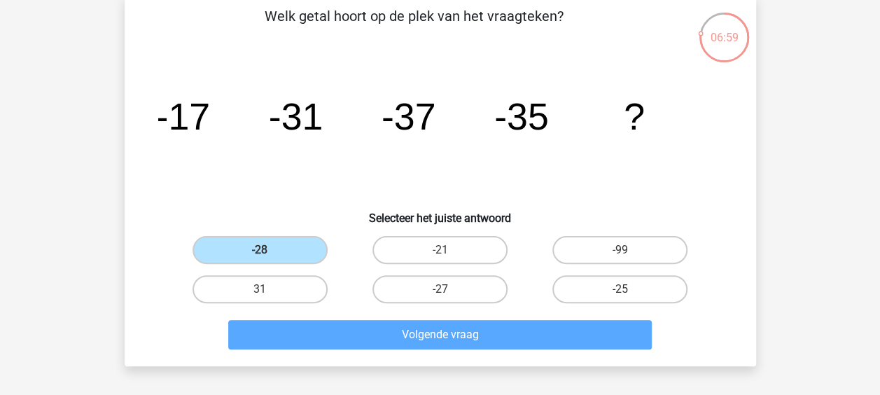
scroll to position [64, 0]
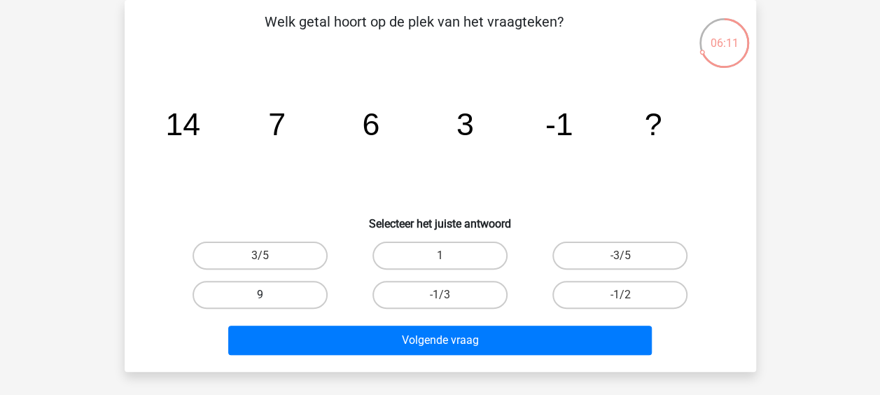
click at [319, 286] on label "9" at bounding box center [259, 295] width 135 height 28
click at [269, 295] on input "9" at bounding box center [264, 299] width 9 height 9
radio input "true"
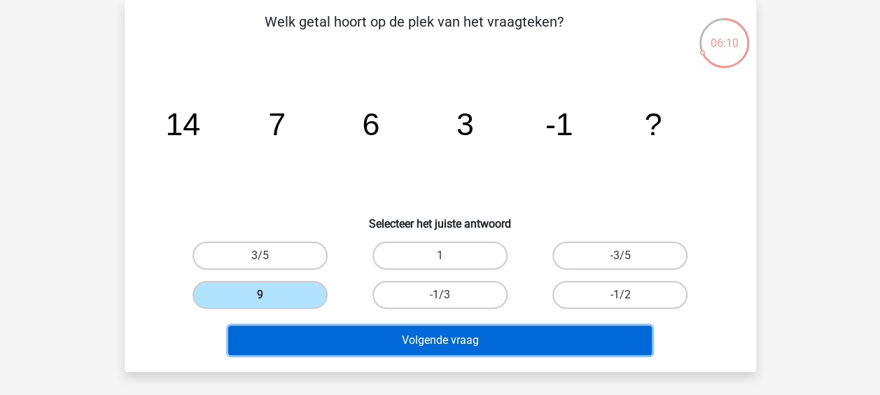
click at [442, 343] on button "Volgende vraag" at bounding box center [439, 339] width 423 height 29
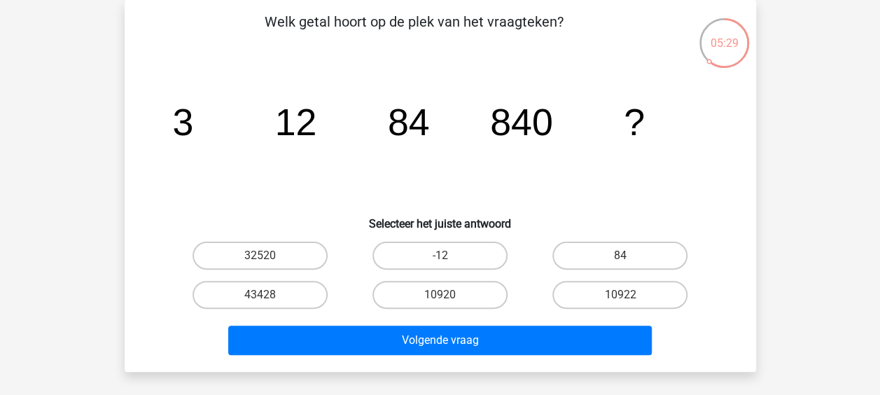
click at [602, 277] on div "10922" at bounding box center [620, 294] width 180 height 39
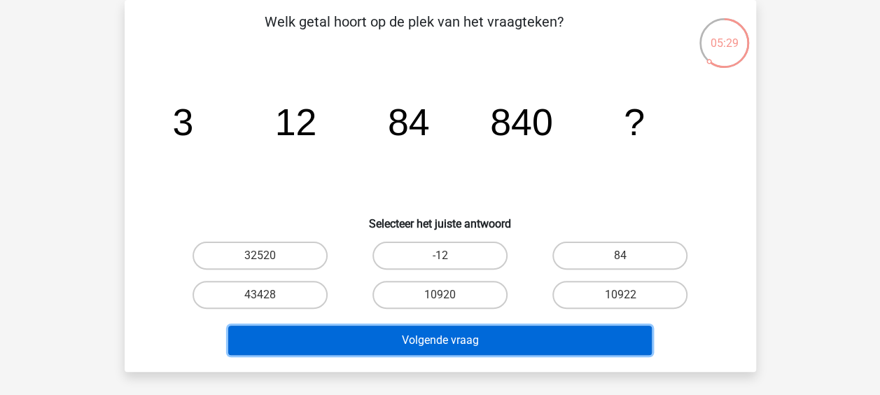
drag, startPoint x: 607, startPoint y: 341, endPoint x: 602, endPoint y: 327, distance: 14.6
click at [602, 330] on button "Volgende vraag" at bounding box center [439, 339] width 423 height 29
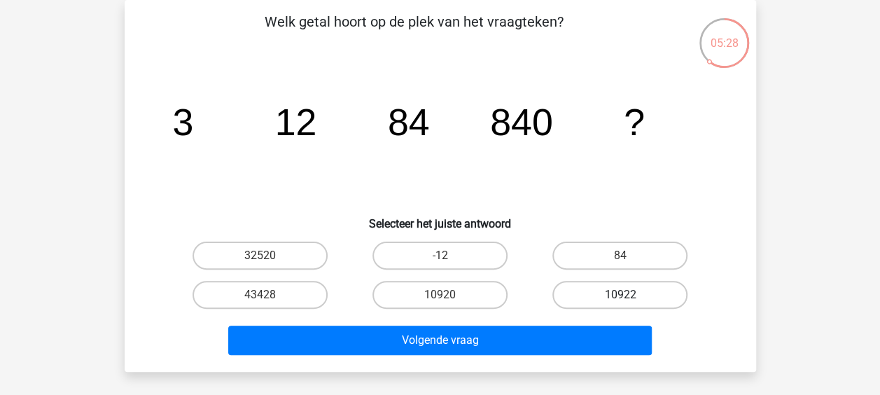
click at [607, 284] on label "10922" at bounding box center [619, 295] width 135 height 28
click at [620, 295] on input "10922" at bounding box center [624, 299] width 9 height 9
radio input "true"
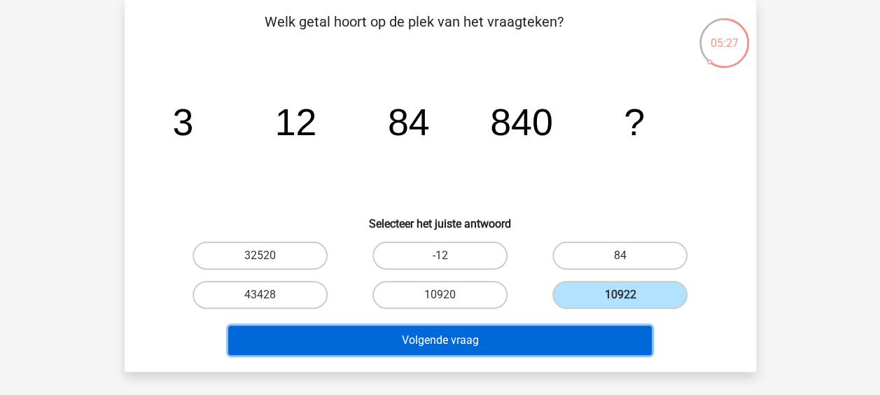
click at [527, 337] on button "Volgende vraag" at bounding box center [439, 339] width 423 height 29
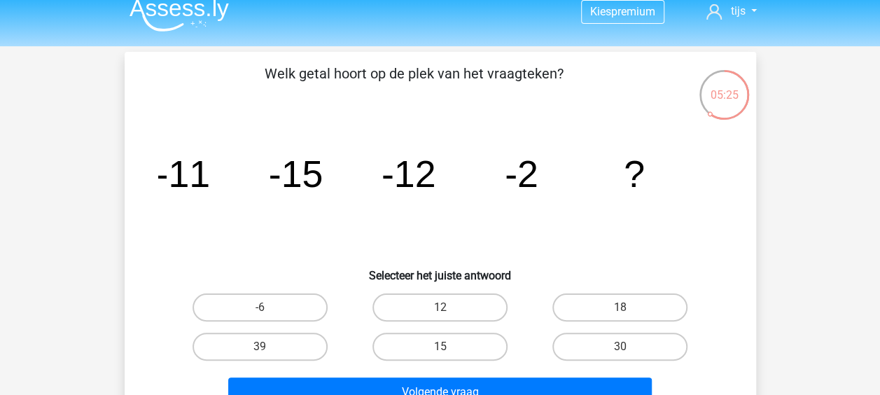
scroll to position [0, 0]
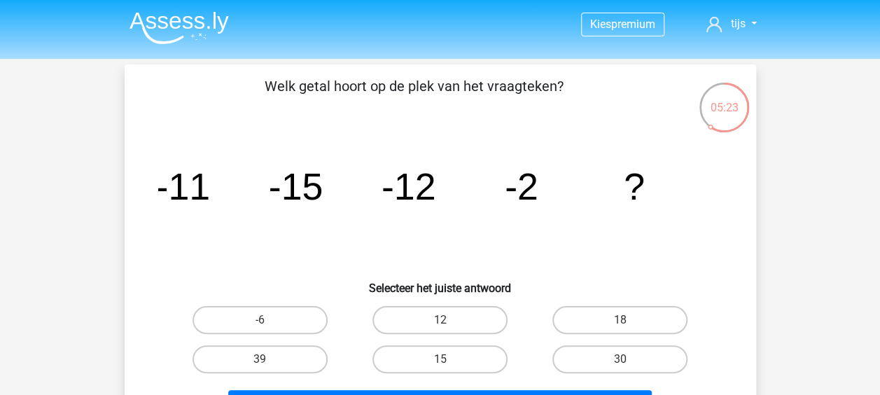
click at [181, 24] on img at bounding box center [178, 27] width 99 height 33
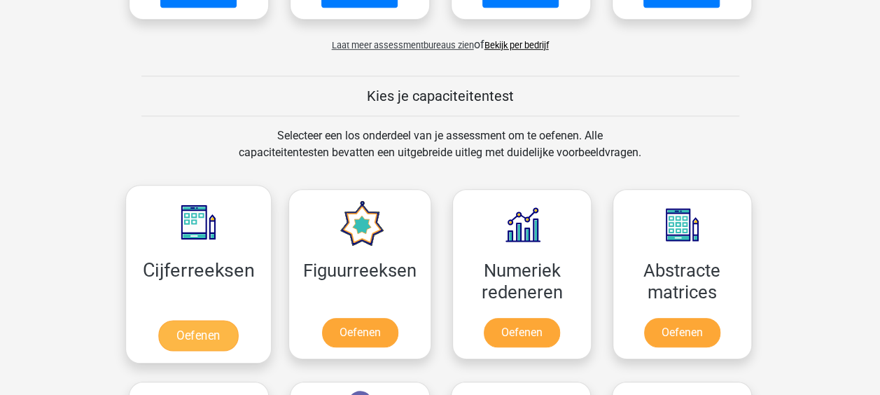
scroll to position [490, 0]
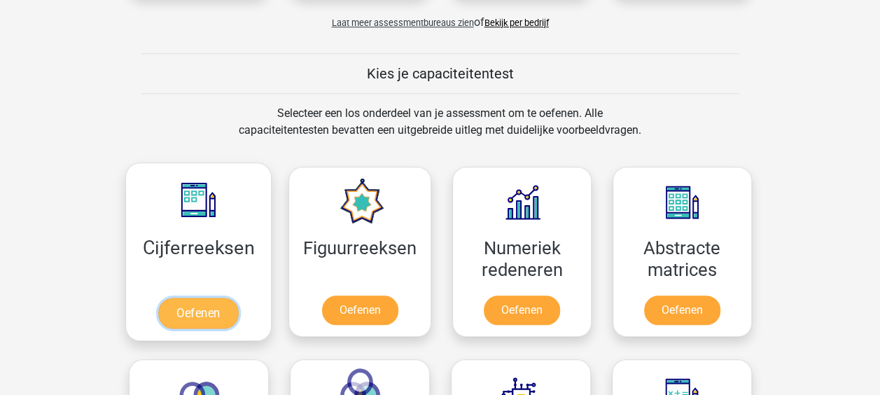
click at [229, 297] on link "Oefenen" at bounding box center [198, 312] width 80 height 31
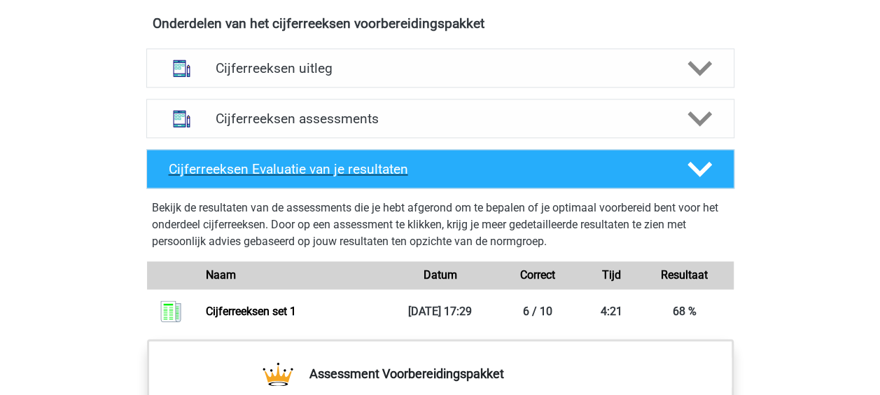
scroll to position [910, 0]
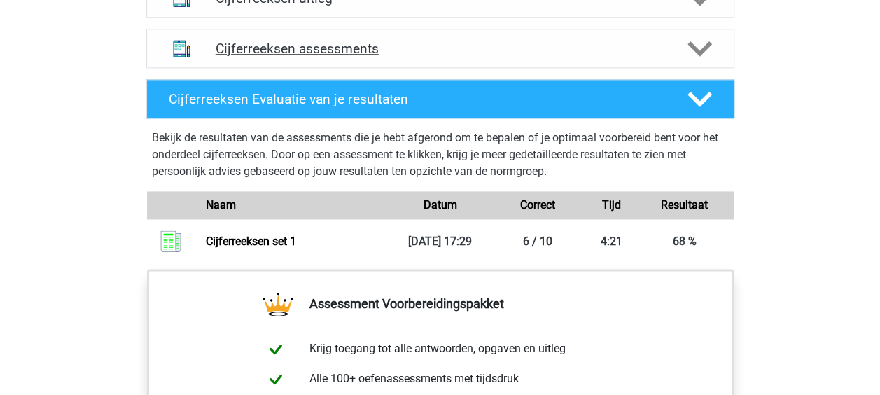
click at [358, 57] on h4 "Cijferreeksen assessments" at bounding box center [440, 49] width 449 height 16
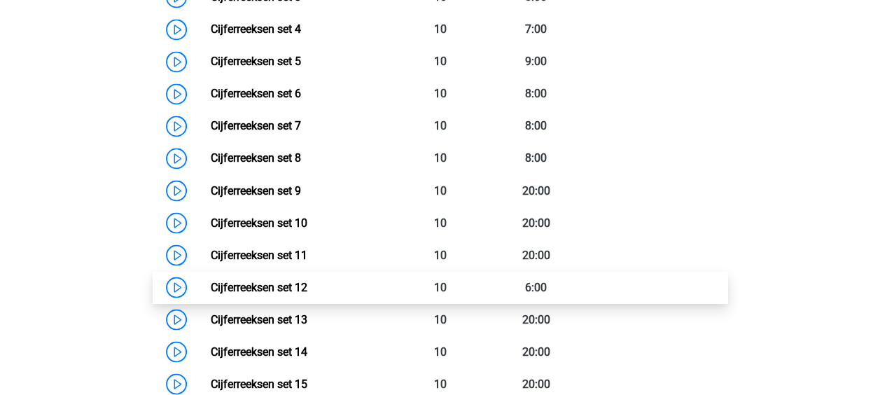
scroll to position [1050, 0]
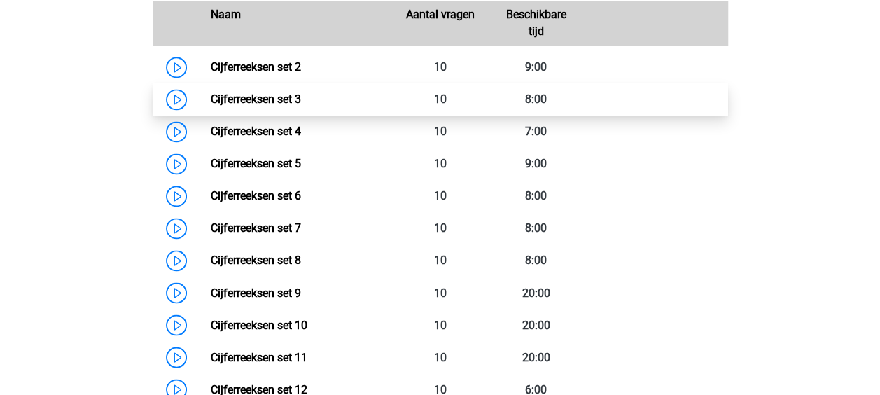
click at [232, 106] on link "Cijferreeksen set 3" at bounding box center [256, 98] width 90 height 13
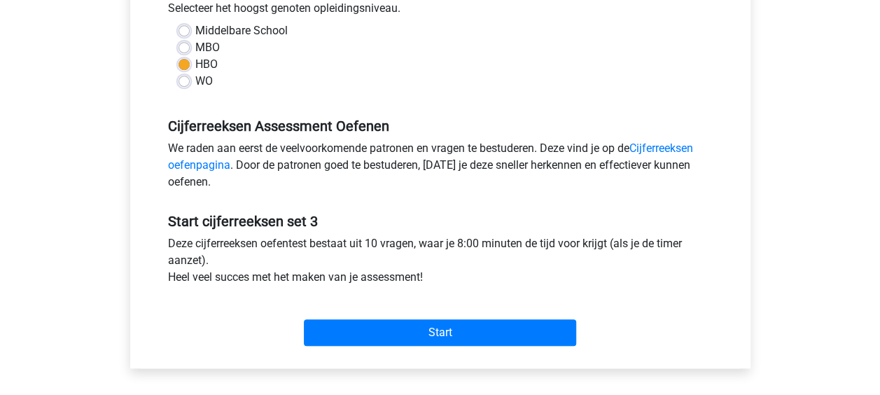
scroll to position [350, 0]
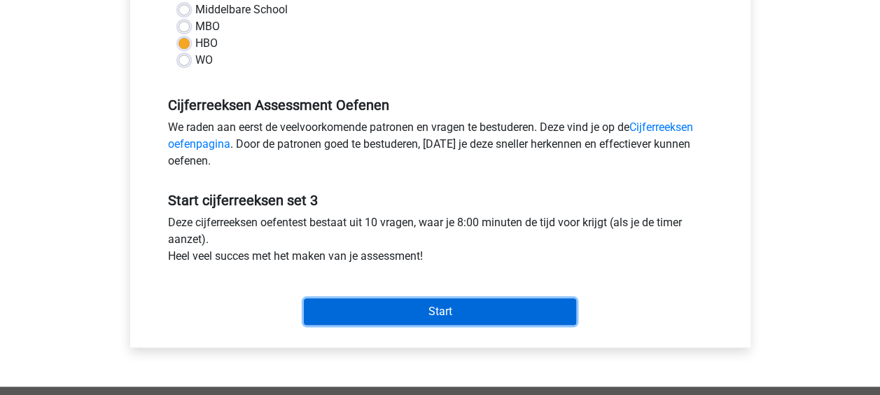
click at [411, 308] on input "Start" at bounding box center [440, 311] width 272 height 27
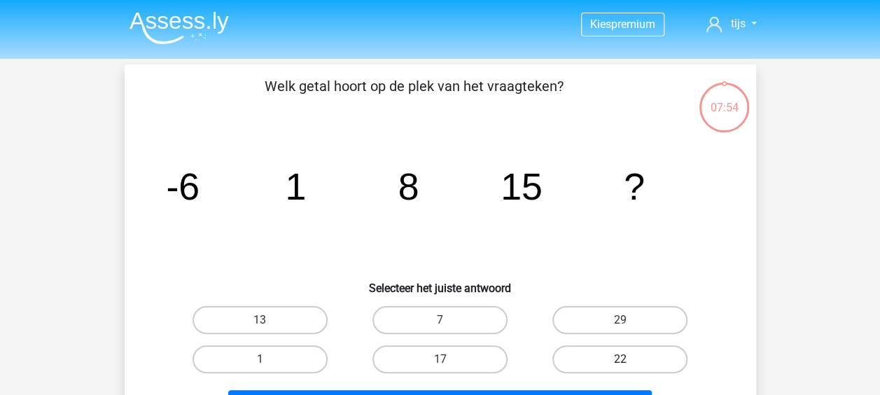
click at [576, 362] on label "22" at bounding box center [619, 359] width 135 height 28
click at [620, 362] on input "22" at bounding box center [624, 363] width 9 height 9
radio input "true"
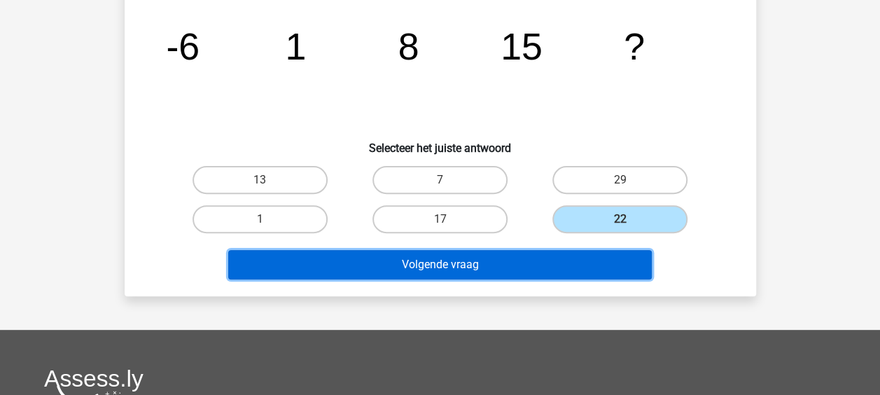
click at [446, 269] on button "Volgende vraag" at bounding box center [439, 264] width 423 height 29
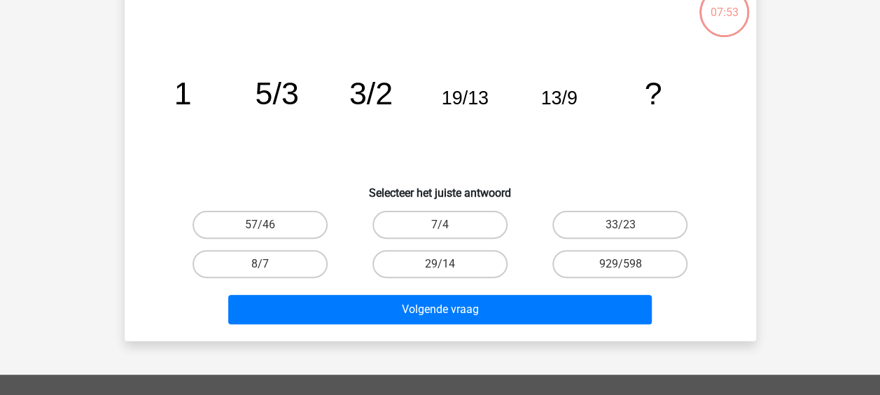
scroll to position [64, 0]
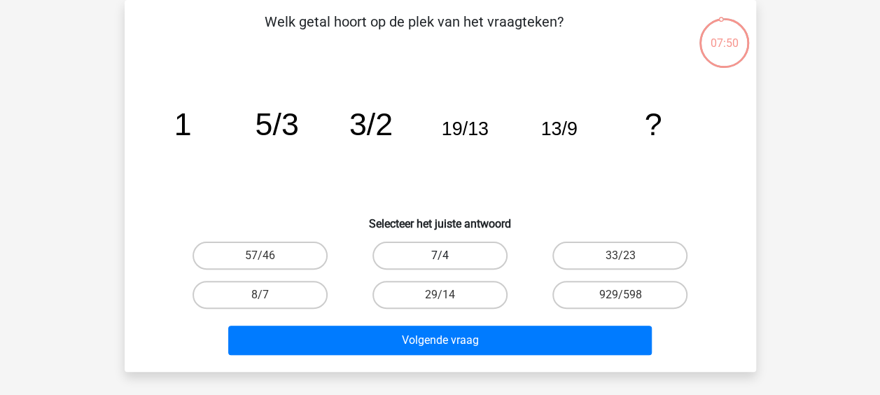
click at [477, 248] on label "7/4" at bounding box center [439, 255] width 135 height 28
click at [449, 255] on input "7/4" at bounding box center [443, 259] width 9 height 9
radio input "true"
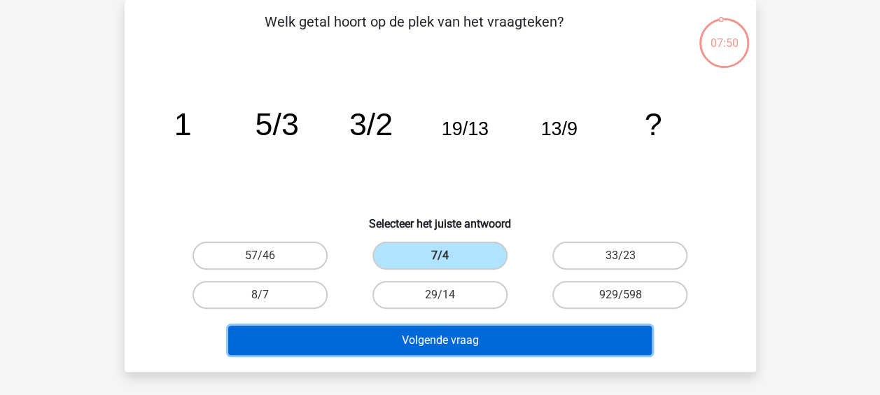
click at [470, 343] on button "Volgende vraag" at bounding box center [439, 339] width 423 height 29
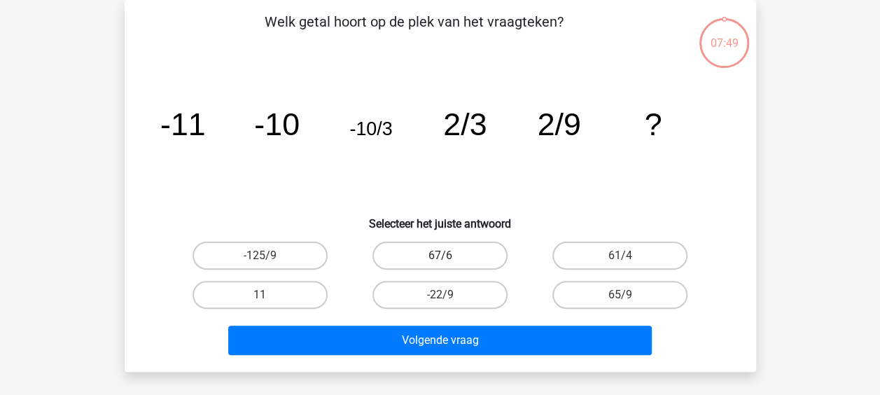
click at [465, 259] on label "67/6" at bounding box center [439, 255] width 135 height 28
click at [449, 259] on input "67/6" at bounding box center [443, 259] width 9 height 9
radio input "true"
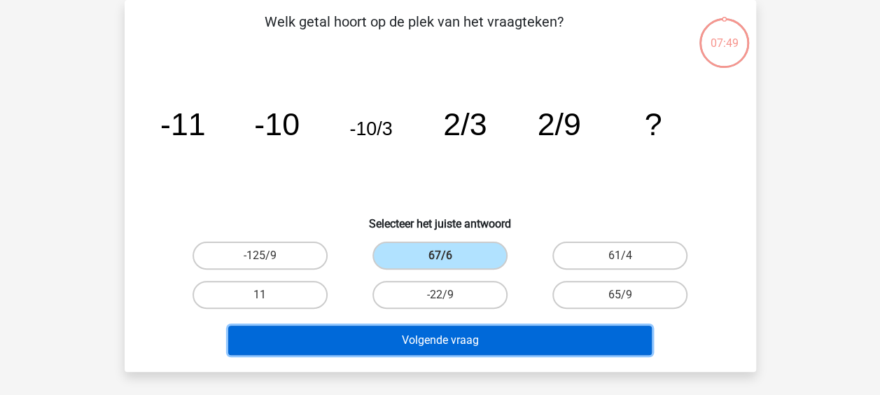
click at [456, 339] on button "Volgende vraag" at bounding box center [439, 339] width 423 height 29
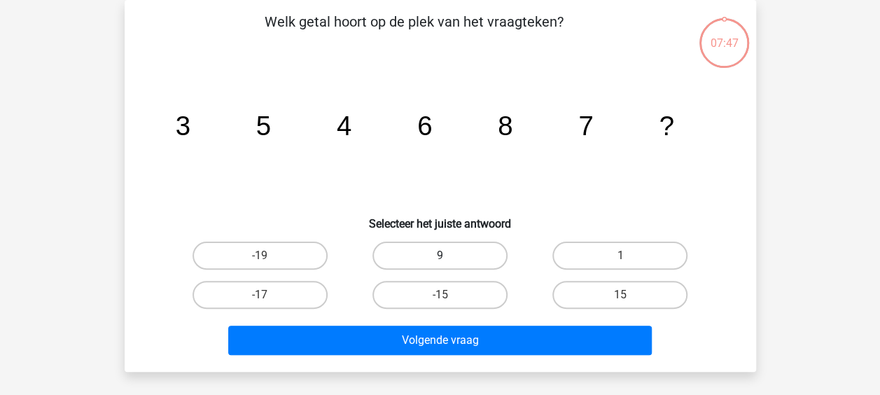
click at [481, 262] on label "9" at bounding box center [439, 255] width 135 height 28
click at [449, 262] on input "9" at bounding box center [443, 259] width 9 height 9
radio input "true"
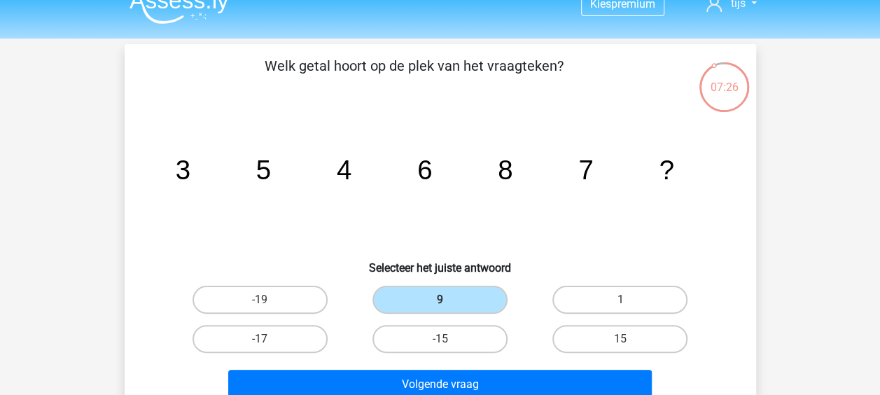
scroll to position [0, 0]
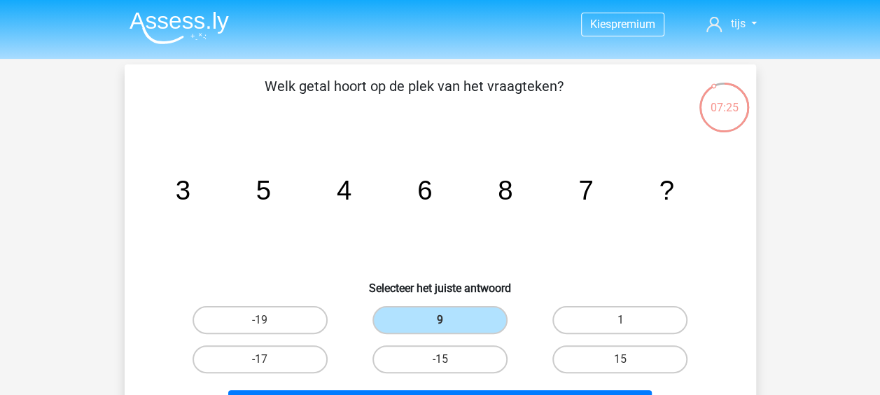
click at [216, 20] on img at bounding box center [178, 27] width 99 height 33
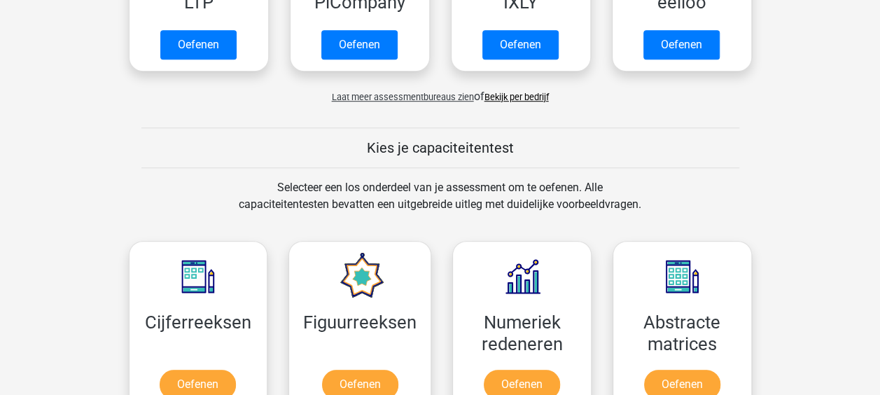
scroll to position [420, 0]
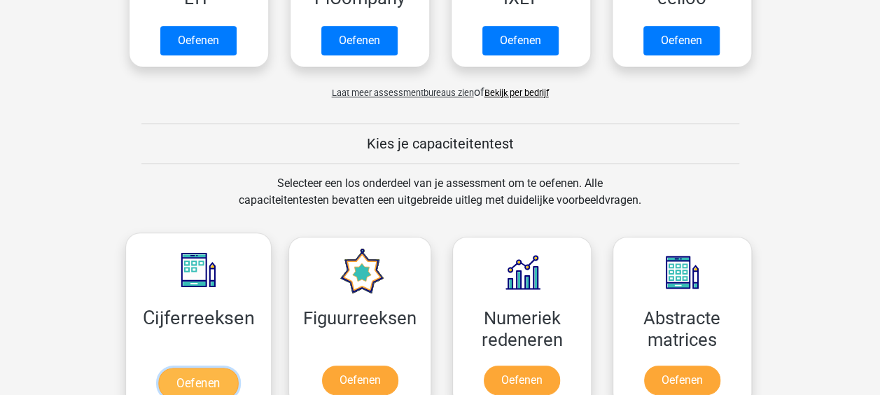
click at [226, 367] on link "Oefenen" at bounding box center [198, 382] width 80 height 31
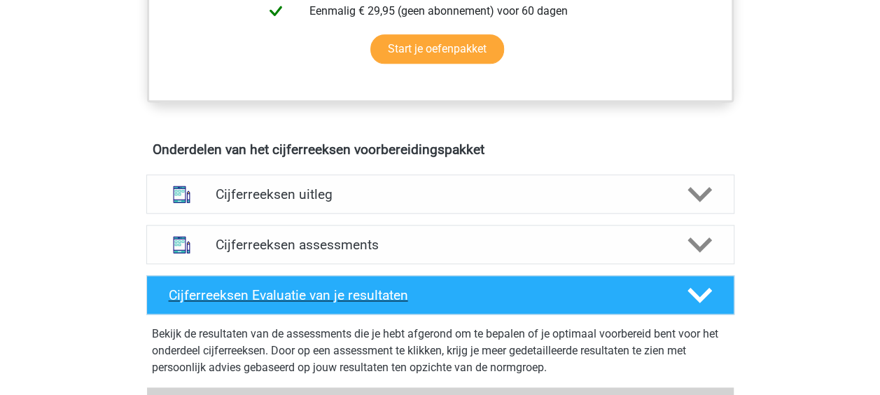
scroll to position [840, 0]
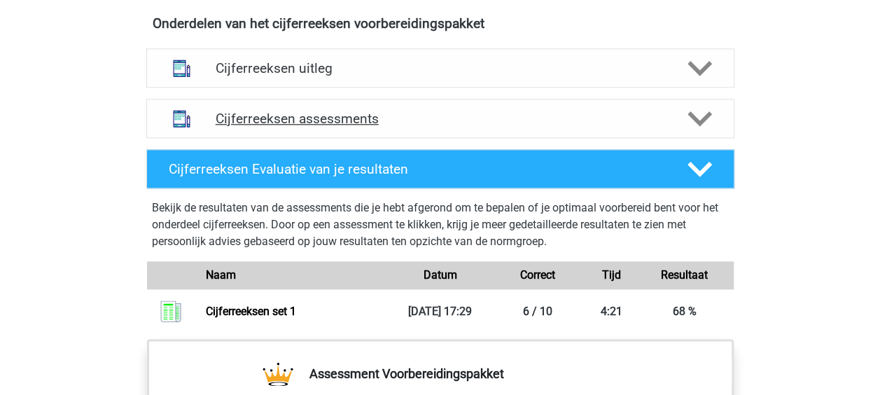
click at [393, 127] on h4 "Cijferreeksen assessments" at bounding box center [440, 119] width 449 height 16
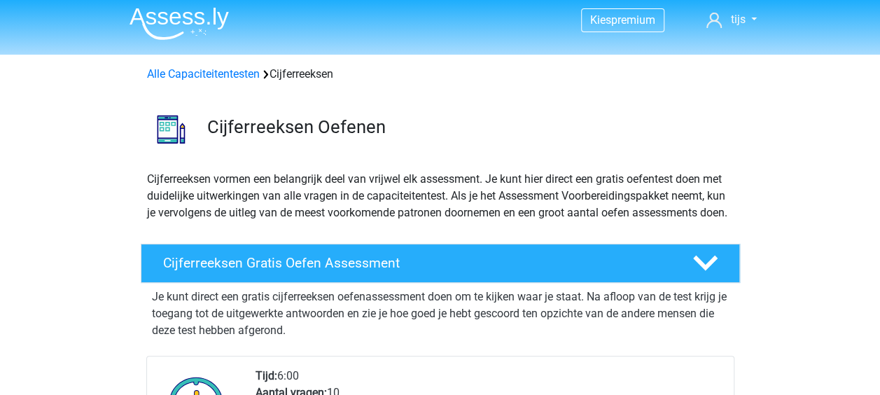
scroll to position [0, 0]
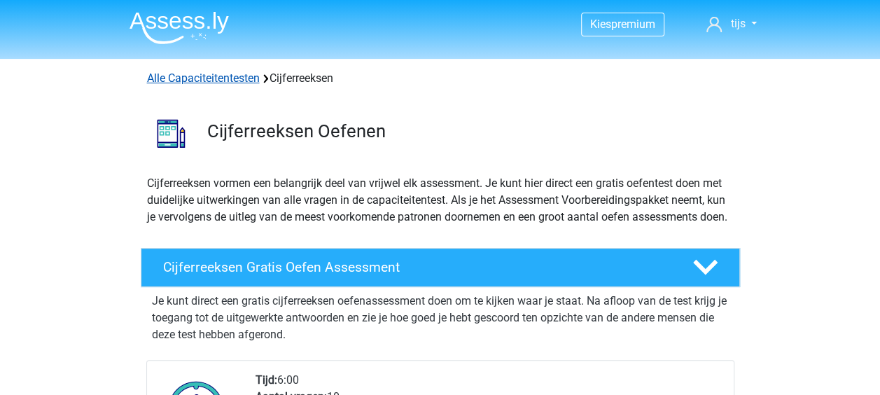
click at [225, 81] on link "Alle Capaciteitentesten" at bounding box center [203, 77] width 113 height 13
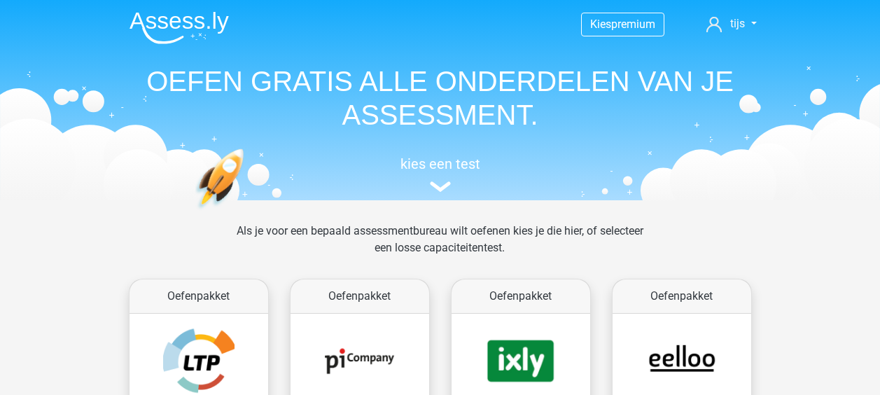
scroll to position [593, 0]
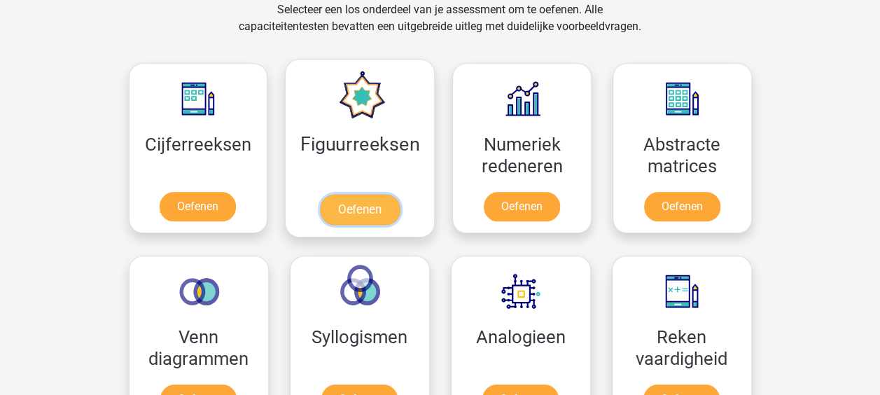
click at [378, 194] on link "Oefenen" at bounding box center [360, 209] width 80 height 31
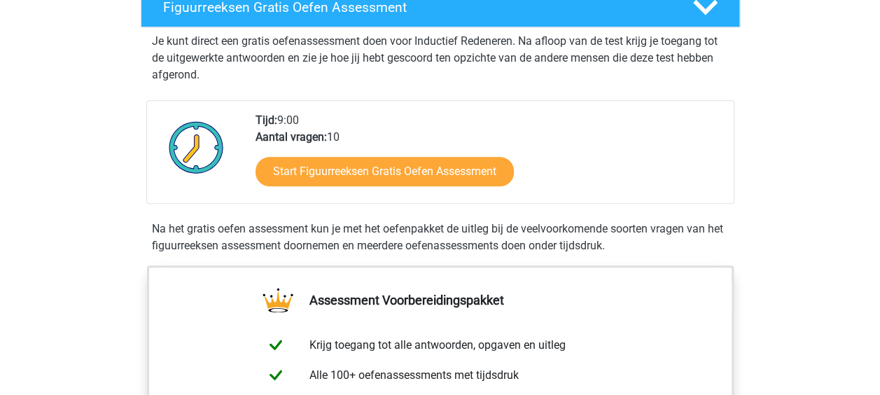
scroll to position [280, 0]
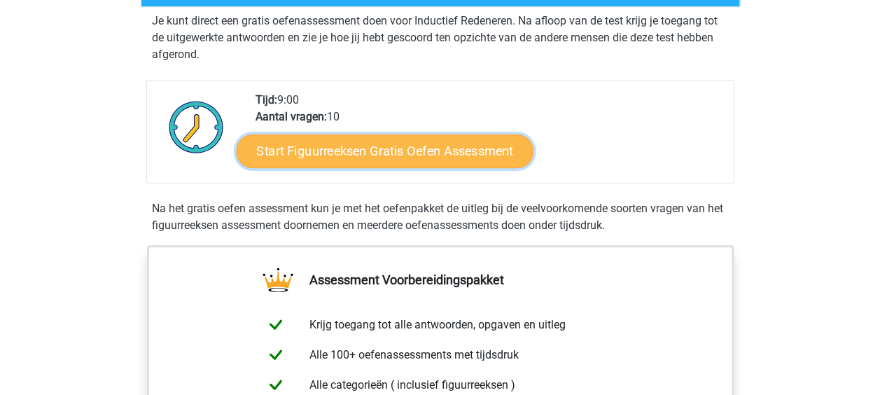
click at [352, 136] on link "Start Figuurreeksen Gratis Oefen Assessment" at bounding box center [384, 151] width 297 height 34
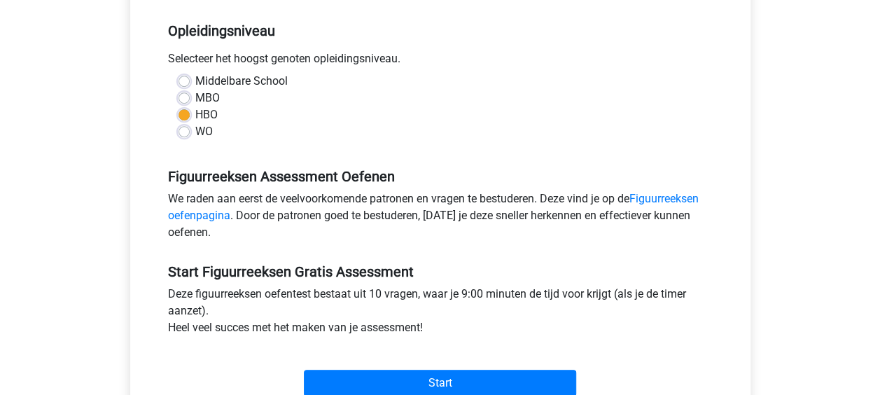
scroll to position [280, 0]
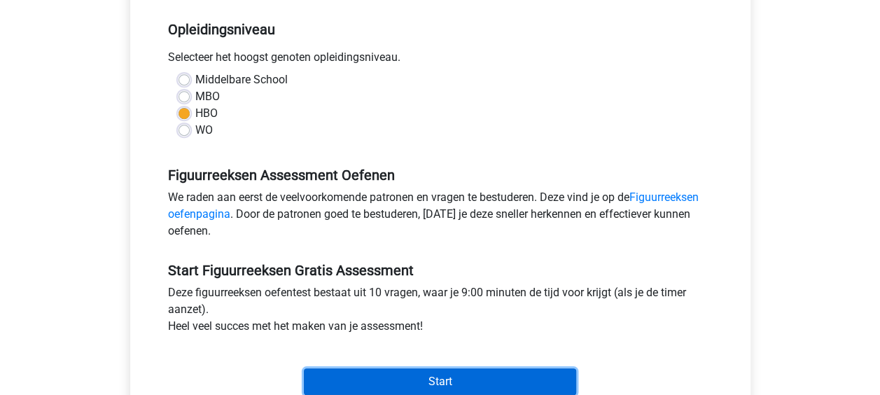
click at [420, 374] on input "Start" at bounding box center [440, 381] width 272 height 27
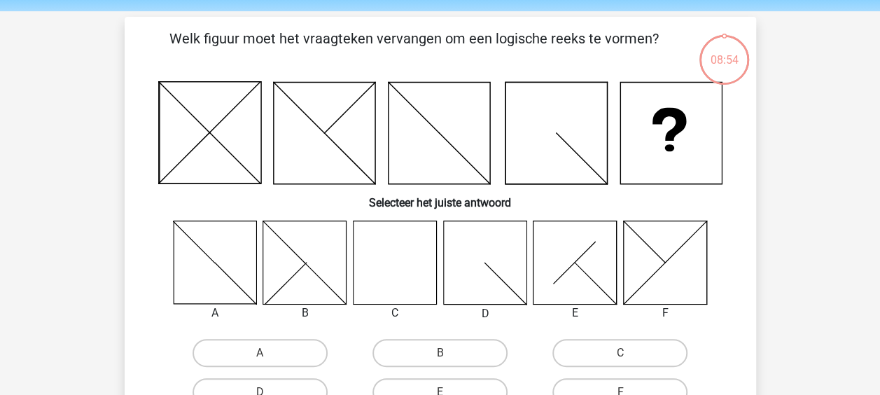
scroll to position [70, 0]
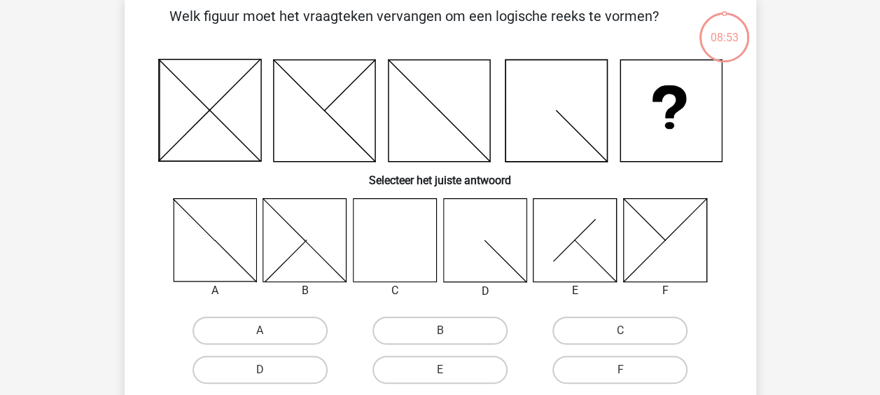
click at [387, 251] on icon at bounding box center [394, 239] width 83 height 83
click at [640, 322] on label "C" at bounding box center [619, 330] width 135 height 28
click at [629, 330] on input "C" at bounding box center [624, 334] width 9 height 9
radio input "true"
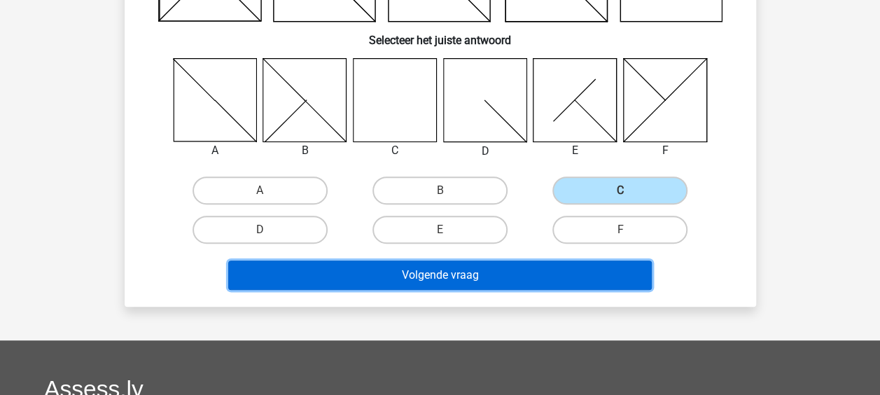
click at [481, 281] on button "Volgende vraag" at bounding box center [439, 274] width 423 height 29
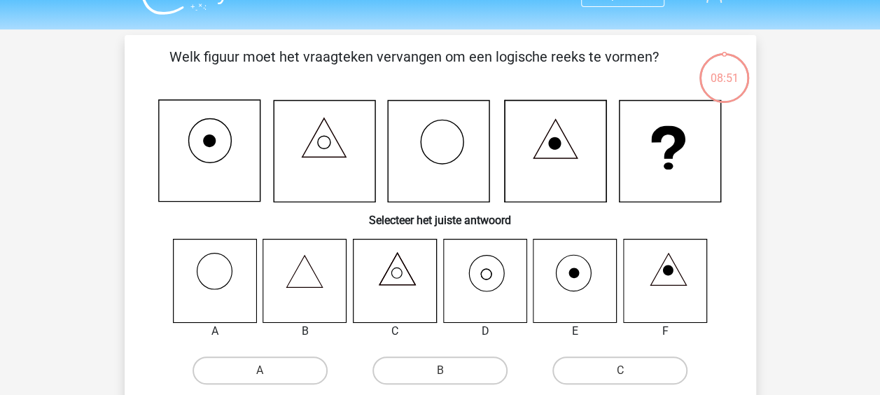
scroll to position [0, 0]
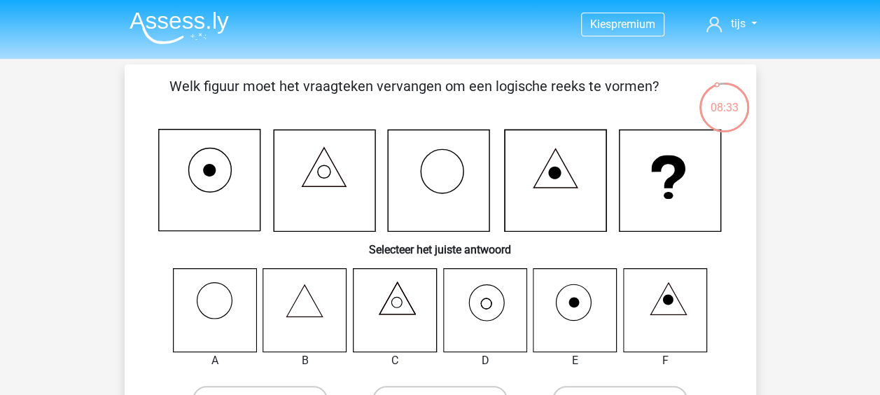
click at [474, 297] on icon at bounding box center [484, 309] width 83 height 83
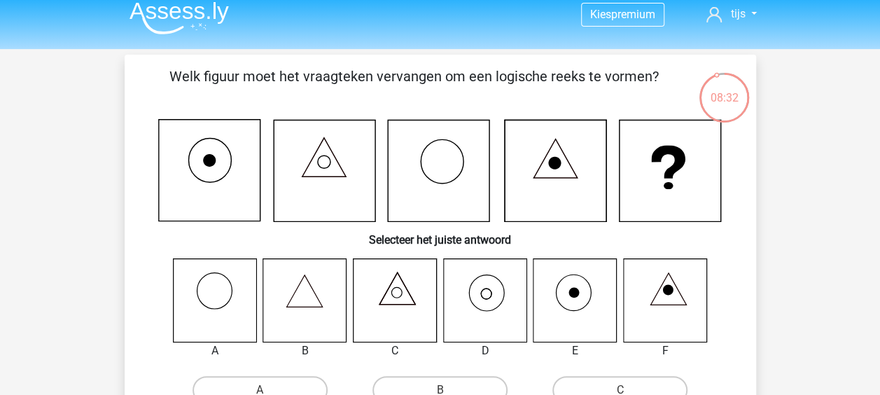
scroll to position [70, 0]
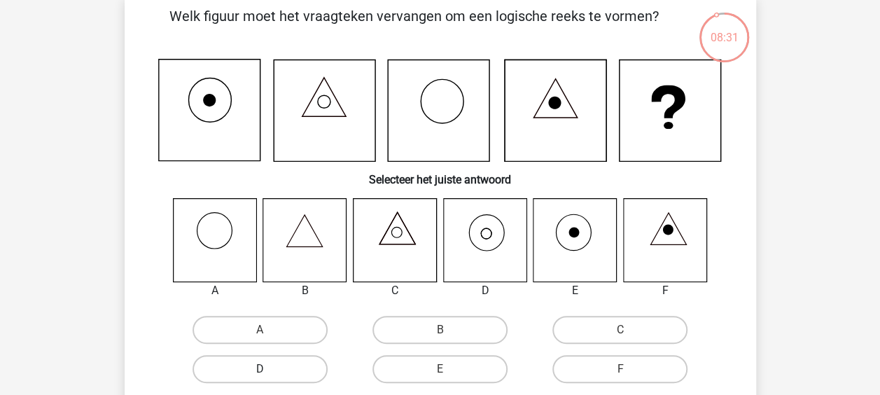
click at [299, 369] on label "D" at bounding box center [259, 369] width 135 height 28
click at [269, 369] on input "D" at bounding box center [264, 373] width 9 height 9
radio input "true"
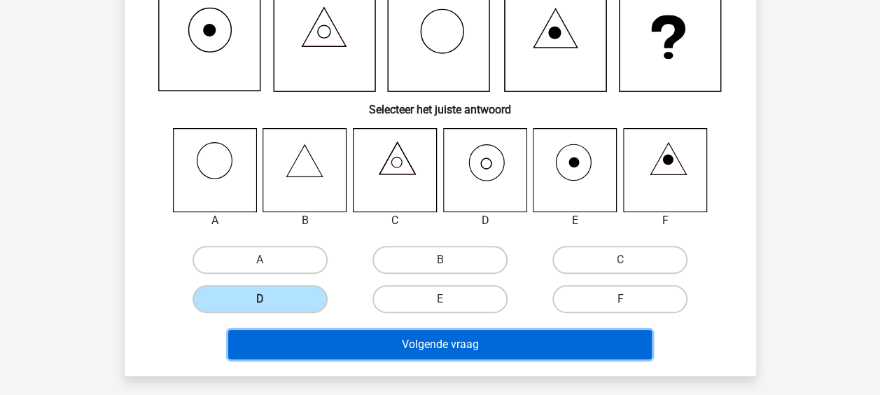
click at [351, 344] on button "Volgende vraag" at bounding box center [439, 344] width 423 height 29
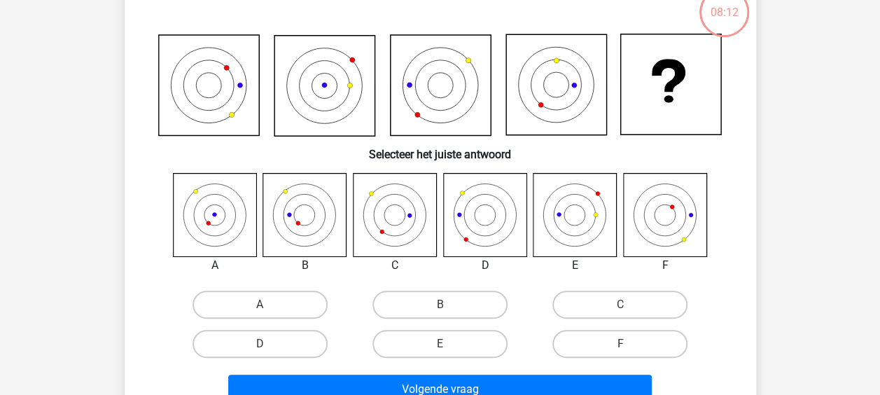
scroll to position [64, 0]
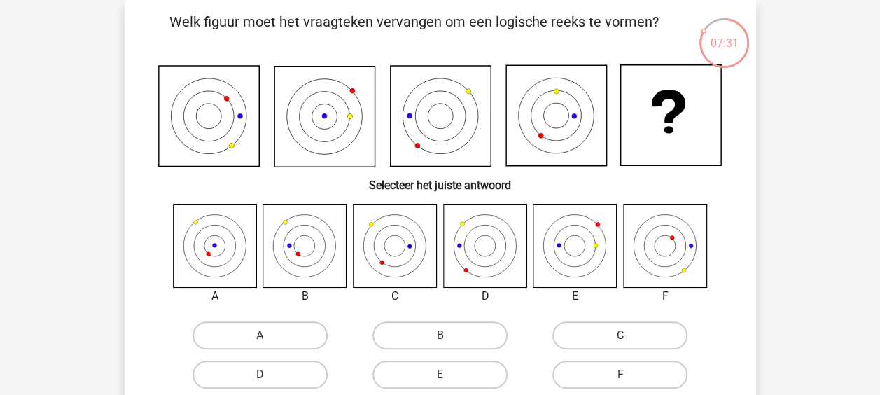
click at [308, 237] on icon at bounding box center [304, 245] width 83 height 83
click at [439, 336] on input "B" at bounding box center [443, 339] width 9 height 9
radio input "true"
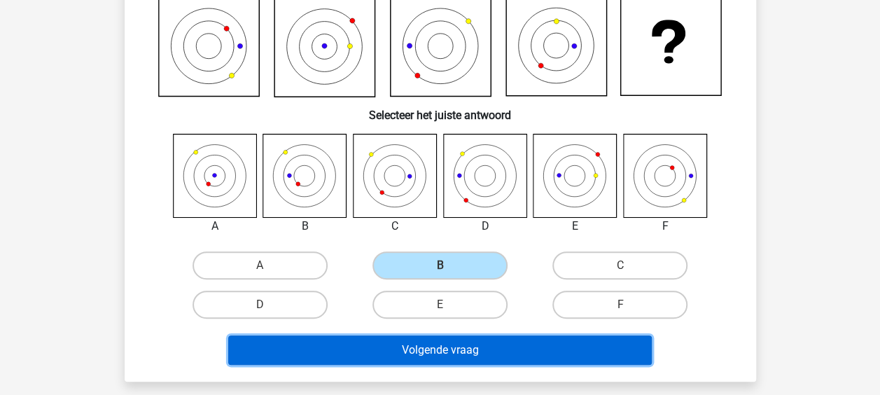
click at [417, 357] on button "Volgende vraag" at bounding box center [439, 349] width 423 height 29
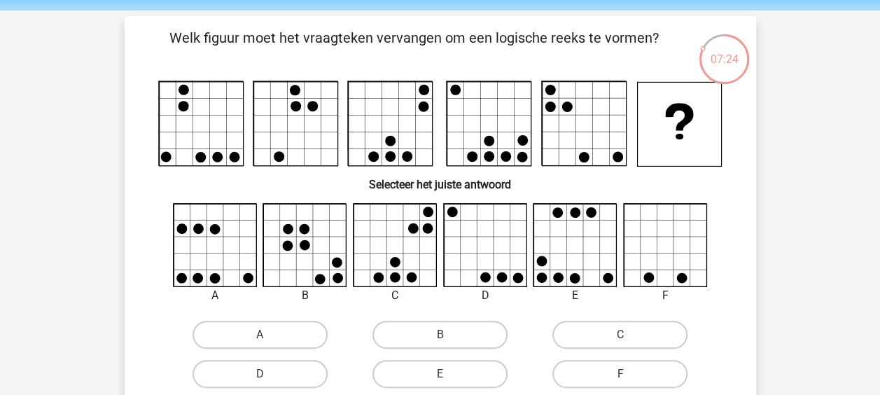
scroll to position [70, 0]
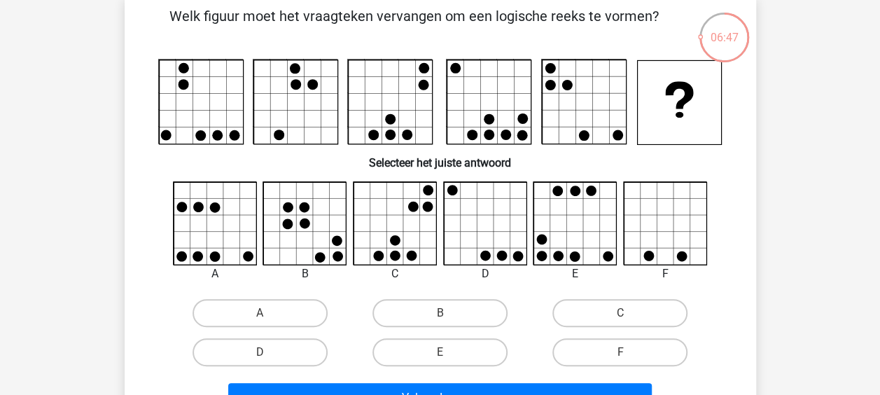
click at [262, 313] on input "A" at bounding box center [264, 317] width 9 height 9
radio input "true"
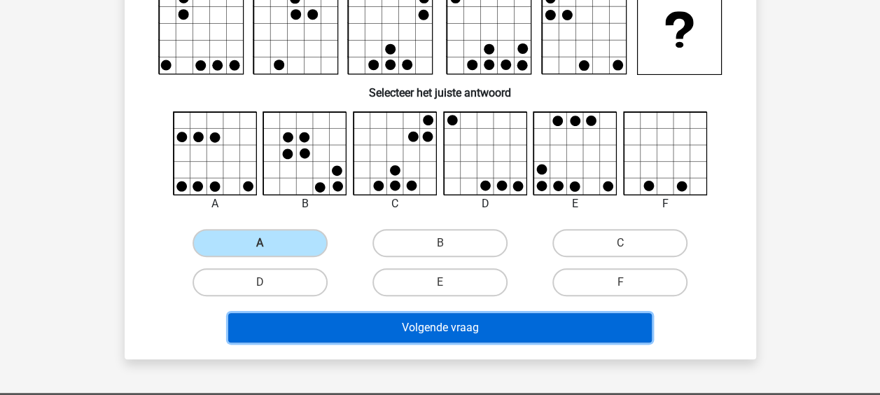
click at [429, 324] on button "Volgende vraag" at bounding box center [439, 327] width 423 height 29
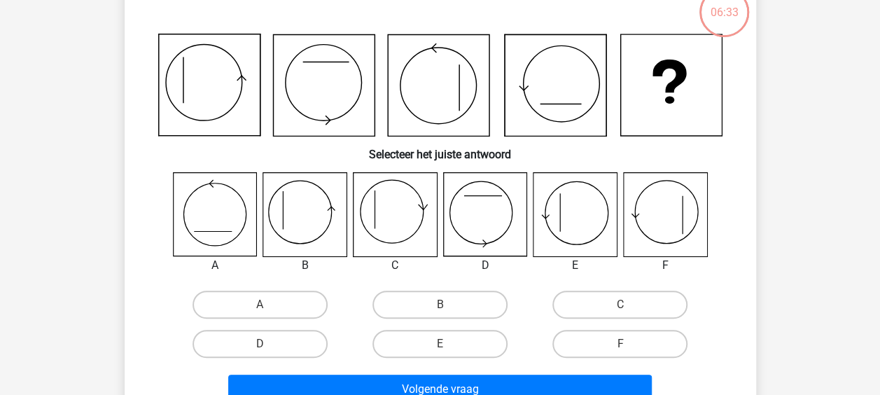
scroll to position [64, 0]
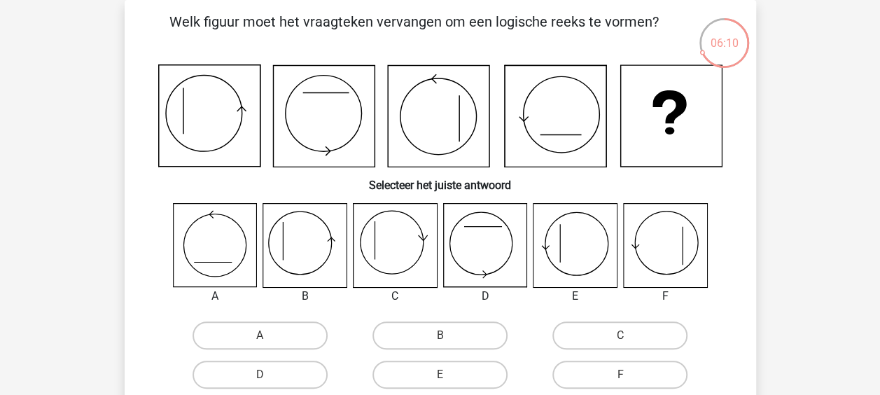
click at [579, 244] on icon at bounding box center [574, 245] width 83 height 83
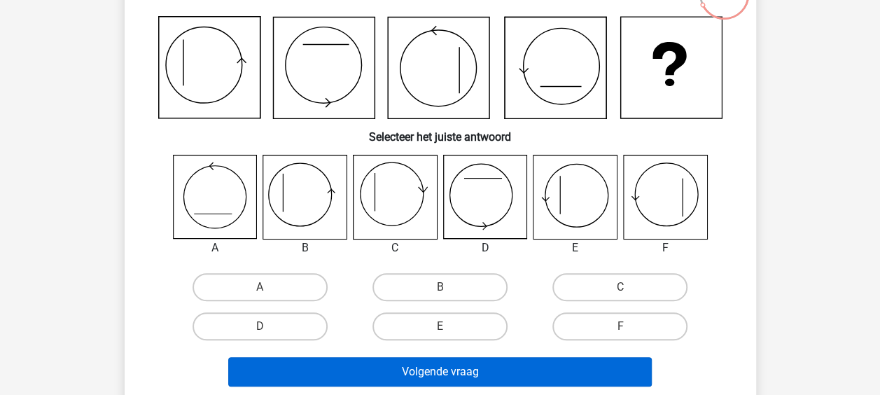
scroll to position [134, 0]
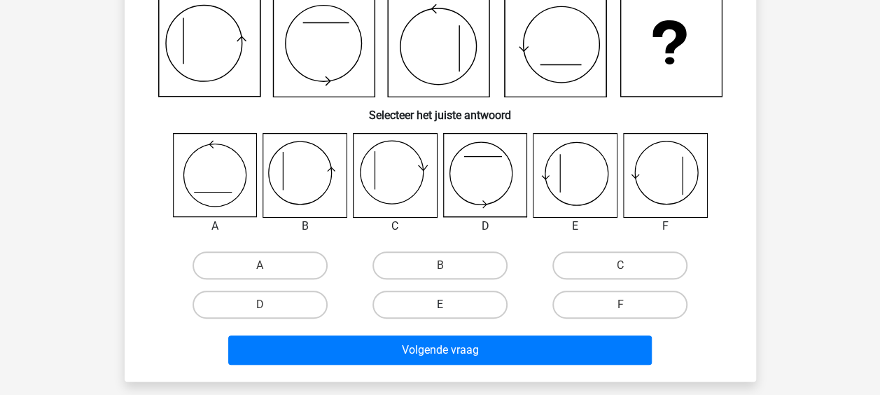
click at [438, 306] on label "E" at bounding box center [439, 304] width 135 height 28
click at [439, 306] on input "E" at bounding box center [443, 308] width 9 height 9
radio input "true"
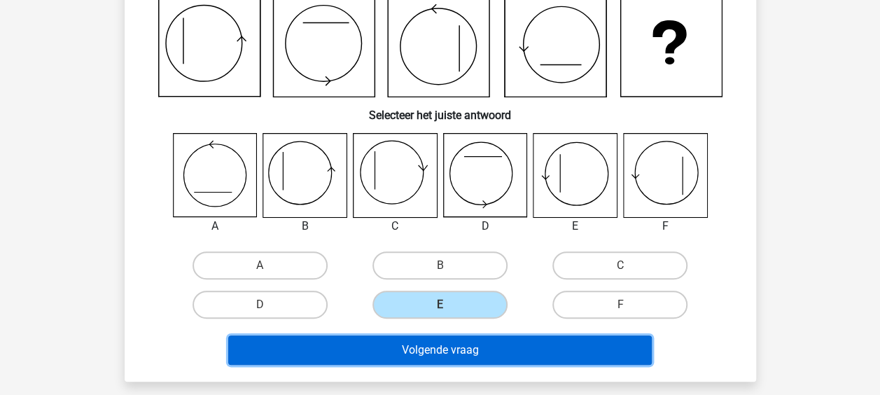
click at [404, 352] on button "Volgende vraag" at bounding box center [439, 349] width 423 height 29
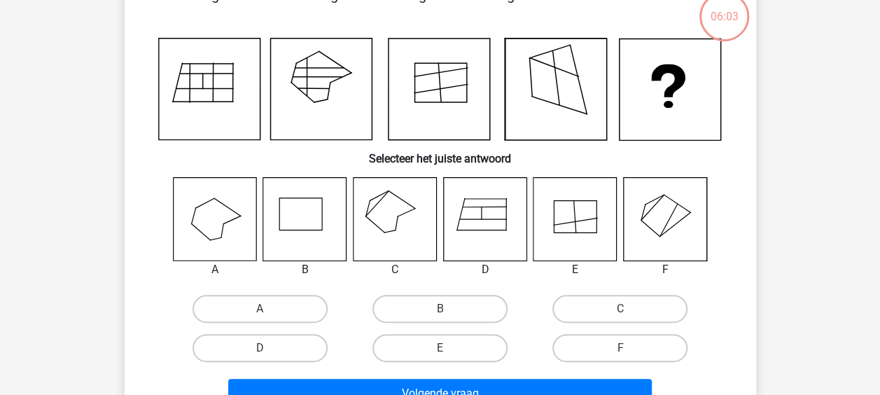
scroll to position [64, 0]
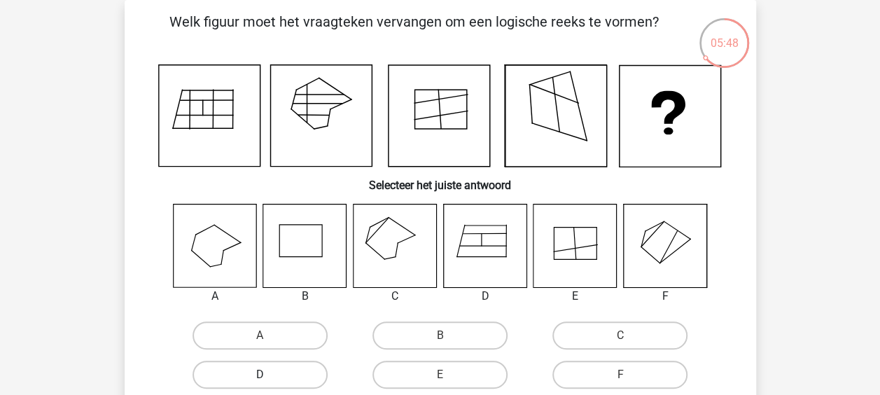
click at [267, 364] on label "D" at bounding box center [259, 374] width 135 height 28
click at [267, 374] on input "D" at bounding box center [264, 378] width 9 height 9
radio input "true"
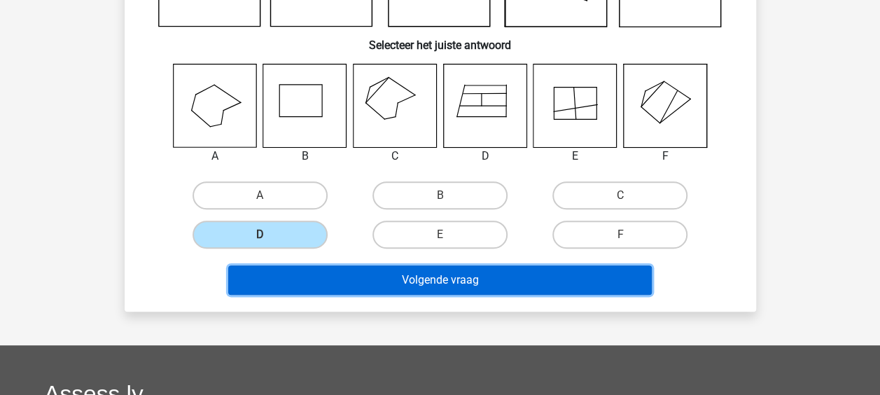
click at [418, 281] on button "Volgende vraag" at bounding box center [439, 279] width 423 height 29
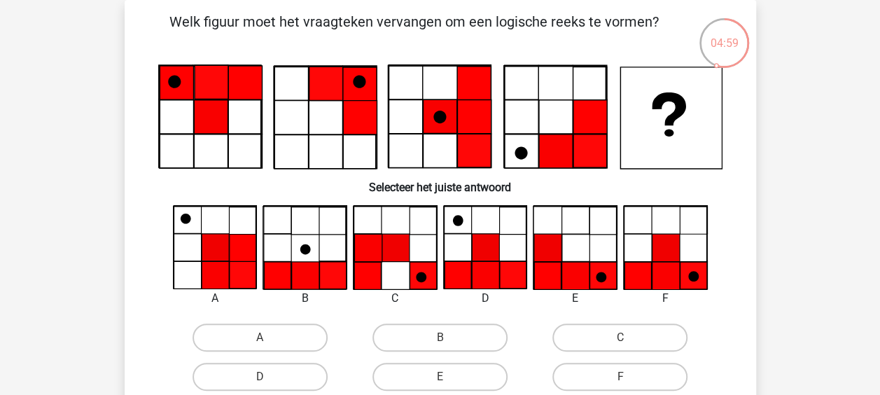
click at [522, 271] on div at bounding box center [575, 247] width 106 height 85
click at [262, 378] on input "D" at bounding box center [264, 380] width 9 height 9
radio input "true"
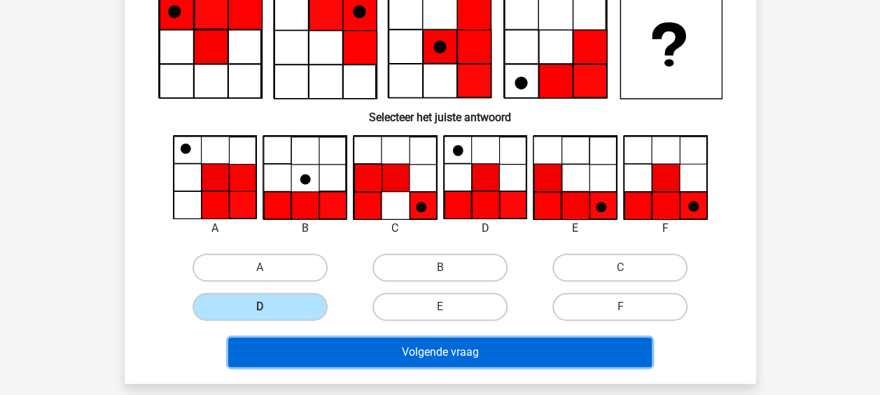
click at [361, 346] on button "Volgende vraag" at bounding box center [439, 351] width 423 height 29
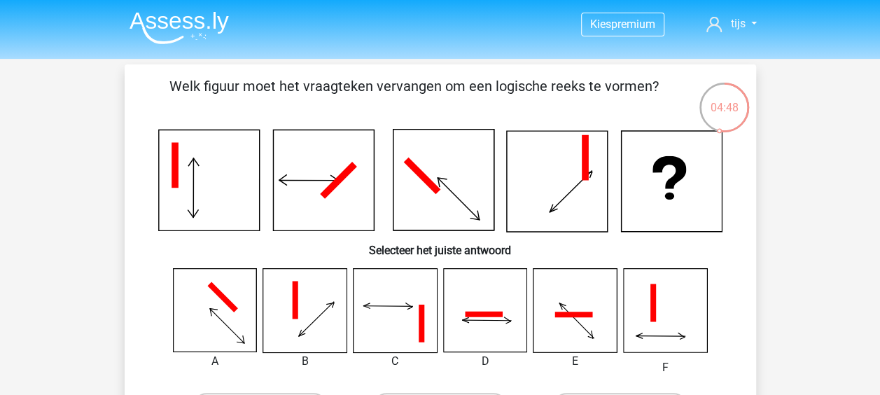
scroll to position [70, 0]
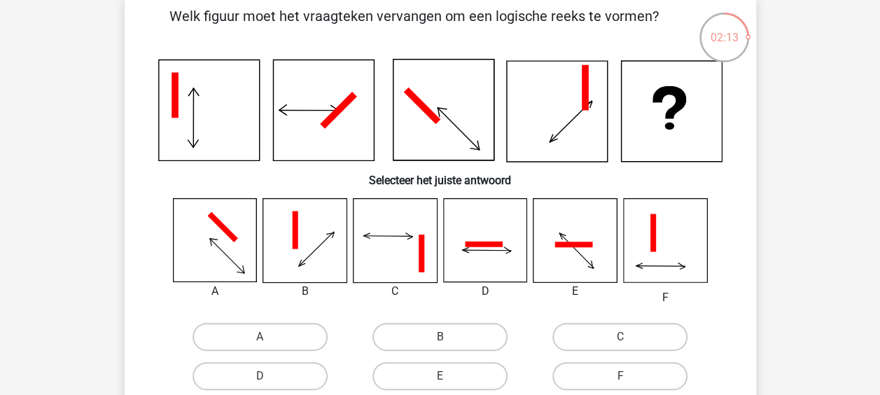
click at [357, 242] on icon at bounding box center [394, 240] width 83 height 83
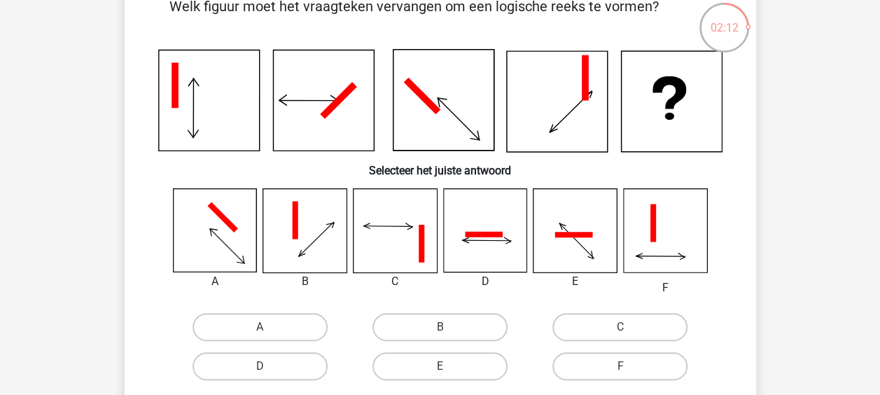
scroll to position [210, 0]
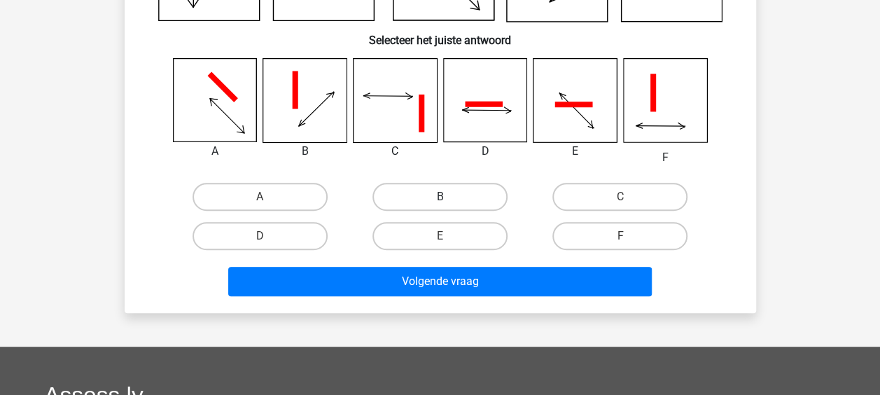
click at [444, 195] on label "B" at bounding box center [439, 197] width 135 height 28
click at [444, 197] on input "B" at bounding box center [443, 201] width 9 height 9
radio input "true"
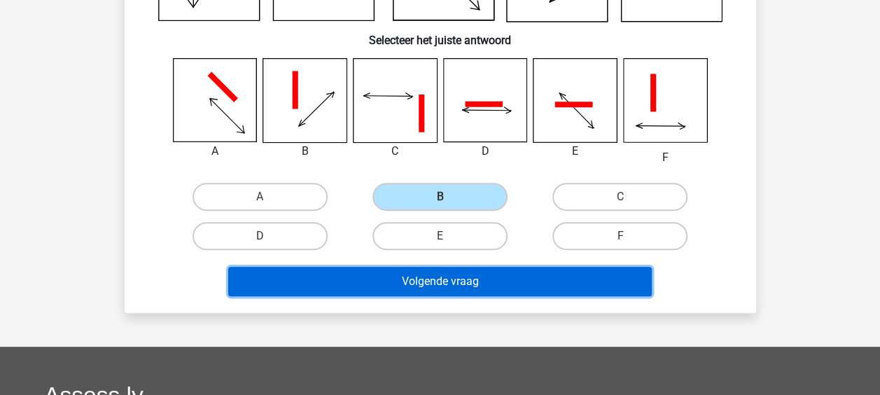
click at [416, 277] on button "Volgende vraag" at bounding box center [439, 281] width 423 height 29
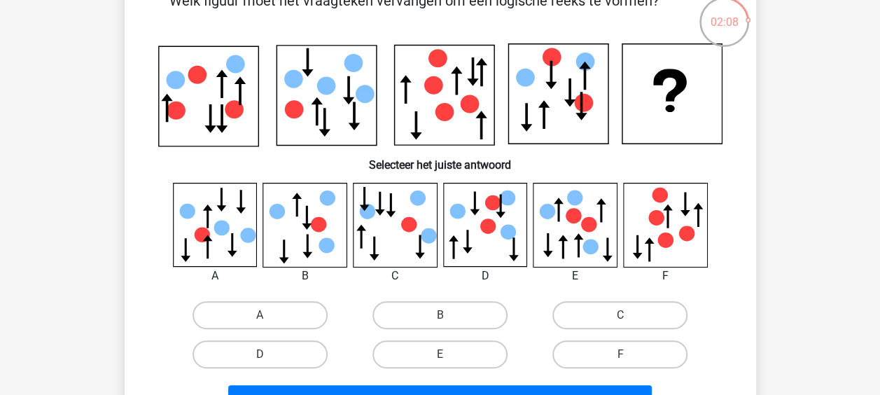
scroll to position [0, 0]
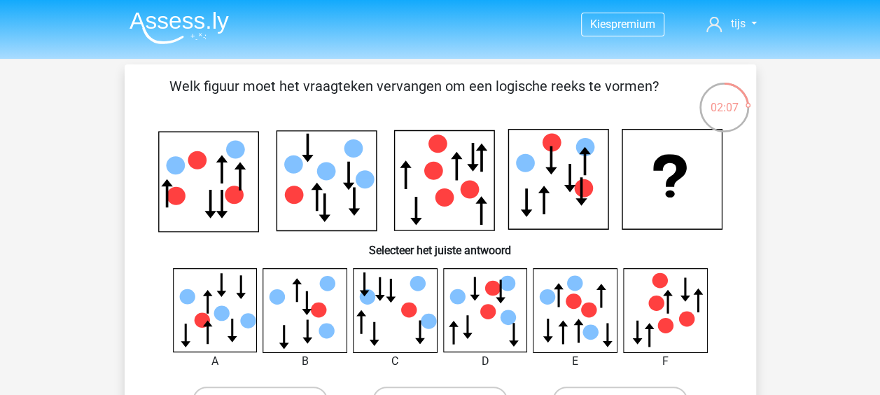
click at [155, 20] on img at bounding box center [178, 27] width 99 height 33
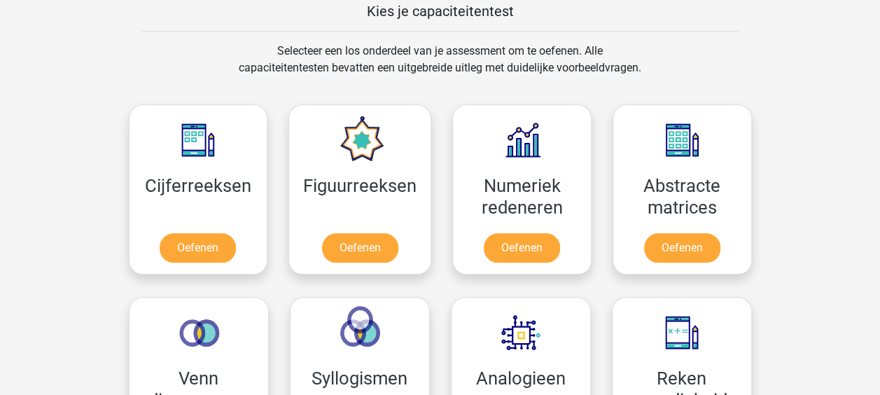
scroll to position [700, 0]
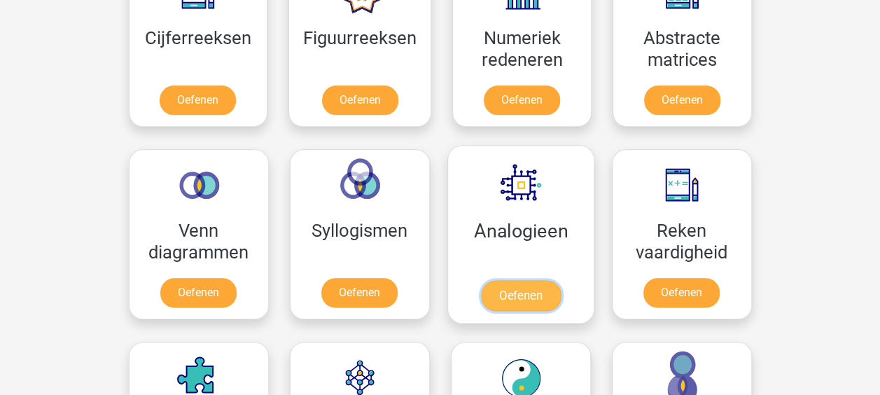
click at [515, 280] on link "Oefenen" at bounding box center [520, 295] width 80 height 31
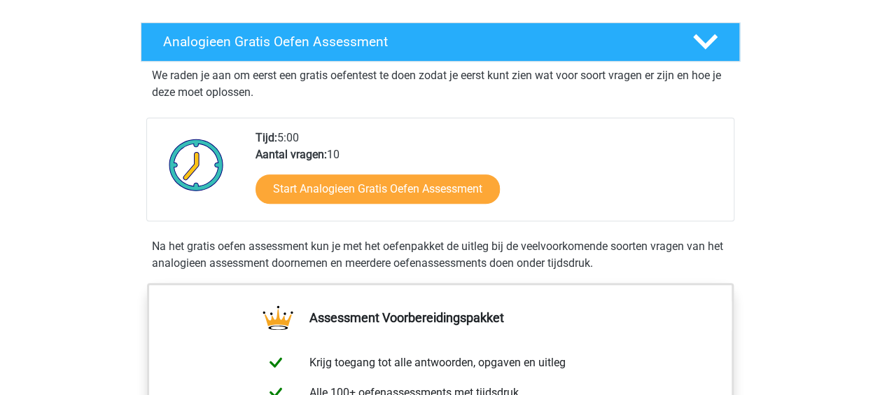
scroll to position [210, 0]
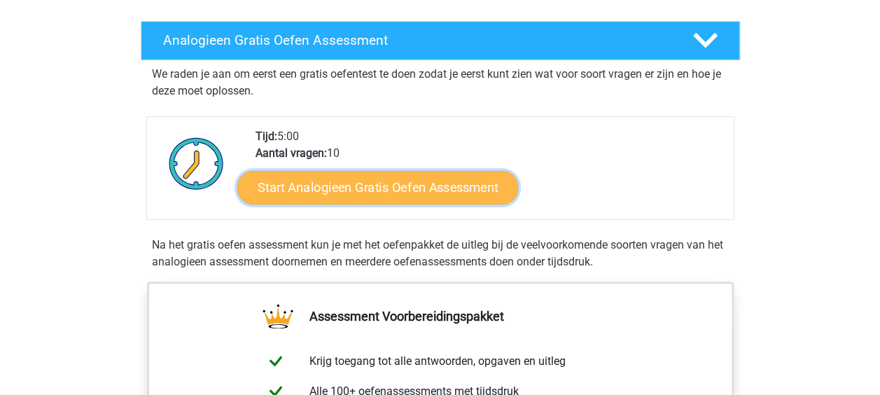
click at [427, 190] on link "Start Analogieen Gratis Oefen Assessment" at bounding box center [377, 187] width 281 height 34
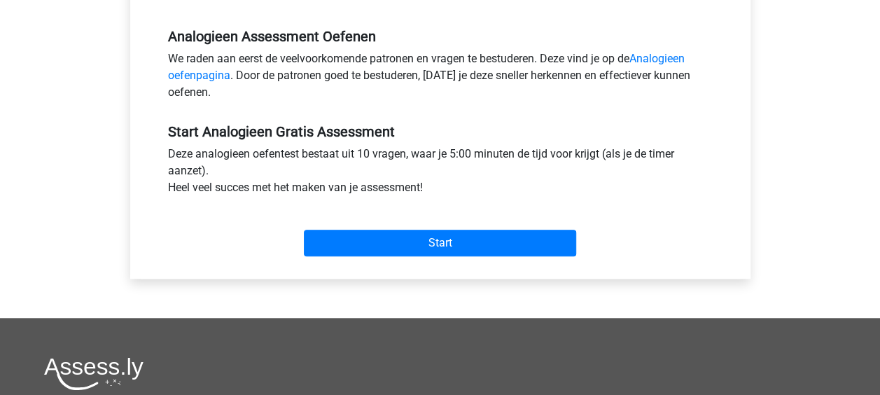
scroll to position [420, 0]
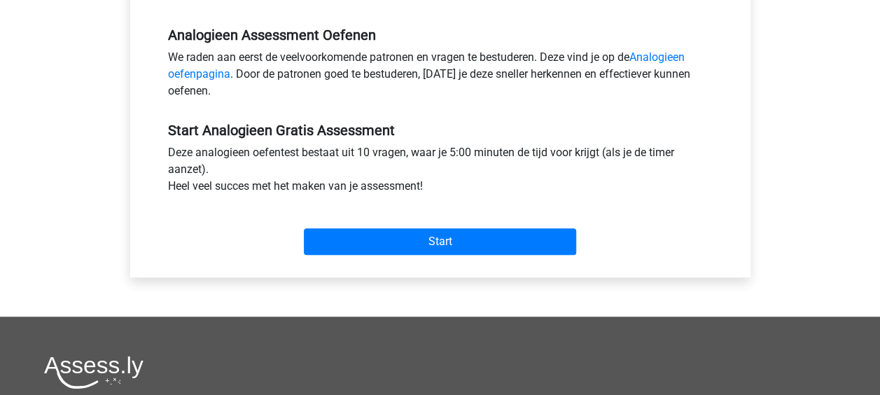
click at [394, 221] on div "Start" at bounding box center [439, 230] width 565 height 49
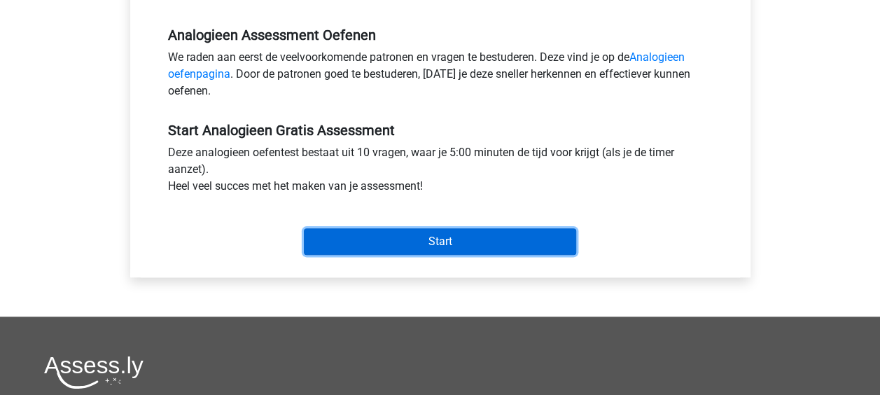
click at [383, 233] on input "Start" at bounding box center [440, 241] width 272 height 27
